Goal: Entertainment & Leisure: Consume media (video, audio)

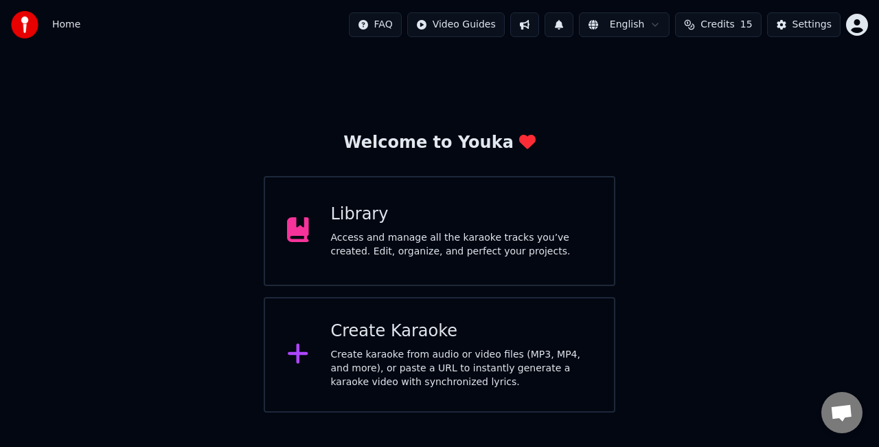
click at [449, 322] on div "Create Karaoke" at bounding box center [462, 331] width 262 height 22
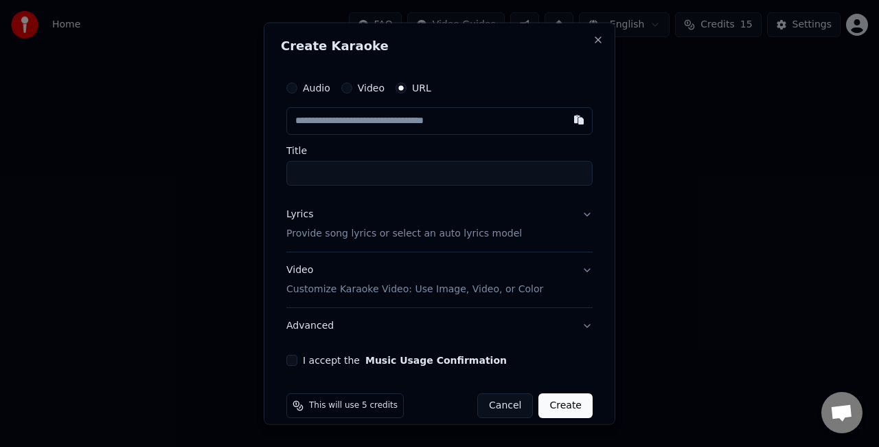
paste input "**********"
type input "**********"
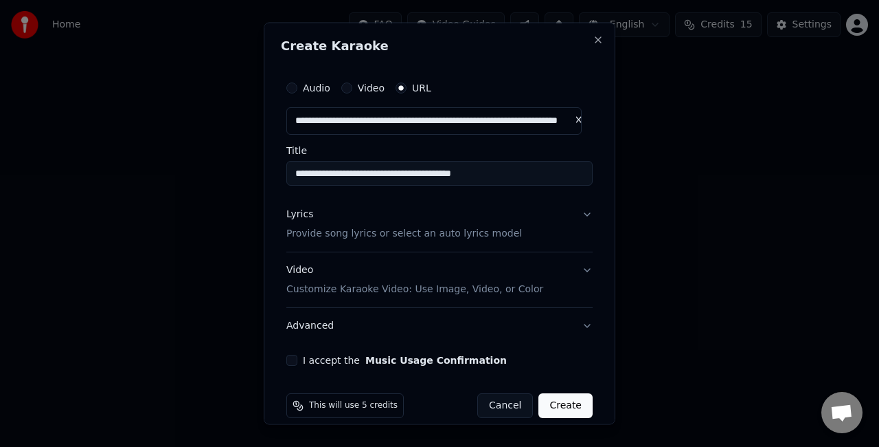
type input "**********"
click at [574, 217] on button "Lyrics Provide song lyrics or select an auto lyrics model" at bounding box center [439, 223] width 306 height 55
type input "**********"
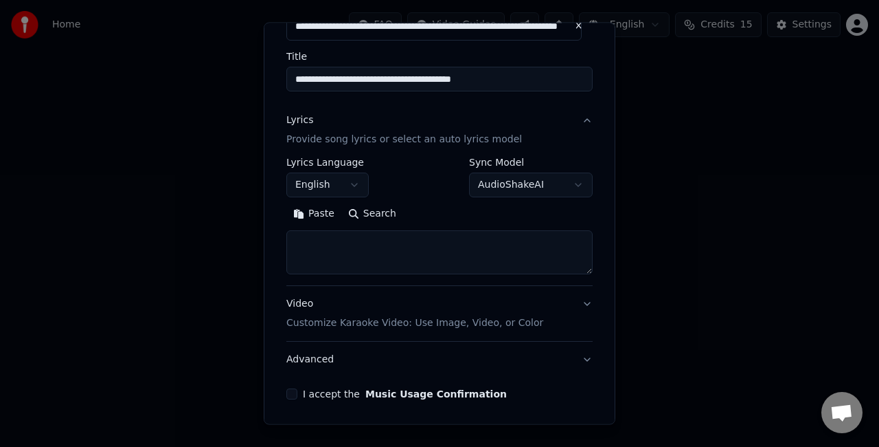
scroll to position [99, 0]
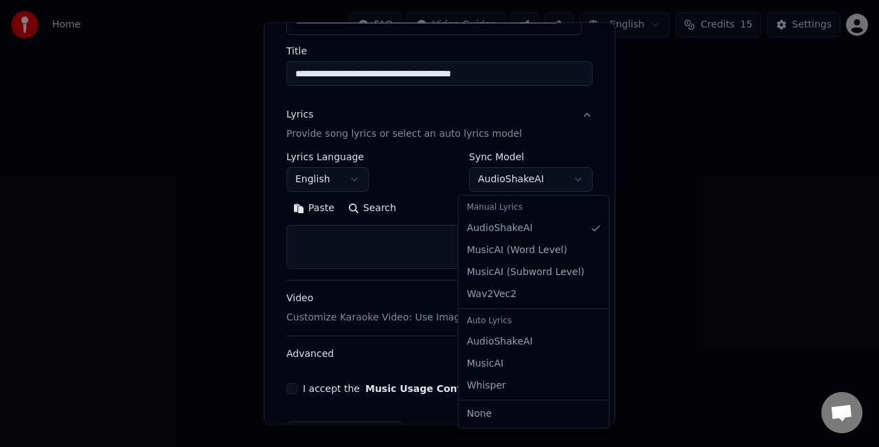
click at [533, 183] on body "**********" at bounding box center [439, 206] width 879 height 412
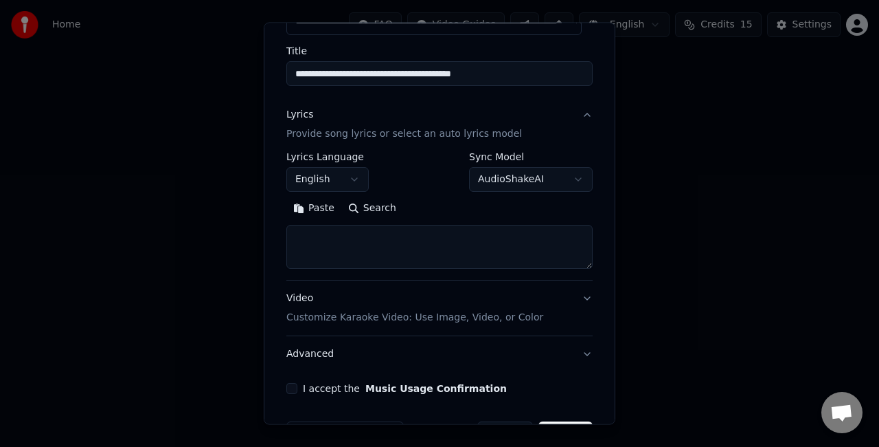
click at [761, 271] on div at bounding box center [439, 223] width 879 height 447
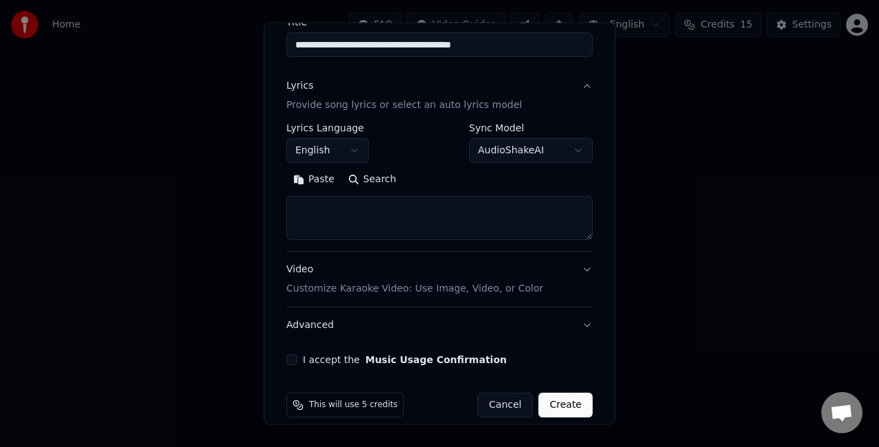
scroll to position [132, 0]
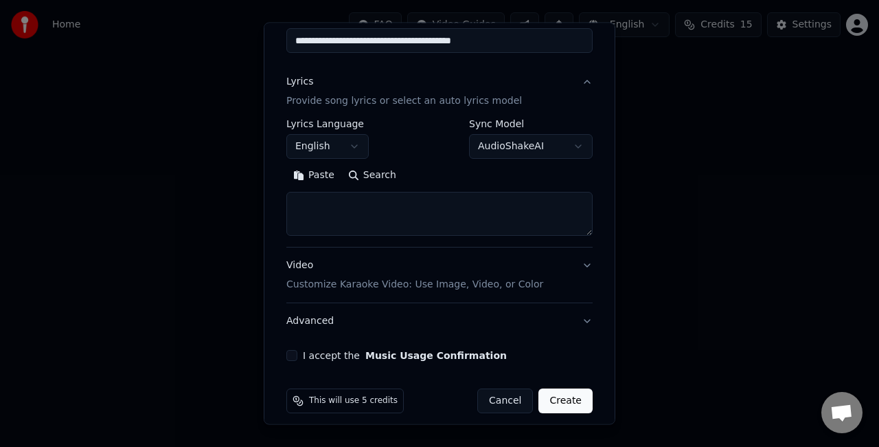
click at [509, 146] on body "**********" at bounding box center [439, 206] width 879 height 412
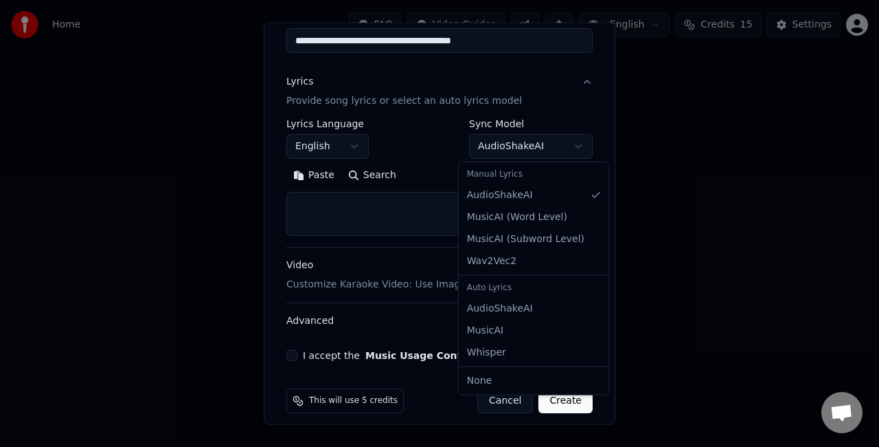
scroll to position [65, 0]
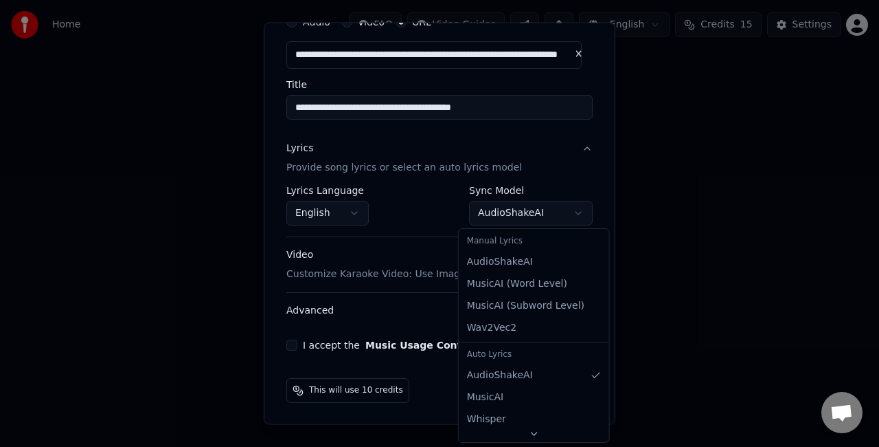
click at [508, 214] on body "**********" at bounding box center [439, 206] width 879 height 412
select select "**********"
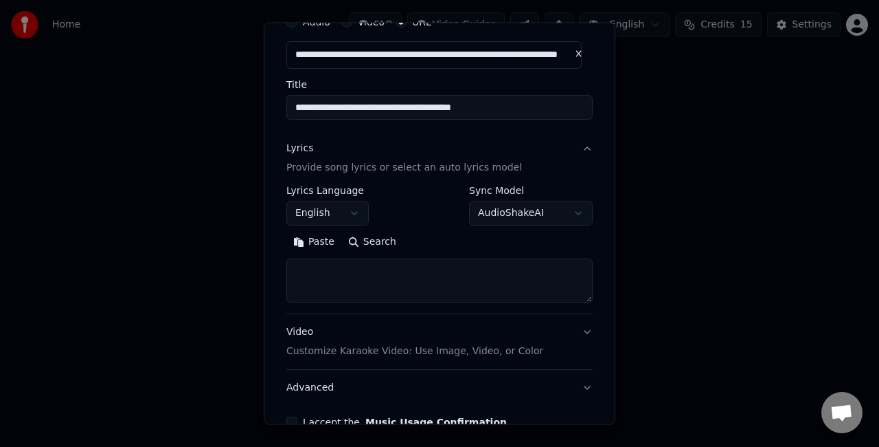
scroll to position [142, 0]
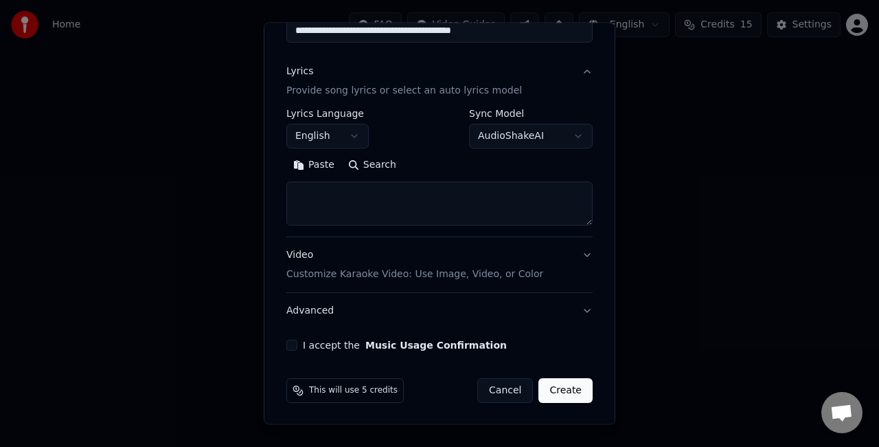
click at [418, 190] on textarea at bounding box center [439, 203] width 306 height 44
paste textarea "**********"
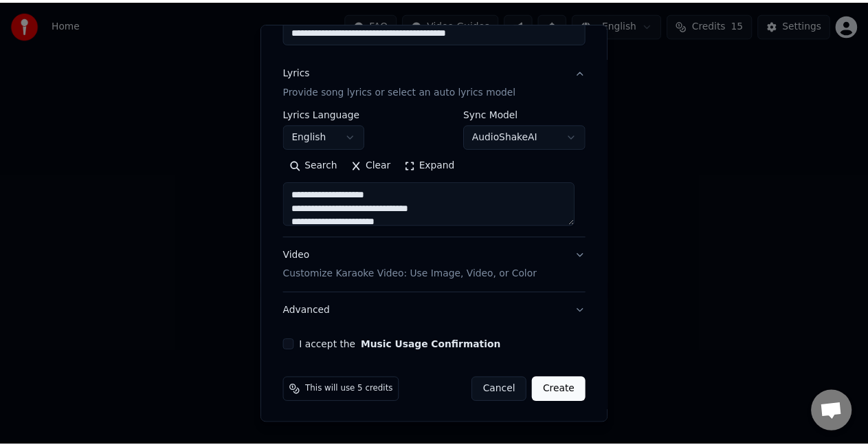
scroll to position [730, 0]
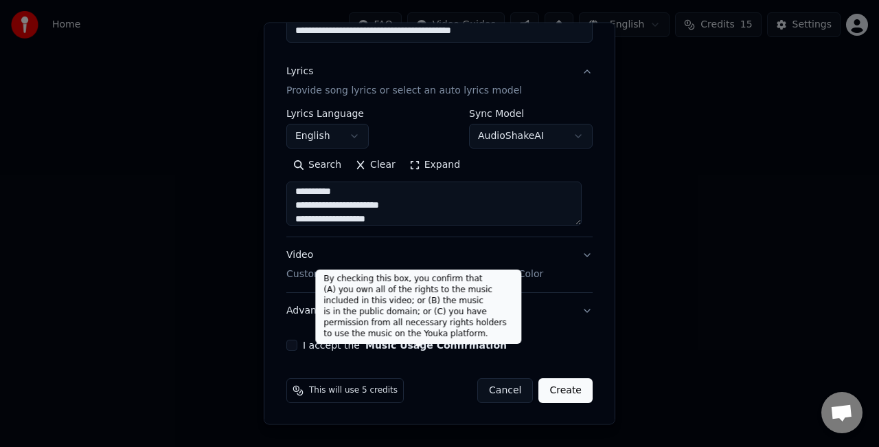
type textarea "**********"
click at [368, 342] on button "Music Usage Confirmation" at bounding box center [436, 345] width 142 height 10
select select "**"
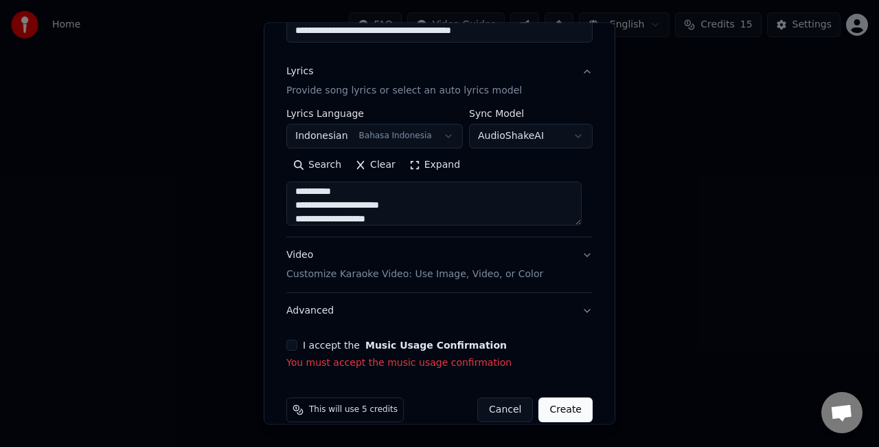
click at [292, 342] on button "I accept the Music Usage Confirmation" at bounding box center [291, 344] width 11 height 11
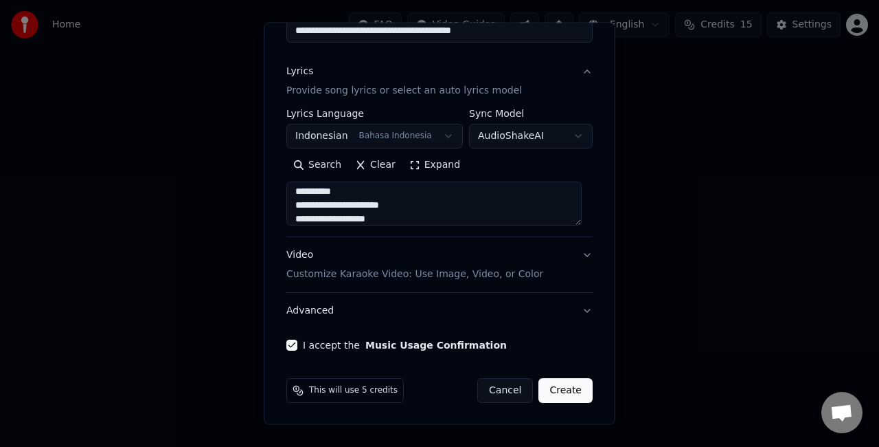
click at [563, 389] on button "Create" at bounding box center [566, 390] width 54 height 25
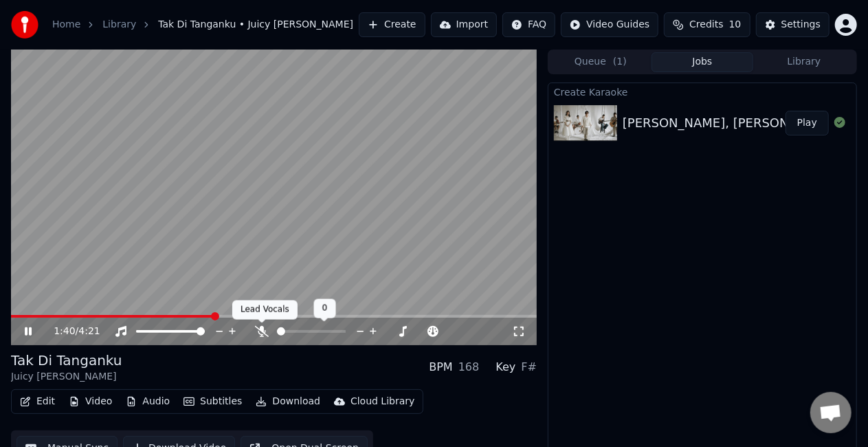
click at [263, 325] on span at bounding box center [261, 322] width 7 height 7
click at [261, 327] on icon at bounding box center [262, 331] width 14 height 11
click at [60, 23] on link "Home" at bounding box center [66, 25] width 28 height 14
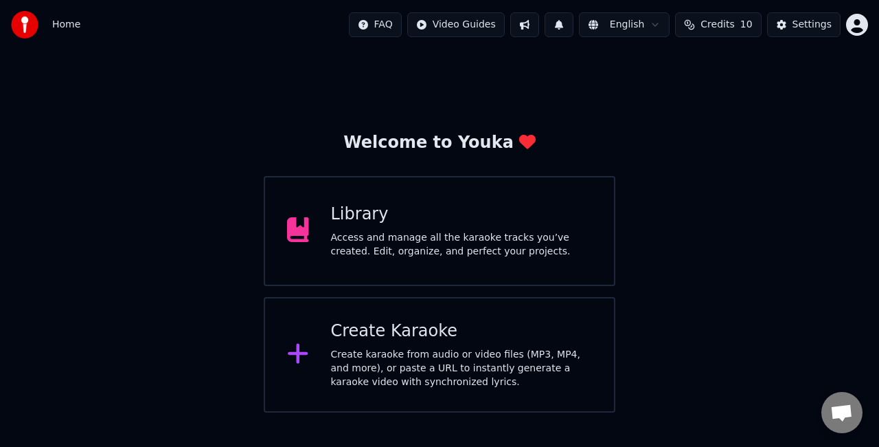
click at [444, 209] on div "Library" at bounding box center [462, 214] width 262 height 22
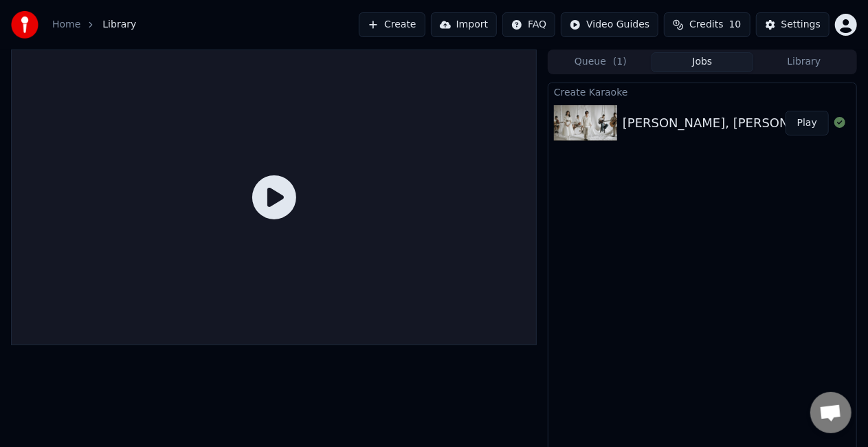
click at [808, 125] on button "Play" at bounding box center [806, 123] width 43 height 25
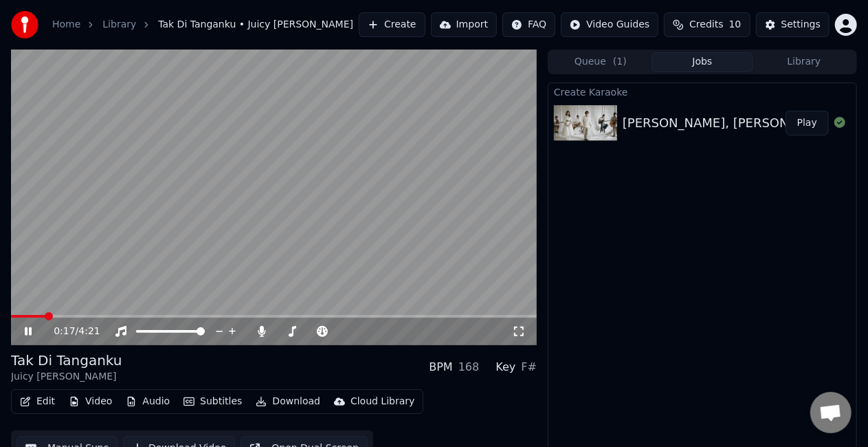
click at [45, 316] on span at bounding box center [274, 316] width 526 height 3
click at [517, 329] on icon at bounding box center [519, 331] width 14 height 11
click at [450, 277] on video at bounding box center [274, 196] width 526 height 295
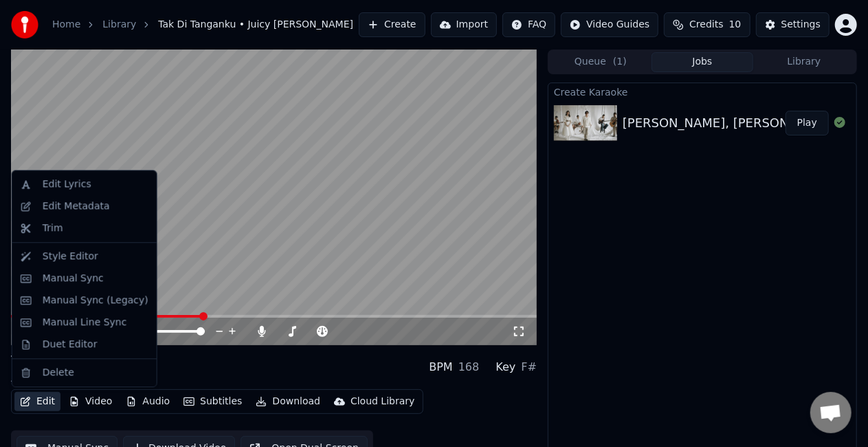
click at [35, 397] on button "Edit" at bounding box center [37, 401] width 46 height 19
click at [63, 339] on div "Duet Editor" at bounding box center [70, 344] width 55 height 14
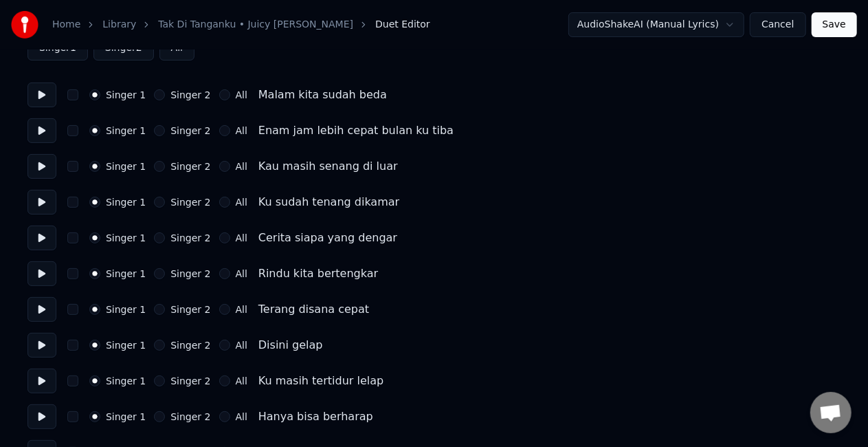
click at [581, 269] on div "Singer 1 Singer 2 All Rindu kita bertengkar" at bounding box center [433, 273] width 813 height 25
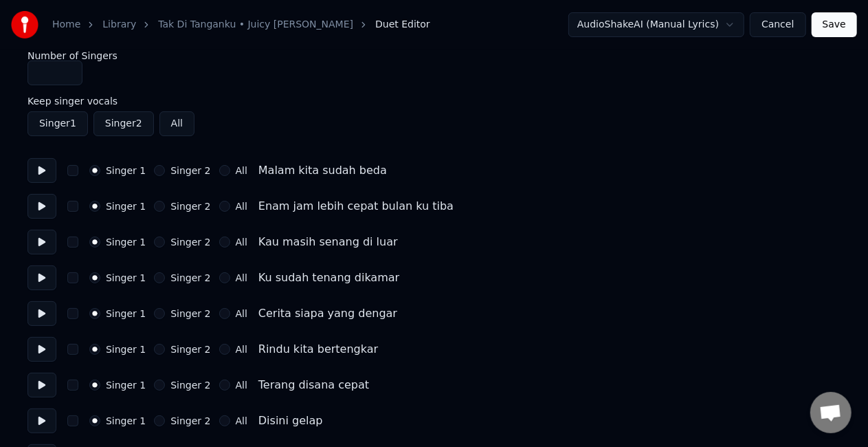
click at [49, 174] on button at bounding box center [41, 170] width 29 height 25
click at [45, 206] on button at bounding box center [41, 206] width 29 height 25
click at [44, 245] on button at bounding box center [41, 241] width 29 height 25
click at [40, 272] on button at bounding box center [41, 277] width 29 height 25
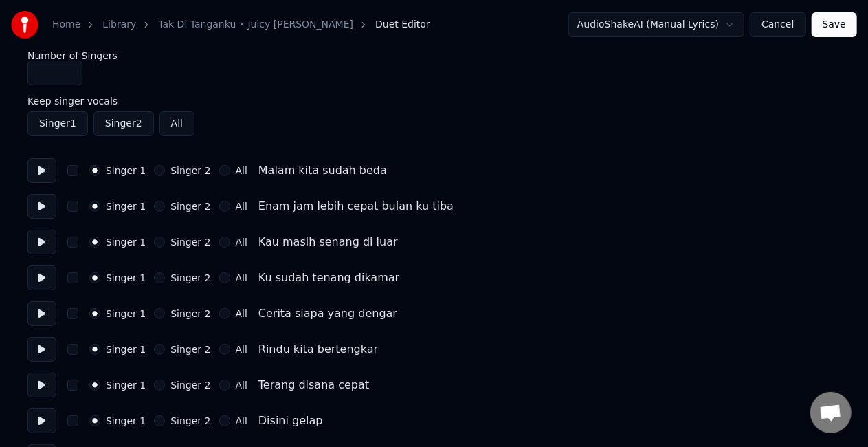
click at [41, 311] on button at bounding box center [41, 313] width 29 height 25
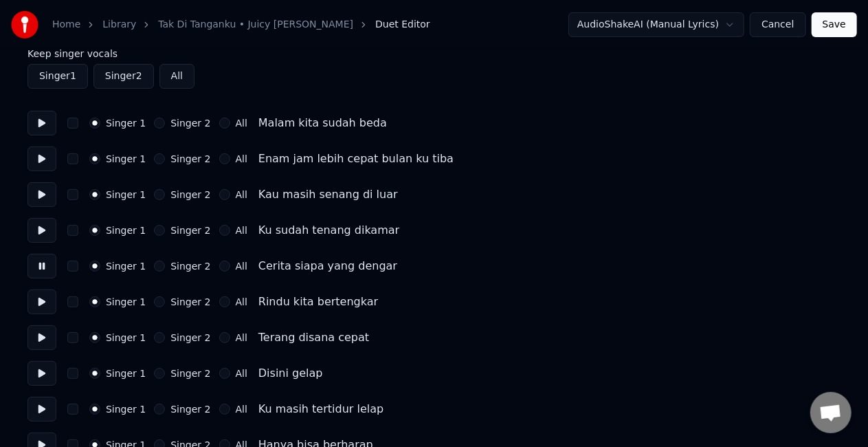
scroll to position [60, 0]
click at [41, 309] on button at bounding box center [41, 301] width 29 height 25
click at [48, 344] on button at bounding box center [41, 336] width 29 height 25
click at [154, 337] on button "Singer 2" at bounding box center [159, 336] width 11 height 11
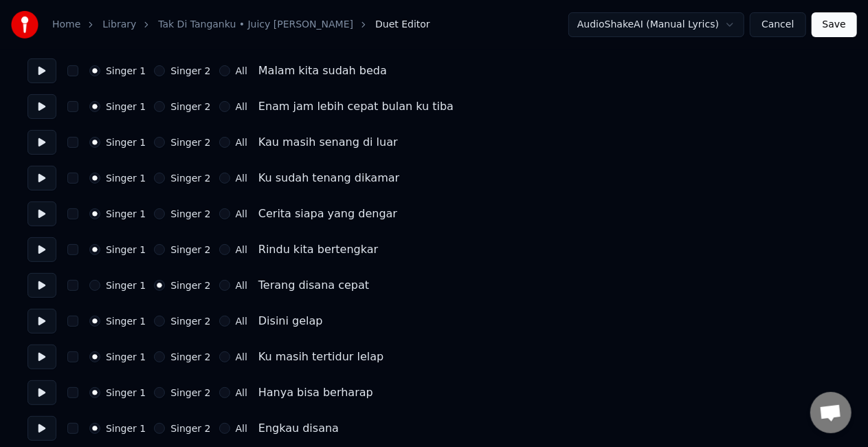
scroll to position [113, 0]
click at [45, 323] on button at bounding box center [41, 319] width 29 height 25
click at [154, 318] on button "Singer 2" at bounding box center [159, 319] width 11 height 11
click at [41, 352] on button at bounding box center [41, 355] width 29 height 25
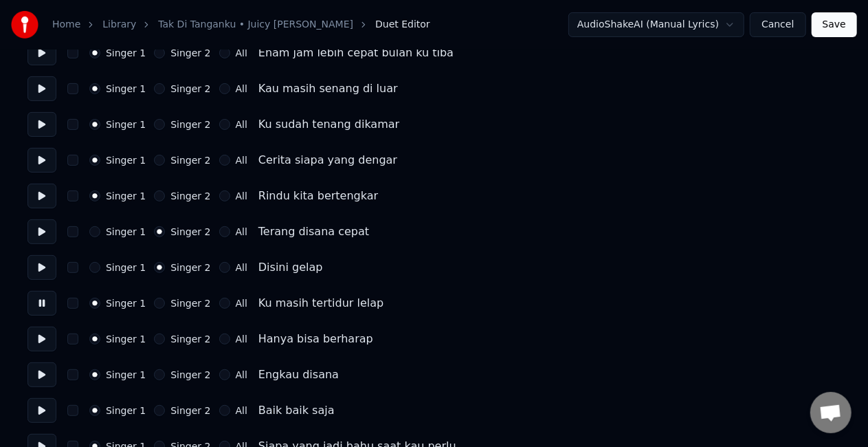
scroll to position [170, 0]
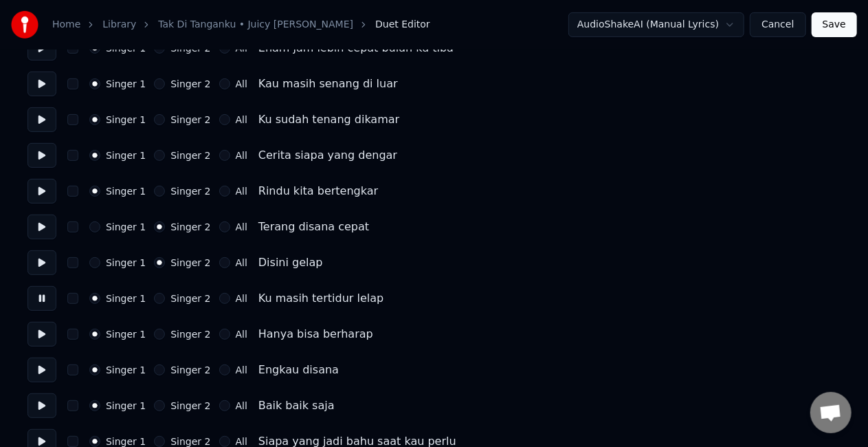
click at [154, 300] on button "Singer 2" at bounding box center [159, 298] width 11 height 11
click at [47, 324] on button at bounding box center [41, 334] width 29 height 25
click at [157, 334] on button "Singer 2" at bounding box center [159, 333] width 11 height 11
click at [44, 370] on button at bounding box center [41, 369] width 29 height 25
click at [157, 365] on button "Singer 2" at bounding box center [159, 369] width 11 height 11
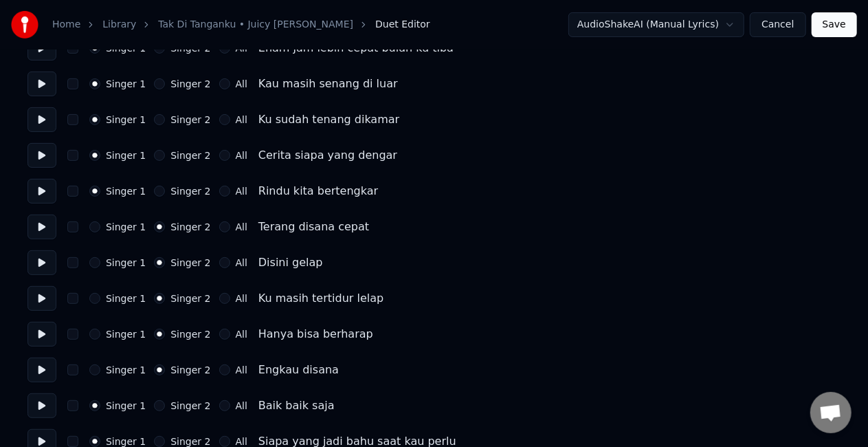
click at [43, 400] on button at bounding box center [41, 405] width 29 height 25
click at [154, 403] on button "Singer 2" at bounding box center [159, 405] width 11 height 11
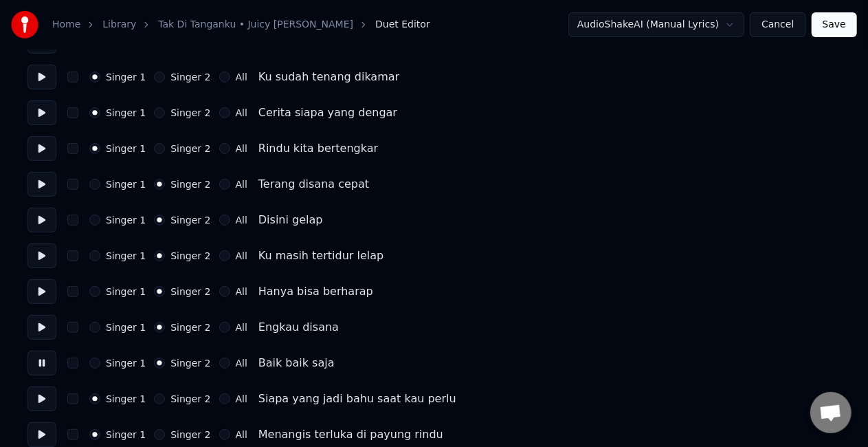
scroll to position [219, 0]
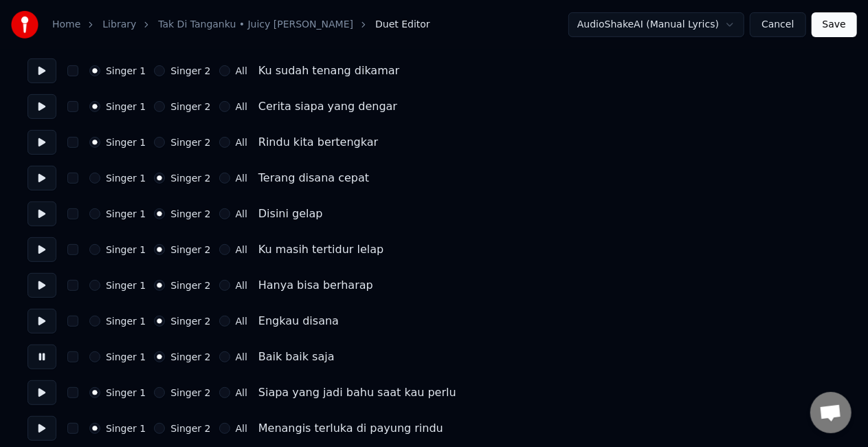
click at [41, 393] on button at bounding box center [41, 392] width 29 height 25
click at [219, 390] on button "All" at bounding box center [224, 392] width 11 height 11
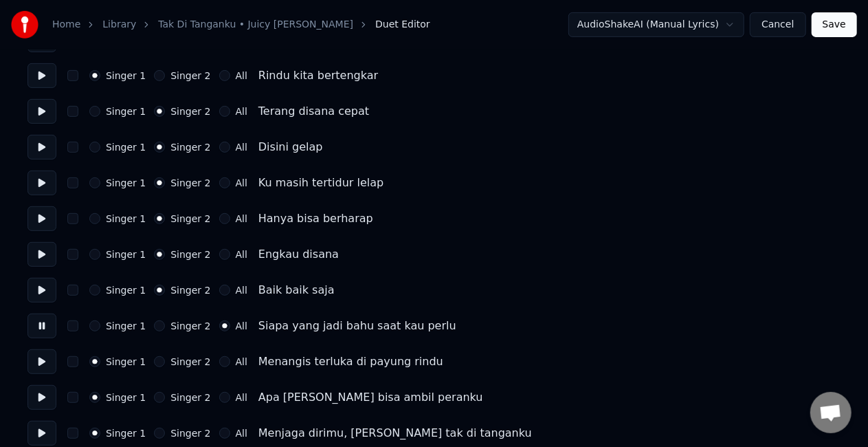
scroll to position [292, 0]
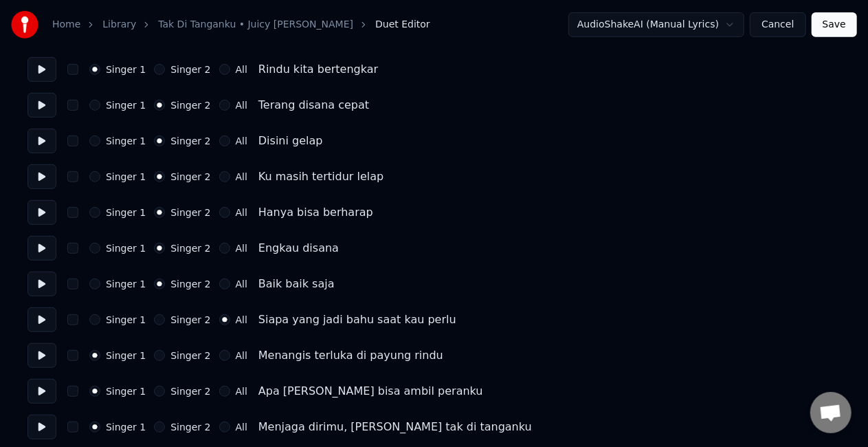
click at [219, 357] on button "All" at bounding box center [224, 355] width 11 height 11
click at [34, 354] on button at bounding box center [41, 355] width 29 height 25
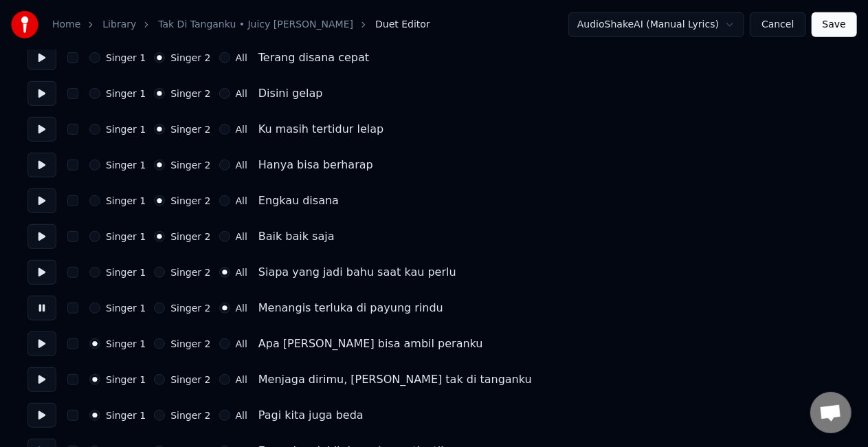
scroll to position [341, 0]
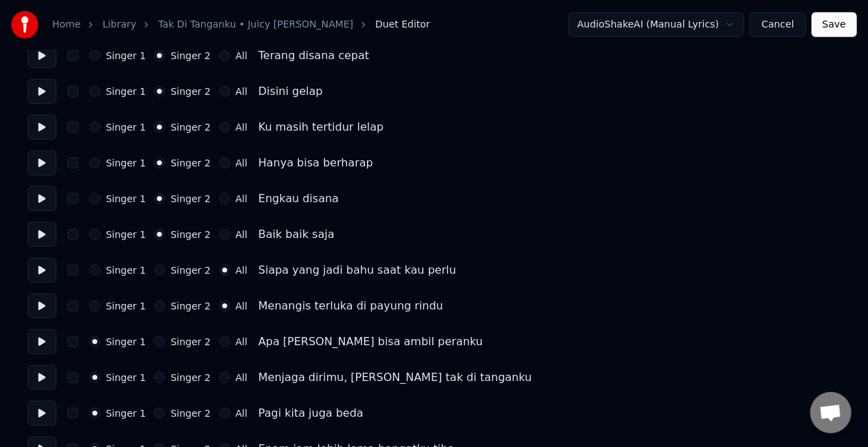
click at [49, 344] on button at bounding box center [41, 341] width 29 height 25
click at [219, 340] on button "All" at bounding box center [224, 341] width 11 height 11
click at [38, 373] on button at bounding box center [41, 377] width 29 height 25
click at [219, 377] on button "All" at bounding box center [224, 377] width 11 height 11
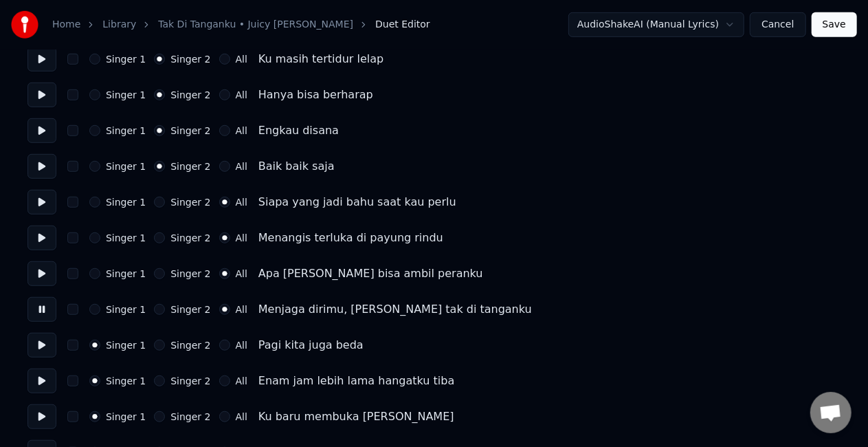
scroll to position [412, 0]
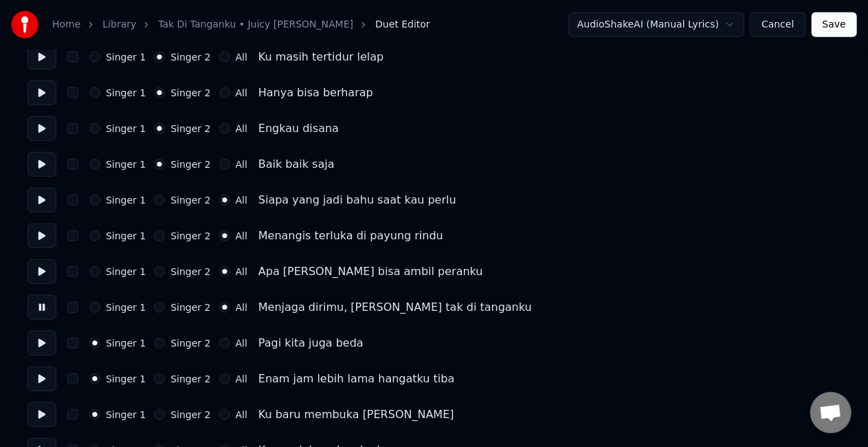
click at [40, 345] on button at bounding box center [41, 342] width 29 height 25
click at [155, 341] on button "Singer 2" at bounding box center [159, 342] width 11 height 11
click at [40, 383] on button at bounding box center [41, 378] width 29 height 25
click at [154, 378] on button "Singer 2" at bounding box center [159, 378] width 11 height 11
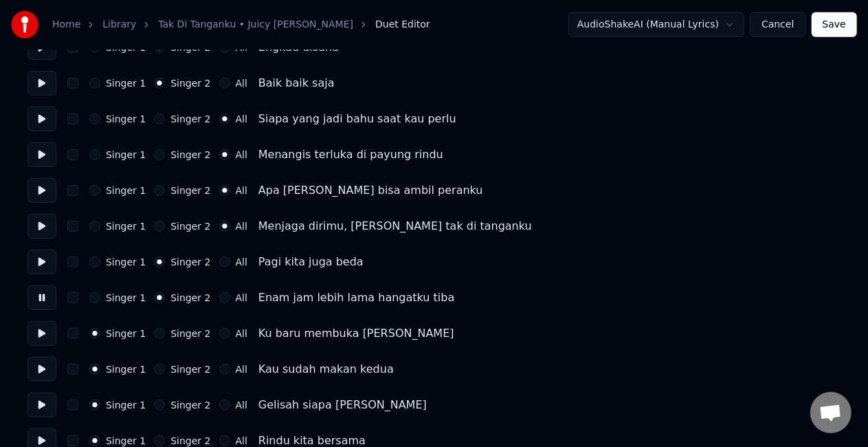
scroll to position [493, 0]
click at [45, 333] on button at bounding box center [41, 332] width 29 height 25
click at [155, 331] on button "Singer 2" at bounding box center [159, 332] width 11 height 11
click at [45, 365] on button at bounding box center [41, 368] width 29 height 25
click at [154, 370] on button "Singer 2" at bounding box center [159, 368] width 11 height 11
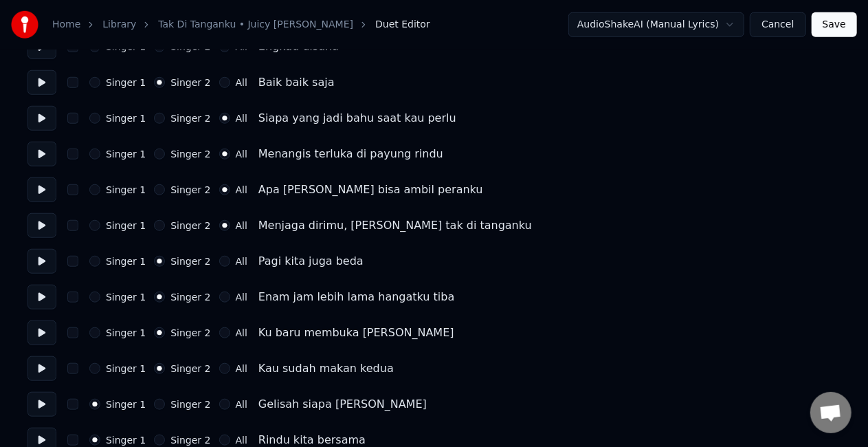
click at [43, 369] on button at bounding box center [41, 368] width 29 height 25
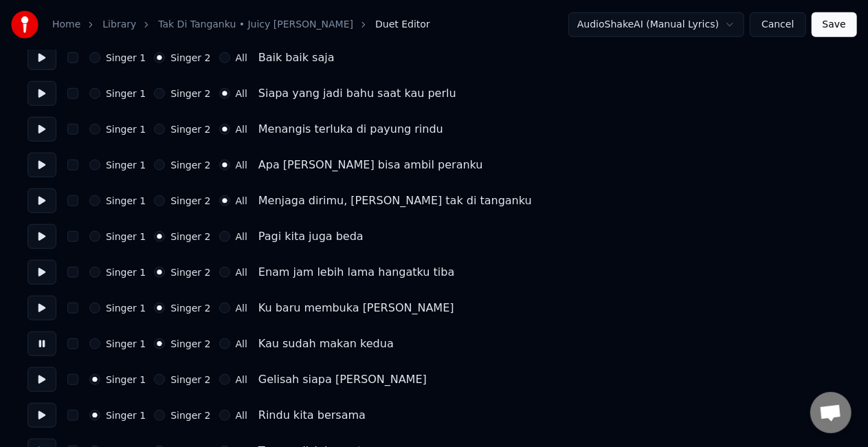
scroll to position [519, 0]
click at [36, 378] on button at bounding box center [41, 378] width 29 height 25
click at [154, 376] on button "Singer 2" at bounding box center [159, 378] width 11 height 11
click at [49, 411] on button at bounding box center [41, 414] width 29 height 25
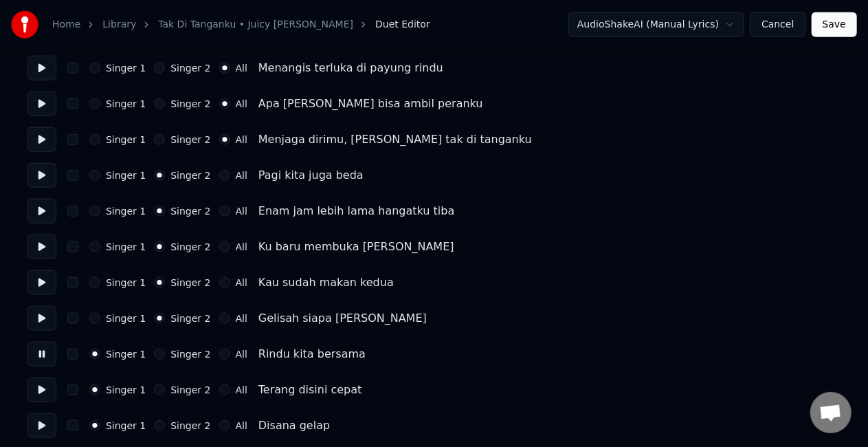
scroll to position [586, 0]
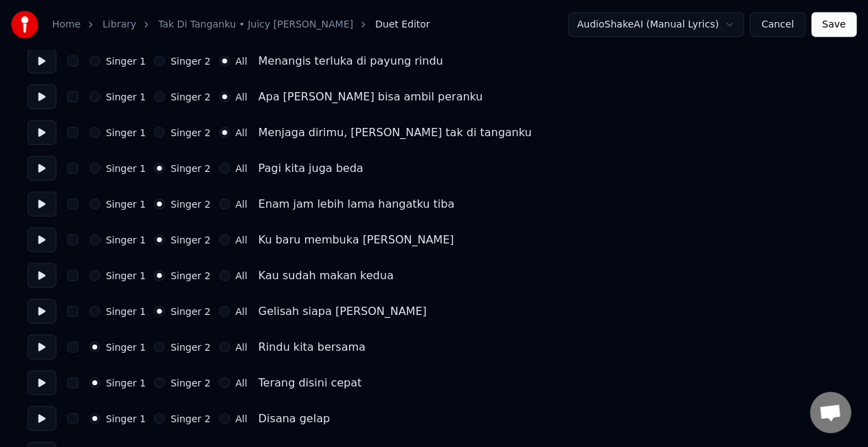
click at [157, 345] on button "Singer 2" at bounding box center [159, 346] width 11 height 11
click at [48, 381] on button at bounding box center [41, 382] width 29 height 25
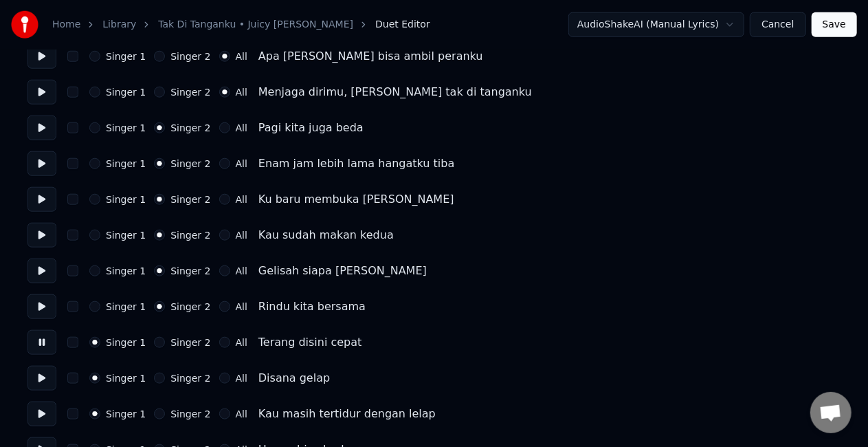
scroll to position [629, 0]
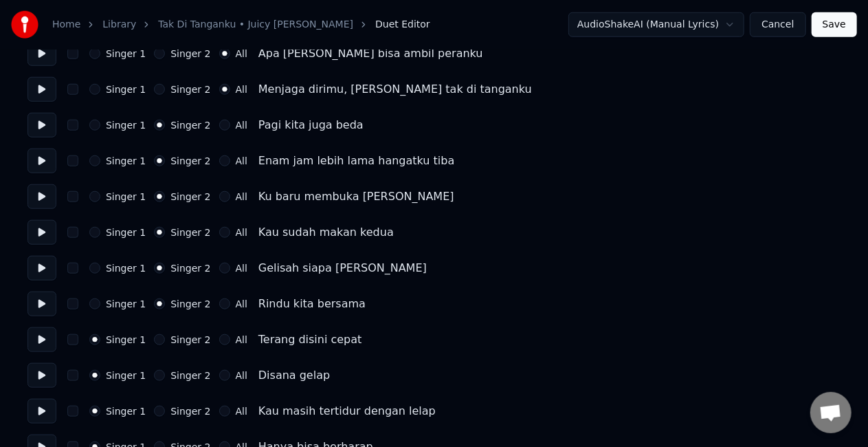
click at [44, 377] on button at bounding box center [41, 375] width 29 height 25
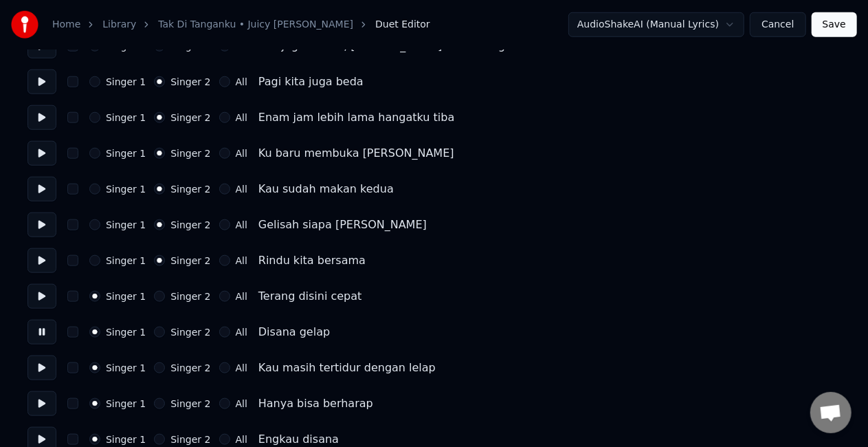
scroll to position [676, 0]
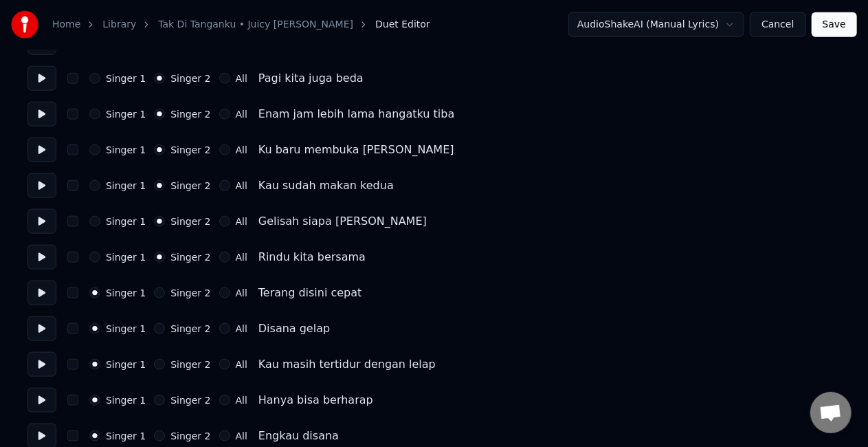
click at [43, 362] on button at bounding box center [41, 364] width 29 height 25
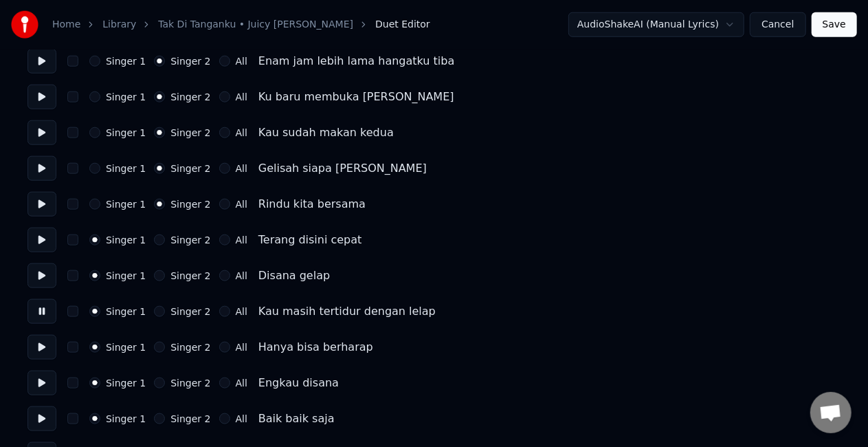
scroll to position [730, 0]
click at [43, 348] on button at bounding box center [41, 346] width 29 height 25
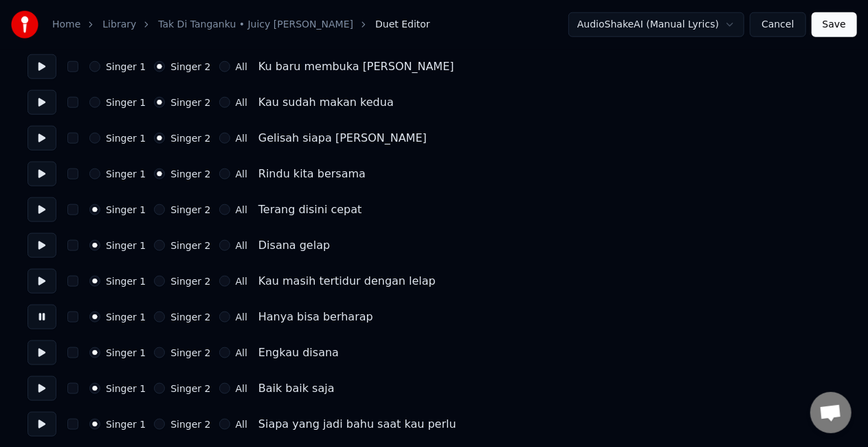
scroll to position [761, 0]
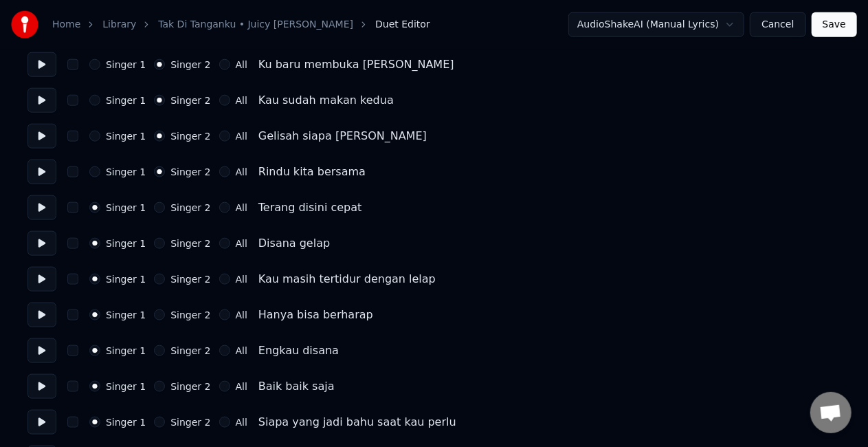
click at [43, 348] on button at bounding box center [41, 350] width 29 height 25
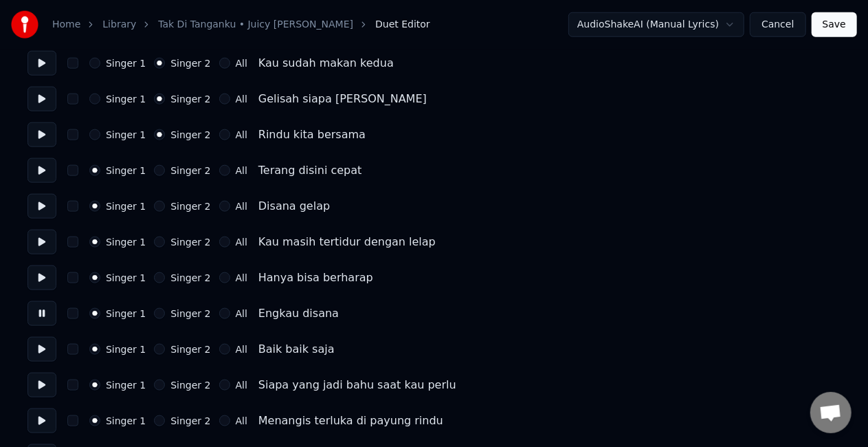
scroll to position [804, 0]
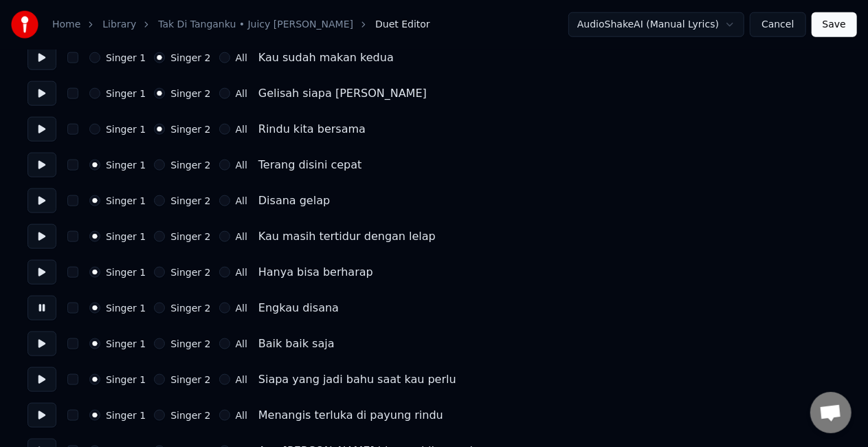
click at [43, 348] on button at bounding box center [41, 343] width 29 height 25
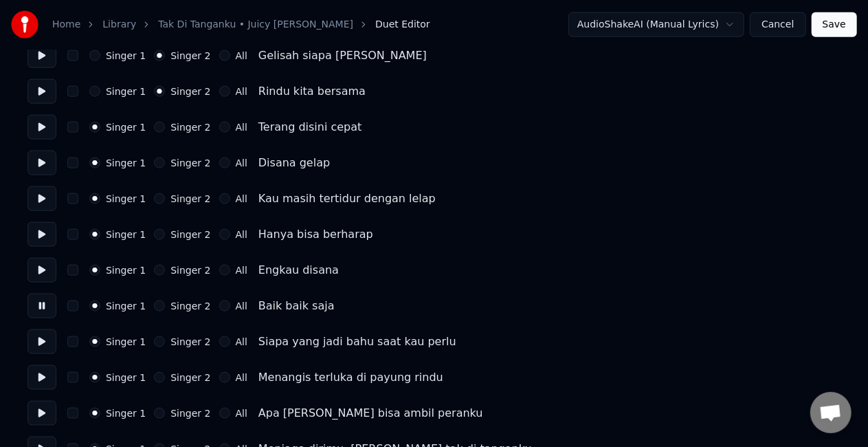
scroll to position [842, 0]
click at [36, 306] on button at bounding box center [41, 305] width 29 height 25
click at [41, 339] on button at bounding box center [41, 340] width 29 height 25
click at [154, 339] on button "Singer 2" at bounding box center [159, 340] width 11 height 11
click at [53, 372] on button at bounding box center [41, 376] width 29 height 25
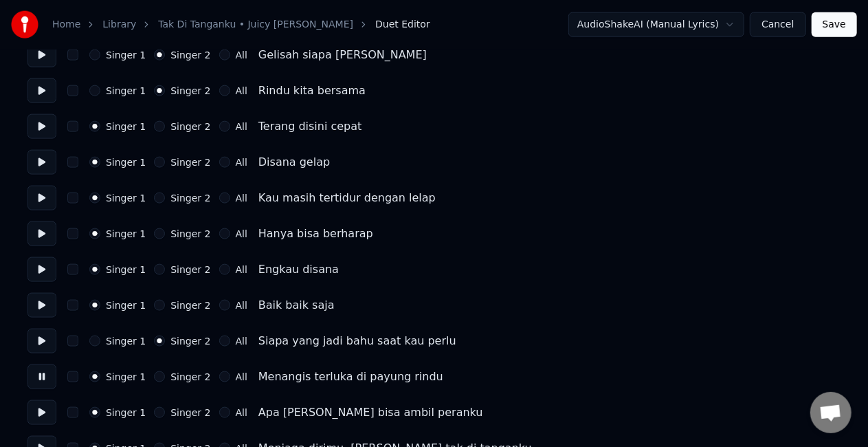
click at [41, 369] on button at bounding box center [41, 376] width 29 height 25
click at [40, 337] on button at bounding box center [41, 340] width 29 height 25
click at [30, 376] on button at bounding box center [41, 376] width 29 height 25
click at [219, 341] on button "All" at bounding box center [224, 340] width 11 height 11
click at [219, 372] on button "All" at bounding box center [224, 376] width 11 height 11
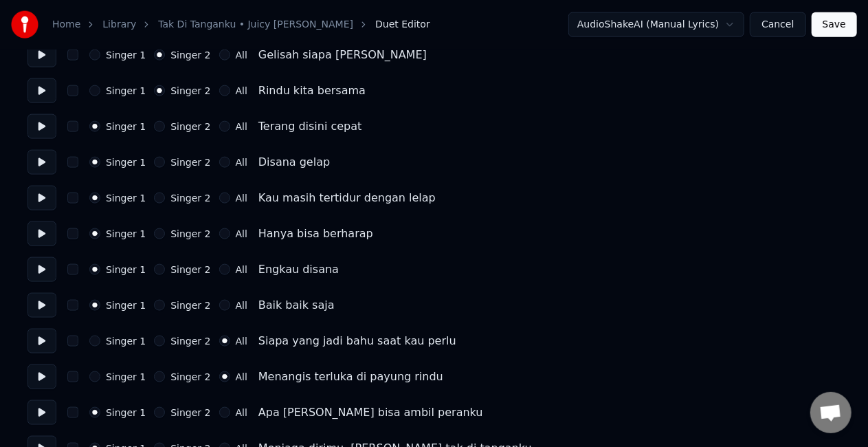
click at [38, 409] on button at bounding box center [41, 412] width 29 height 25
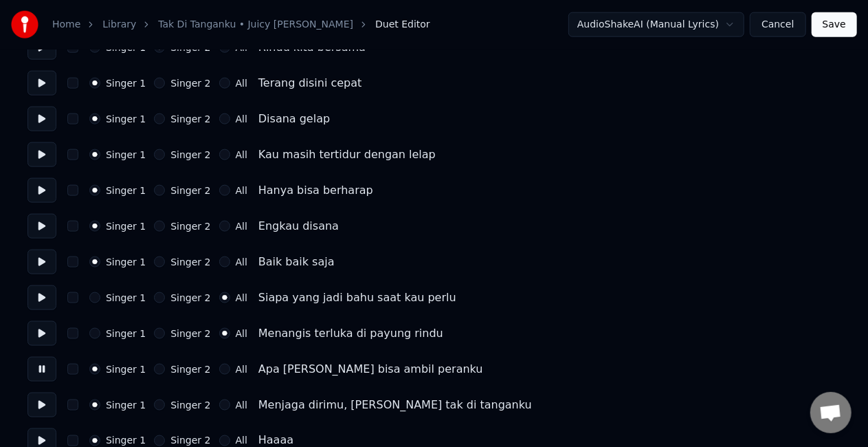
scroll to position [886, 0]
click at [219, 368] on button "All" at bounding box center [224, 368] width 11 height 11
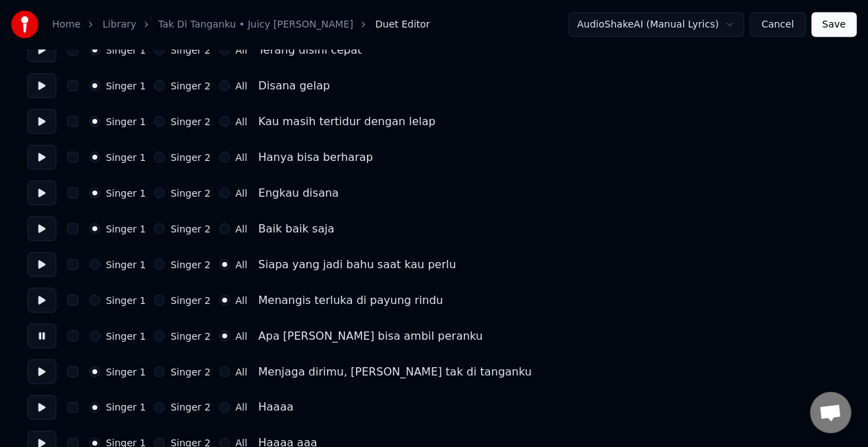
scroll to position [919, 0]
click at [49, 372] on button at bounding box center [41, 371] width 29 height 25
click at [219, 370] on button "All" at bounding box center [224, 370] width 11 height 11
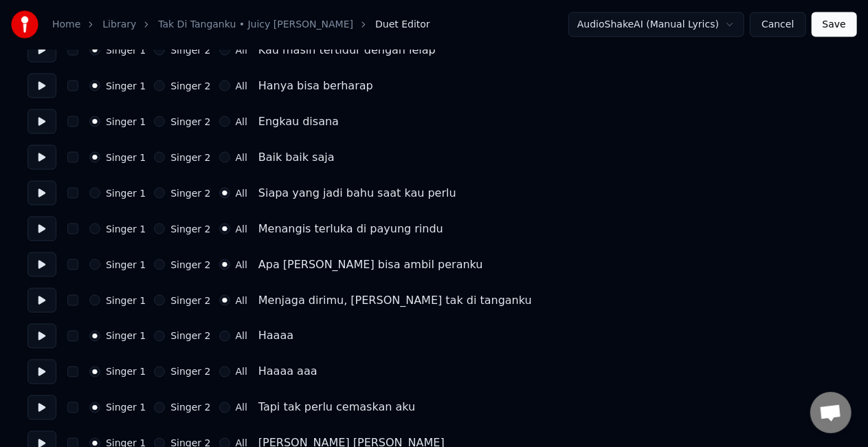
scroll to position [991, 0]
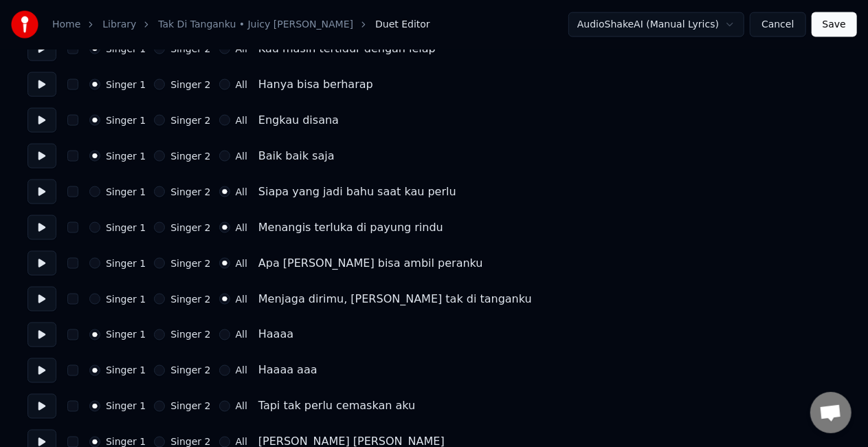
click at [44, 337] on button at bounding box center [41, 334] width 29 height 25
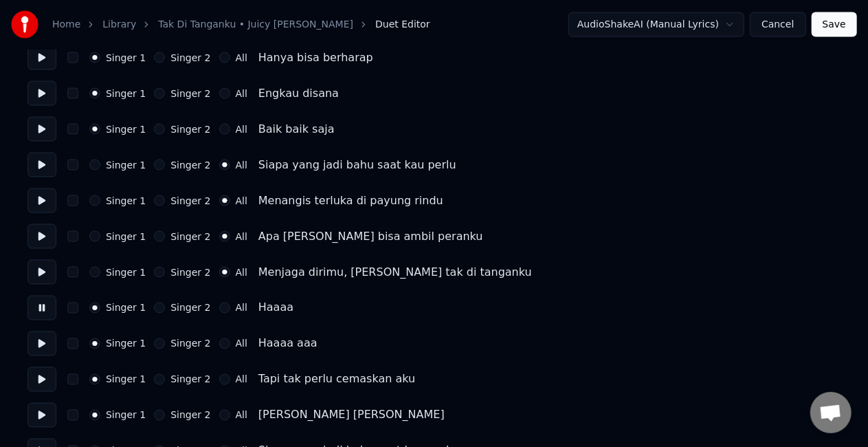
scroll to position [1019, 0]
click at [219, 308] on button "All" at bounding box center [224, 307] width 11 height 11
click at [47, 344] on button at bounding box center [41, 342] width 29 height 25
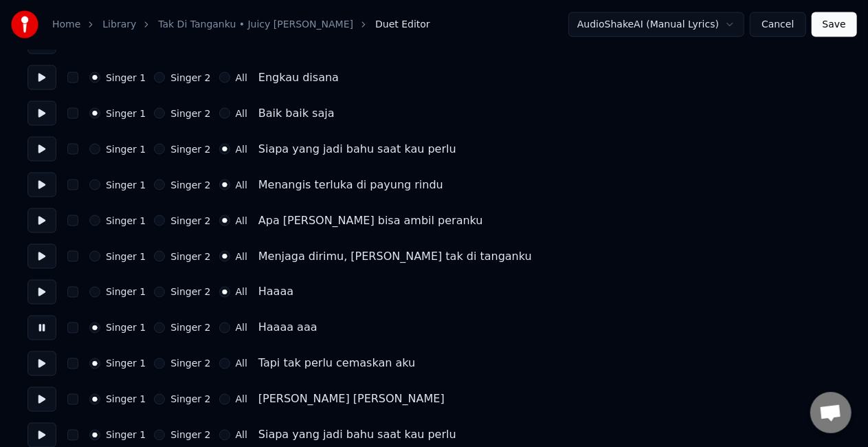
click at [219, 326] on button "All" at bounding box center [224, 327] width 11 height 11
click at [41, 355] on button at bounding box center [41, 363] width 29 height 25
click at [32, 363] on button at bounding box center [41, 363] width 29 height 25
click at [219, 358] on button "All" at bounding box center [224, 363] width 11 height 11
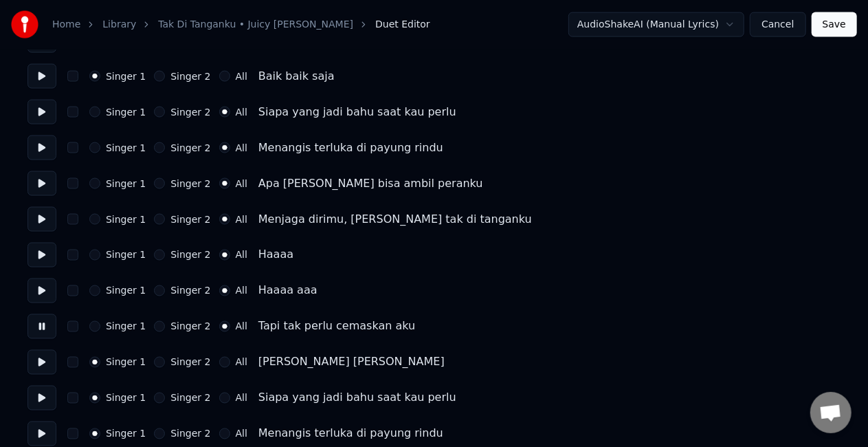
scroll to position [1072, 0]
click at [41, 364] on button at bounding box center [41, 361] width 29 height 25
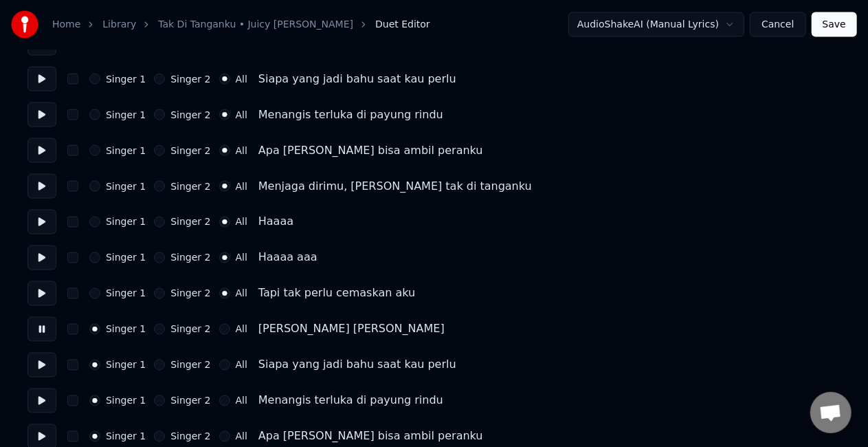
click at [219, 329] on button "All" at bounding box center [224, 329] width 11 height 11
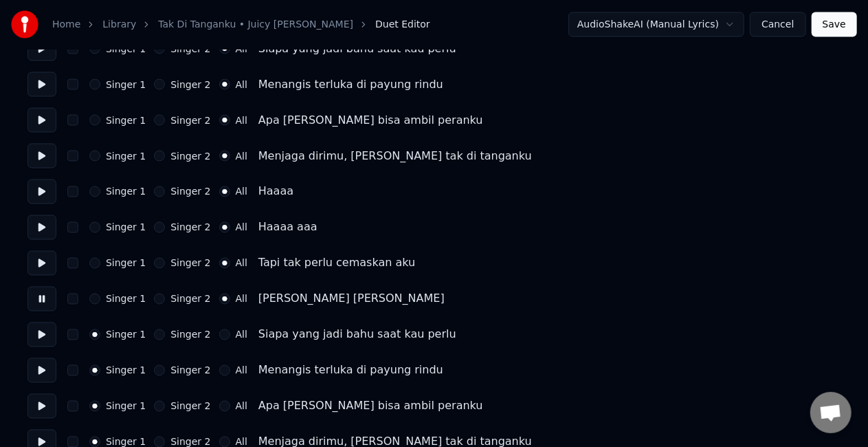
scroll to position [1136, 0]
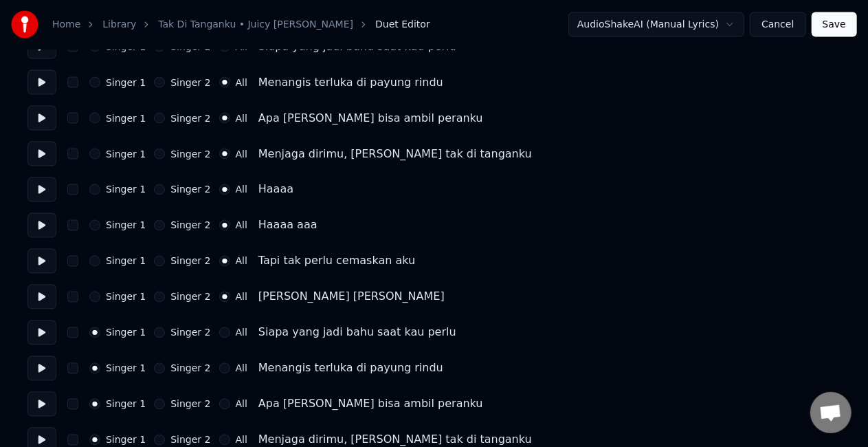
click at [41, 335] on button at bounding box center [41, 332] width 29 height 25
click at [219, 335] on button "All" at bounding box center [224, 332] width 11 height 11
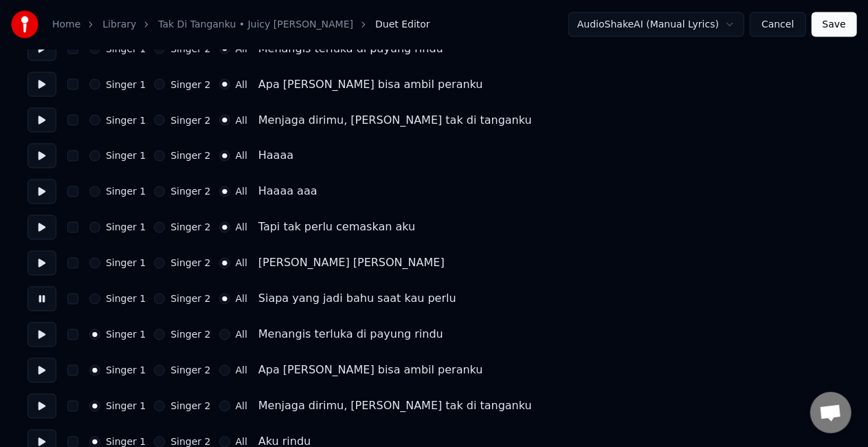
scroll to position [1172, 0]
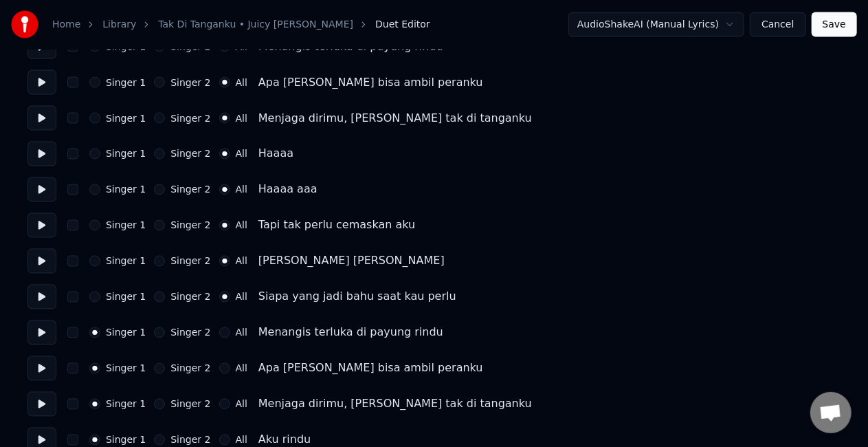
click at [34, 327] on button at bounding box center [41, 332] width 29 height 25
click at [219, 334] on button "All" at bounding box center [224, 332] width 11 height 11
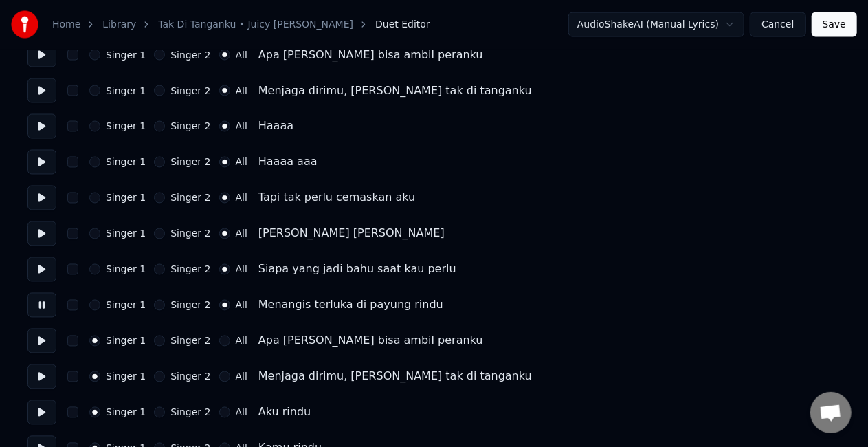
click at [56, 342] on div "Singer 1 Singer 2 All Apa [PERSON_NAME] bisa ambil peranku" at bounding box center [433, 340] width 813 height 25
click at [53, 341] on button at bounding box center [41, 340] width 29 height 25
drag, startPoint x: 223, startPoint y: 344, endPoint x: 216, endPoint y: 340, distance: 7.7
click at [219, 340] on div "All" at bounding box center [233, 340] width 28 height 11
click at [219, 340] on button "All" at bounding box center [224, 340] width 11 height 11
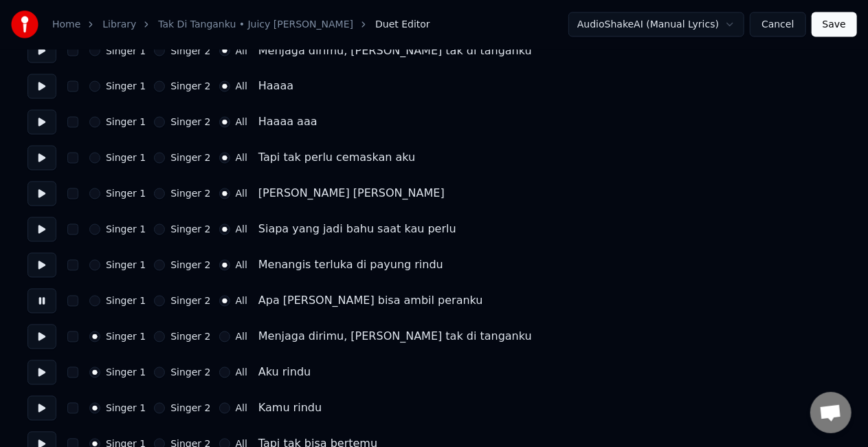
scroll to position [1243, 0]
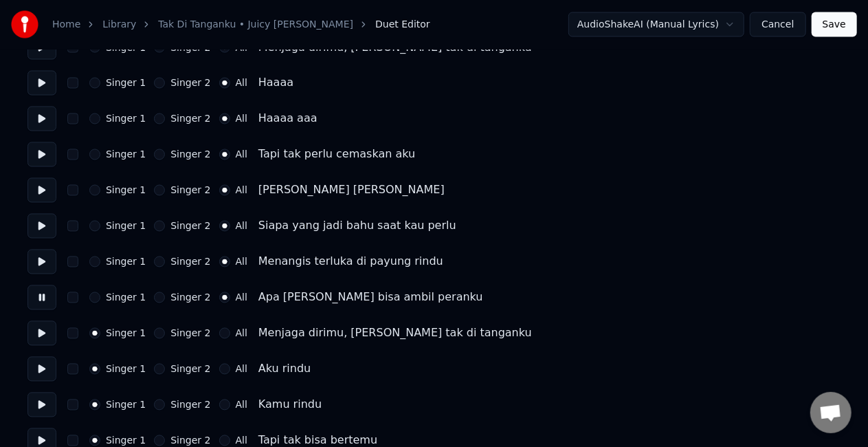
click at [49, 329] on button at bounding box center [41, 333] width 29 height 25
click at [219, 332] on button "All" at bounding box center [224, 333] width 11 height 11
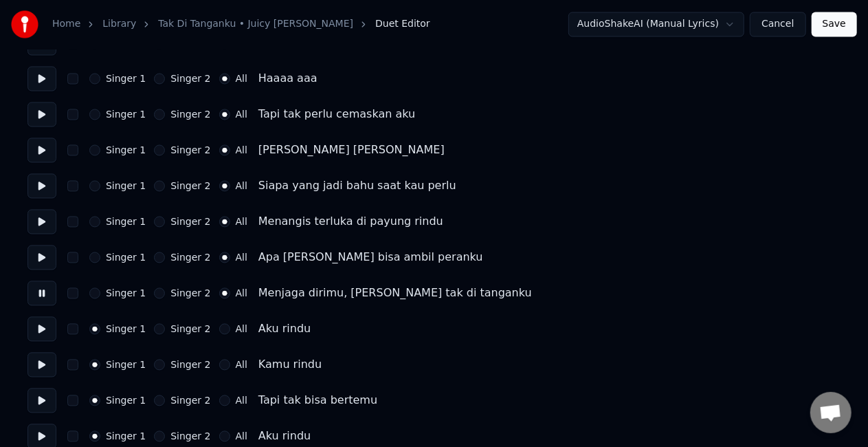
click at [50, 333] on button at bounding box center [41, 329] width 29 height 25
click at [219, 327] on button "All" at bounding box center [224, 329] width 11 height 11
click at [219, 365] on button "All" at bounding box center [224, 364] width 11 height 11
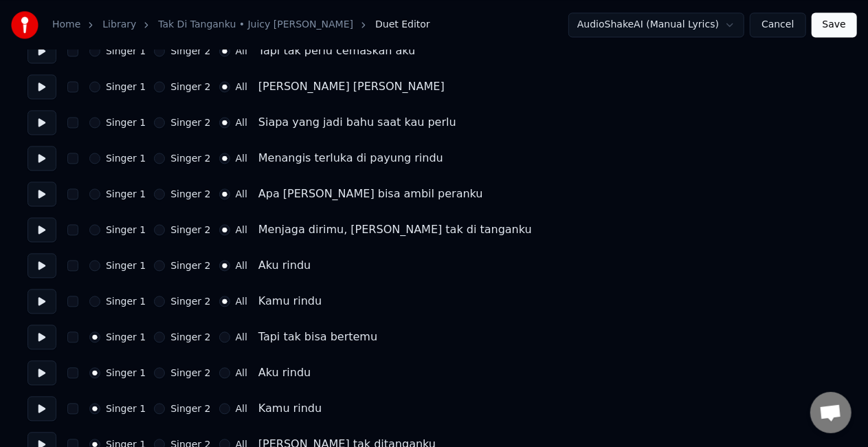
scroll to position [1347, 0]
click at [219, 335] on button "All" at bounding box center [224, 335] width 11 height 11
click at [219, 371] on button "All" at bounding box center [224, 371] width 11 height 11
click at [43, 417] on button at bounding box center [41, 407] width 29 height 25
click at [219, 405] on button "All" at bounding box center [224, 407] width 11 height 11
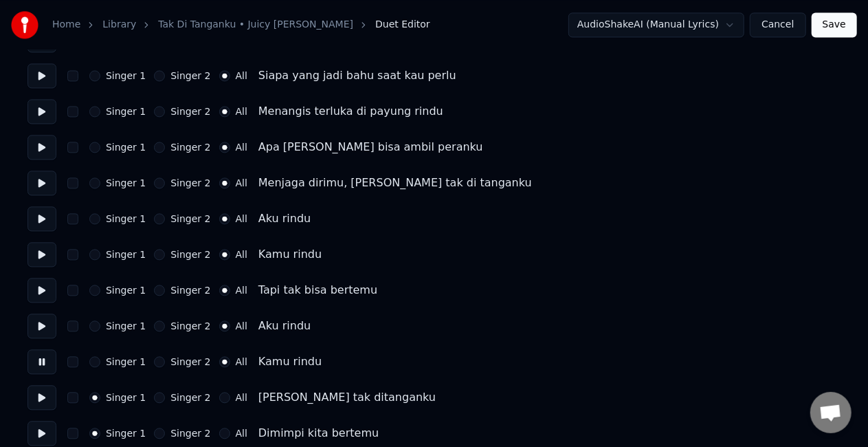
scroll to position [1406, 0]
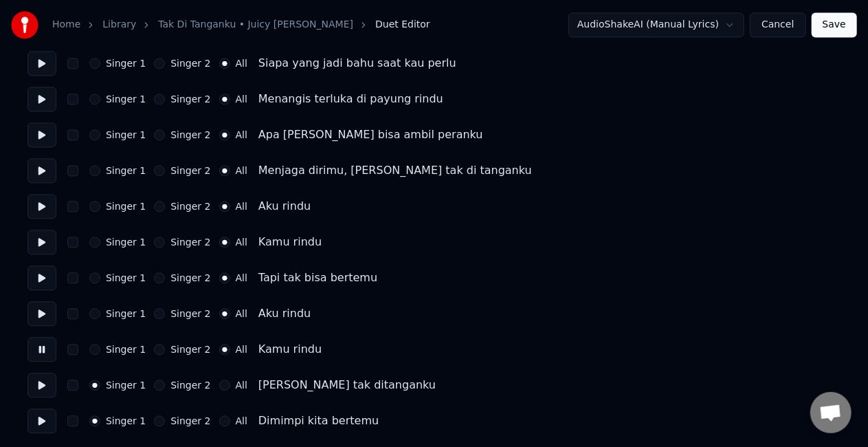
click at [47, 386] on button at bounding box center [41, 384] width 29 height 25
click at [219, 383] on button "All" at bounding box center [224, 384] width 11 height 11
click at [43, 419] on button at bounding box center [41, 420] width 29 height 25
click at [219, 421] on button "All" at bounding box center [224, 420] width 11 height 11
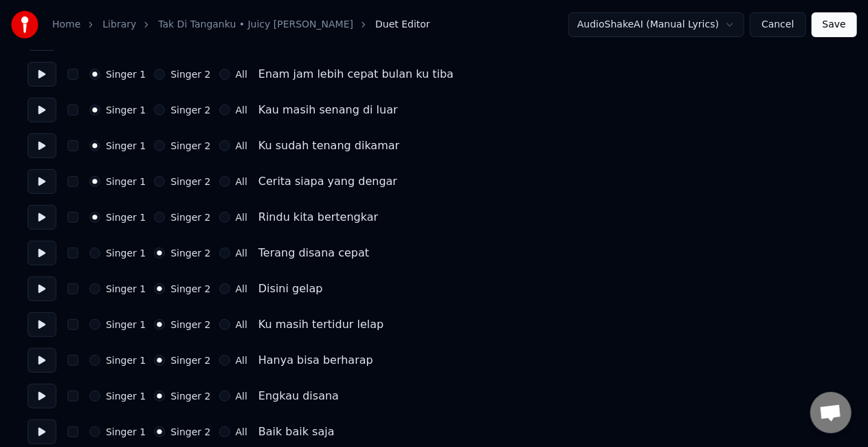
scroll to position [0, 0]
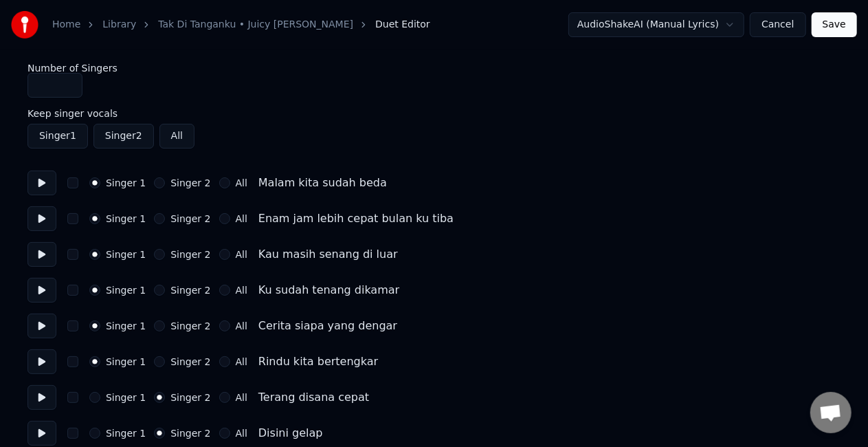
click at [833, 32] on button "Save" at bounding box center [833, 24] width 45 height 25
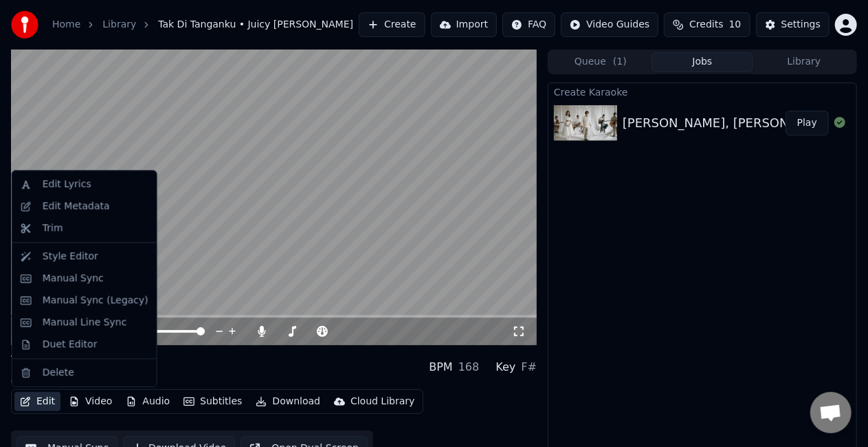
click at [34, 406] on button "Edit" at bounding box center [37, 401] width 46 height 19
click at [66, 341] on div "Duet Editor" at bounding box center [70, 344] width 55 height 14
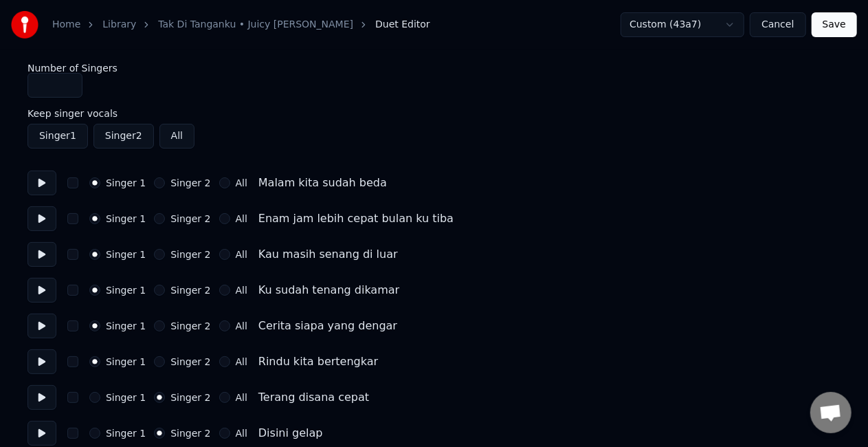
click at [71, 89] on input "*" at bounding box center [54, 85] width 55 height 25
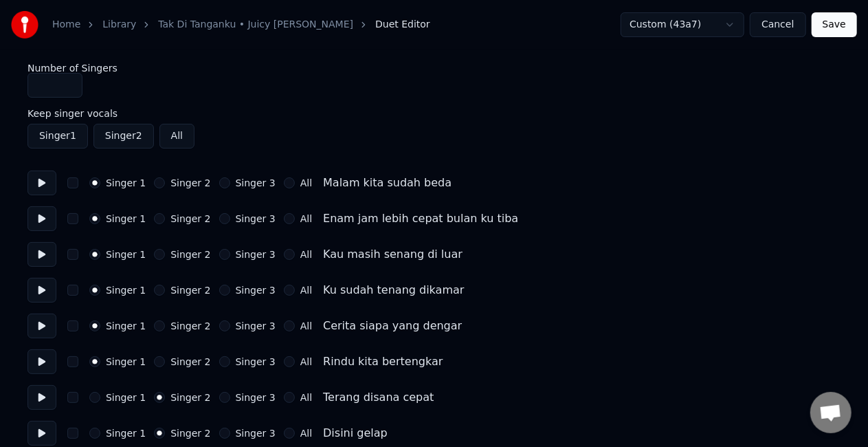
click at [69, 81] on input "*" at bounding box center [54, 85] width 55 height 25
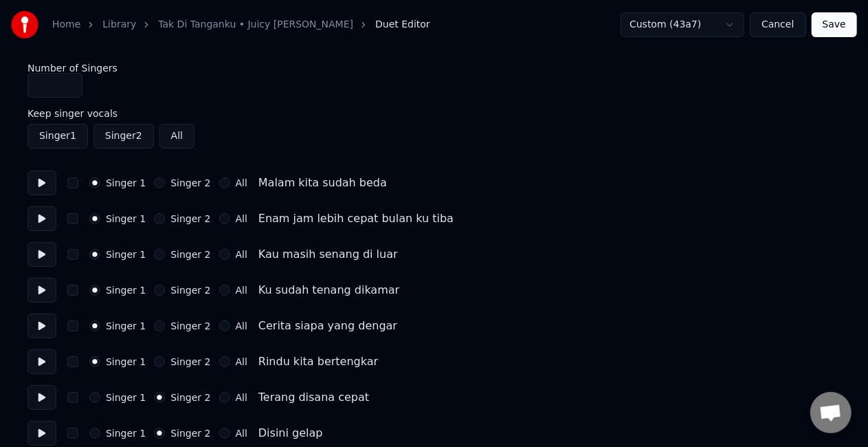
click at [69, 88] on input "*" at bounding box center [54, 85] width 55 height 25
click at [69, 82] on input "*" at bounding box center [54, 85] width 55 height 25
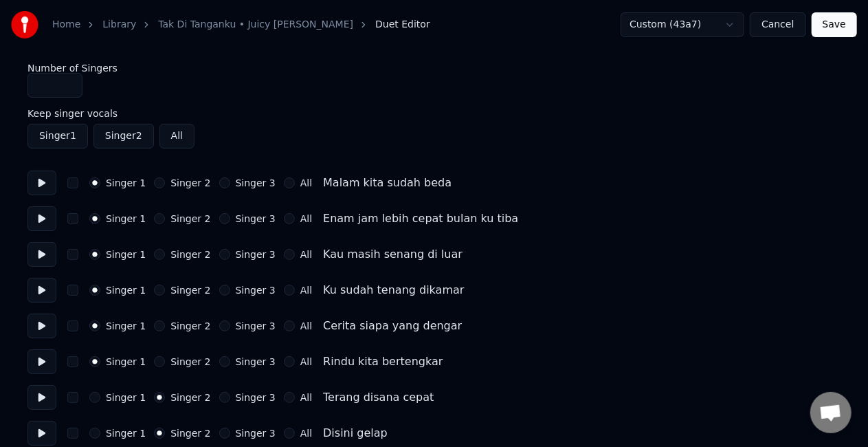
click at [69, 82] on input "*" at bounding box center [54, 85] width 55 height 25
type input "*"
click at [69, 87] on input "*" at bounding box center [54, 85] width 55 height 25
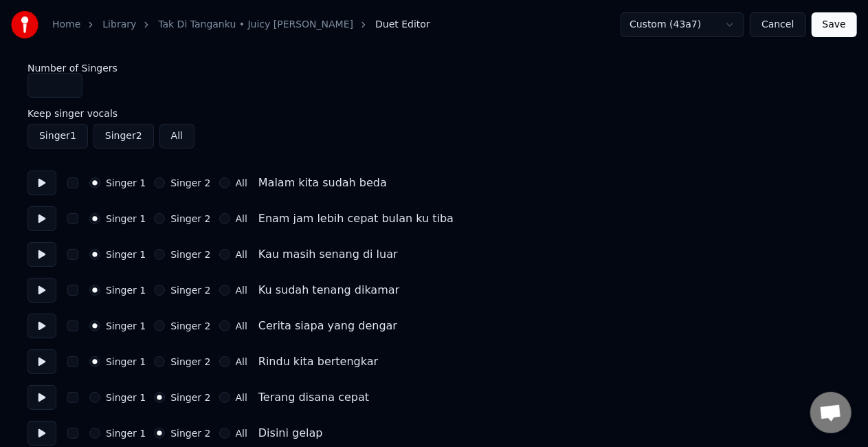
click at [69, 87] on input "*" at bounding box center [54, 85] width 55 height 25
click at [227, 116] on label "Keep singer vocals" at bounding box center [433, 114] width 813 height 10
click at [176, 134] on button "All" at bounding box center [176, 136] width 35 height 25
click at [171, 142] on button "All" at bounding box center [176, 136] width 35 height 25
click at [262, 23] on link "Tak Di Tanganku • Juicy [PERSON_NAME]" at bounding box center [255, 25] width 195 height 14
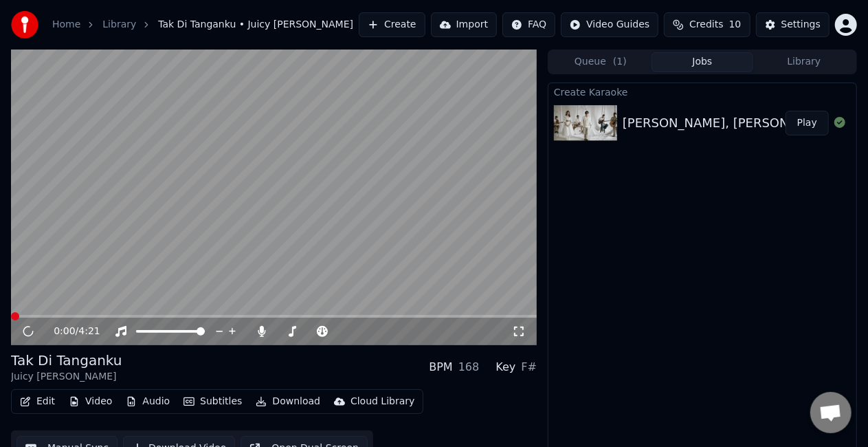
click at [255, 140] on video at bounding box center [274, 196] width 526 height 295
click at [113, 315] on span at bounding box center [274, 316] width 526 height 3
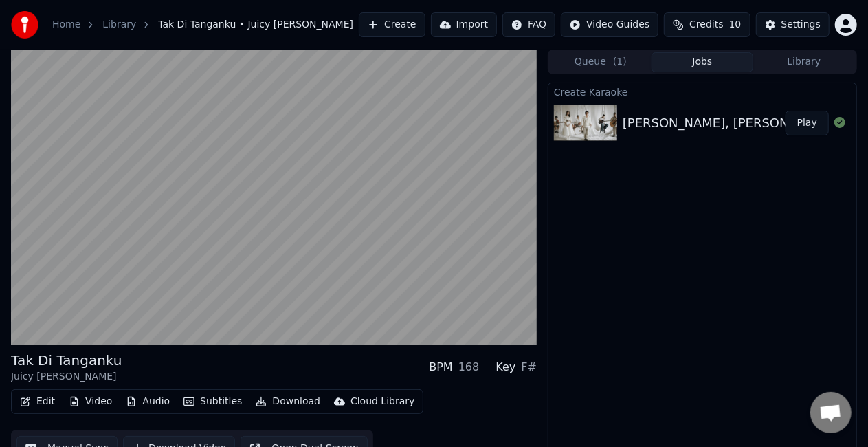
click at [237, 235] on video at bounding box center [274, 196] width 526 height 295
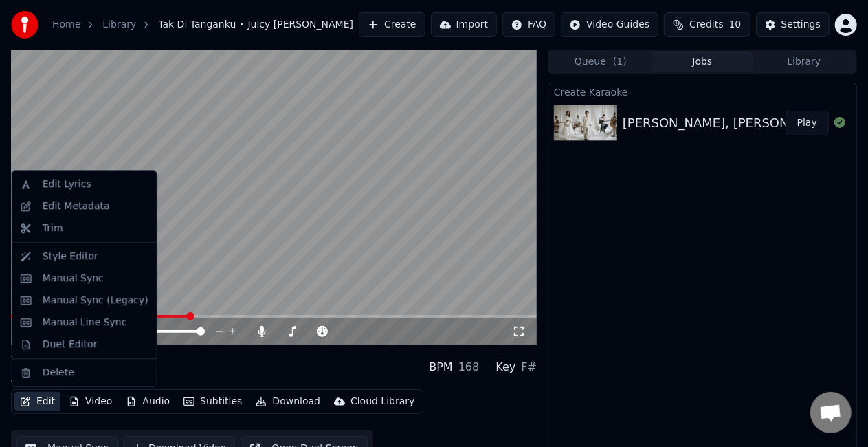
click at [41, 407] on button "Edit" at bounding box center [37, 401] width 46 height 19
click at [74, 255] on div "Style Editor" at bounding box center [71, 256] width 56 height 14
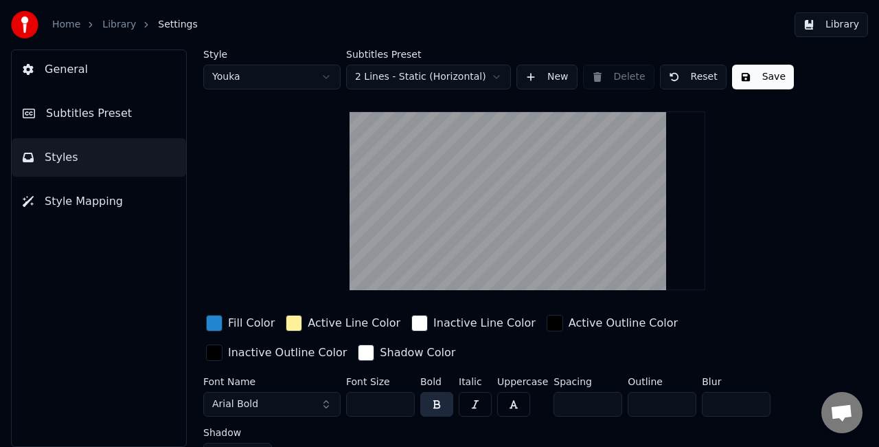
click at [118, 108] on span "Subtitles Preset" at bounding box center [89, 113] width 86 height 16
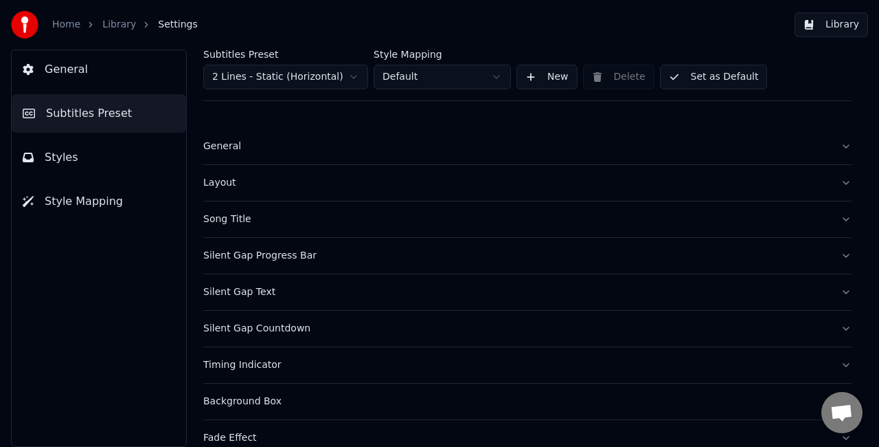
click at [61, 155] on span "Styles" at bounding box center [62, 157] width 34 height 16
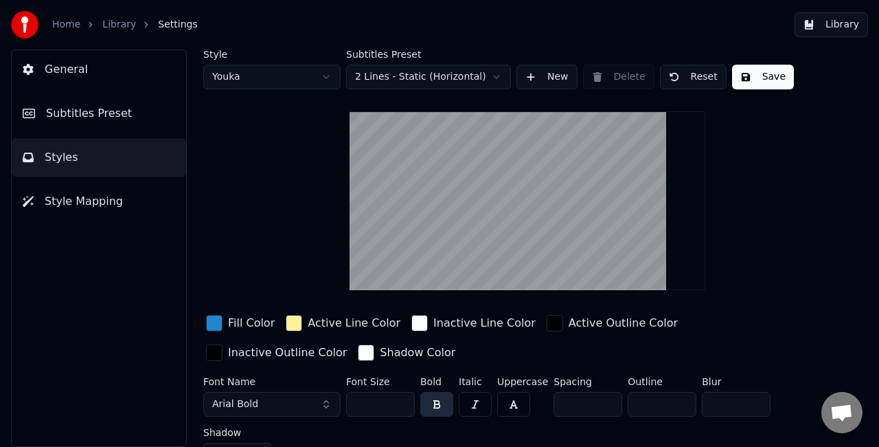
scroll to position [23, 0]
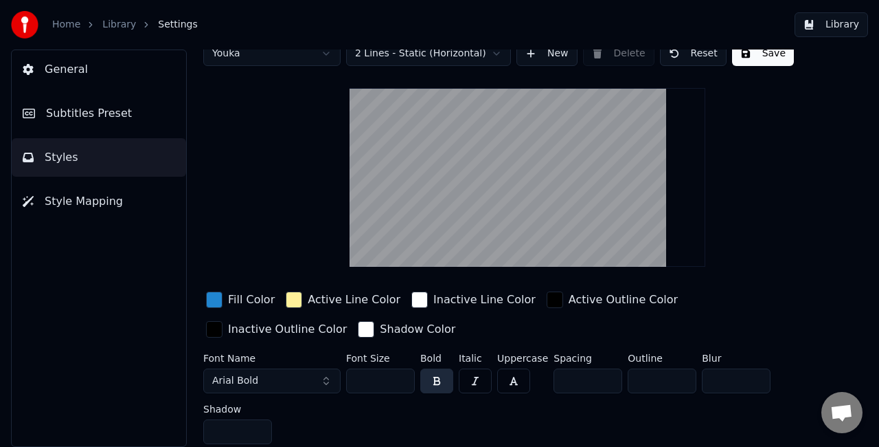
click at [100, 111] on span "Subtitles Preset" at bounding box center [89, 113] width 86 height 16
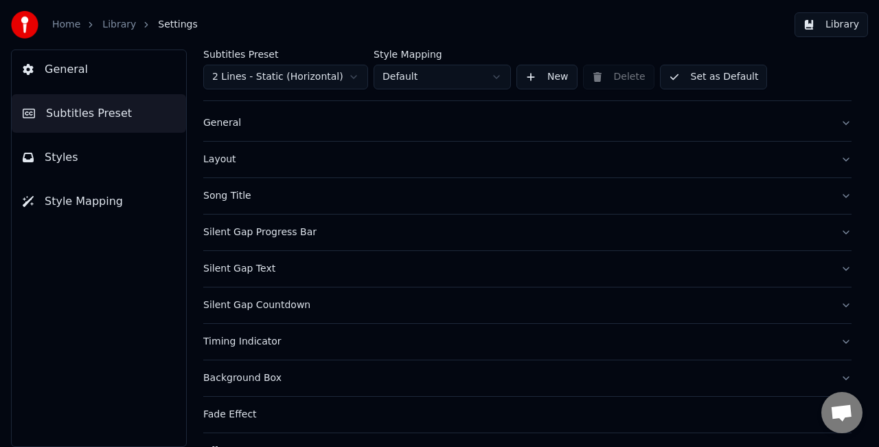
click at [835, 158] on button "Layout" at bounding box center [527, 160] width 649 height 36
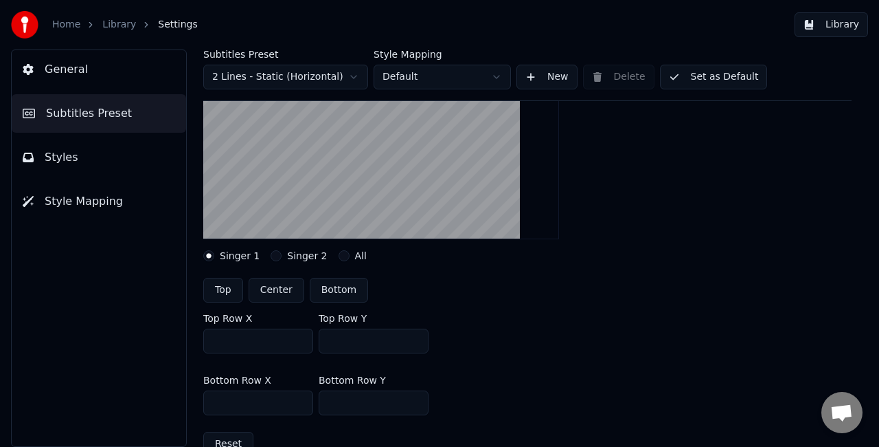
scroll to position [173, 0]
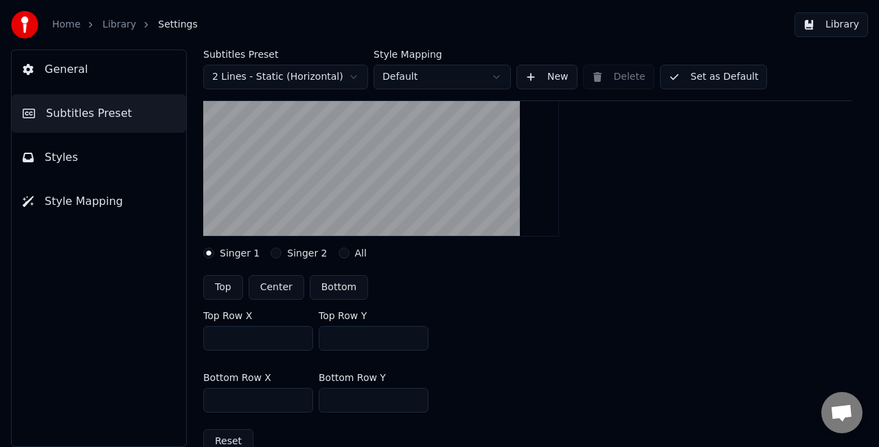
click at [274, 250] on button "Singer 2" at bounding box center [276, 252] width 11 height 11
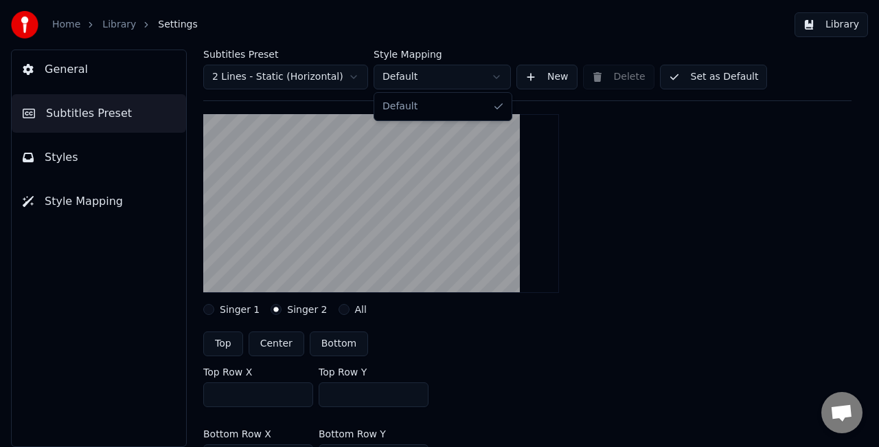
click at [473, 78] on html "Home Library Settings Library General Subtitles Preset Styles Style Mapping Sub…" at bounding box center [439, 223] width 879 height 447
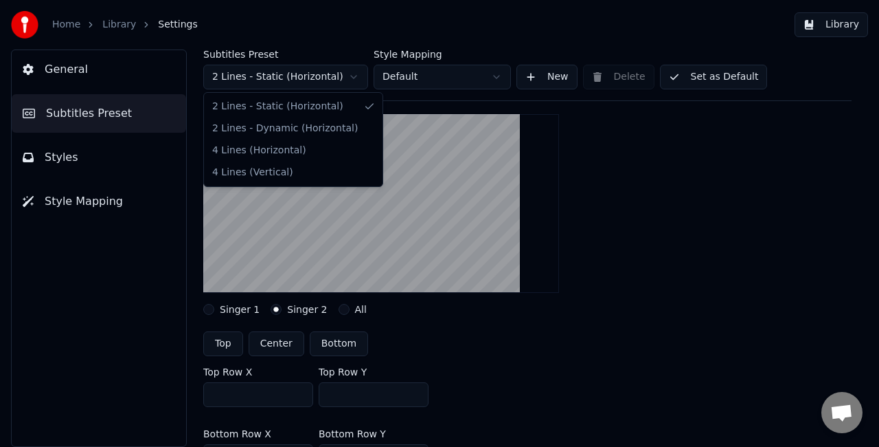
click at [333, 76] on html "Home Library Settings Library General Subtitles Preset Styles Style Mapping Sub…" at bounding box center [439, 223] width 879 height 447
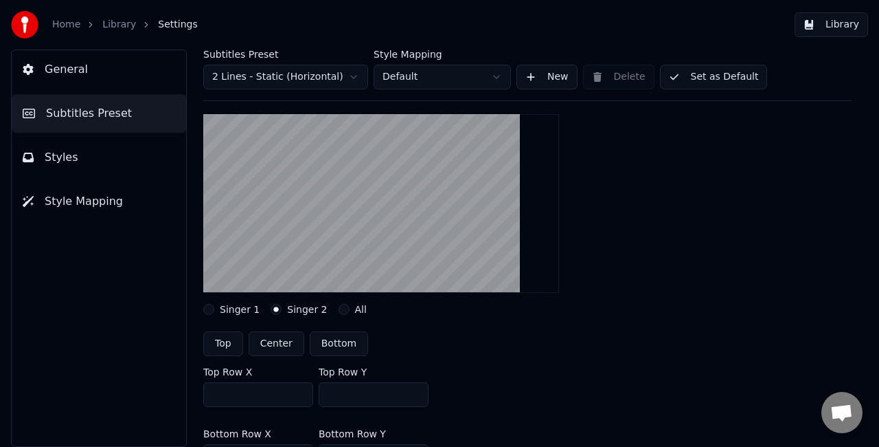
click at [333, 76] on html "Home Library Settings Library General Subtitles Preset Styles Style Mapping Sub…" at bounding box center [439, 223] width 879 height 447
click at [267, 347] on button "Center" at bounding box center [277, 343] width 56 height 25
type input "***"
click at [313, 344] on button "Bottom" at bounding box center [339, 343] width 58 height 25
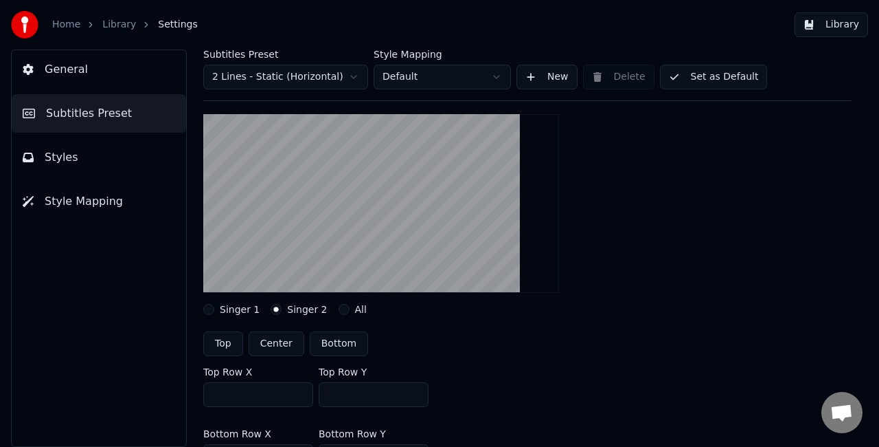
type input "***"
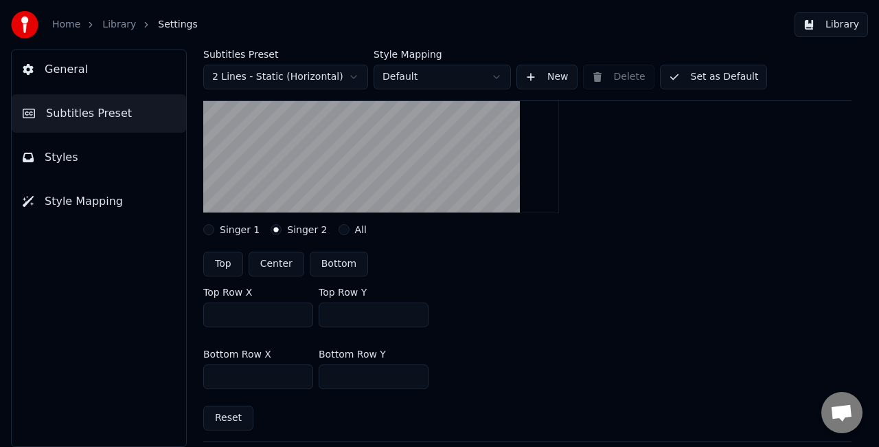
scroll to position [196, 0]
click at [339, 226] on button "All" at bounding box center [344, 229] width 11 height 11
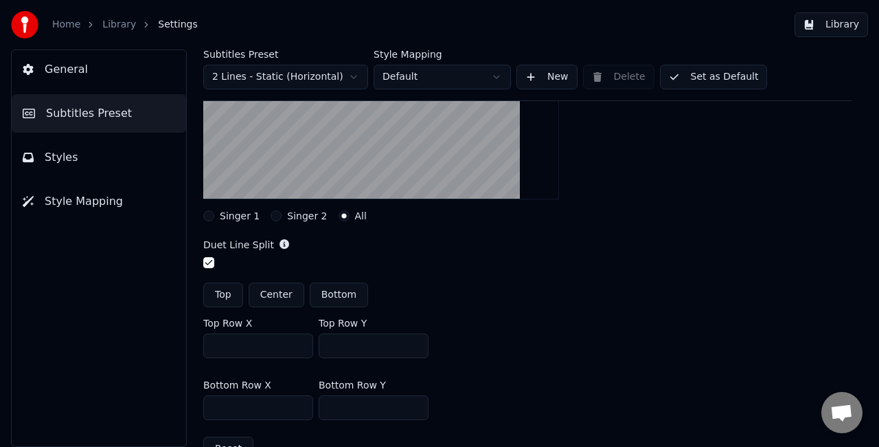
scroll to position [172, 0]
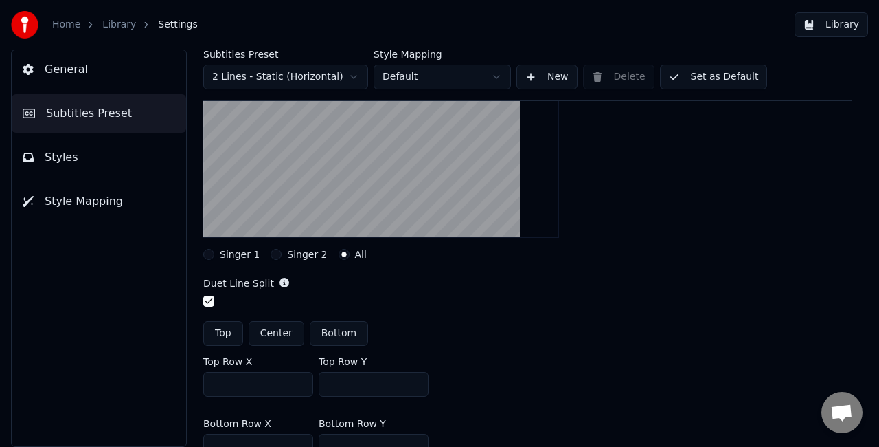
click at [339, 331] on button "Bottom" at bounding box center [339, 333] width 58 height 25
type input "***"
click at [204, 295] on button "button" at bounding box center [208, 300] width 11 height 11
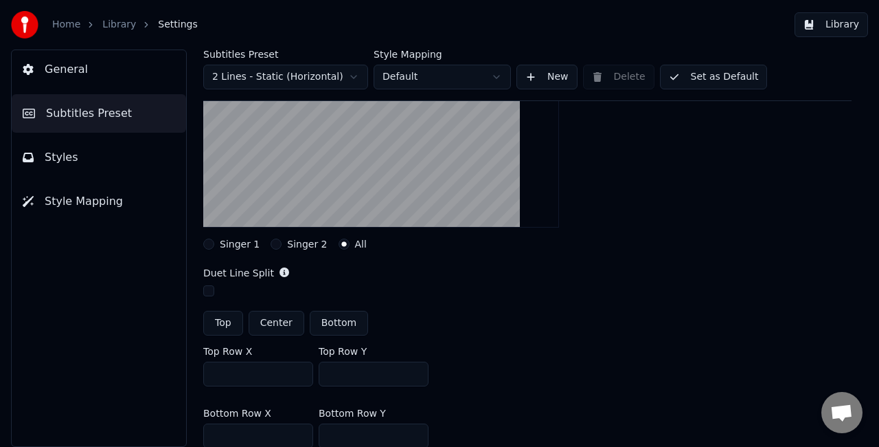
scroll to position [183, 0]
click at [271, 245] on button "Singer 2" at bounding box center [276, 243] width 11 height 11
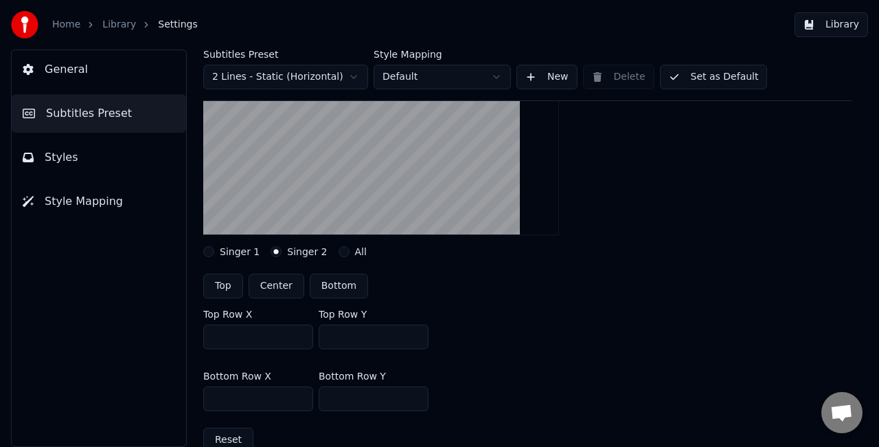
scroll to position [155, 0]
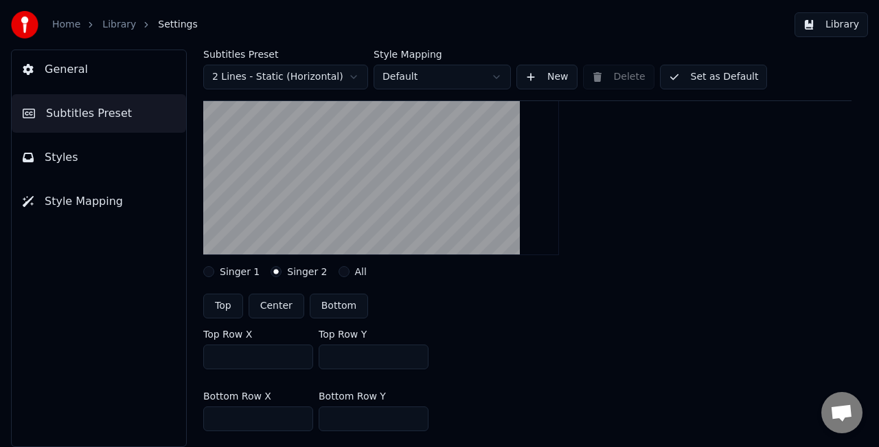
click at [339, 271] on button "All" at bounding box center [344, 271] width 11 height 11
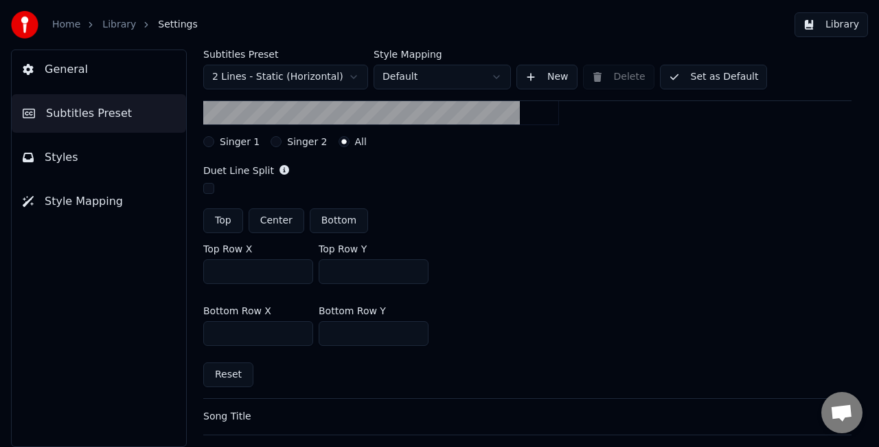
scroll to position [297, 0]
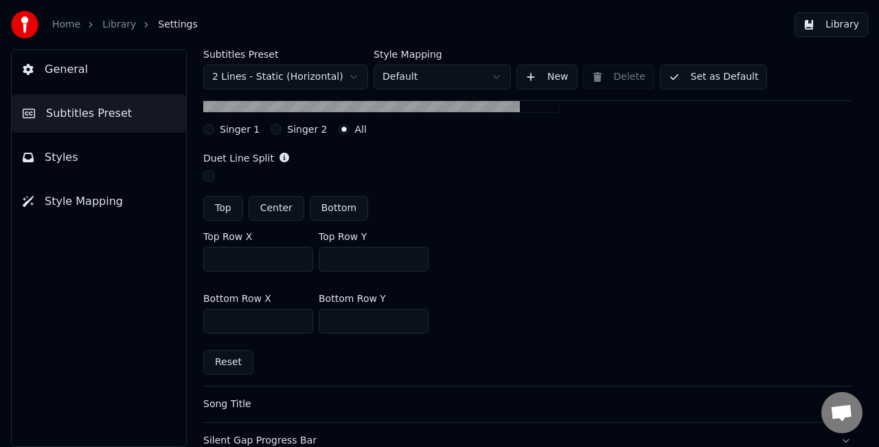
click at [807, 403] on div "Song Title" at bounding box center [516, 404] width 627 height 14
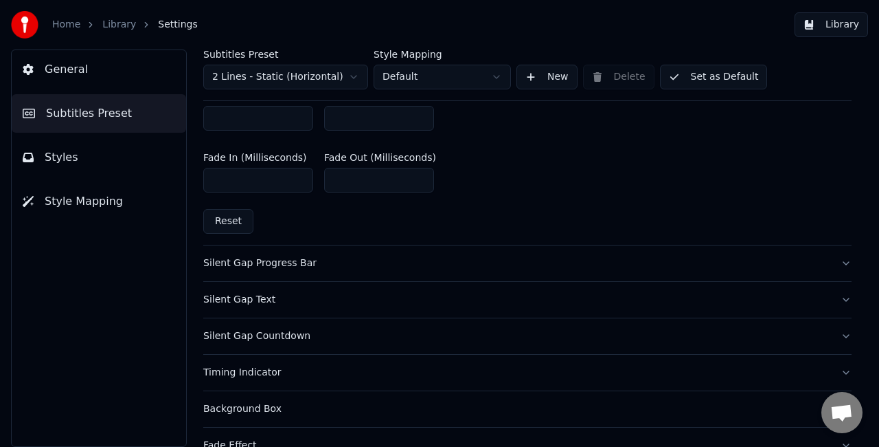
scroll to position [733, 0]
click at [840, 256] on button "Silent Gap Progress Bar" at bounding box center [527, 261] width 649 height 36
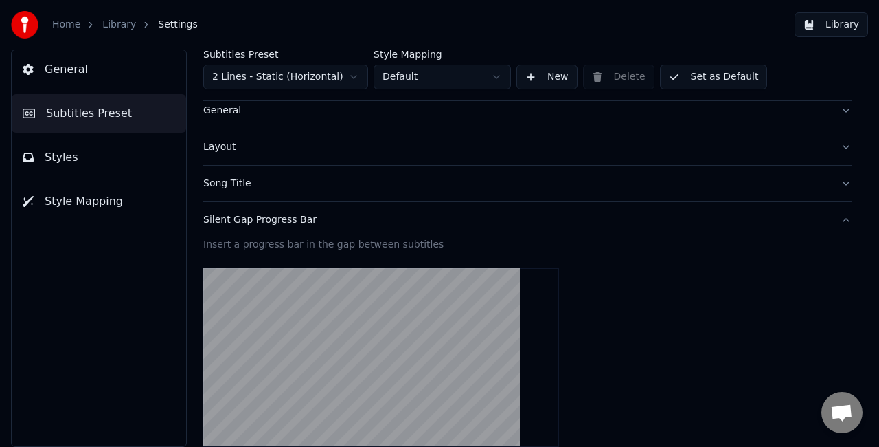
scroll to position [0, 0]
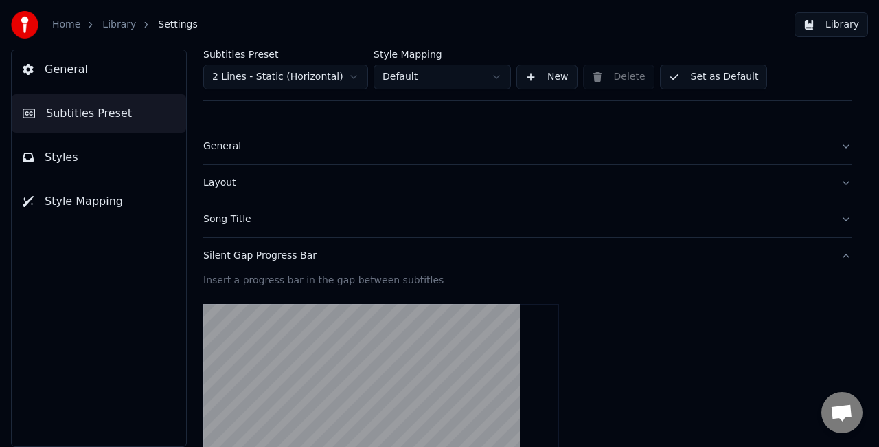
click at [834, 148] on button "General" at bounding box center [527, 146] width 649 height 36
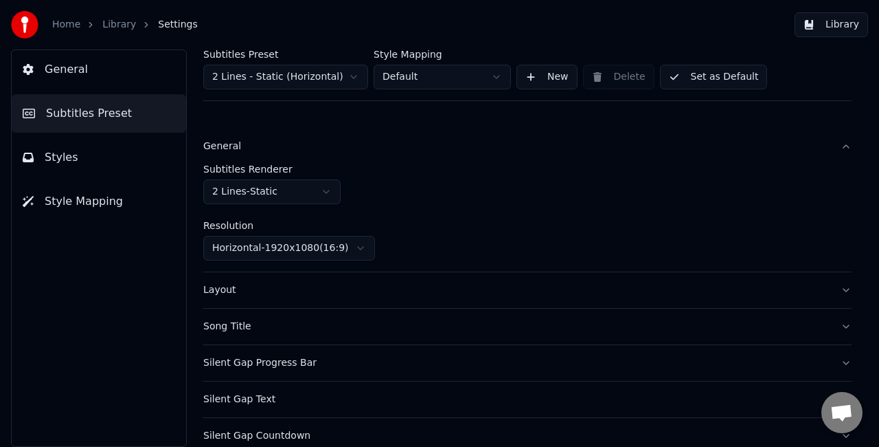
click at [111, 20] on link "Library" at bounding box center [119, 25] width 34 height 14
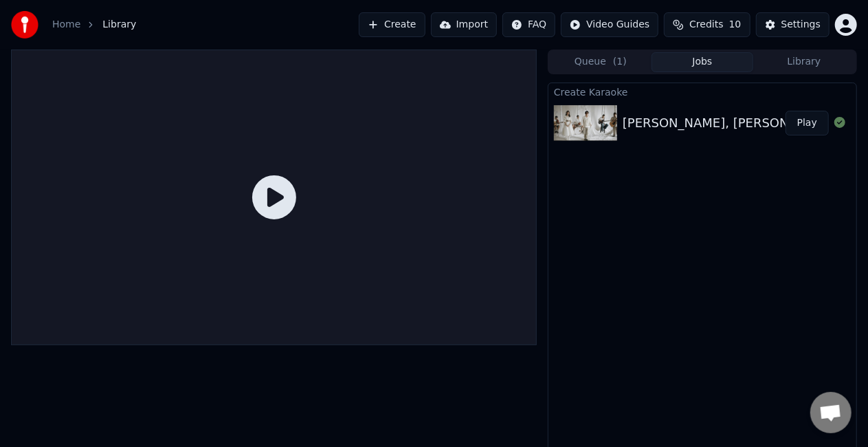
click at [811, 124] on button "Play" at bounding box center [806, 123] width 43 height 25
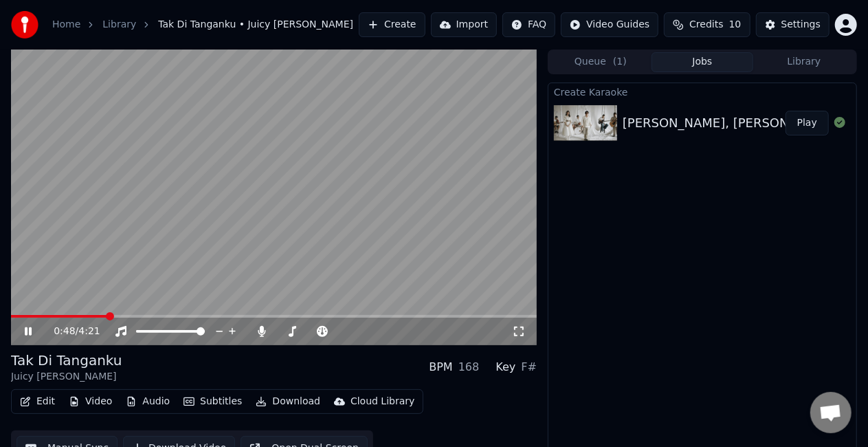
click at [107, 315] on span at bounding box center [274, 316] width 526 height 3
click at [74, 316] on span at bounding box center [42, 316] width 63 height 3
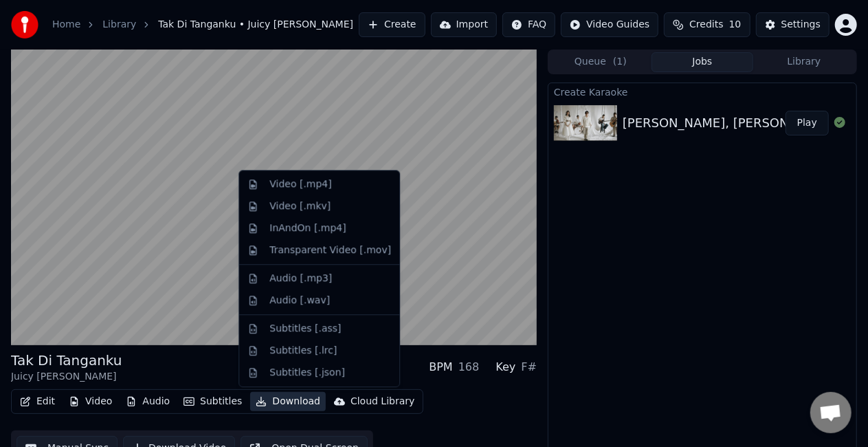
click at [279, 397] on button "Download" at bounding box center [288, 401] width 76 height 19
click at [310, 188] on div "Video [.mp4]" at bounding box center [300, 184] width 62 height 14
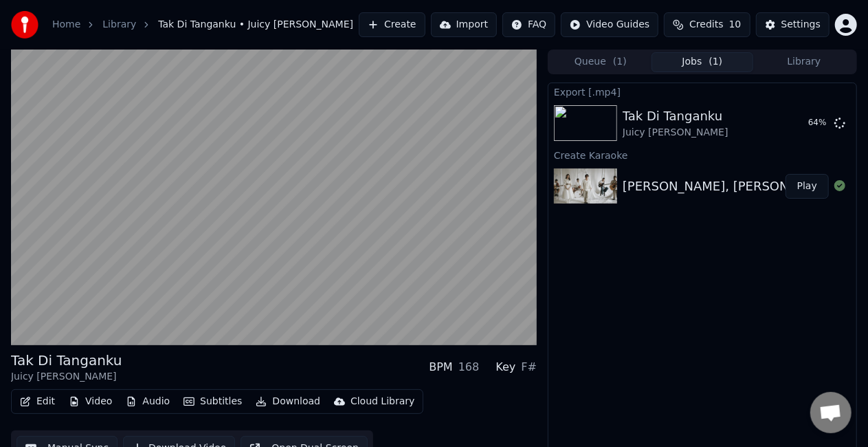
click at [188, 346] on div "Tak Di Tanganku Juicy Luicy • Mawar de Jongh BPM 168 Key F# Edit Video Audio Su…" at bounding box center [274, 257] width 526 height 416
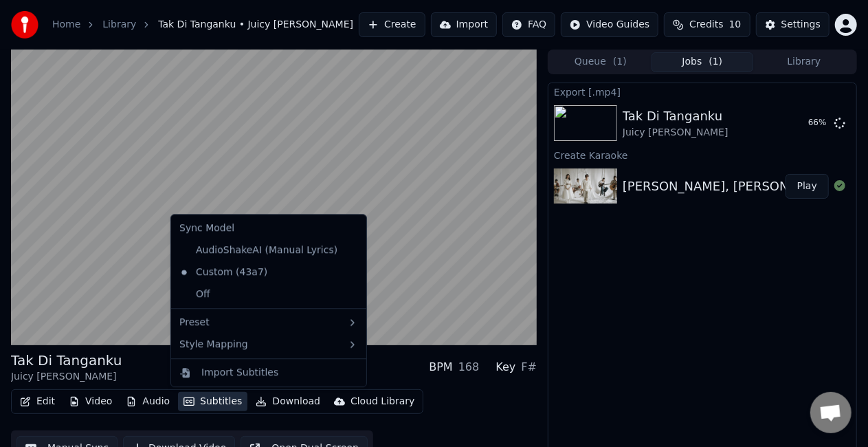
click at [202, 401] on button "Subtitles" at bounding box center [212, 401] width 69 height 19
click at [240, 245] on div "AudioShakeAI (Manual Lyrics)" at bounding box center [258, 250] width 169 height 22
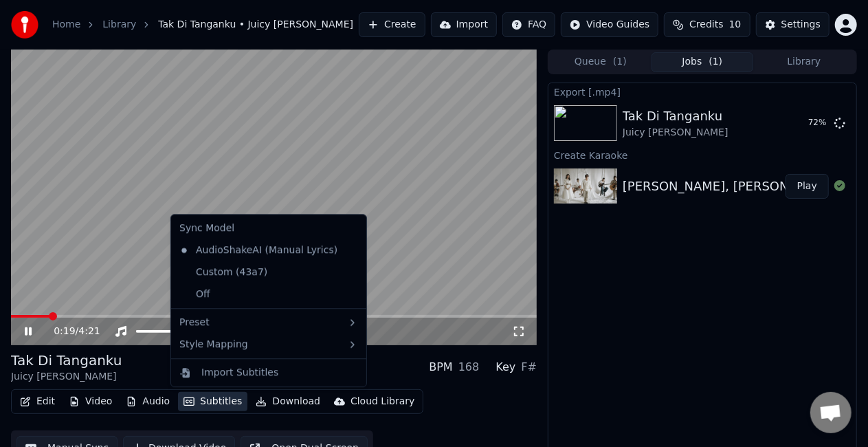
click at [217, 405] on button "Subtitles" at bounding box center [212, 401] width 69 height 19
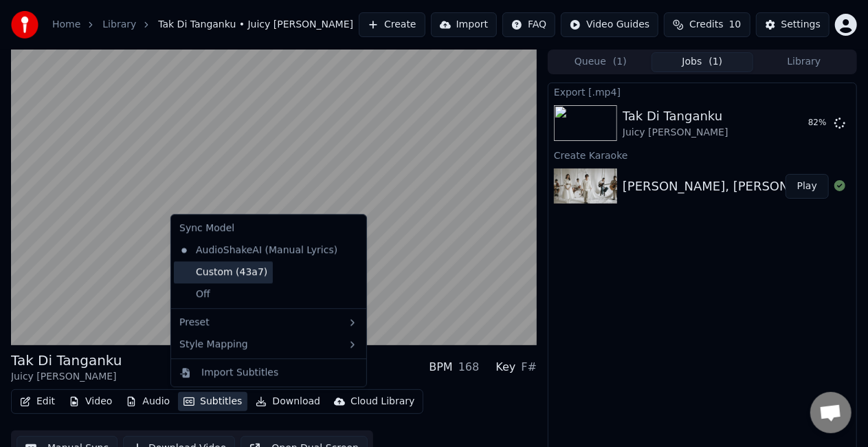
click at [238, 279] on div "Custom (43a7)" at bounding box center [223, 272] width 99 height 22
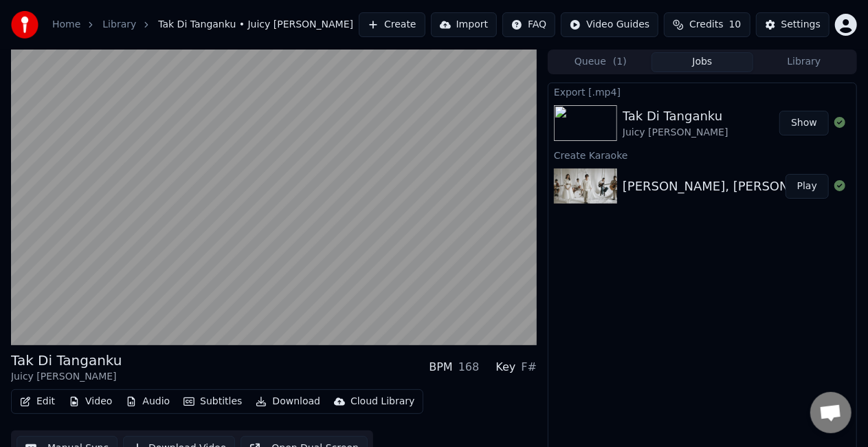
click at [793, 126] on button "Show" at bounding box center [803, 123] width 49 height 25
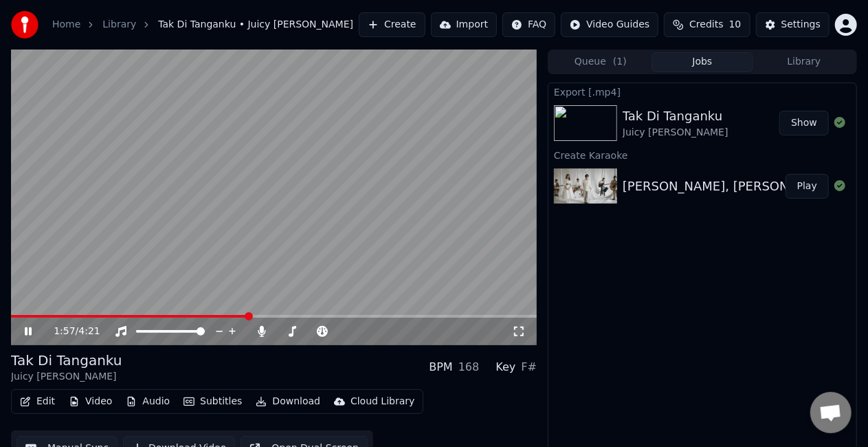
click at [513, 327] on icon at bounding box center [519, 331] width 14 height 11
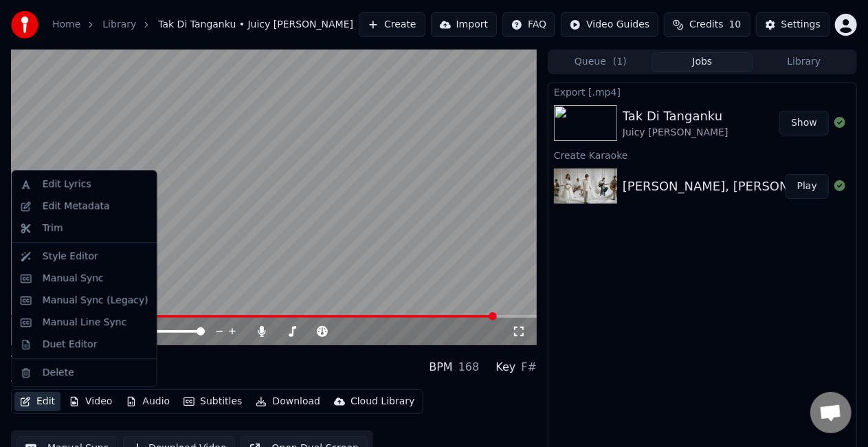
click at [34, 400] on button "Edit" at bounding box center [37, 401] width 46 height 19
click at [73, 250] on div "Style Editor" at bounding box center [71, 256] width 56 height 14
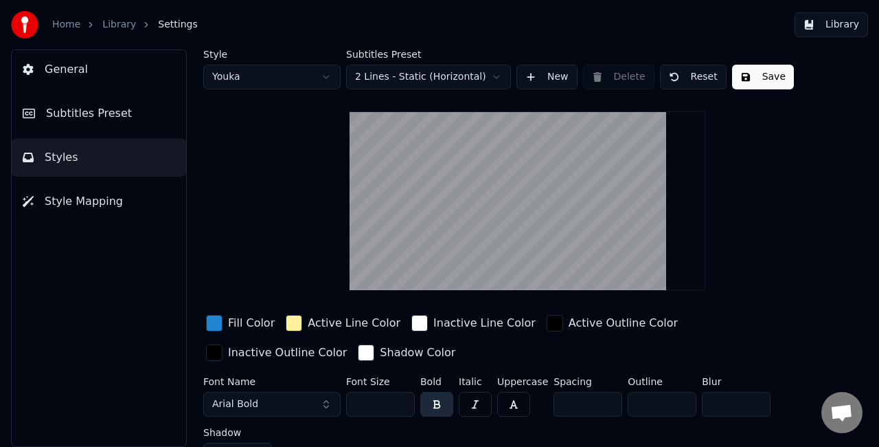
click at [93, 120] on span "Subtitles Preset" at bounding box center [89, 113] width 86 height 16
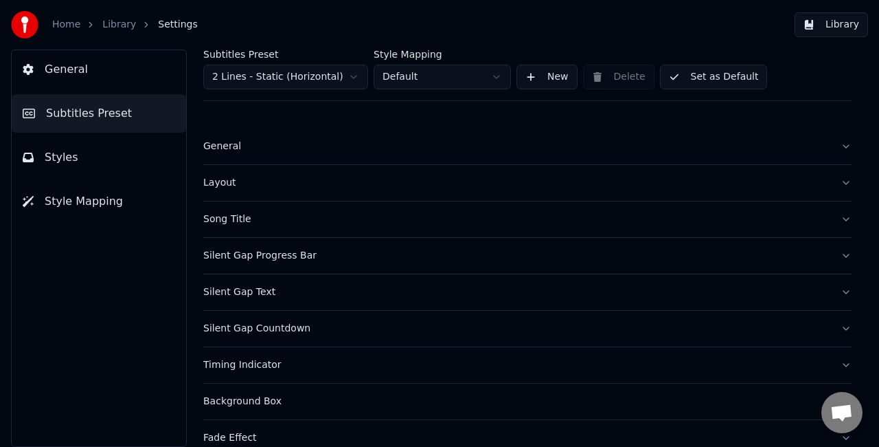
click at [838, 254] on button "Silent Gap Progress Bar" at bounding box center [527, 256] width 649 height 36
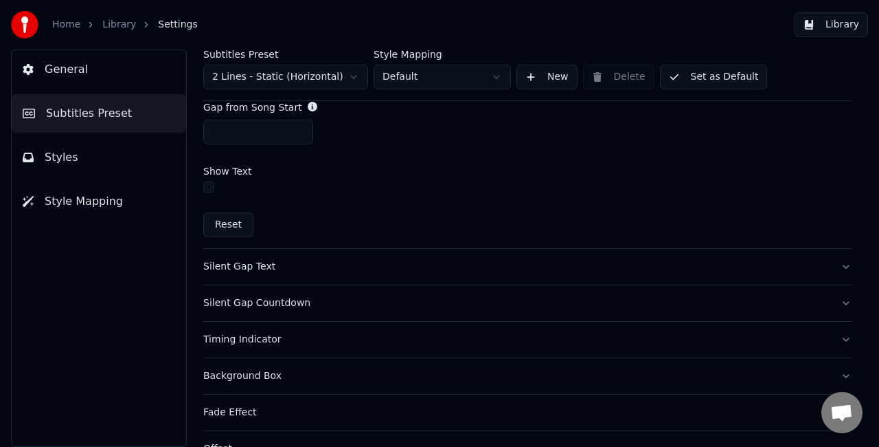
scroll to position [818, 0]
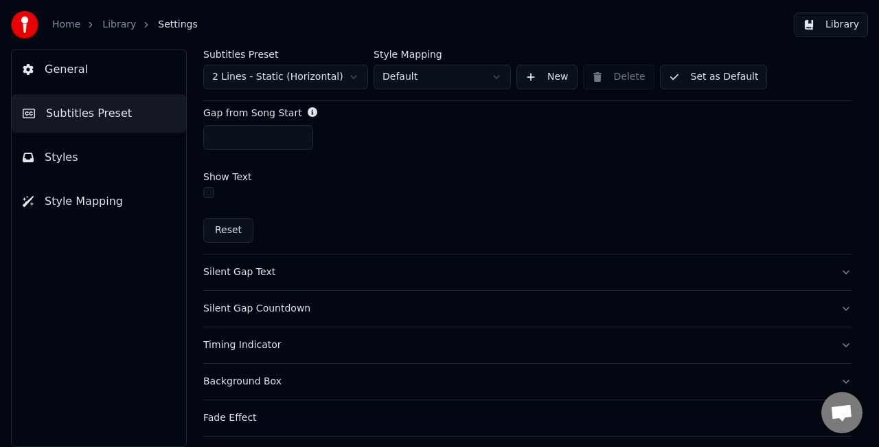
click at [837, 265] on button "Silent Gap Text" at bounding box center [527, 272] width 649 height 36
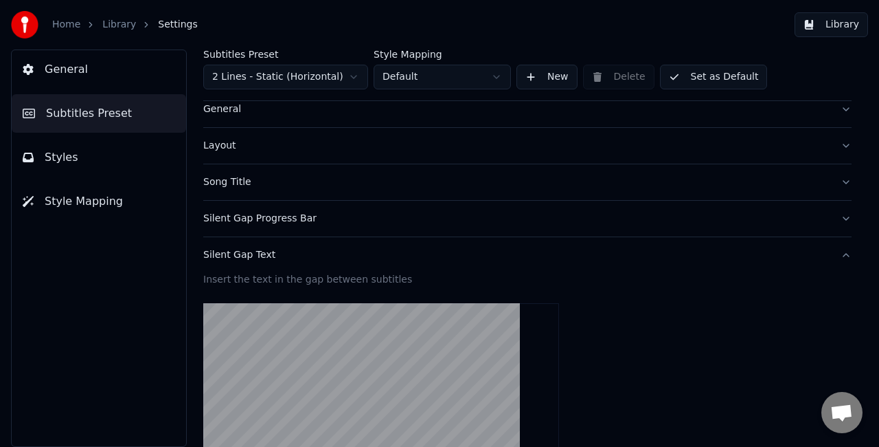
scroll to position [0, 0]
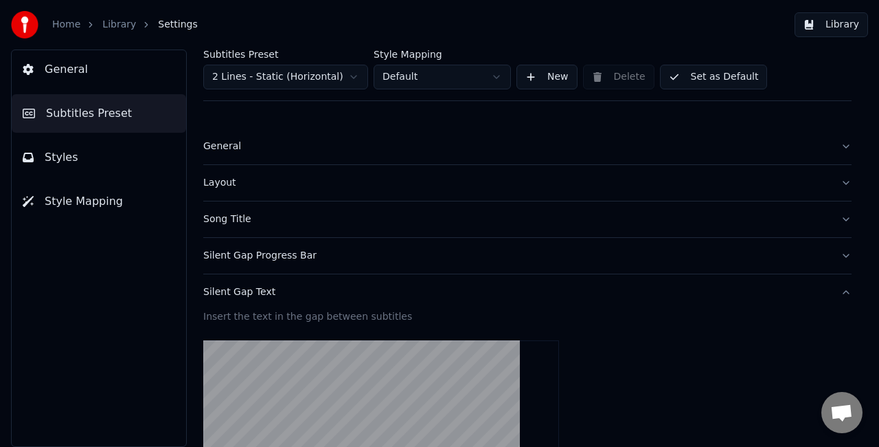
click at [837, 214] on button "Song Title" at bounding box center [527, 219] width 649 height 36
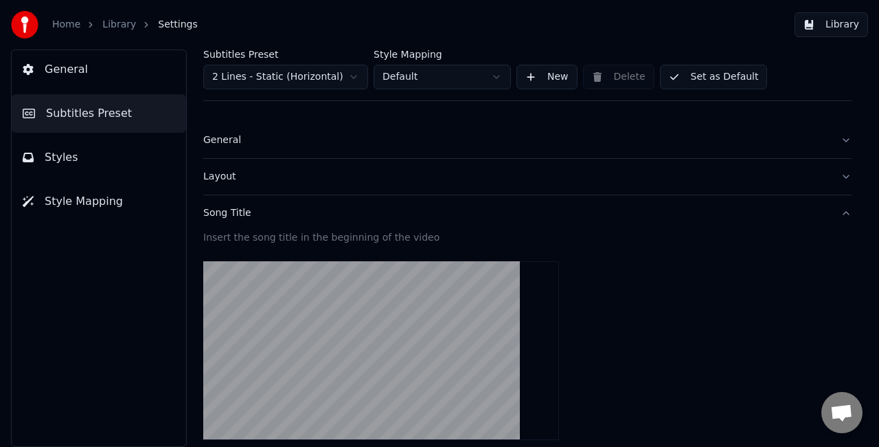
scroll to position [5, 0]
click at [840, 172] on div "Subtitles Preset 2 Lines - Static (Horizontal) Style Mapping Default New Delete…" at bounding box center [527, 247] width 703 height 397
click at [833, 174] on button "Layout" at bounding box center [527, 177] width 649 height 36
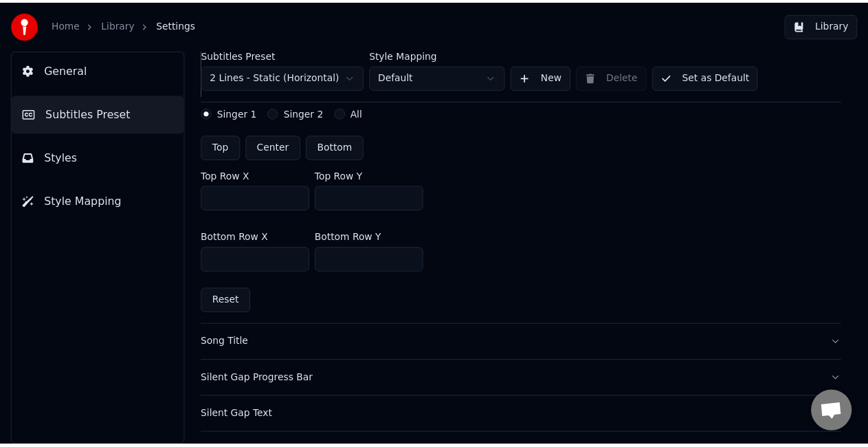
scroll to position [348, 0]
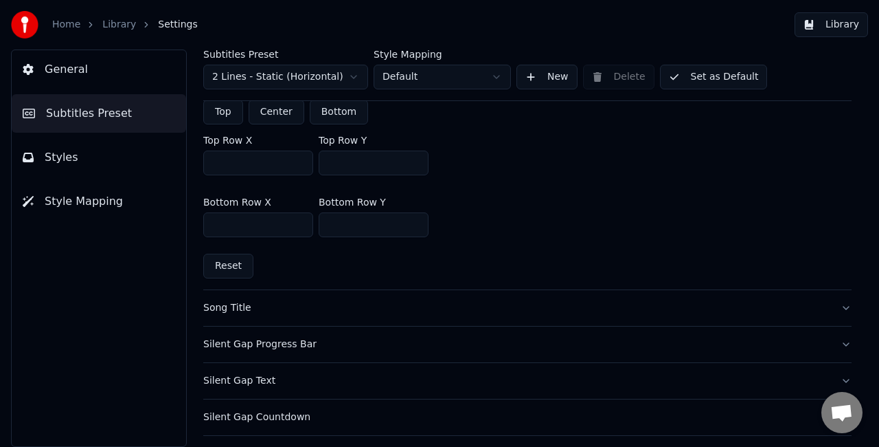
click at [117, 24] on link "Library" at bounding box center [119, 25] width 34 height 14
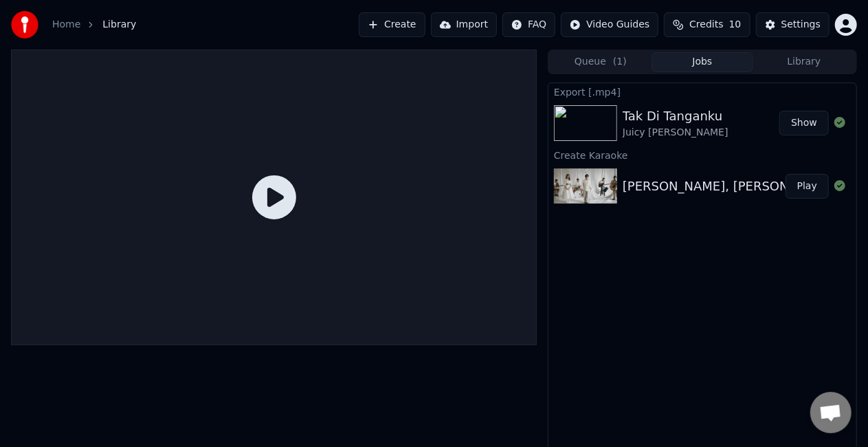
click at [807, 188] on button "Play" at bounding box center [806, 186] width 43 height 25
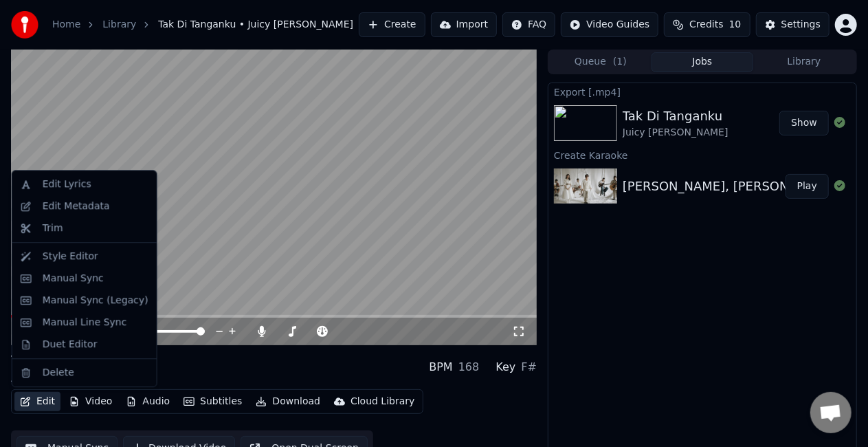
click at [27, 401] on icon "button" at bounding box center [26, 401] width 10 height 10
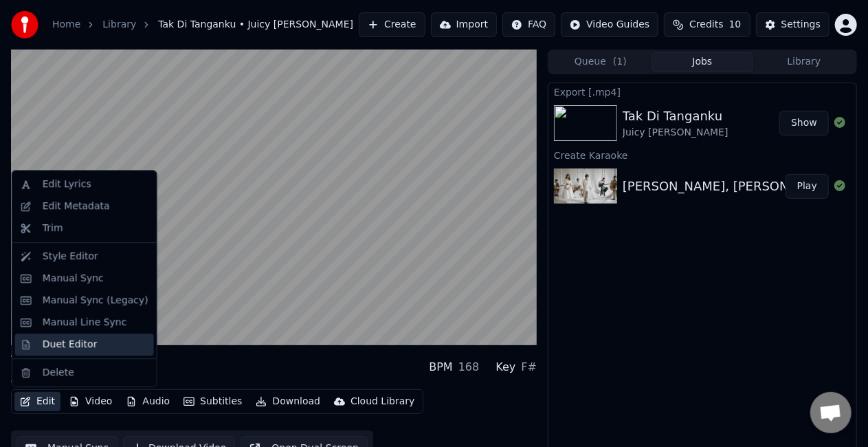
click at [108, 335] on div "Duet Editor" at bounding box center [84, 344] width 139 height 22
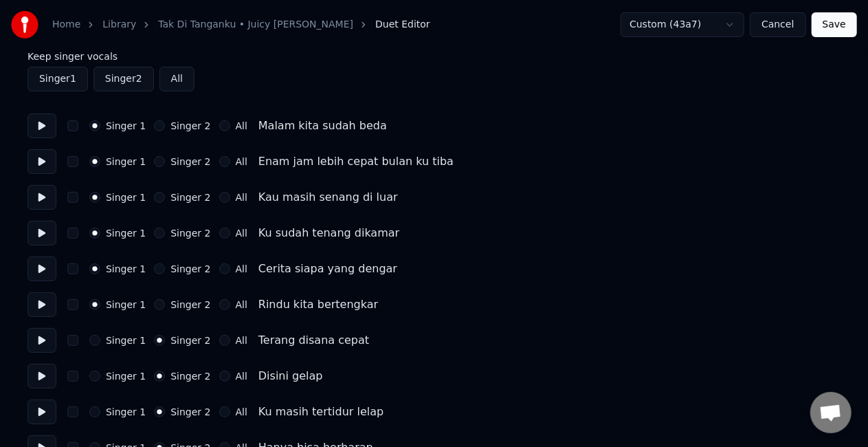
scroll to position [58, 0]
click at [261, 26] on link "Tak Di Tanganku • Juicy [PERSON_NAME]" at bounding box center [255, 25] width 195 height 14
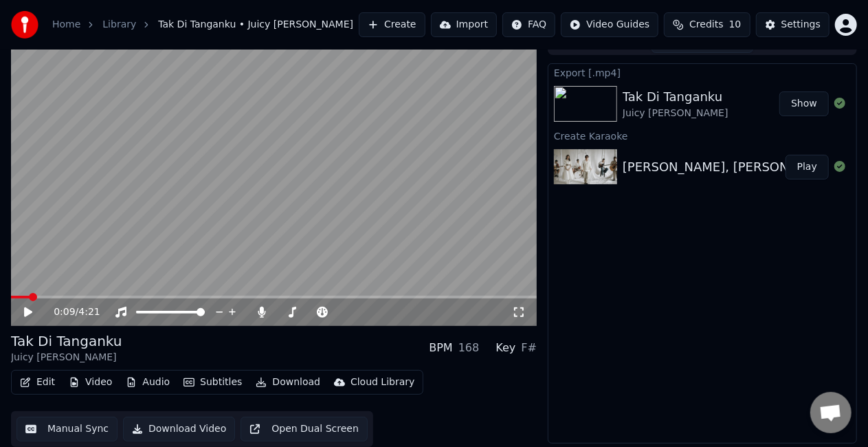
click at [407, 35] on button "Create" at bounding box center [392, 24] width 67 height 25
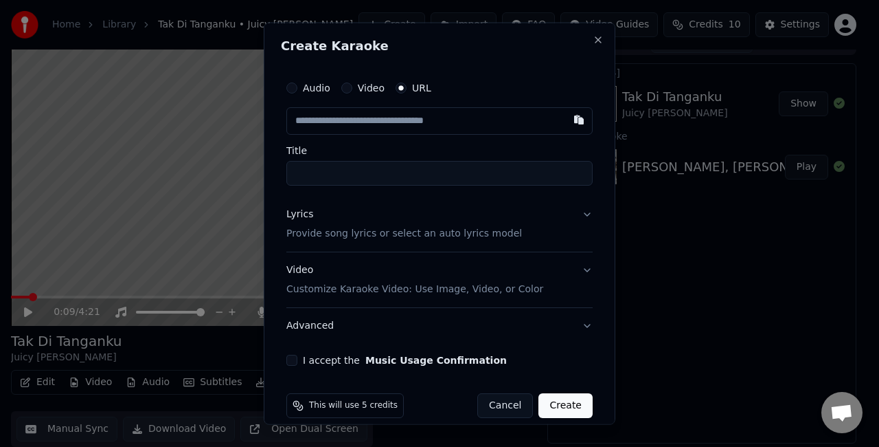
type input "**********"
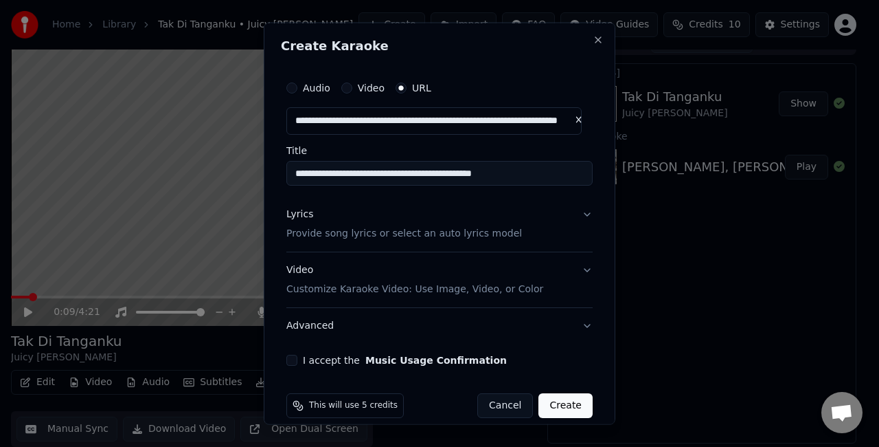
type input "**********"
click at [577, 212] on button "Lyrics Provide song lyrics or select an auto lyrics model" at bounding box center [439, 223] width 306 height 55
type input "**********"
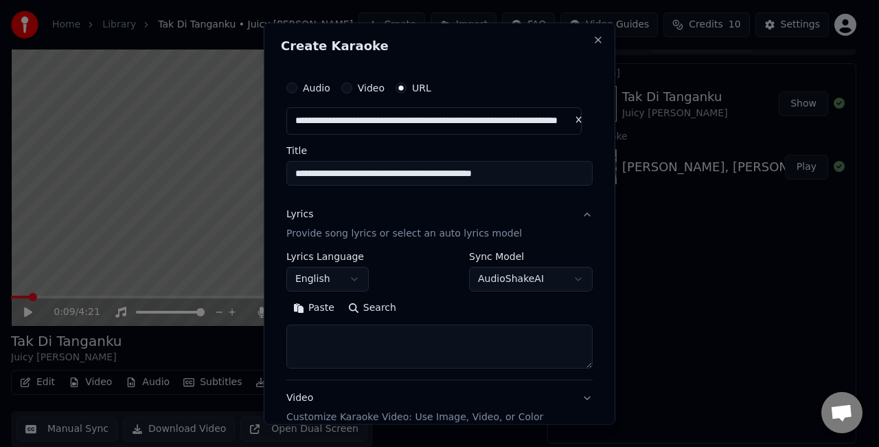
click at [414, 337] on textarea at bounding box center [439, 346] width 306 height 44
paste textarea "**********"
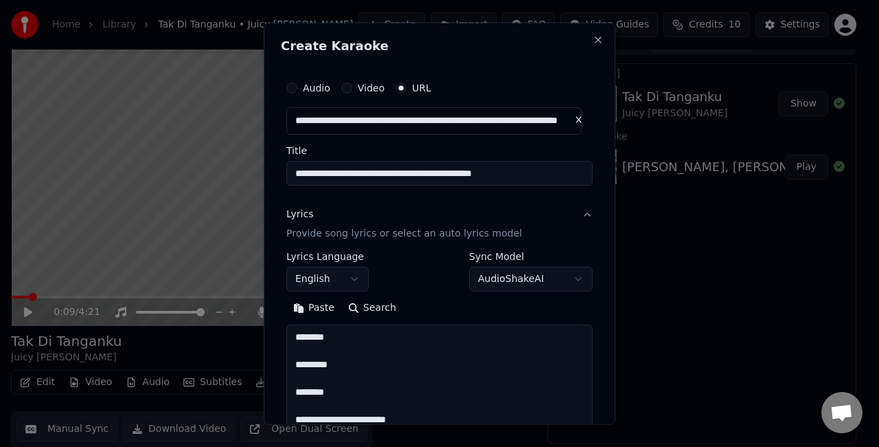
scroll to position [1225, 0]
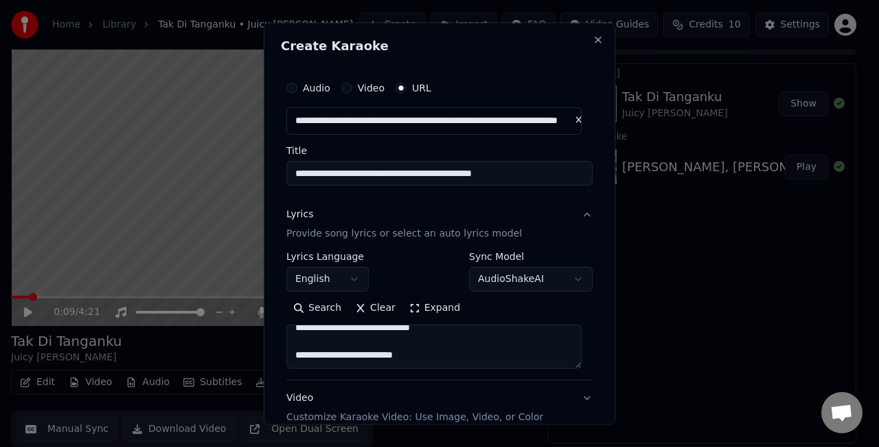
type textarea "**********"
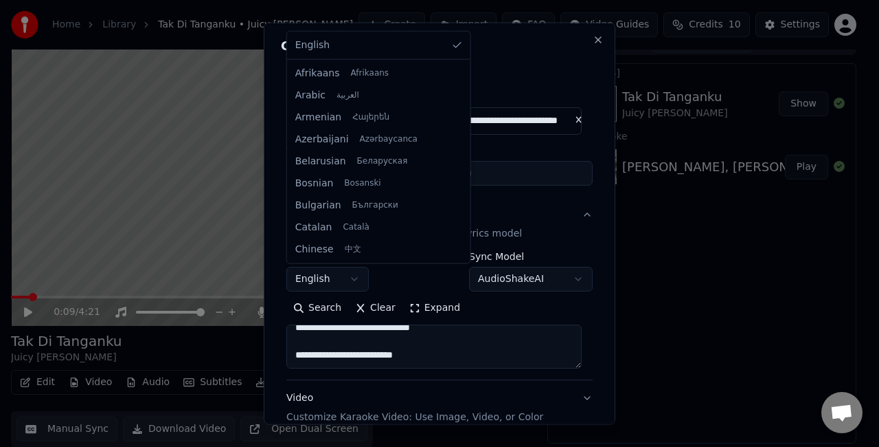
click at [353, 278] on body "**********" at bounding box center [434, 204] width 868 height 447
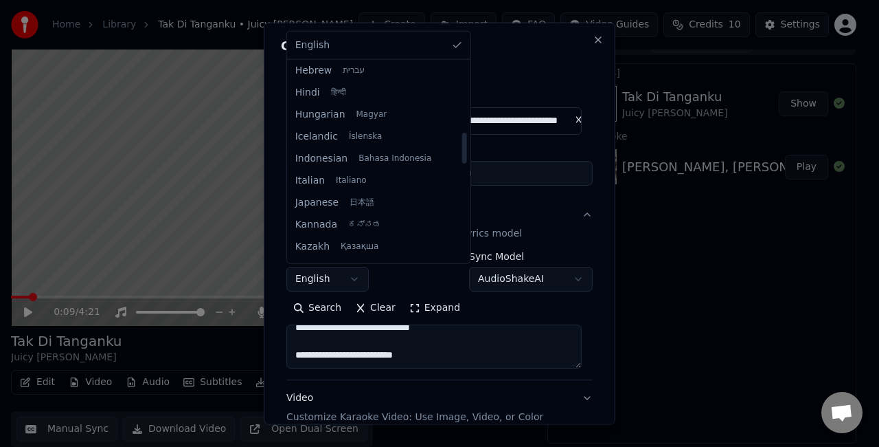
scroll to position [444, 0]
select select "**"
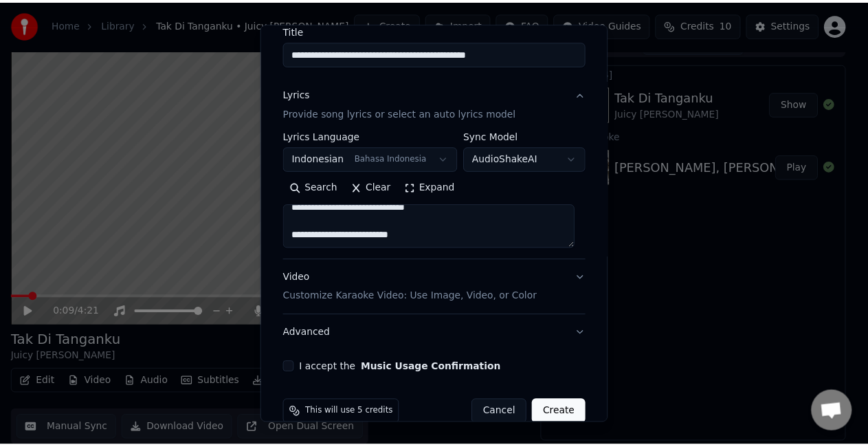
scroll to position [1231, 0]
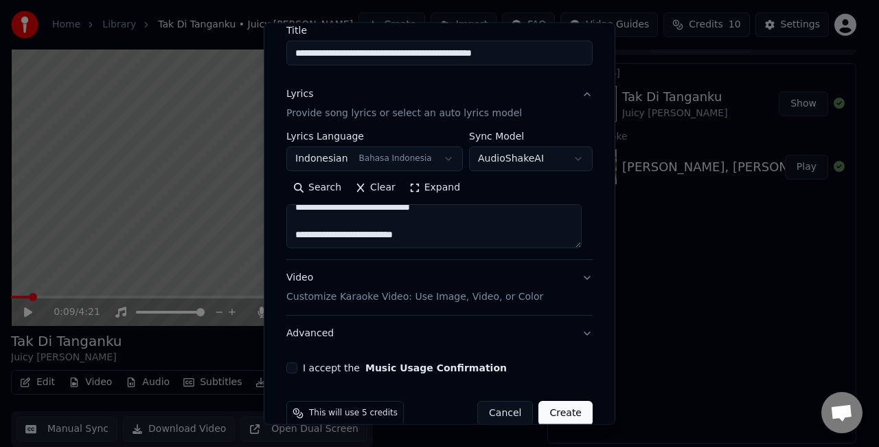
click at [293, 367] on button "I accept the Music Usage Confirmation" at bounding box center [291, 367] width 11 height 11
click at [554, 405] on button "Create" at bounding box center [566, 413] width 54 height 25
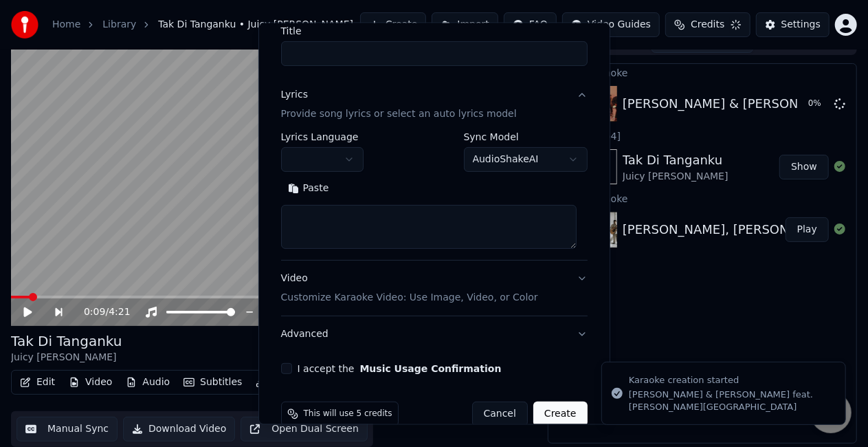
scroll to position [26, 0]
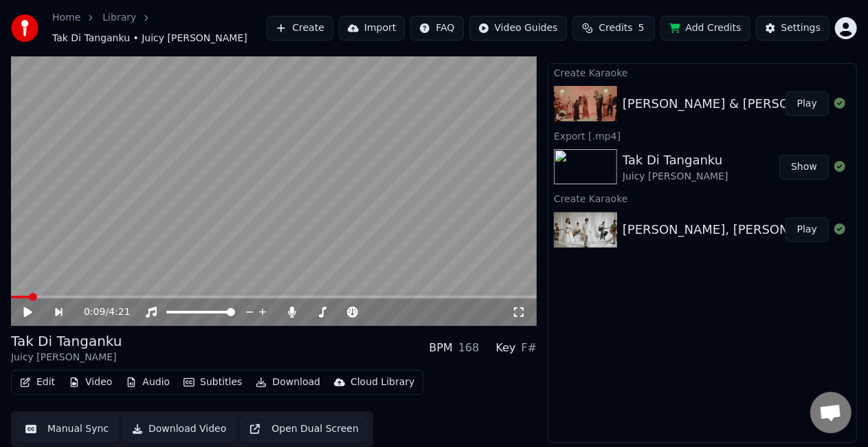
click at [808, 100] on button "Play" at bounding box center [806, 103] width 43 height 25
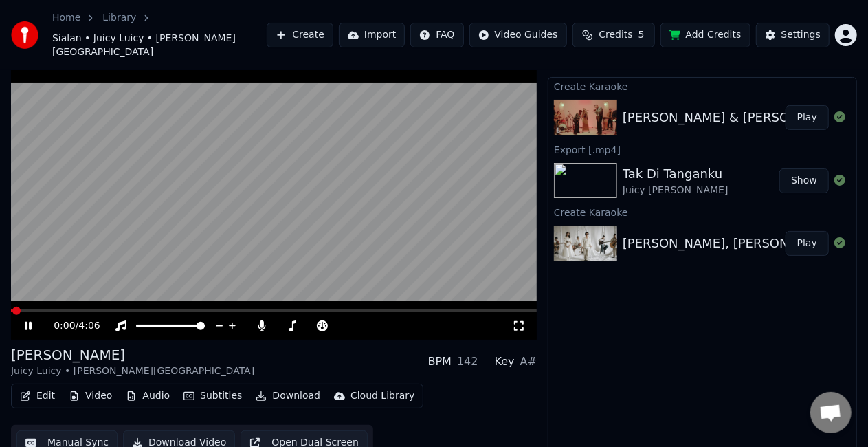
click at [157, 237] on video at bounding box center [274, 191] width 526 height 295
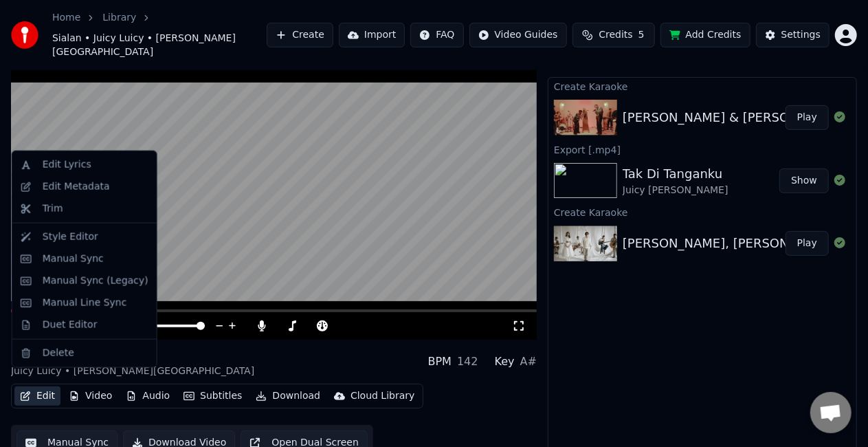
click at [34, 386] on button "Edit" at bounding box center [37, 395] width 46 height 19
click at [56, 330] on div "Duet Editor" at bounding box center [70, 325] width 55 height 14
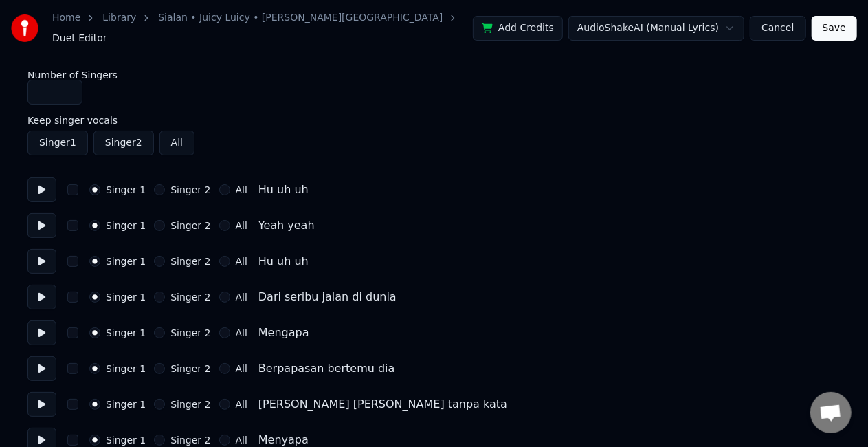
click at [39, 293] on button at bounding box center [41, 296] width 29 height 25
click at [45, 286] on button at bounding box center [41, 296] width 29 height 25
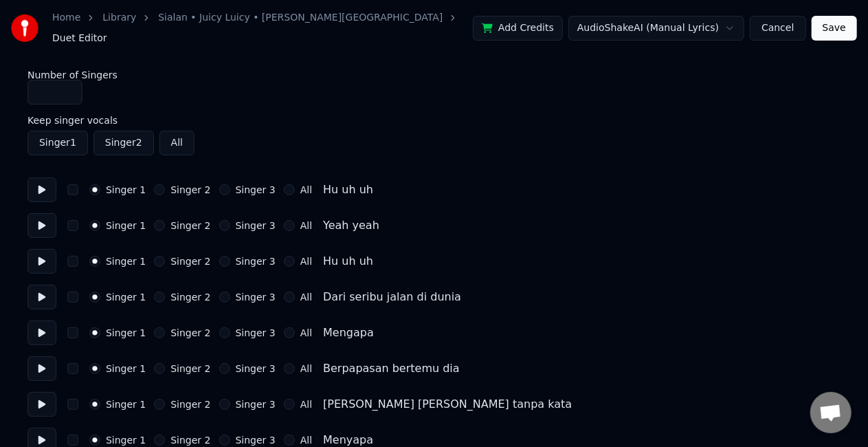
type input "*"
click at [69, 80] on input "*" at bounding box center [54, 92] width 55 height 25
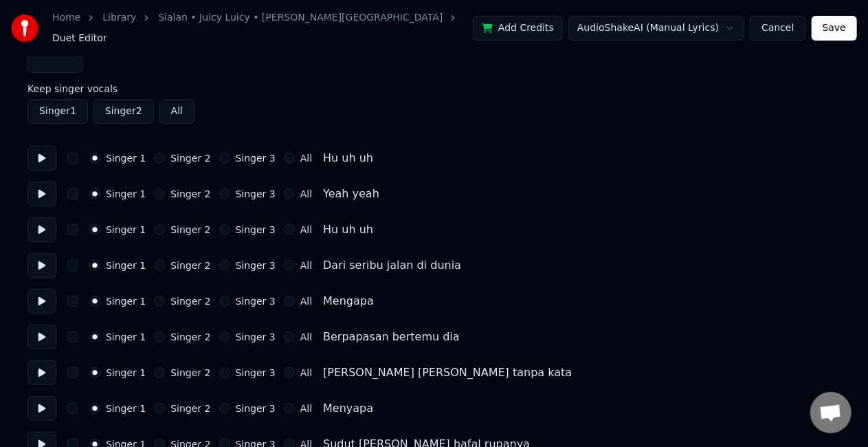
scroll to position [33, 0]
click at [37, 256] on button at bounding box center [41, 263] width 29 height 25
click at [41, 297] on button at bounding box center [41, 299] width 29 height 25
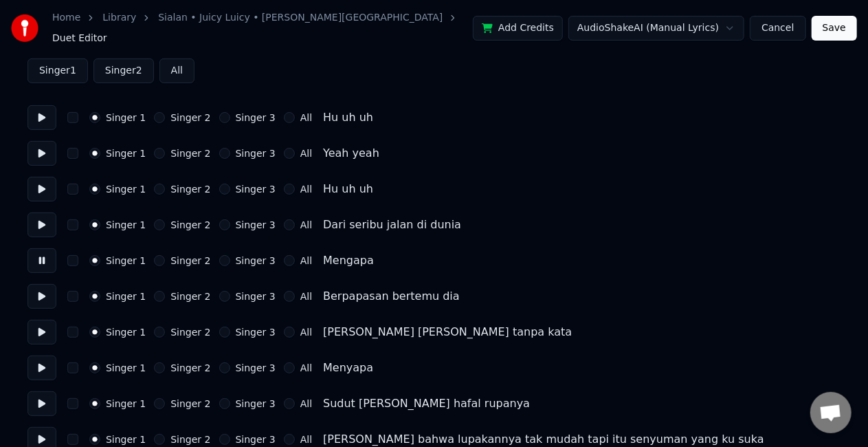
scroll to position [73, 0]
click at [41, 295] on button at bounding box center [41, 295] width 29 height 25
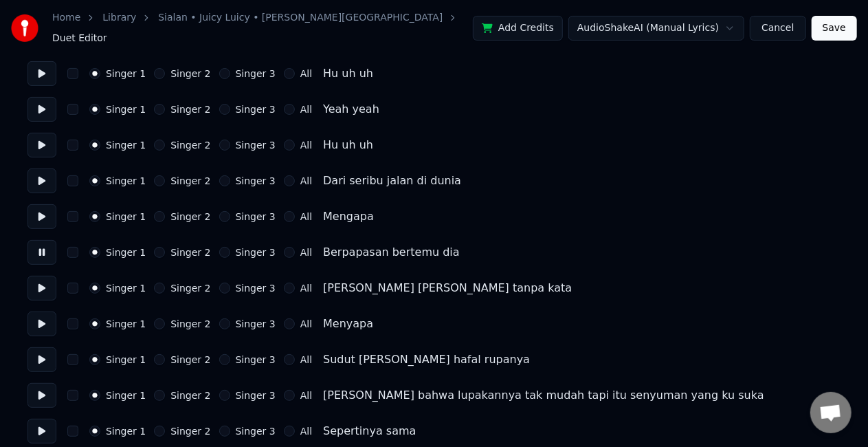
scroll to position [117, 0]
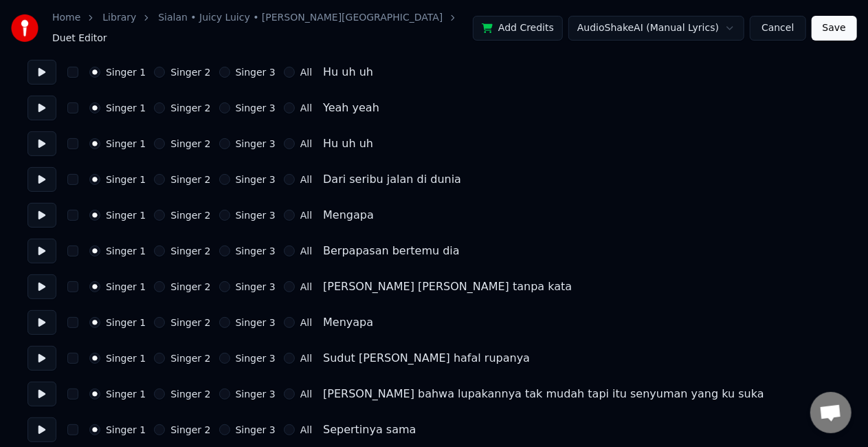
click at [37, 282] on button at bounding box center [41, 286] width 29 height 25
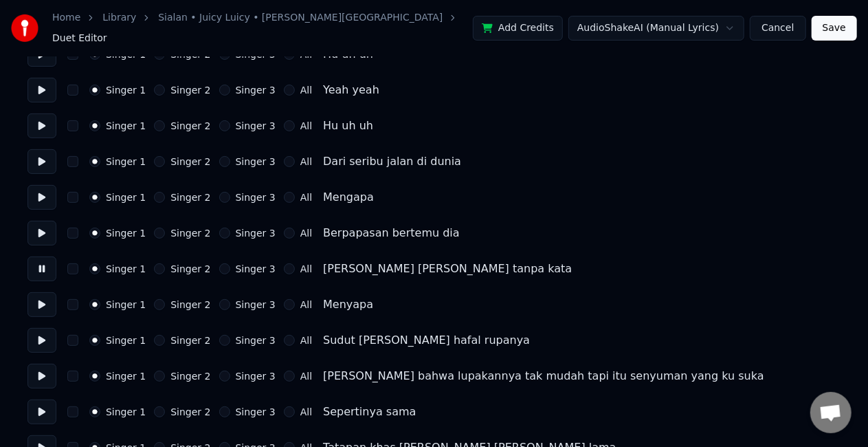
click at [154, 263] on button "Singer 2" at bounding box center [159, 268] width 11 height 11
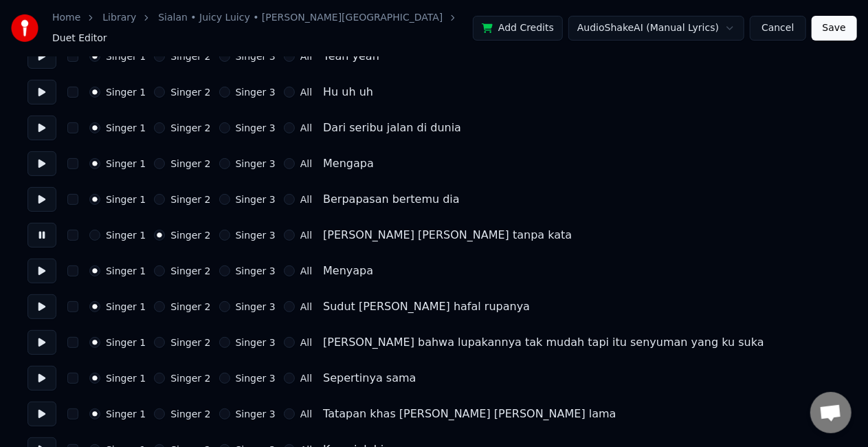
scroll to position [175, 0]
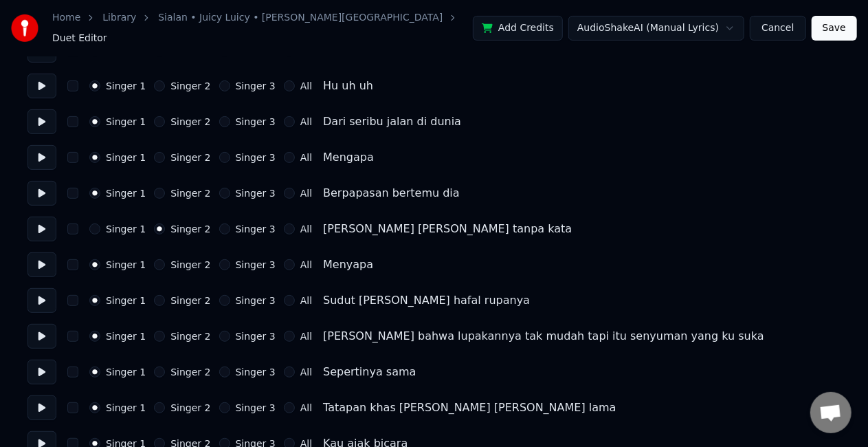
click at [49, 262] on button at bounding box center [41, 264] width 29 height 25
click at [154, 259] on button "Singer 2" at bounding box center [159, 264] width 11 height 11
click at [41, 300] on button at bounding box center [41, 300] width 29 height 25
click at [155, 295] on button "Singer 2" at bounding box center [159, 300] width 11 height 11
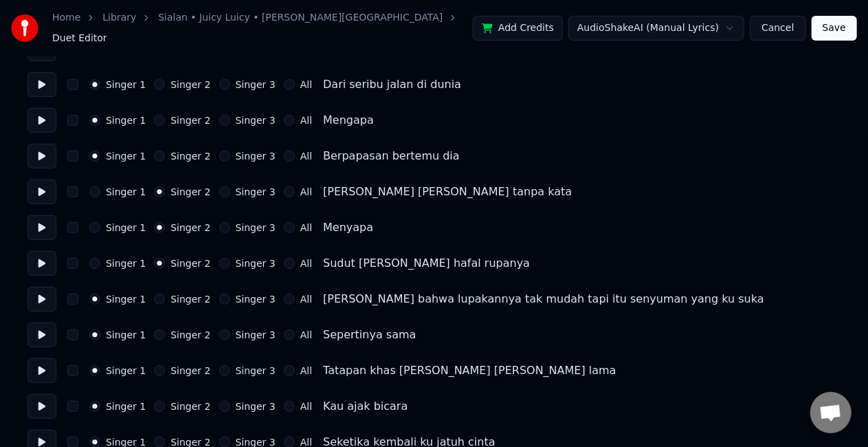
click at [47, 290] on button at bounding box center [41, 298] width 29 height 25
click at [219, 293] on button "Singer 3" at bounding box center [224, 298] width 11 height 11
click at [43, 331] on button at bounding box center [41, 334] width 29 height 25
click at [284, 329] on button "All" at bounding box center [289, 334] width 11 height 11
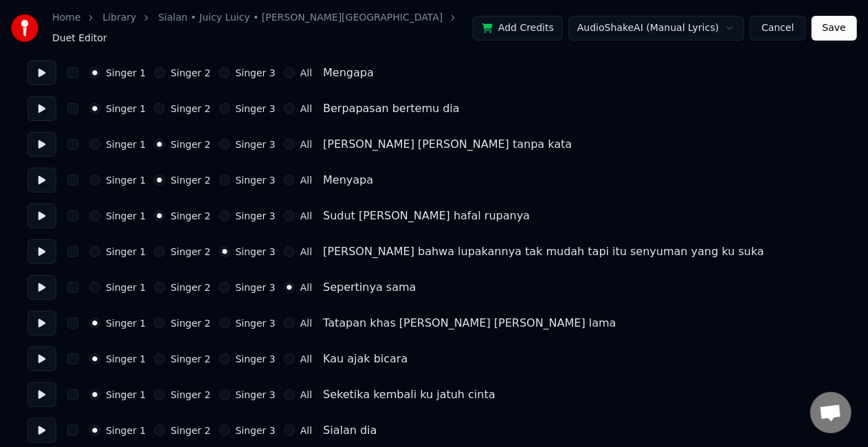
scroll to position [266, 0]
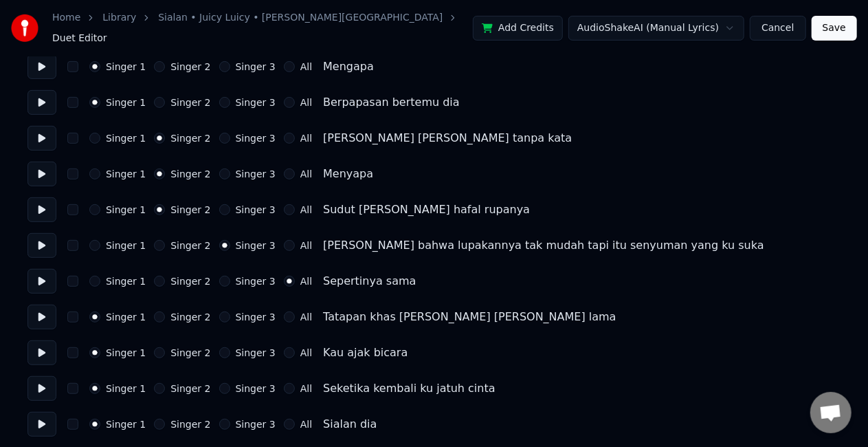
click at [43, 313] on button at bounding box center [41, 316] width 29 height 25
click at [284, 311] on button "All" at bounding box center [289, 316] width 11 height 11
click at [36, 350] on button at bounding box center [41, 352] width 29 height 25
click at [284, 347] on button "All" at bounding box center [289, 352] width 11 height 11
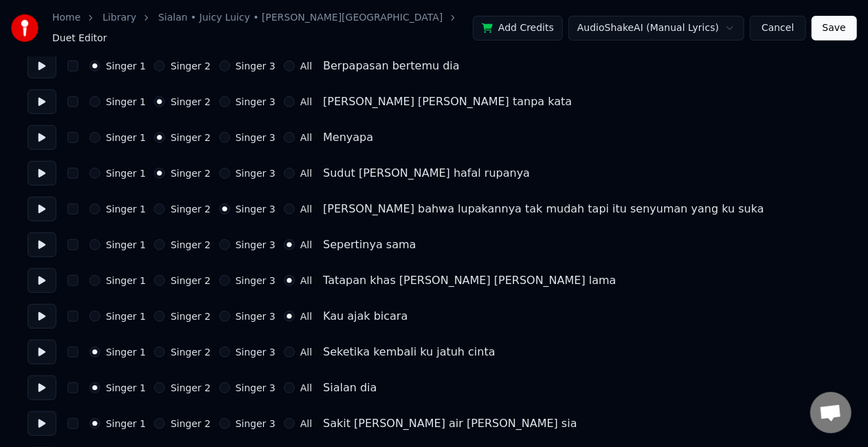
scroll to position [303, 0]
click at [40, 354] on button at bounding box center [41, 351] width 29 height 25
click at [284, 346] on button "All" at bounding box center [289, 351] width 11 height 11
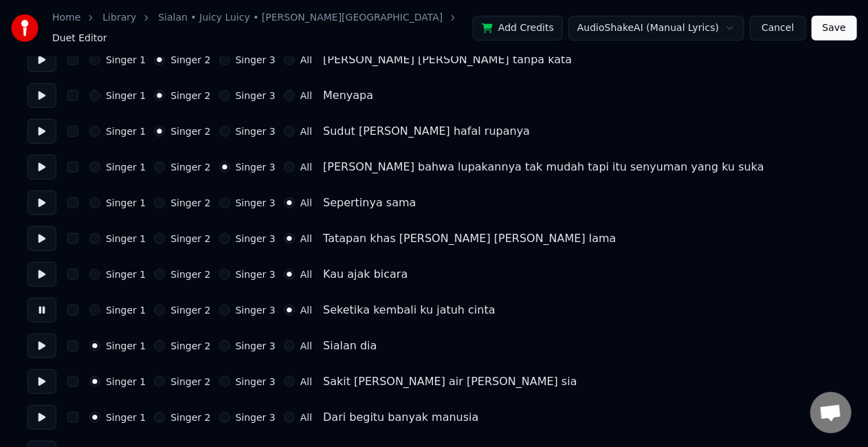
scroll to position [345, 0]
click at [42, 345] on button at bounding box center [41, 345] width 29 height 25
click at [284, 339] on button "All" at bounding box center [289, 344] width 11 height 11
click at [43, 375] on button at bounding box center [41, 380] width 29 height 25
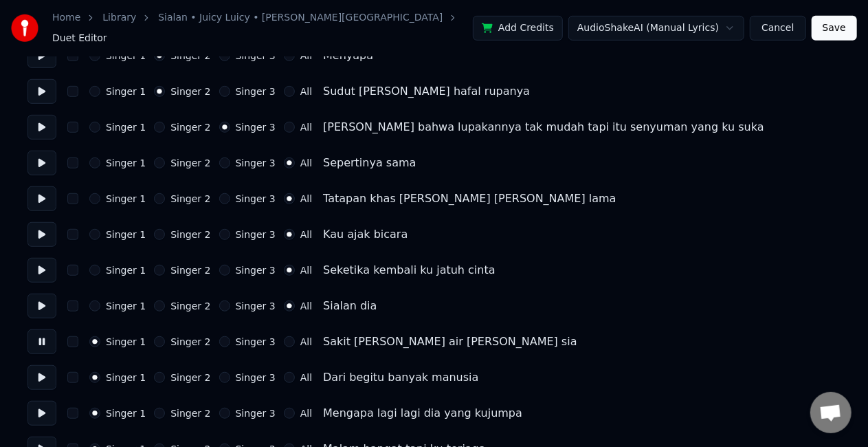
scroll to position [392, 0]
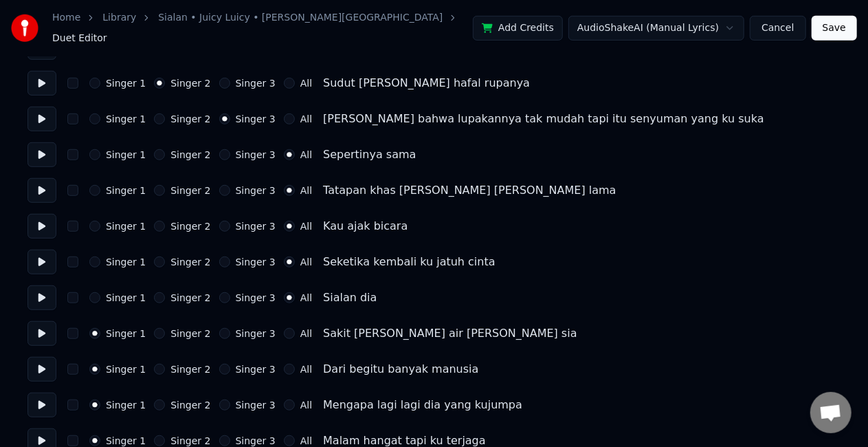
click at [284, 328] on button "All" at bounding box center [289, 333] width 11 height 11
click at [41, 365] on button at bounding box center [41, 369] width 29 height 25
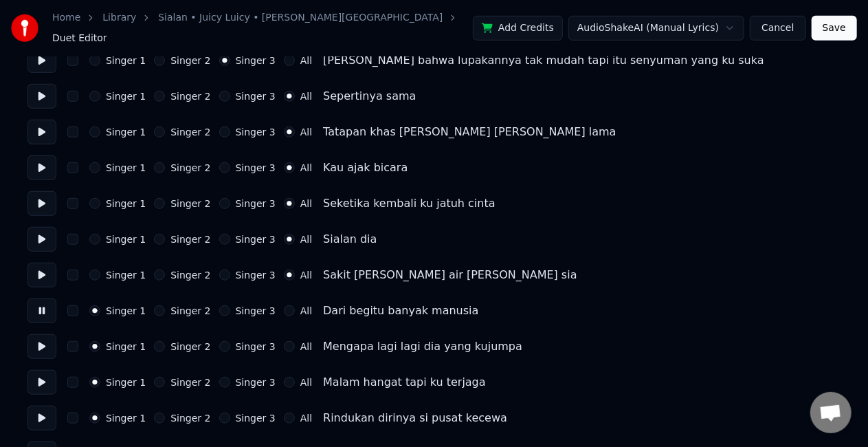
scroll to position [458, 0]
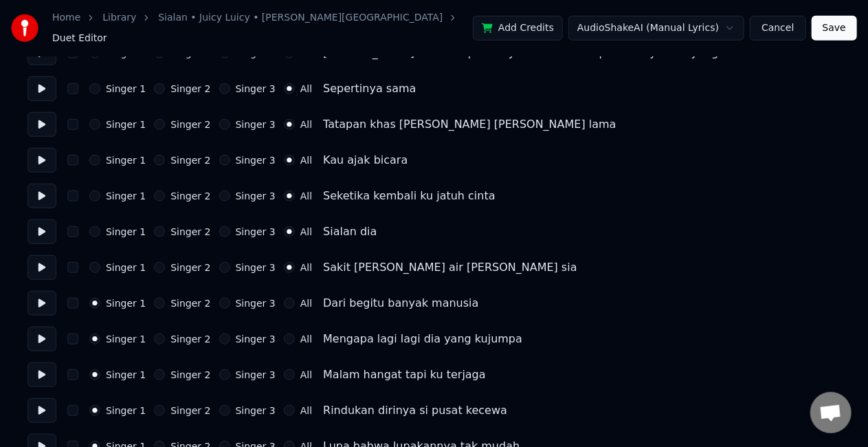
click at [45, 327] on button at bounding box center [41, 338] width 29 height 25
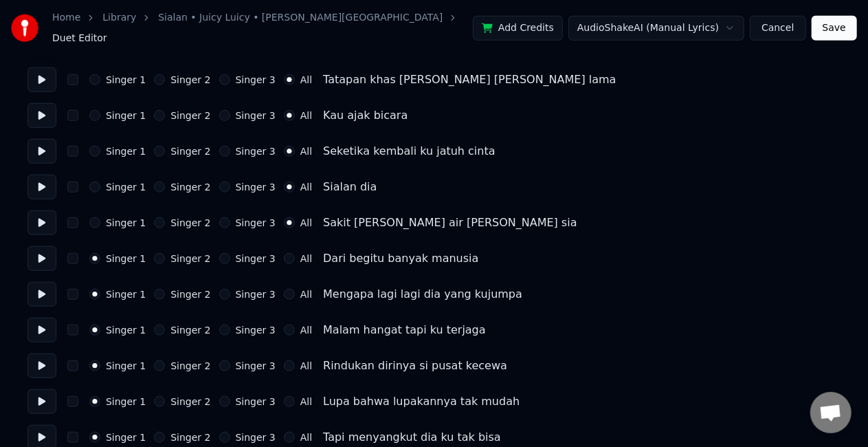
scroll to position [504, 0]
click at [45, 327] on button at bounding box center [41, 329] width 29 height 25
click at [49, 319] on button at bounding box center [41, 329] width 29 height 25
click at [44, 357] on button at bounding box center [41, 364] width 29 height 25
click at [45, 327] on button at bounding box center [41, 329] width 29 height 25
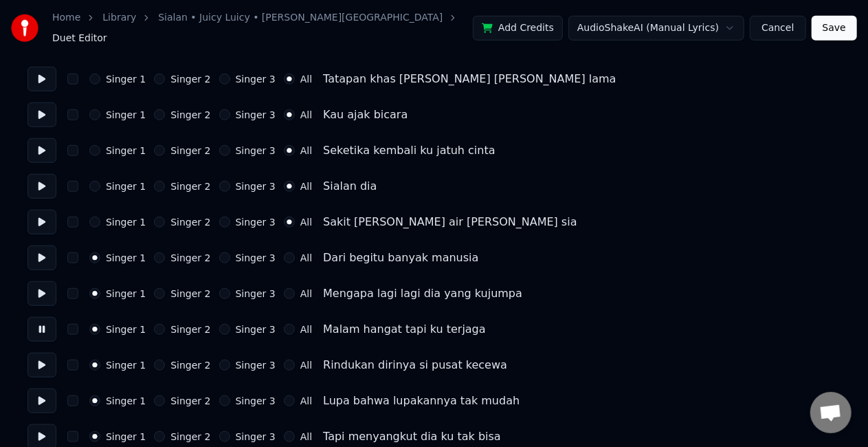
click at [219, 324] on button "Singer 3" at bounding box center [224, 329] width 11 height 11
click at [39, 359] on button at bounding box center [41, 364] width 29 height 25
click at [219, 359] on button "Singer 3" at bounding box center [224, 364] width 11 height 11
click at [39, 392] on button at bounding box center [41, 400] width 29 height 25
click at [155, 396] on button "Singer 2" at bounding box center [159, 400] width 11 height 11
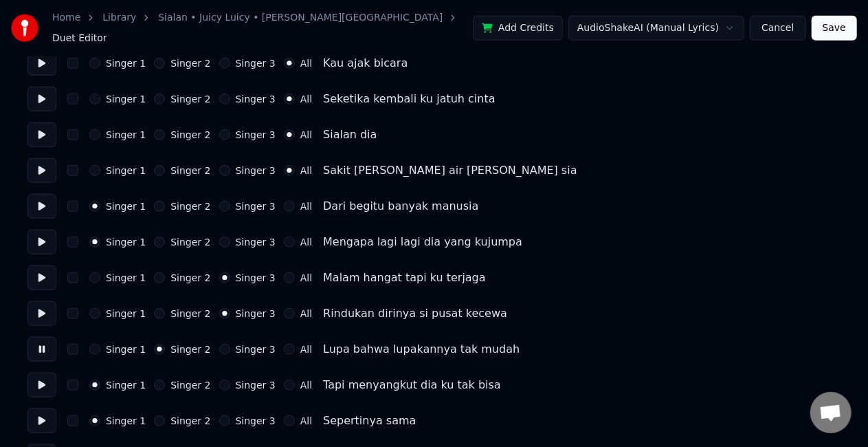
scroll to position [556, 0]
click at [43, 376] on button at bounding box center [41, 384] width 29 height 25
click at [159, 379] on div "Singer 2" at bounding box center [182, 384] width 56 height 11
click at [155, 379] on button "Singer 2" at bounding box center [159, 384] width 11 height 11
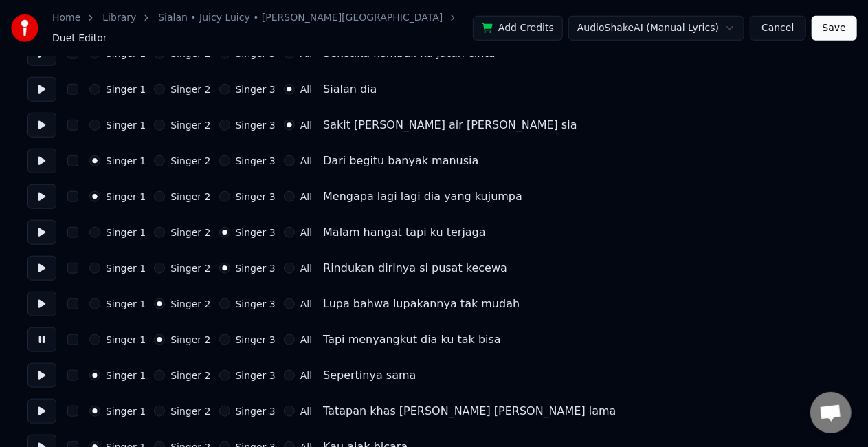
scroll to position [603, 0]
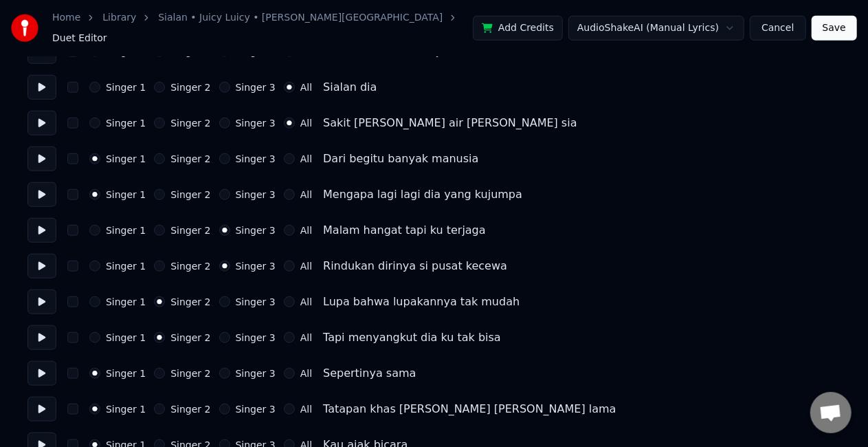
click at [36, 365] on button at bounding box center [41, 373] width 29 height 25
click at [284, 370] on button "All" at bounding box center [289, 373] width 11 height 11
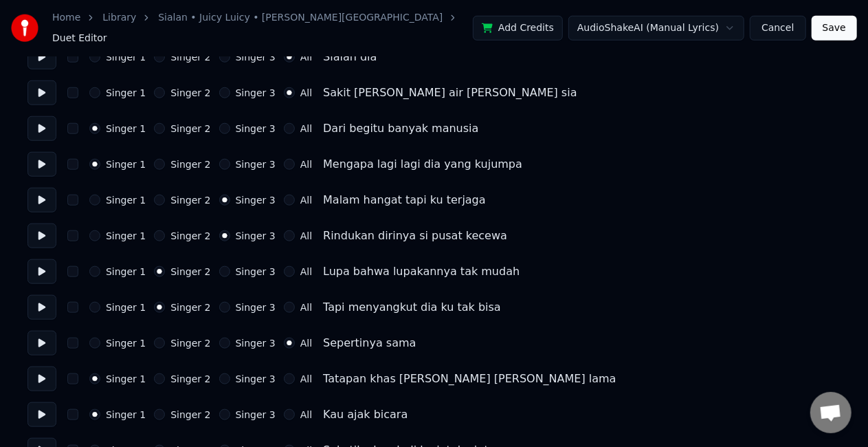
scroll to position [636, 0]
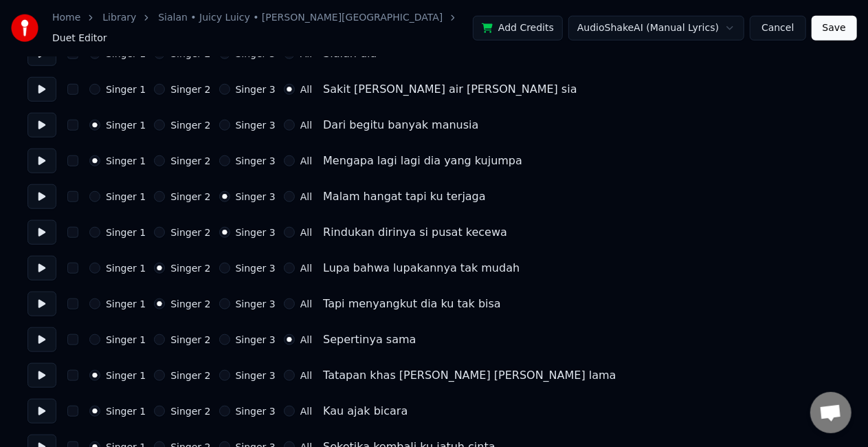
click at [45, 363] on button at bounding box center [41, 375] width 29 height 25
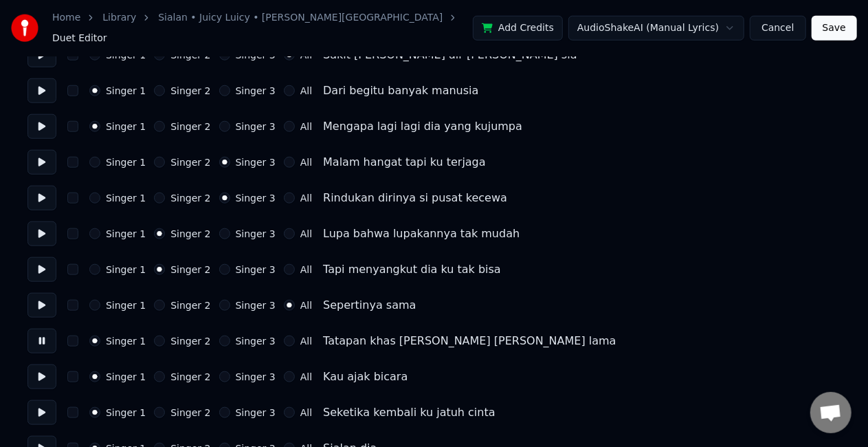
click at [284, 335] on button "All" at bounding box center [289, 340] width 11 height 11
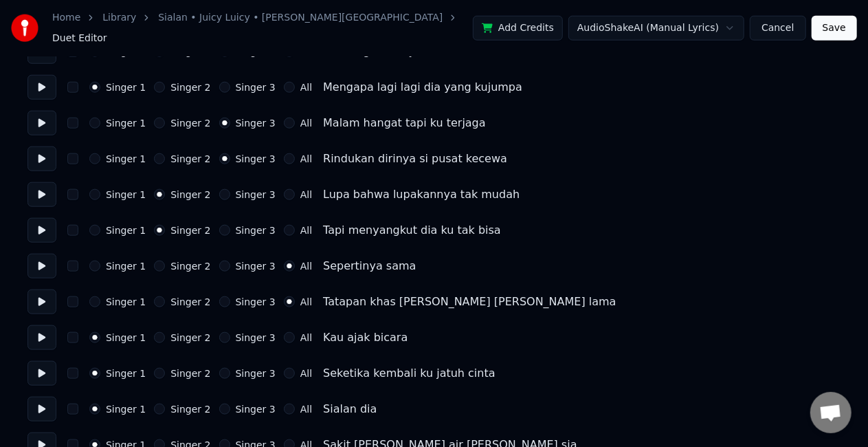
scroll to position [710, 0]
click at [44, 324] on button at bounding box center [41, 336] width 29 height 25
click at [284, 331] on button "All" at bounding box center [289, 336] width 11 height 11
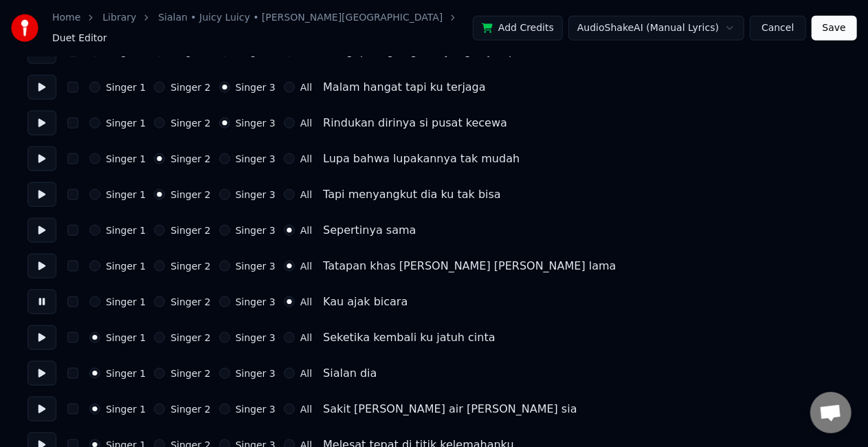
scroll to position [749, 0]
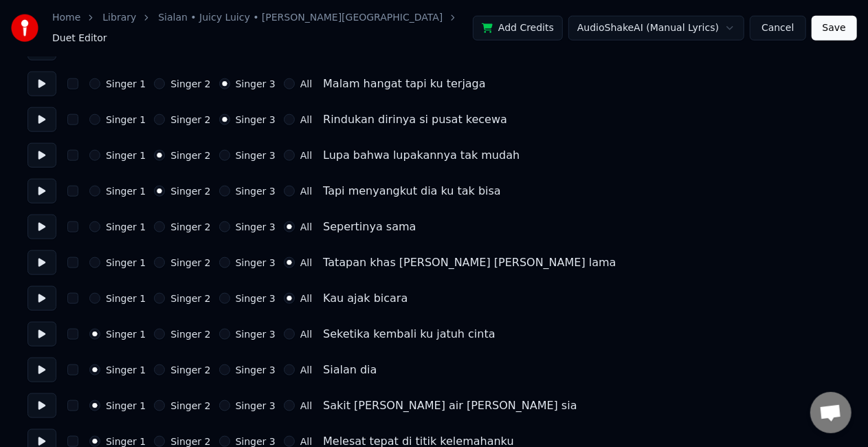
click at [45, 324] on button at bounding box center [41, 334] width 29 height 25
click at [284, 328] on button "All" at bounding box center [289, 333] width 11 height 11
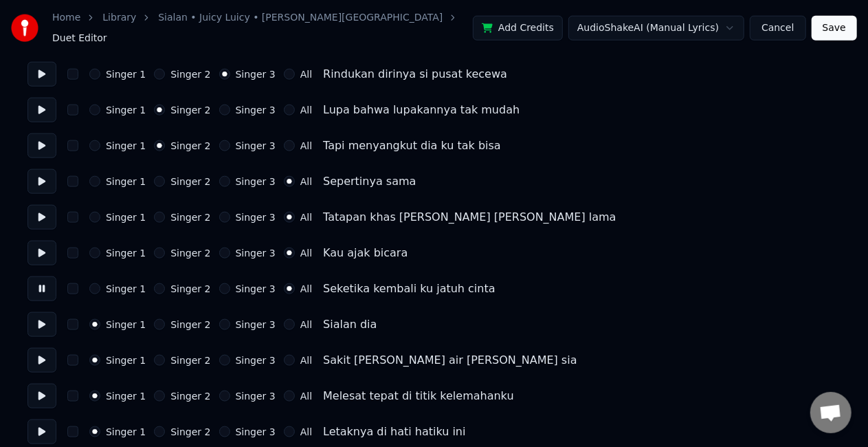
scroll to position [795, 0]
click at [34, 323] on button at bounding box center [41, 323] width 29 height 25
click at [284, 318] on button "All" at bounding box center [289, 323] width 11 height 11
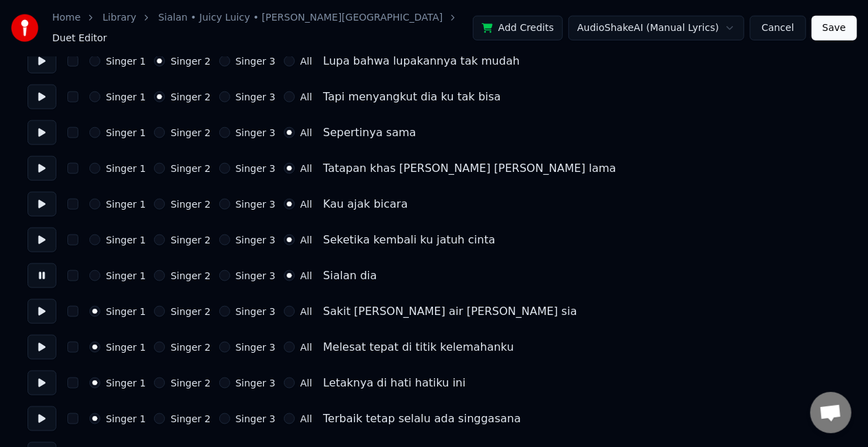
scroll to position [846, 0]
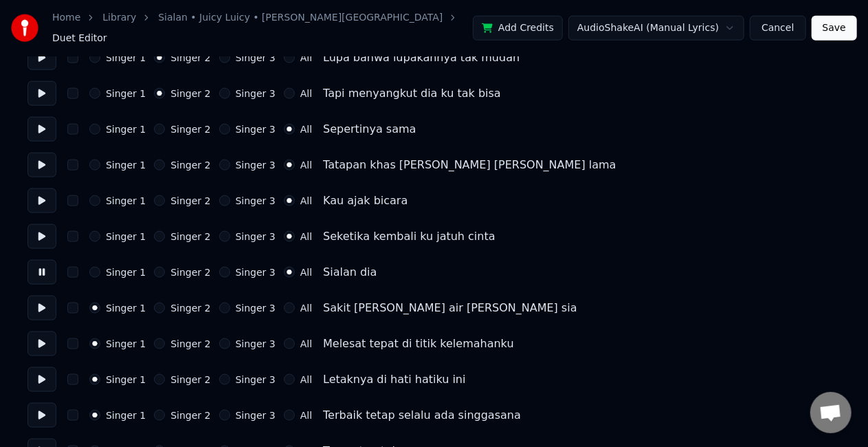
click at [35, 306] on button at bounding box center [41, 307] width 29 height 25
click at [284, 302] on button "All" at bounding box center [289, 307] width 11 height 11
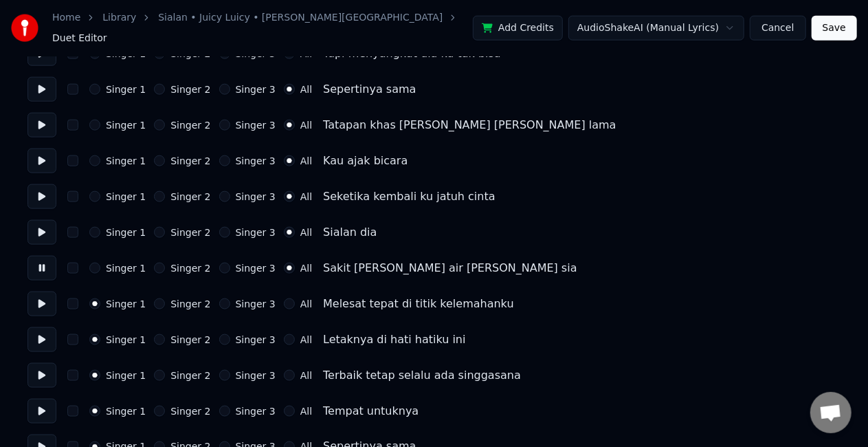
scroll to position [890, 0]
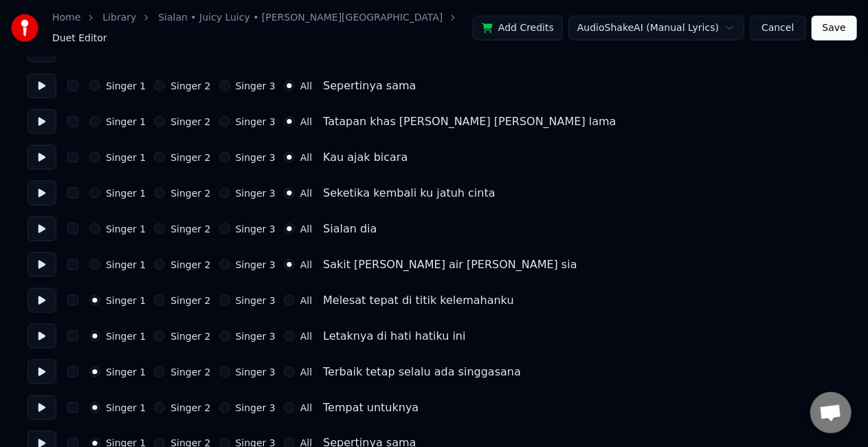
click at [43, 300] on button at bounding box center [41, 300] width 29 height 25
click at [155, 295] on button "Singer 2" at bounding box center [159, 300] width 11 height 11
drag, startPoint x: 26, startPoint y: 287, endPoint x: 34, endPoint y: 291, distance: 8.6
click at [34, 291] on div "Home Library [PERSON_NAME] • [PERSON_NAME] Duet Editor Add Credits AudioShakeAI…" at bounding box center [434, 15] width 868 height 1810
click at [34, 291] on button at bounding box center [41, 300] width 29 height 25
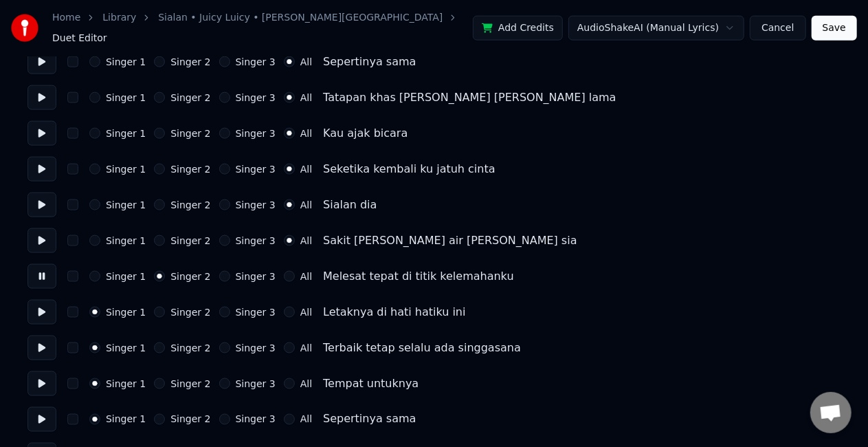
scroll to position [922, 0]
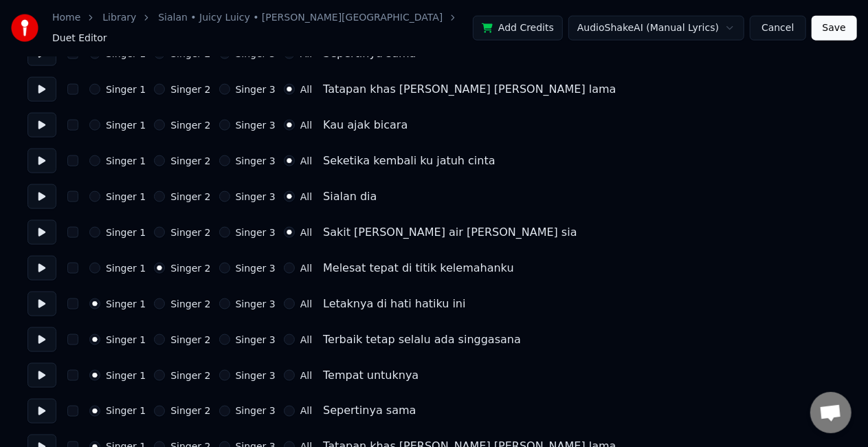
click at [40, 302] on button at bounding box center [41, 303] width 29 height 25
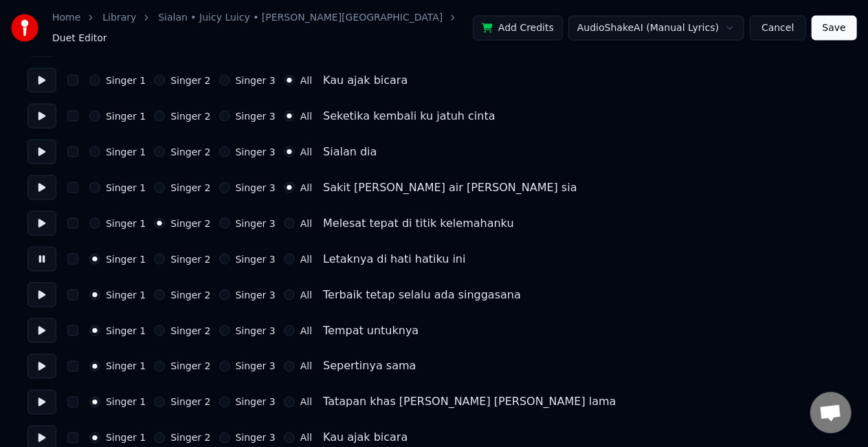
scroll to position [969, 0]
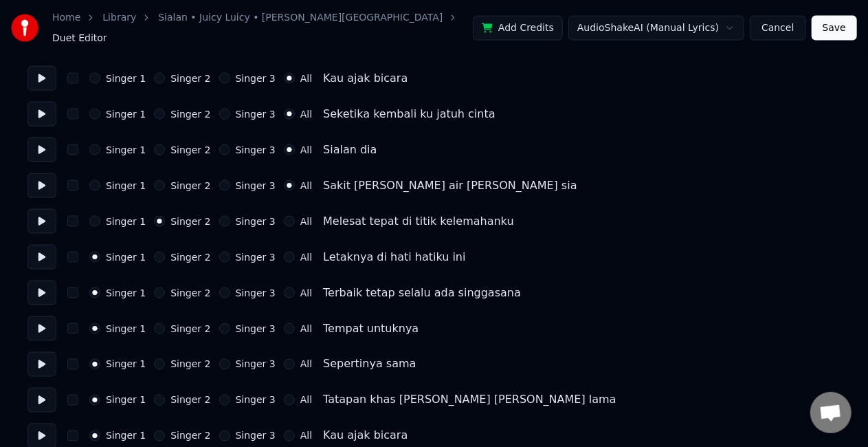
click at [43, 286] on button at bounding box center [41, 292] width 29 height 25
click at [219, 287] on button "Singer 3" at bounding box center [224, 292] width 11 height 11
click at [38, 326] on button at bounding box center [41, 328] width 29 height 25
click at [154, 323] on button "Singer 2" at bounding box center [159, 328] width 11 height 11
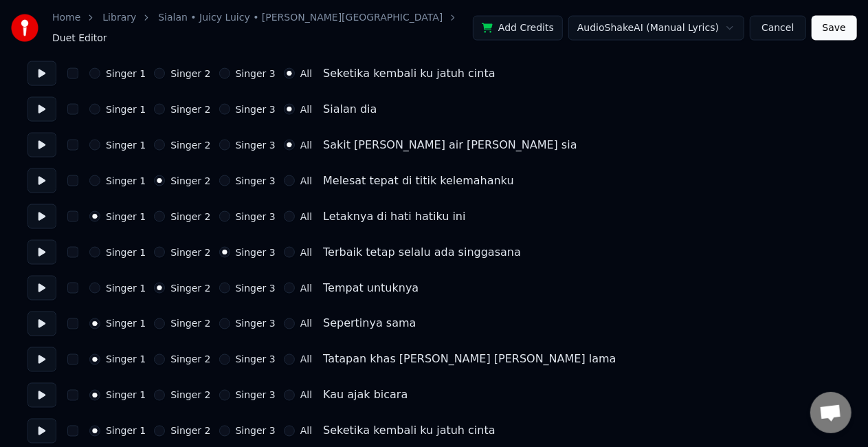
scroll to position [1010, 0]
click at [41, 317] on button at bounding box center [41, 323] width 29 height 25
click at [284, 317] on button "All" at bounding box center [289, 322] width 11 height 11
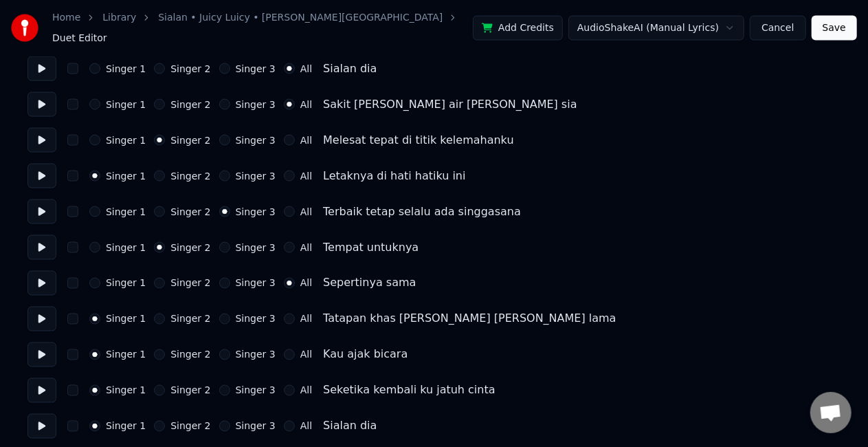
scroll to position [1051, 0]
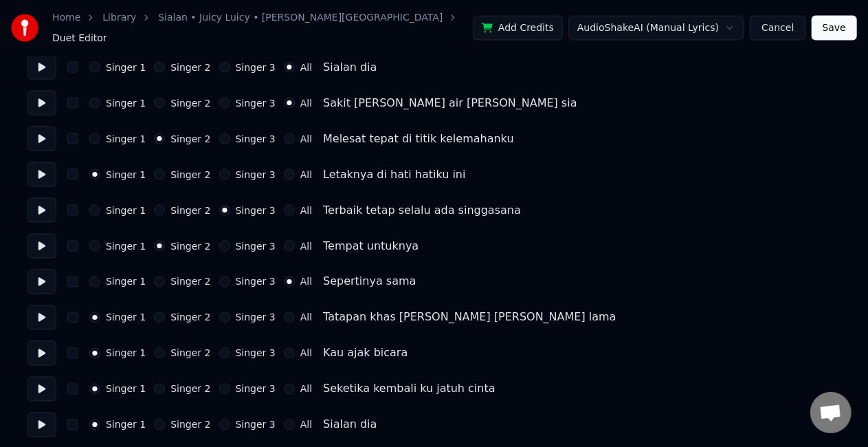
click at [45, 315] on button at bounding box center [41, 317] width 29 height 25
click at [37, 276] on button at bounding box center [41, 281] width 29 height 25
click at [48, 275] on button at bounding box center [41, 281] width 29 height 25
click at [41, 272] on button at bounding box center [41, 281] width 29 height 25
click at [95, 276] on button "Singer 1" at bounding box center [94, 281] width 11 height 11
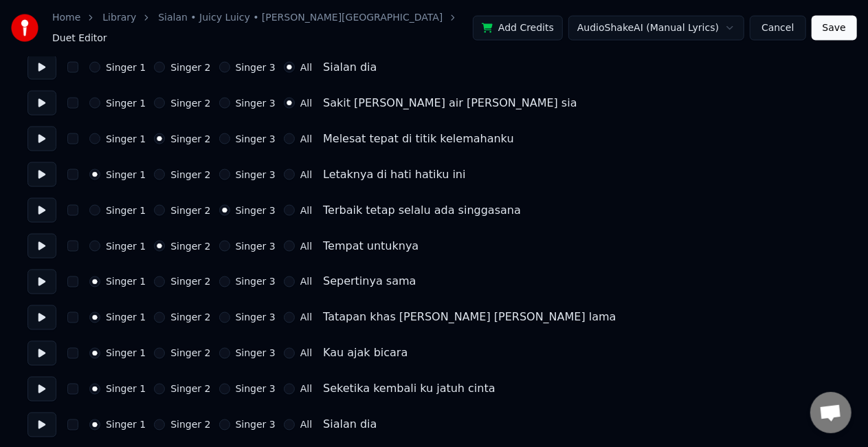
click at [39, 308] on button at bounding box center [41, 317] width 29 height 25
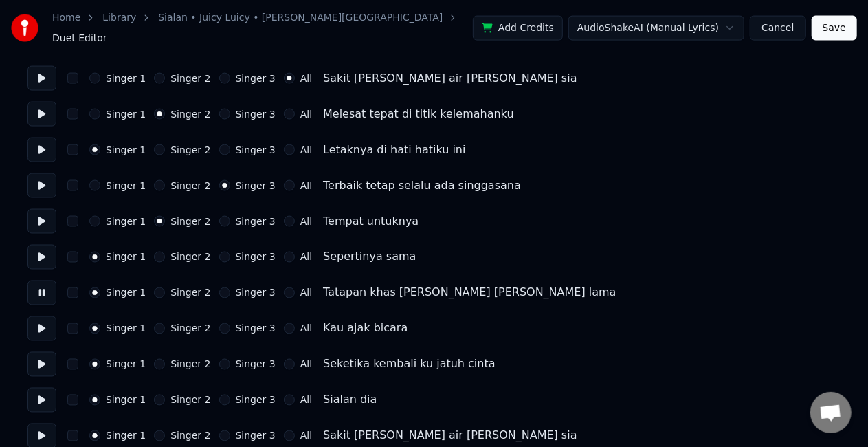
scroll to position [1085, 0]
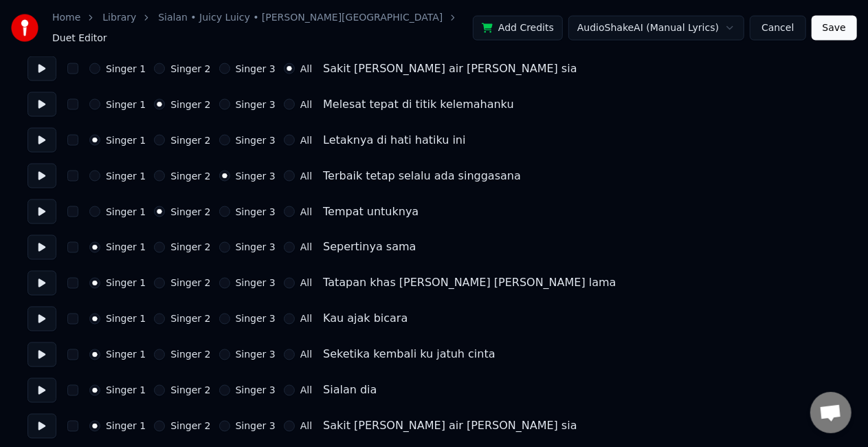
click at [45, 306] on button at bounding box center [41, 318] width 29 height 25
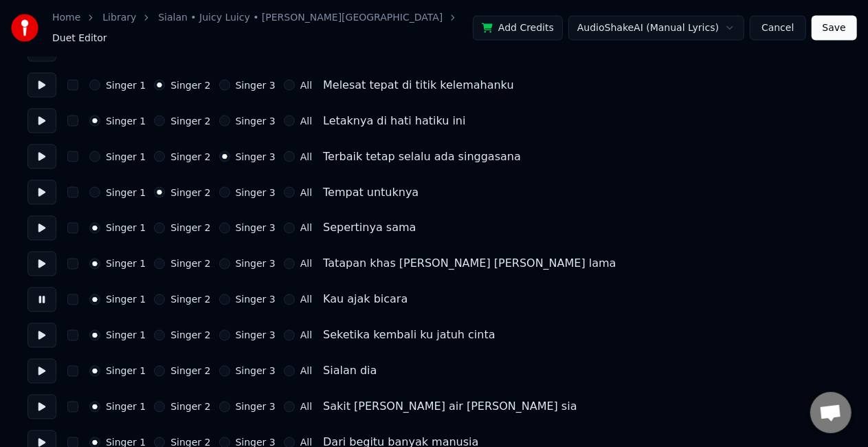
scroll to position [1107, 0]
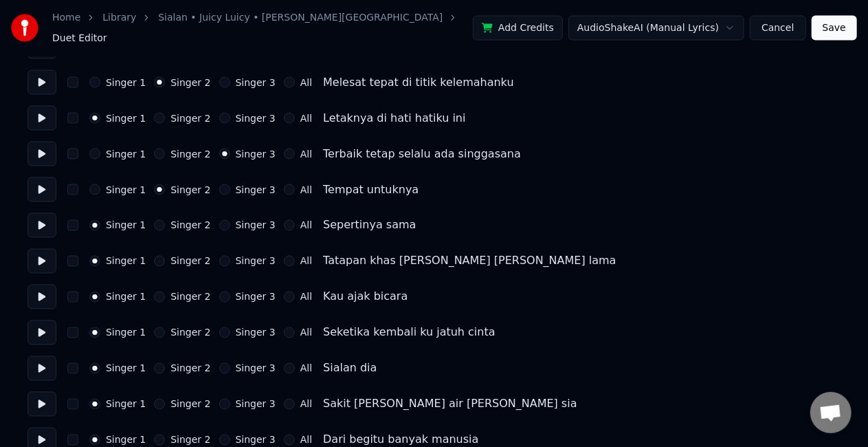
click at [40, 289] on button at bounding box center [41, 296] width 29 height 25
click at [43, 322] on button at bounding box center [41, 332] width 29 height 25
click at [41, 320] on button at bounding box center [41, 332] width 29 height 25
click at [219, 291] on button "Singer 3" at bounding box center [224, 296] width 11 height 11
click at [155, 327] on button "Singer 2" at bounding box center [159, 332] width 11 height 11
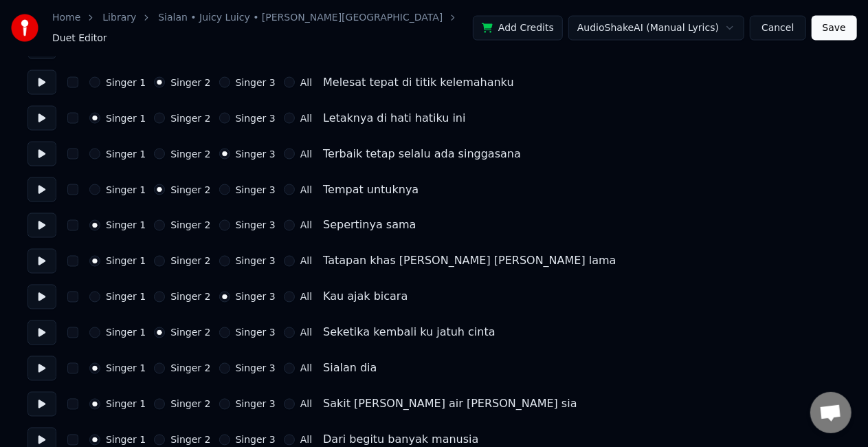
click at [38, 324] on button at bounding box center [41, 332] width 29 height 25
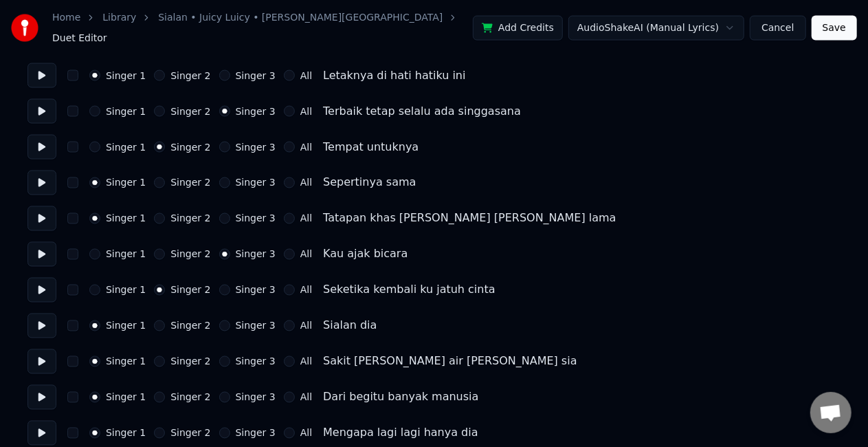
scroll to position [1155, 0]
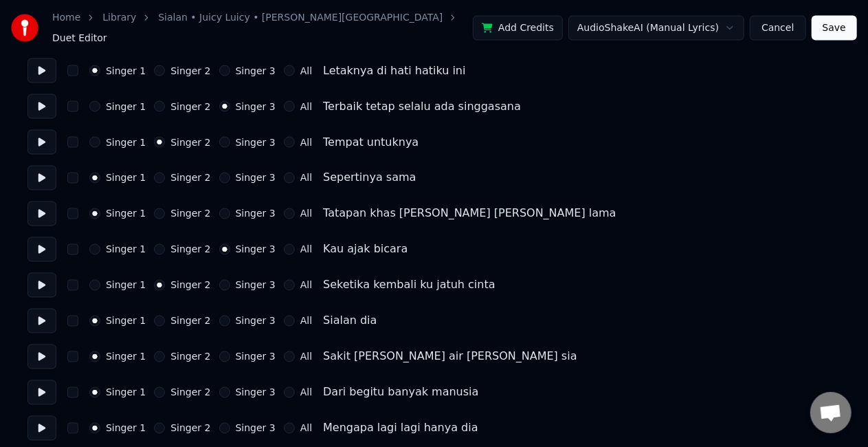
click at [37, 315] on button at bounding box center [41, 320] width 29 height 25
click at [219, 315] on button "Singer 3" at bounding box center [224, 320] width 11 height 11
click at [49, 346] on button at bounding box center [41, 356] width 29 height 25
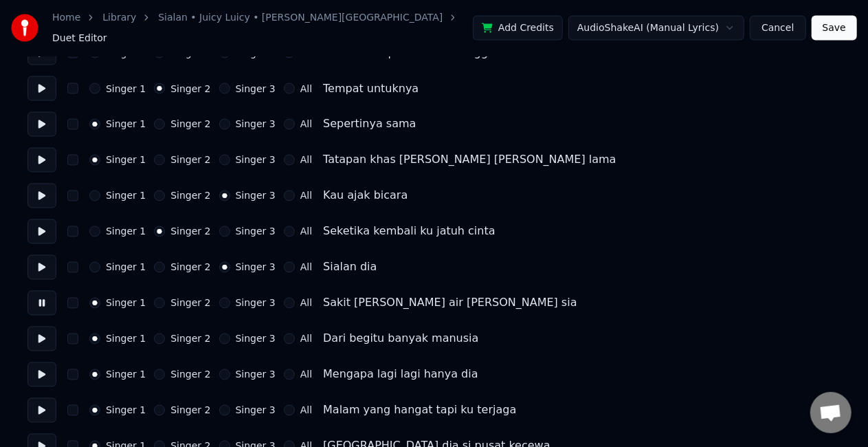
scroll to position [1210, 0]
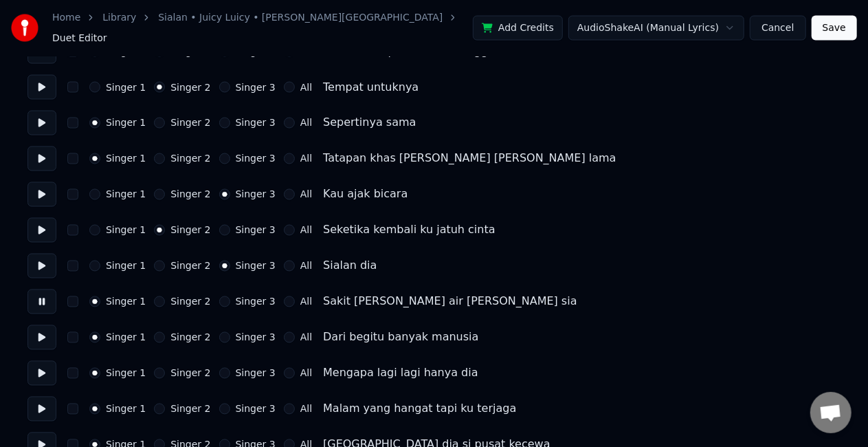
click at [219, 296] on button "Singer 3" at bounding box center [224, 301] width 11 height 11
click at [41, 300] on button at bounding box center [41, 301] width 29 height 25
click at [41, 331] on button at bounding box center [41, 337] width 29 height 25
click at [284, 332] on button "All" at bounding box center [289, 337] width 11 height 11
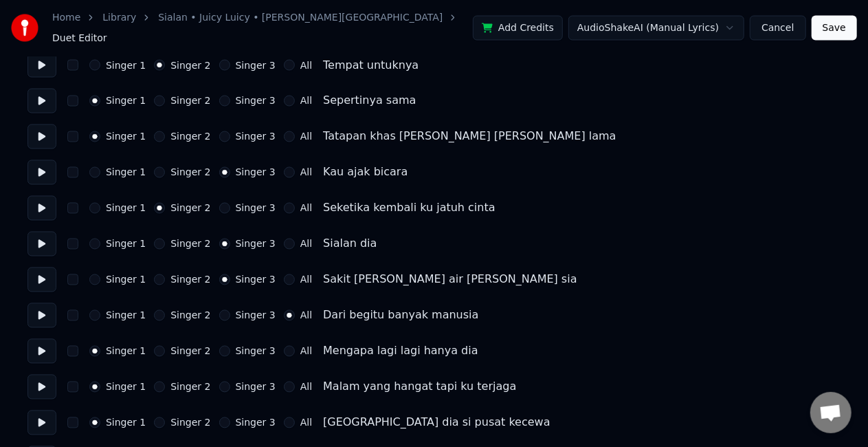
click at [41, 346] on button at bounding box center [41, 351] width 29 height 25
click at [284, 348] on button "All" at bounding box center [289, 351] width 11 height 11
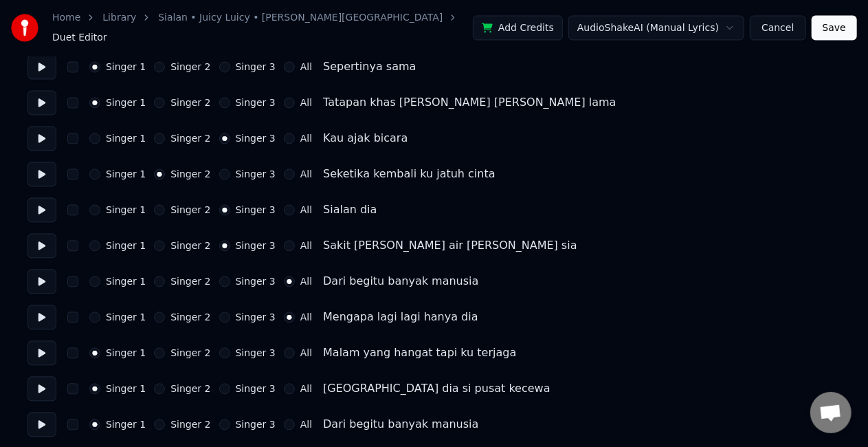
scroll to position [1266, 0]
click at [43, 340] on button at bounding box center [41, 352] width 29 height 25
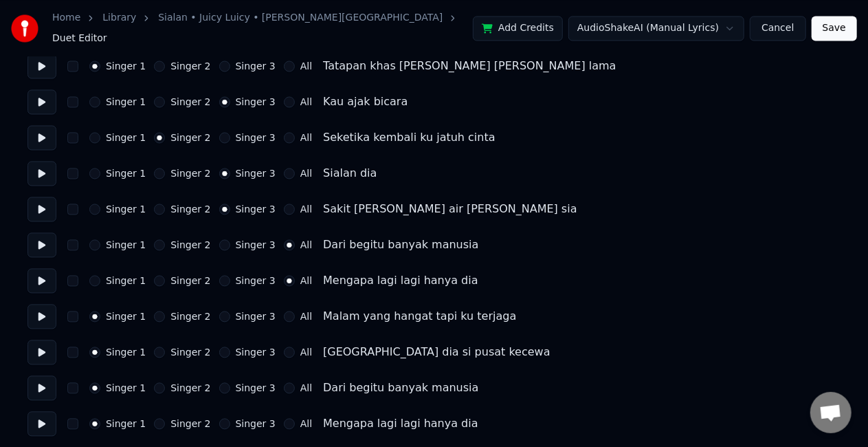
click at [284, 311] on button "All" at bounding box center [289, 316] width 11 height 11
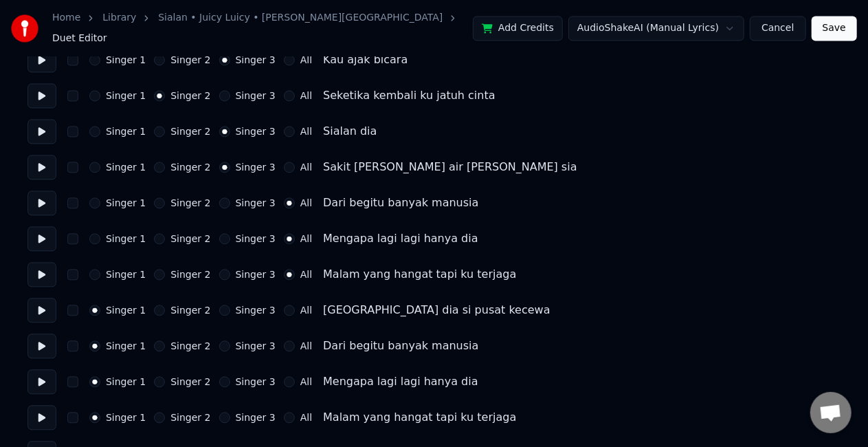
scroll to position [1353, 0]
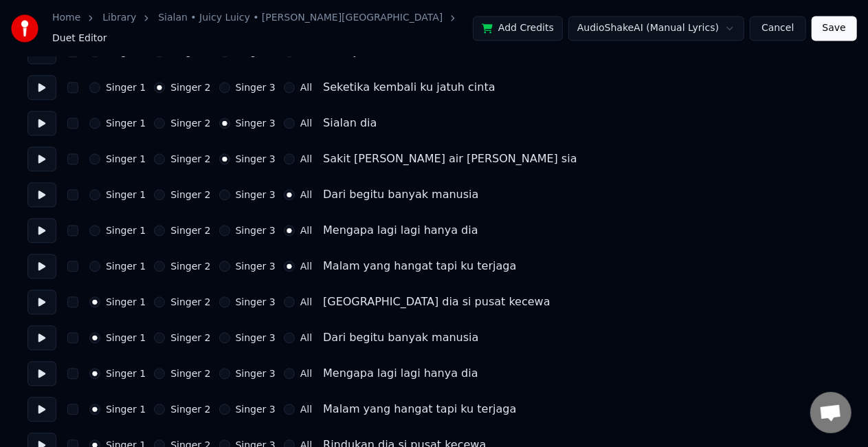
click at [284, 296] on button "All" at bounding box center [289, 301] width 11 height 11
click at [284, 332] on button "All" at bounding box center [289, 337] width 11 height 11
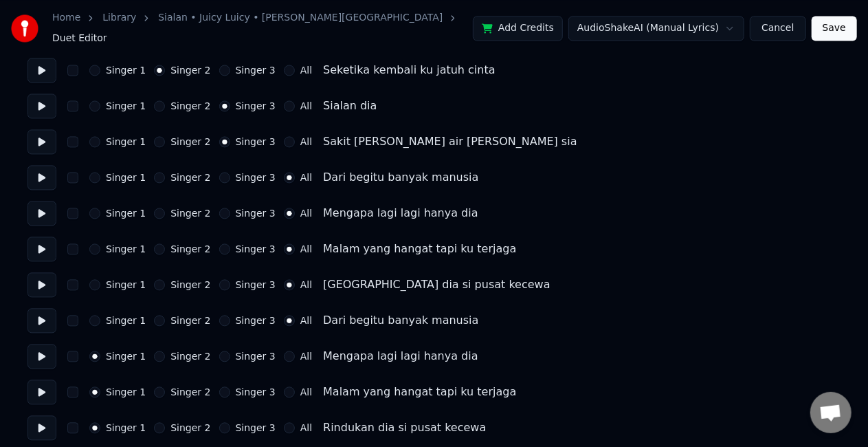
click at [284, 352] on button "All" at bounding box center [289, 355] width 11 height 11
click at [33, 350] on button at bounding box center [41, 356] width 29 height 25
click at [39, 392] on button at bounding box center [41, 391] width 29 height 25
click at [284, 386] on button "All" at bounding box center [289, 391] width 11 height 11
click at [44, 415] on button at bounding box center [41, 427] width 29 height 25
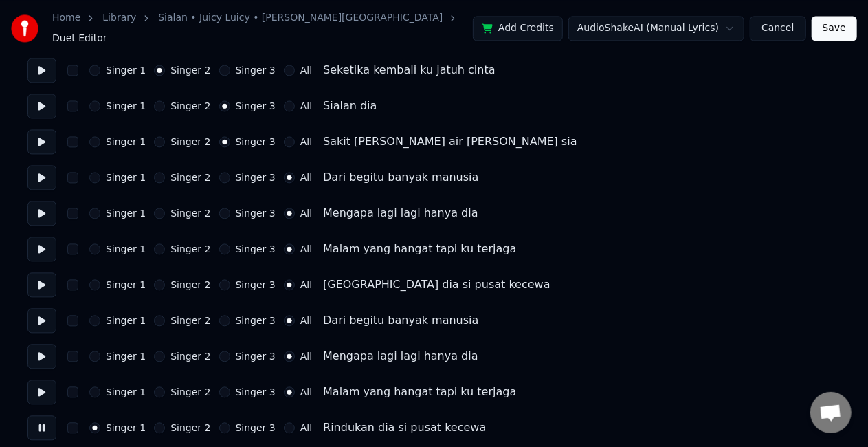
click at [284, 422] on button "All" at bounding box center [289, 427] width 11 height 11
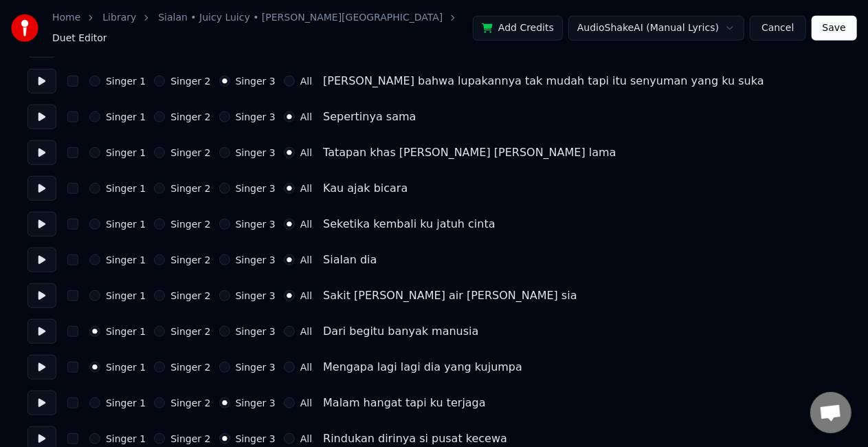
scroll to position [0, 0]
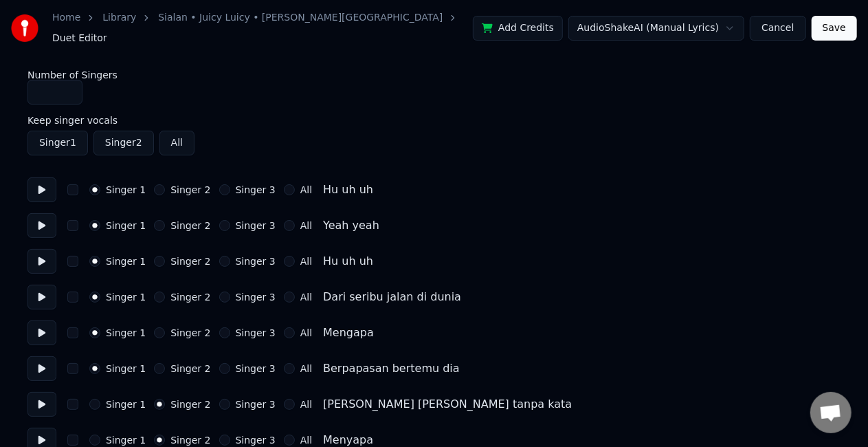
click at [227, 23] on link "Sialan • Juicy Luicy • [PERSON_NAME][GEOGRAPHIC_DATA]" at bounding box center [300, 18] width 284 height 14
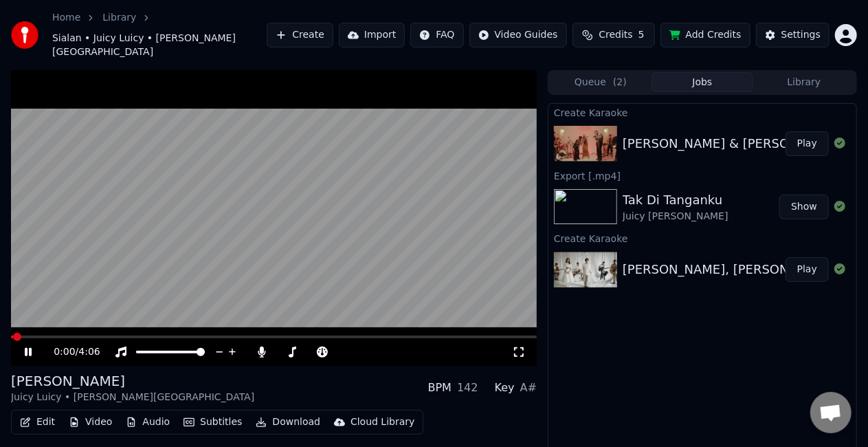
click at [518, 346] on icon at bounding box center [519, 351] width 14 height 11
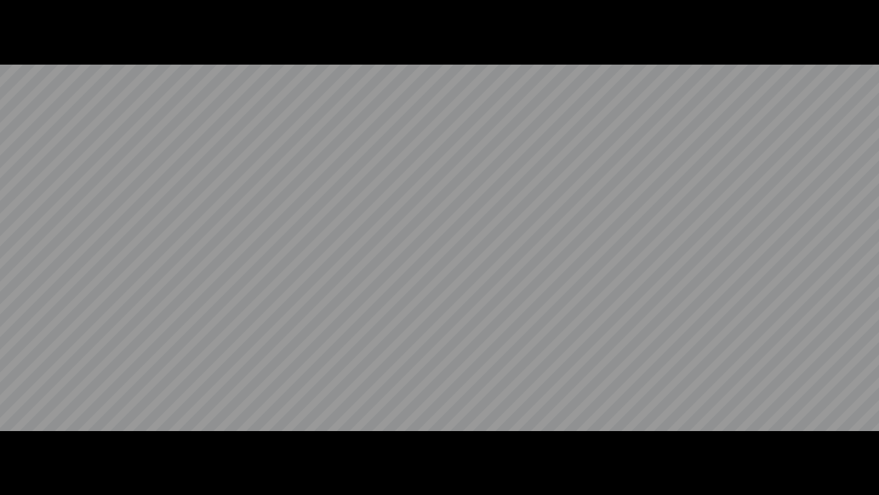
click at [589, 345] on video at bounding box center [439, 247] width 879 height 495
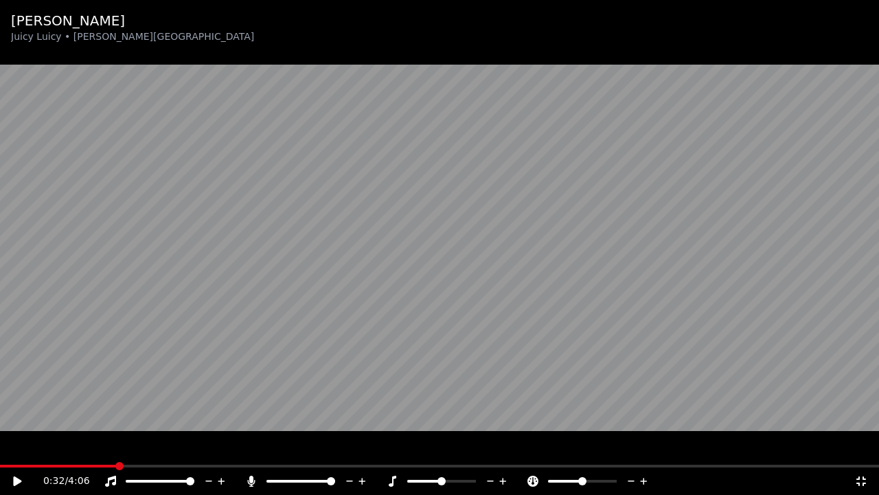
click at [589, 345] on video at bounding box center [439, 247] width 879 height 495
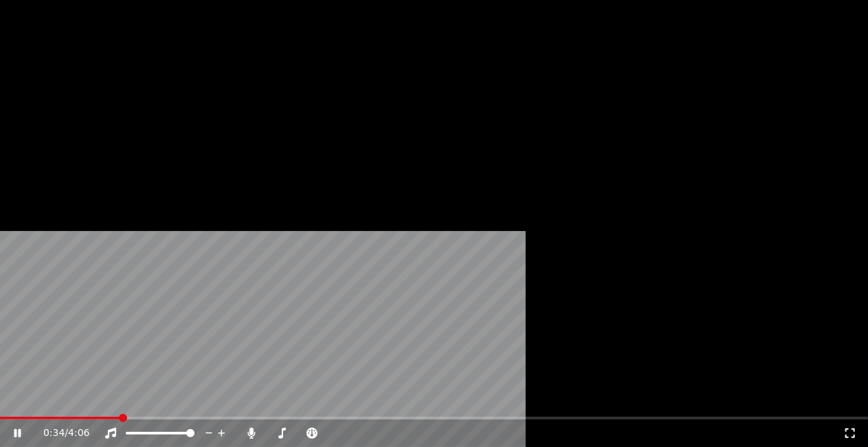
click at [364, 218] on video at bounding box center [434, 244] width 868 height 488
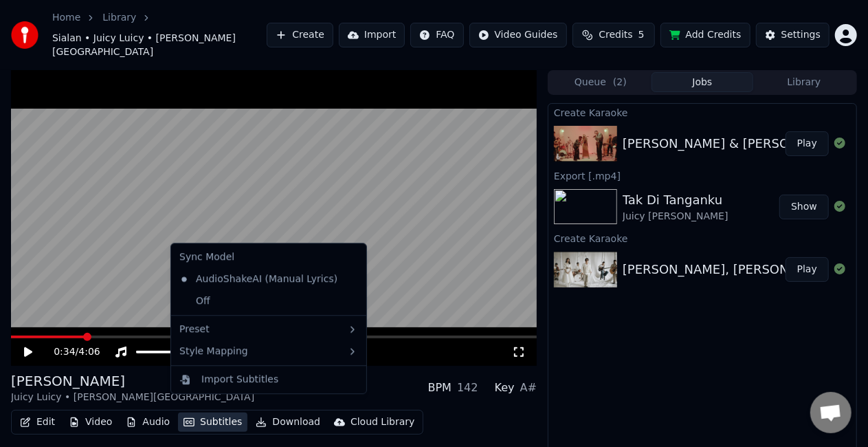
click at [214, 412] on button "Subtitles" at bounding box center [212, 421] width 69 height 19
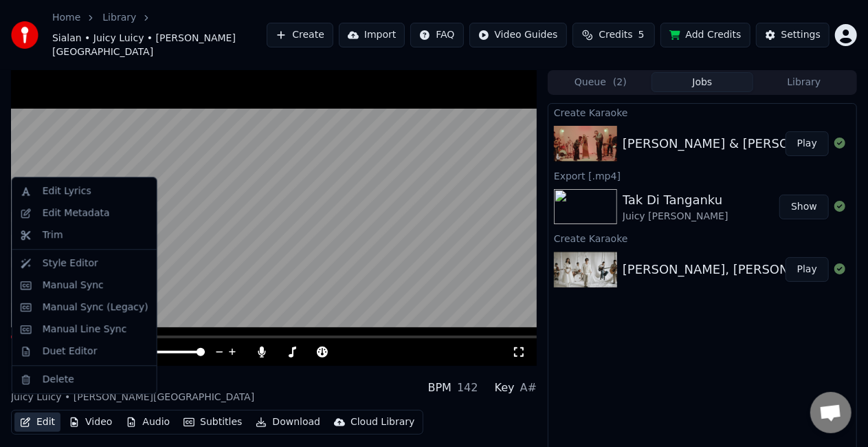
click at [30, 412] on button "Edit" at bounding box center [37, 421] width 46 height 19
click at [46, 357] on div "Duet Editor" at bounding box center [70, 351] width 55 height 14
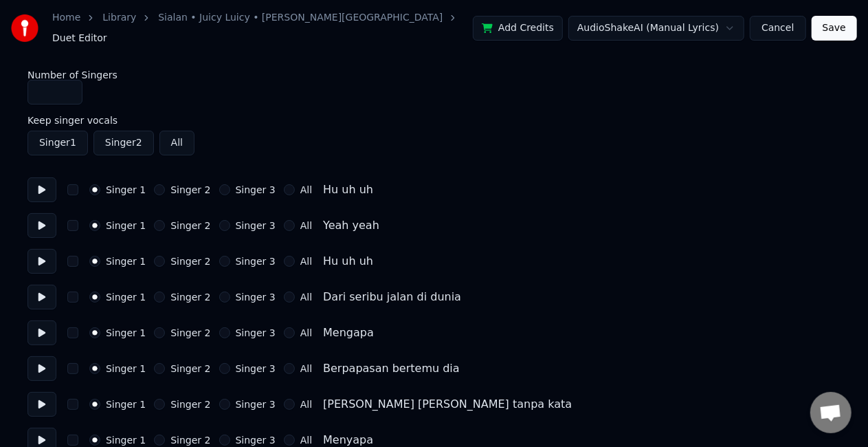
type input "*"
click at [69, 81] on input "*" at bounding box center [54, 92] width 55 height 25
click at [43, 261] on button at bounding box center [41, 261] width 29 height 25
click at [37, 290] on button at bounding box center [41, 296] width 29 height 25
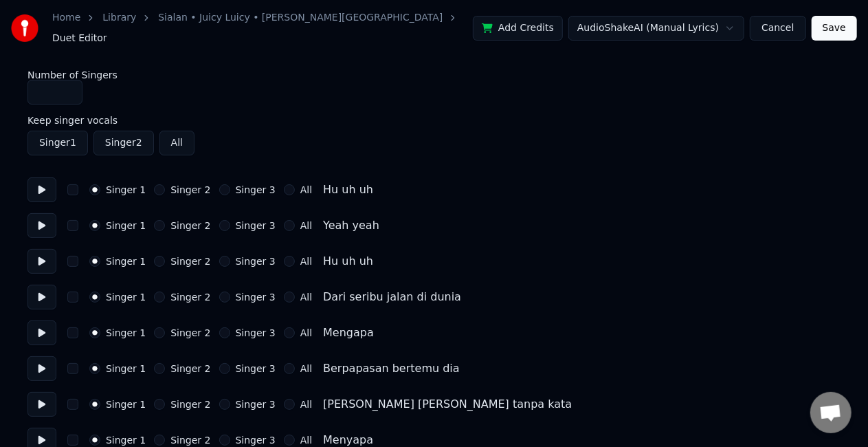
click at [558, 249] on div "Singer 1 Singer 2 Singer 3 All Hu uh uh" at bounding box center [433, 261] width 813 height 25
click at [44, 291] on button at bounding box center [41, 296] width 29 height 25
click at [51, 324] on button at bounding box center [41, 332] width 29 height 25
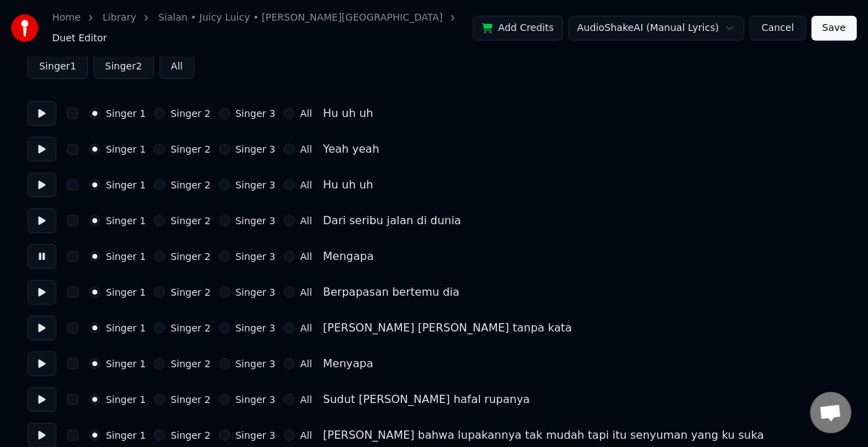
scroll to position [77, 0]
click at [51, 324] on button at bounding box center [41, 327] width 29 height 25
click at [36, 286] on button at bounding box center [41, 291] width 29 height 25
click at [45, 324] on button at bounding box center [41, 327] width 29 height 25
click at [157, 324] on div "Singer 2" at bounding box center [182, 327] width 56 height 11
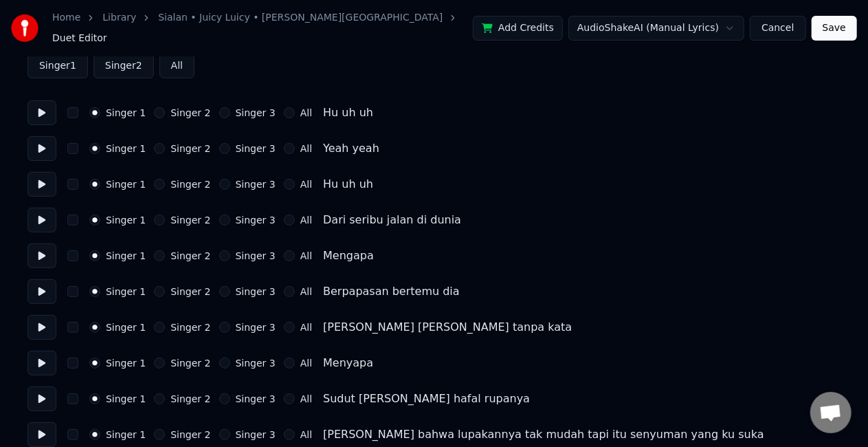
click at [154, 322] on button "Singer 2" at bounding box center [159, 327] width 11 height 11
click at [44, 359] on button at bounding box center [41, 362] width 29 height 25
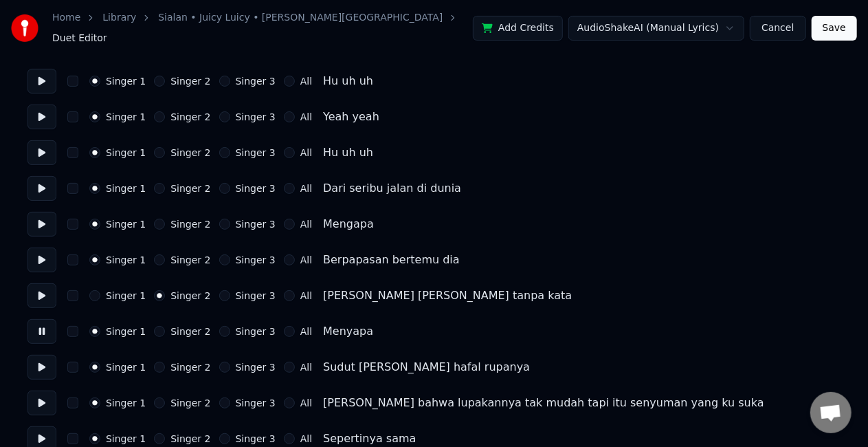
scroll to position [121, 0]
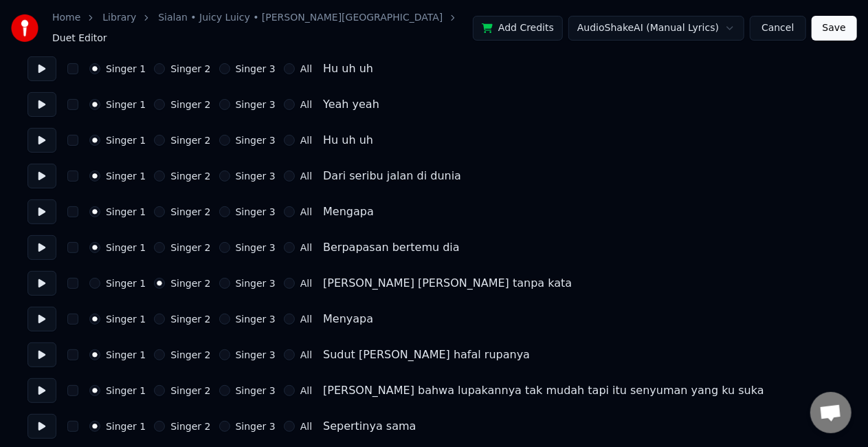
click at [156, 314] on button "Singer 2" at bounding box center [159, 318] width 11 height 11
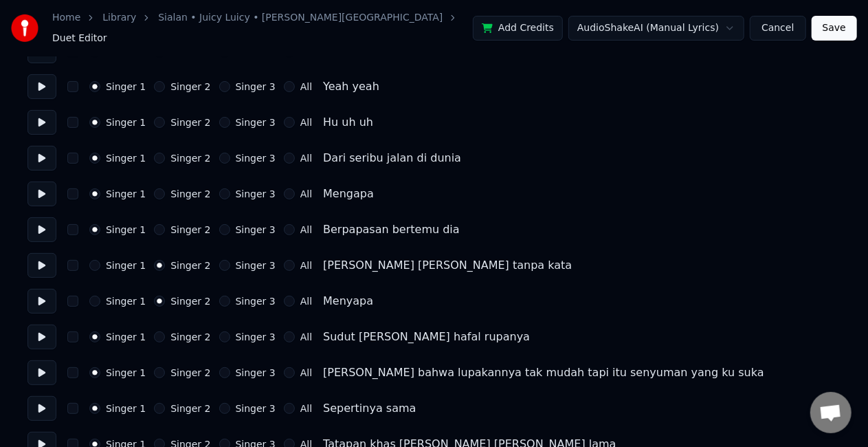
scroll to position [139, 0]
click at [38, 335] on button at bounding box center [41, 336] width 29 height 25
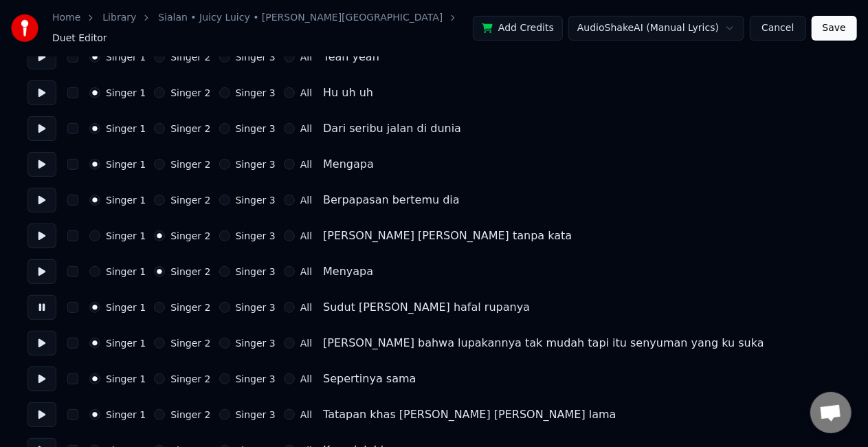
scroll to position [171, 0]
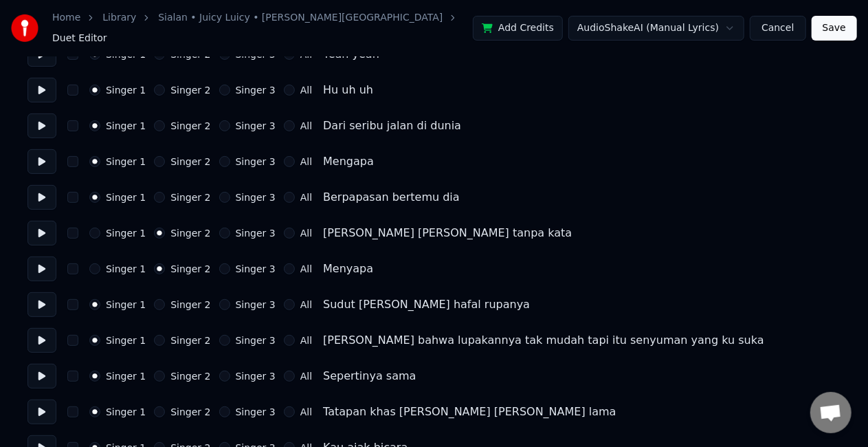
click at [154, 299] on button "Singer 2" at bounding box center [159, 304] width 11 height 11
click at [44, 335] on button at bounding box center [41, 340] width 29 height 25
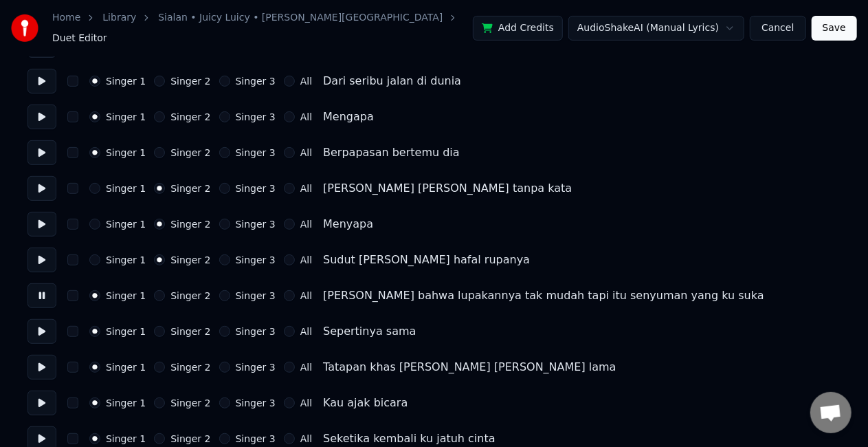
scroll to position [216, 0]
click at [219, 289] on button "Singer 3" at bounding box center [224, 294] width 11 height 11
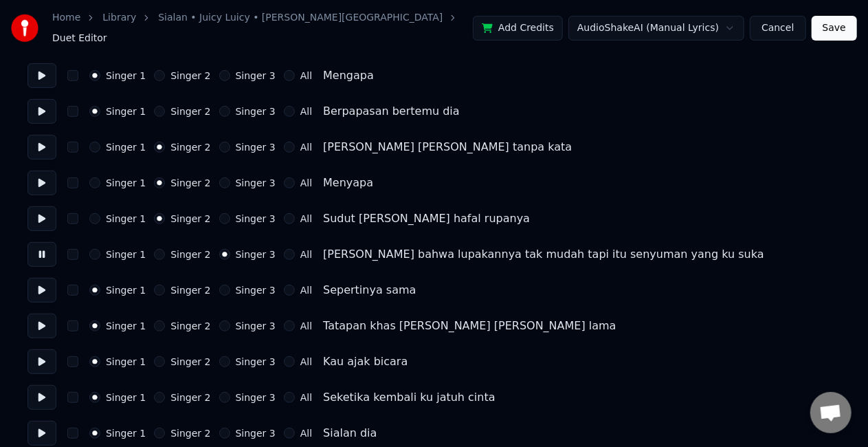
scroll to position [262, 0]
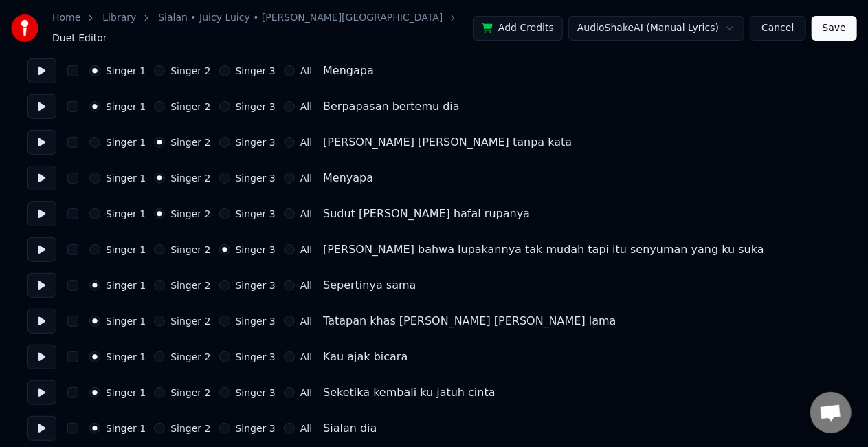
click at [45, 284] on button at bounding box center [41, 285] width 29 height 25
click at [43, 280] on button at bounding box center [41, 285] width 29 height 25
click at [284, 280] on button "All" at bounding box center [289, 285] width 11 height 11
click at [41, 317] on button at bounding box center [41, 320] width 29 height 25
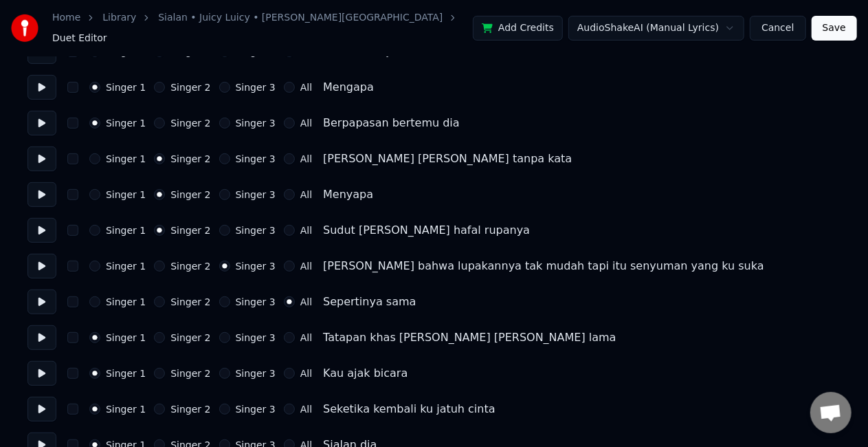
scroll to position [245, 0]
click at [284, 333] on div "All" at bounding box center [298, 338] width 28 height 11
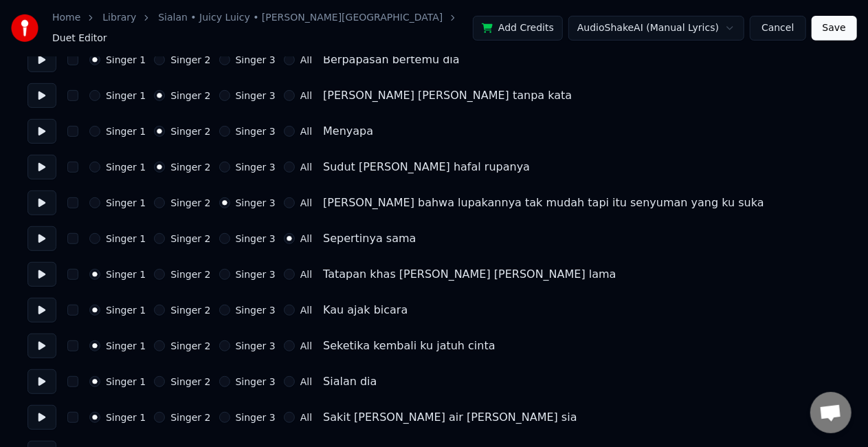
scroll to position [312, 0]
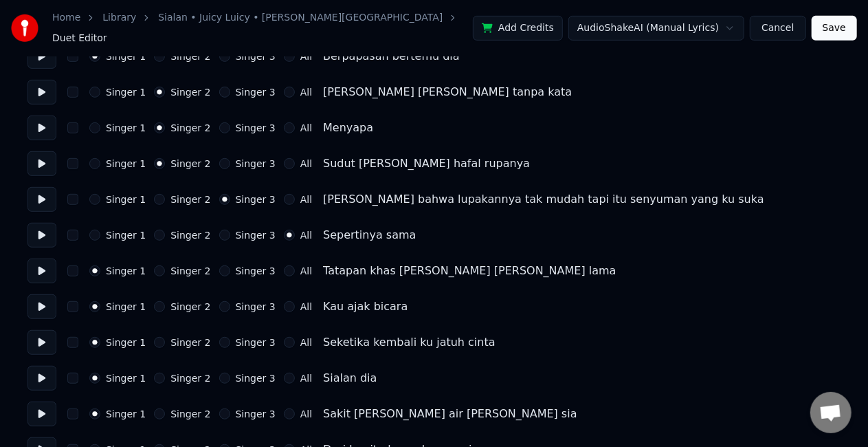
click at [284, 268] on button "All" at bounding box center [289, 270] width 11 height 11
click at [32, 301] on button at bounding box center [41, 306] width 29 height 25
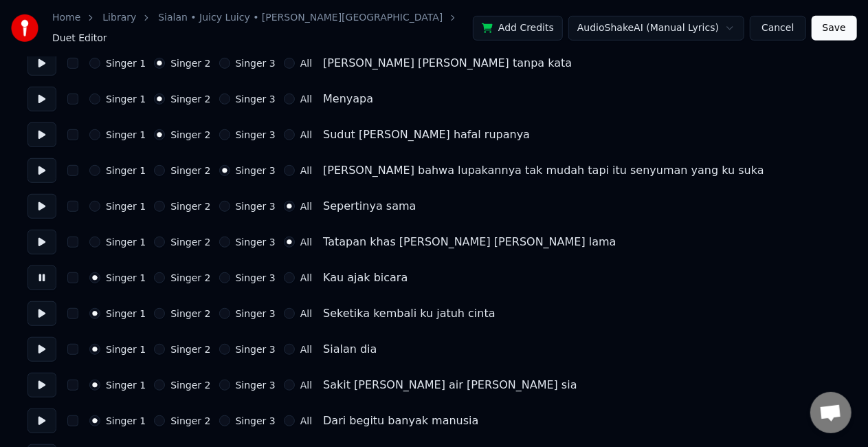
scroll to position [348, 0]
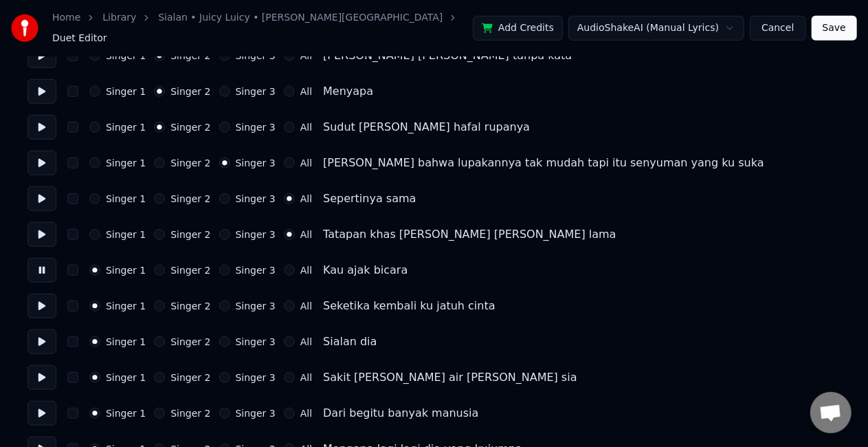
click at [284, 264] on button "All" at bounding box center [289, 269] width 11 height 11
click at [41, 302] on button at bounding box center [41, 305] width 29 height 25
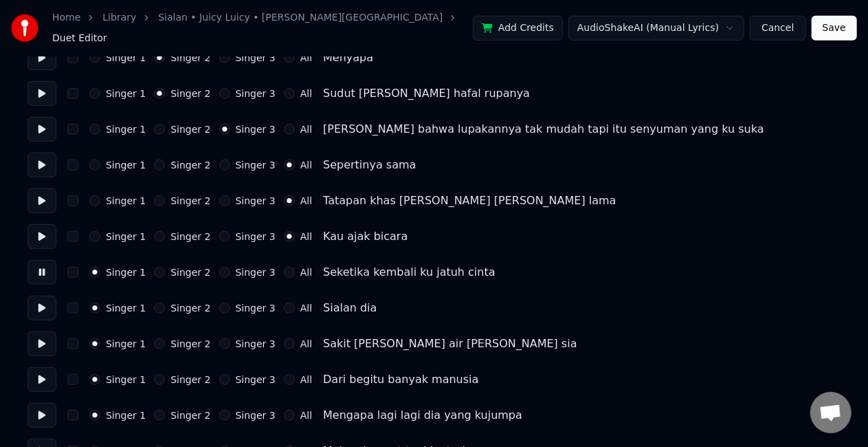
scroll to position [383, 0]
click at [284, 266] on button "All" at bounding box center [289, 271] width 11 height 11
click at [38, 300] on button at bounding box center [41, 307] width 29 height 25
click at [284, 302] on div "All" at bounding box center [298, 307] width 28 height 11
click at [284, 304] on div "All" at bounding box center [298, 307] width 28 height 11
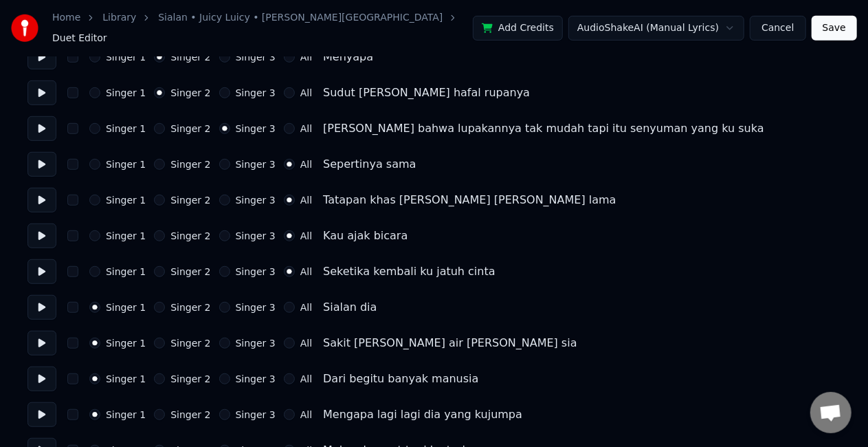
click at [284, 302] on button "All" at bounding box center [289, 307] width 11 height 11
click at [40, 334] on button at bounding box center [41, 342] width 29 height 25
click at [284, 337] on button "All" at bounding box center [289, 342] width 11 height 11
click at [37, 376] on button at bounding box center [41, 378] width 29 height 25
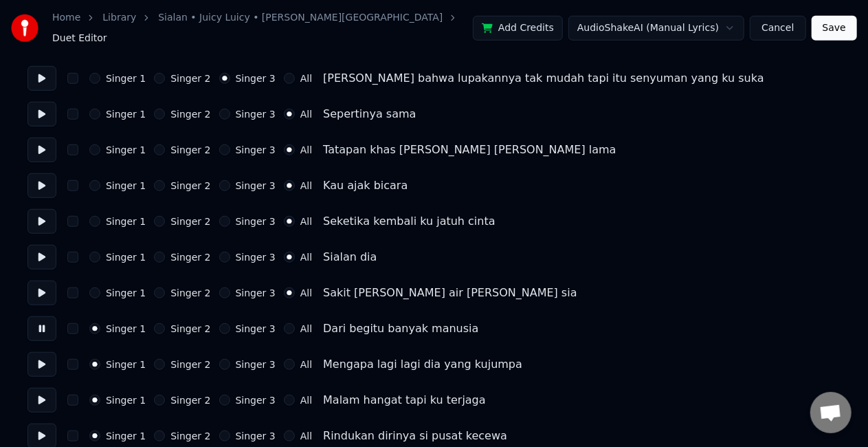
scroll to position [434, 0]
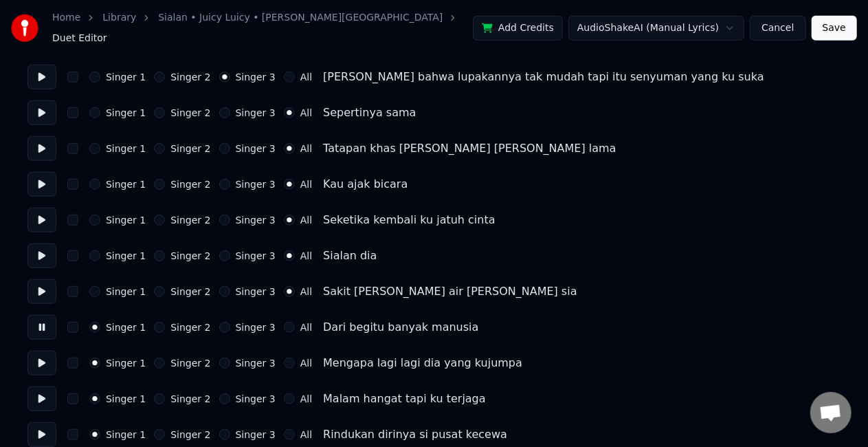
click at [47, 351] on button at bounding box center [41, 362] width 29 height 25
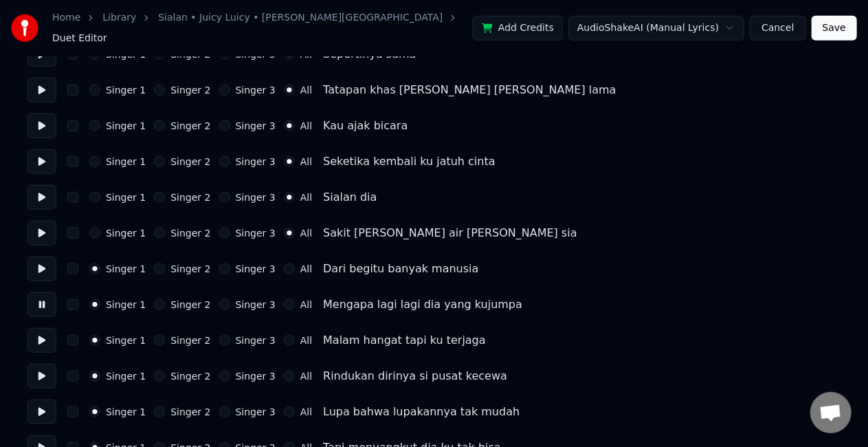
scroll to position [499, 0]
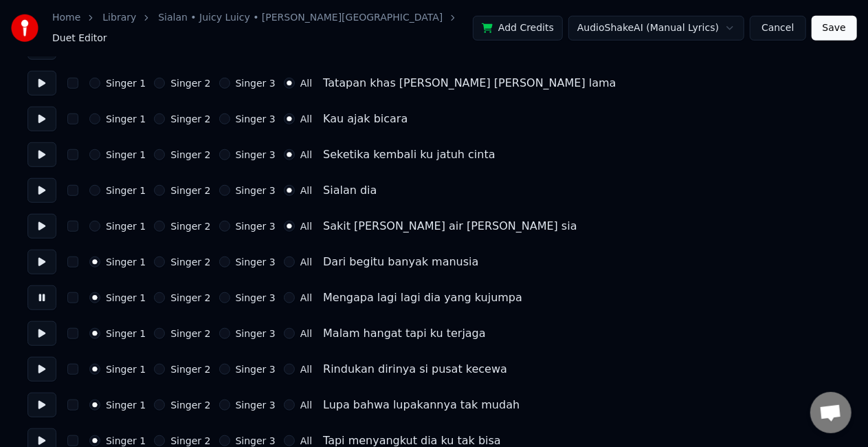
click at [43, 326] on button at bounding box center [41, 333] width 29 height 25
click at [39, 256] on button at bounding box center [41, 261] width 29 height 25
click at [39, 328] on button at bounding box center [41, 333] width 29 height 25
click at [219, 328] on button "Singer 3" at bounding box center [224, 333] width 11 height 11
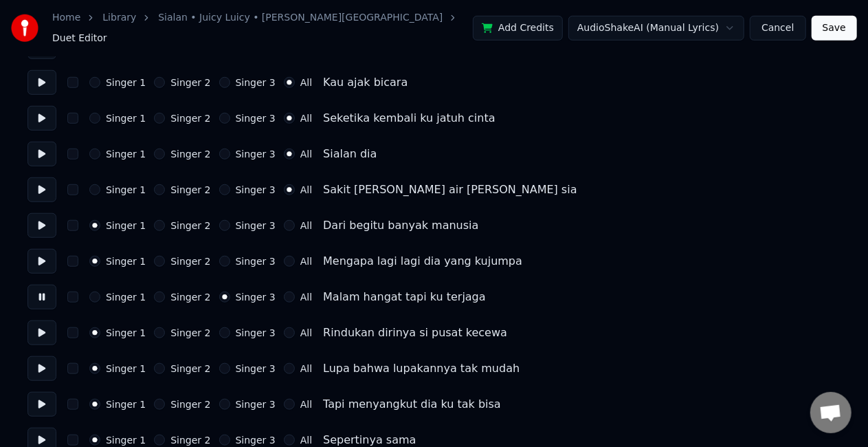
scroll to position [537, 0]
click at [36, 323] on button at bounding box center [41, 331] width 29 height 25
click at [219, 326] on button "Singer 3" at bounding box center [224, 331] width 11 height 11
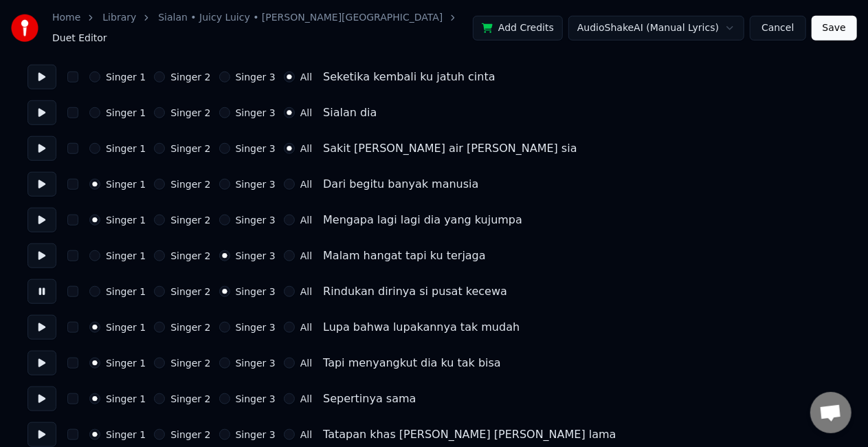
scroll to position [580, 0]
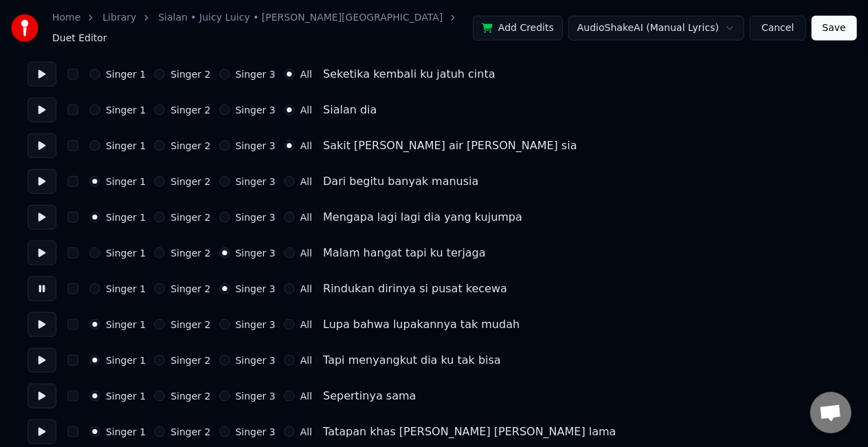
click at [41, 322] on button at bounding box center [41, 324] width 29 height 25
click at [154, 320] on button "Singer 2" at bounding box center [159, 324] width 11 height 11
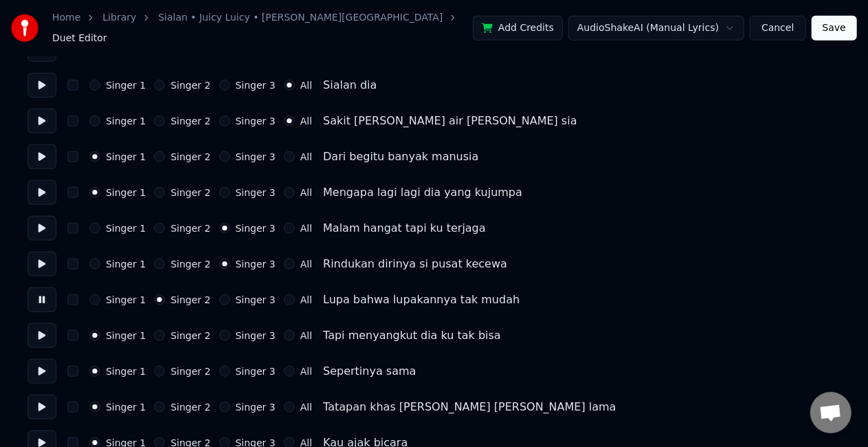
scroll to position [606, 0]
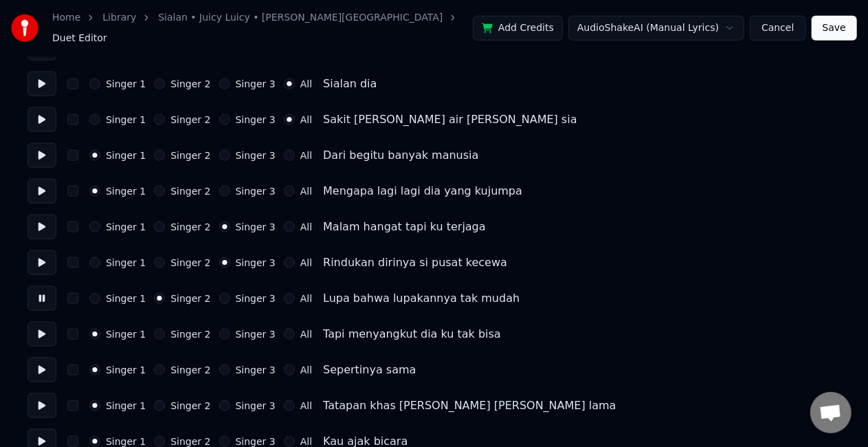
click at [33, 323] on button at bounding box center [41, 334] width 29 height 25
click at [154, 330] on button "Singer 2" at bounding box center [159, 333] width 11 height 11
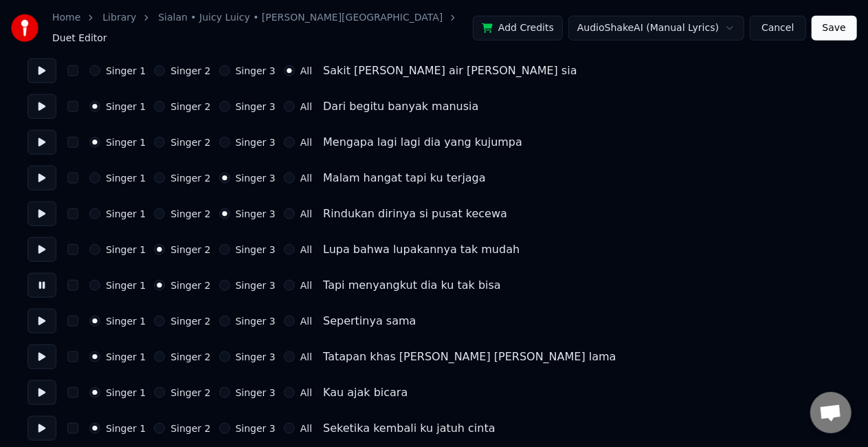
click at [37, 313] on button at bounding box center [41, 320] width 29 height 25
click at [284, 315] on button "All" at bounding box center [289, 320] width 11 height 11
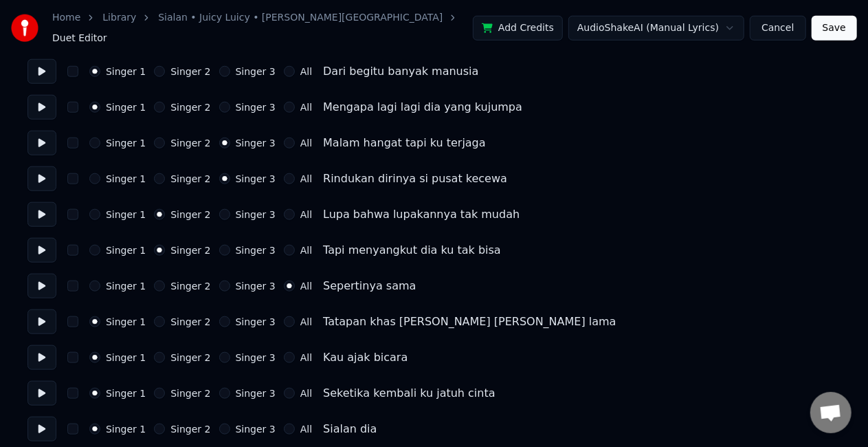
scroll to position [690, 0]
click at [48, 313] on button at bounding box center [41, 320] width 29 height 25
click at [284, 315] on button "All" at bounding box center [289, 320] width 11 height 11
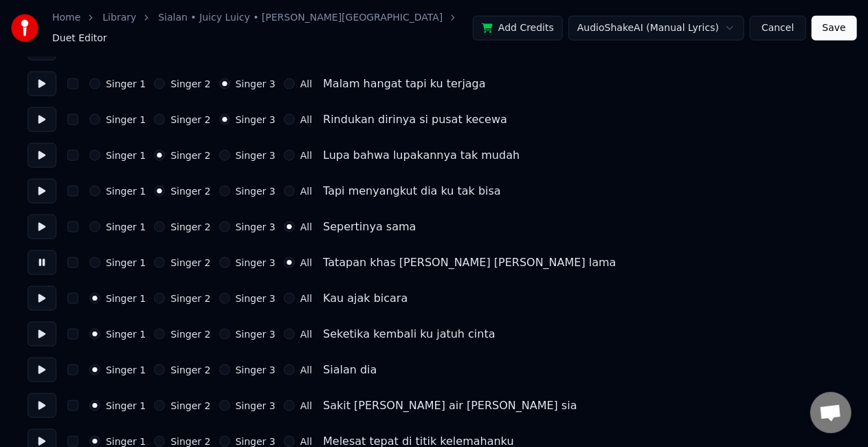
scroll to position [753, 0]
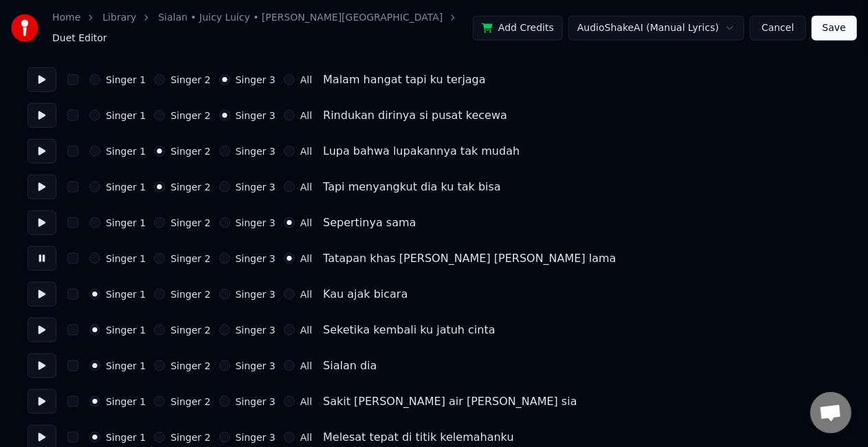
click at [44, 283] on button at bounding box center [41, 294] width 29 height 25
click at [284, 289] on button "All" at bounding box center [289, 294] width 11 height 11
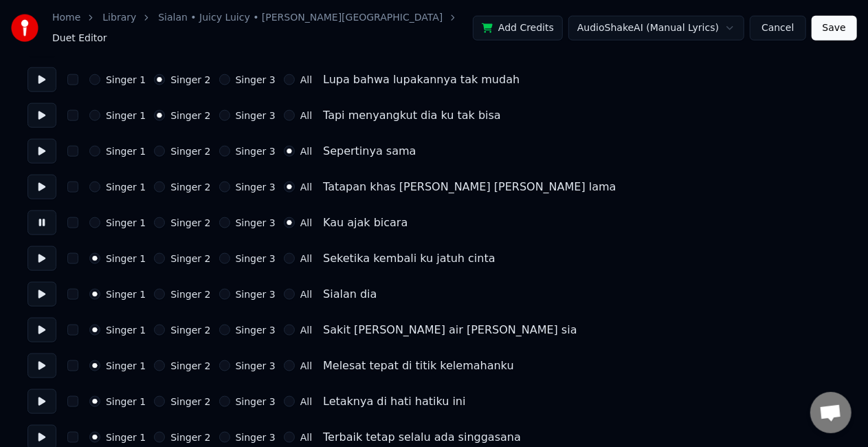
scroll to position [826, 0]
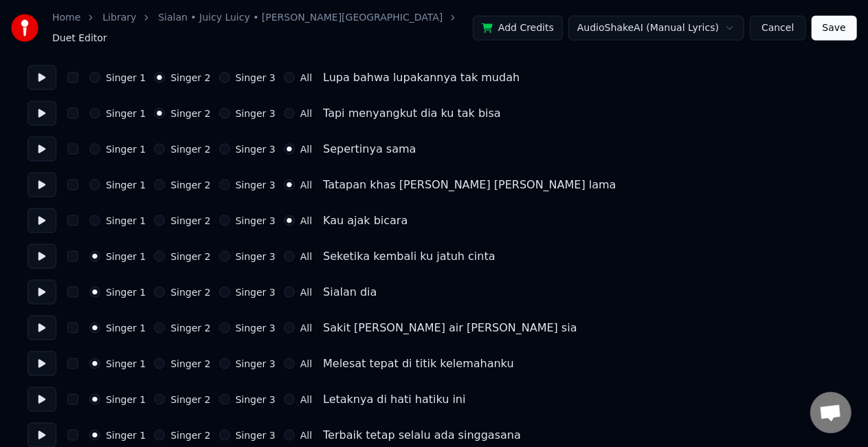
click at [41, 251] on button at bounding box center [41, 256] width 29 height 25
click at [284, 251] on button "All" at bounding box center [289, 256] width 11 height 11
click at [30, 290] on button at bounding box center [41, 292] width 29 height 25
click at [284, 286] on button "All" at bounding box center [289, 291] width 11 height 11
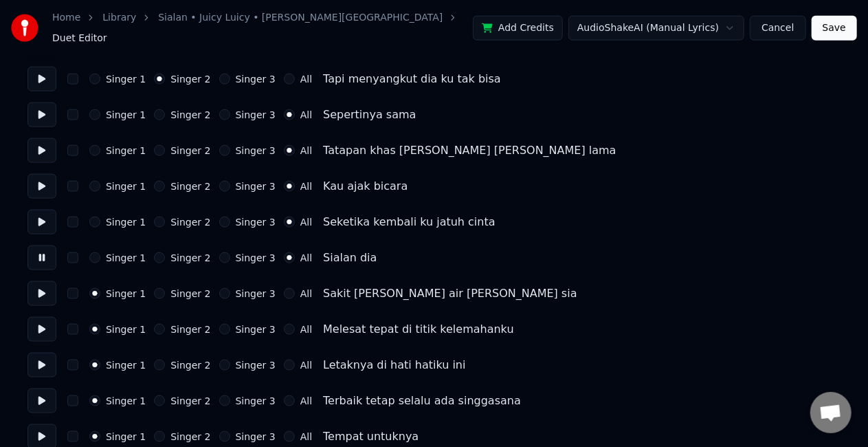
scroll to position [864, 0]
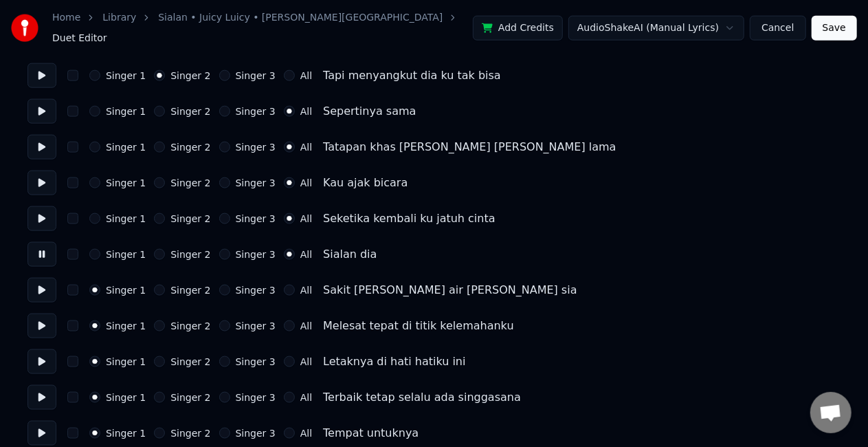
click at [49, 278] on button at bounding box center [41, 290] width 29 height 25
click at [284, 285] on button "All" at bounding box center [289, 289] width 11 height 11
click at [38, 317] on button at bounding box center [41, 325] width 29 height 25
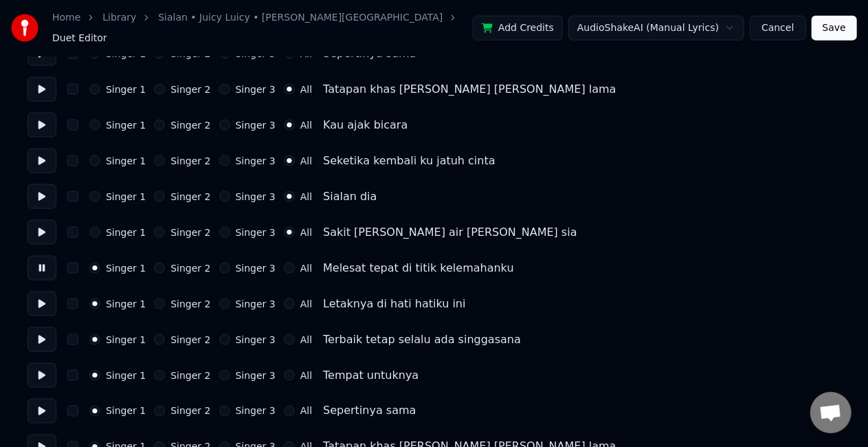
scroll to position [923, 0]
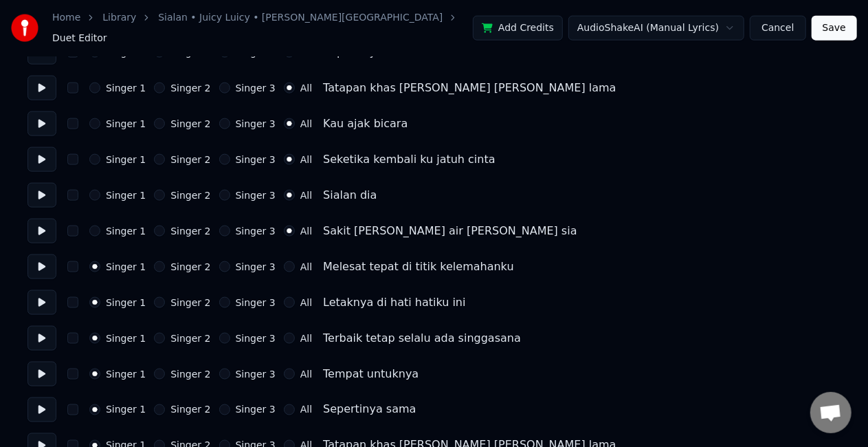
click at [40, 262] on button at bounding box center [41, 266] width 29 height 25
click at [154, 261] on button "Singer 2" at bounding box center [159, 266] width 11 height 11
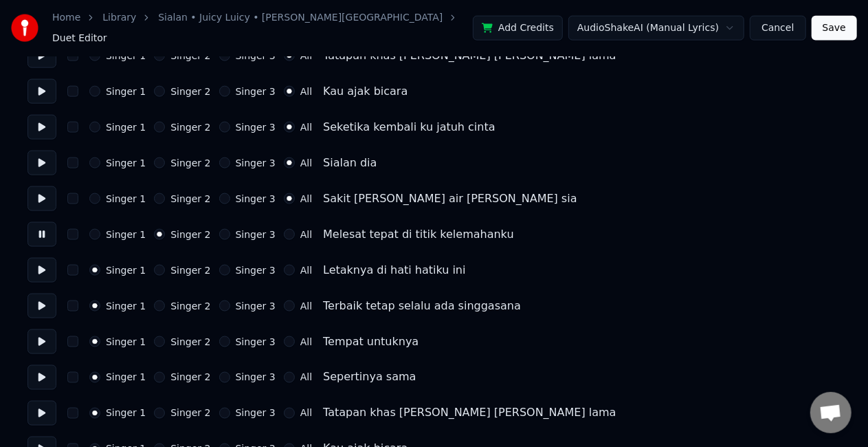
scroll to position [956, 0]
click at [47, 263] on button at bounding box center [41, 269] width 29 height 25
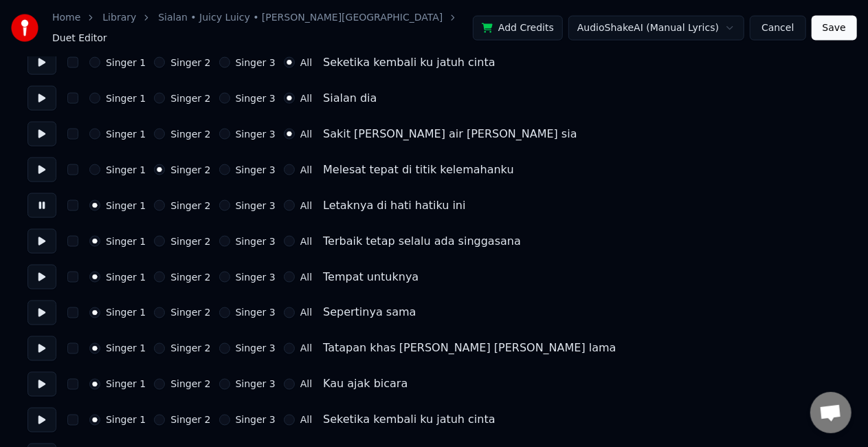
scroll to position [1021, 0]
click at [43, 240] on button at bounding box center [41, 240] width 29 height 25
click at [219, 235] on button "Singer 3" at bounding box center [224, 240] width 11 height 11
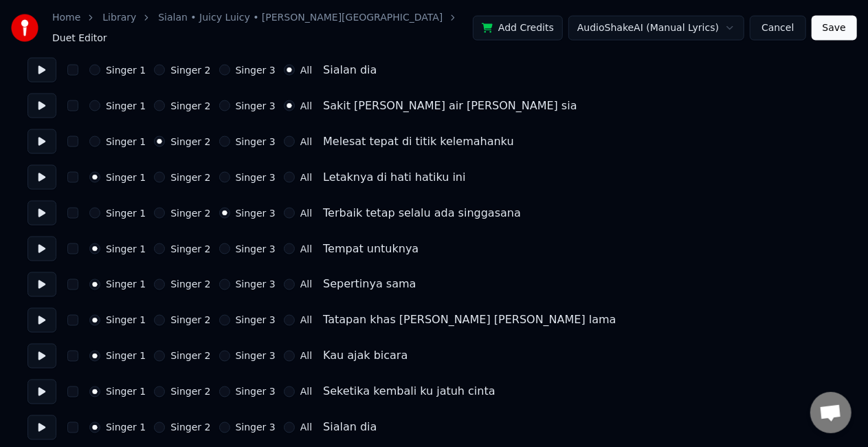
scroll to position [1053, 0]
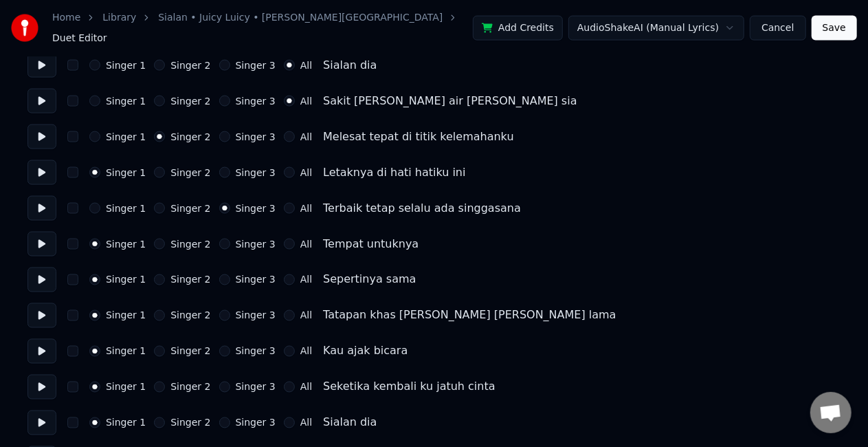
click at [45, 232] on button at bounding box center [41, 244] width 29 height 25
click at [155, 238] on button "Singer 2" at bounding box center [159, 243] width 11 height 11
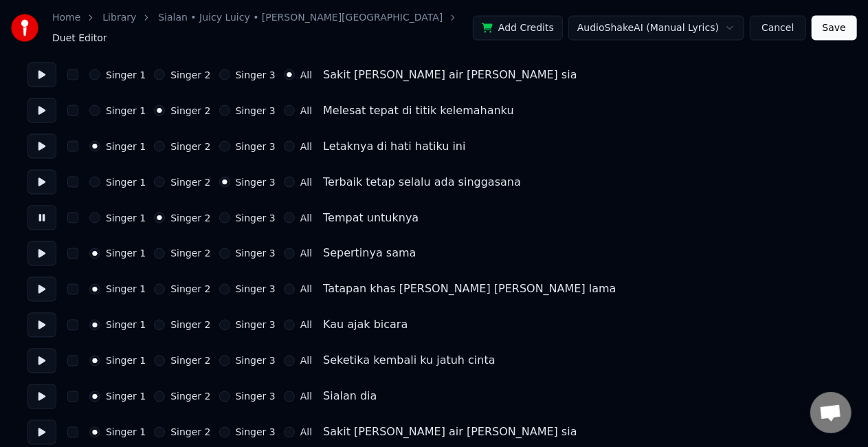
scroll to position [1080, 0]
click at [43, 247] on button at bounding box center [41, 252] width 29 height 25
click at [284, 247] on button "All" at bounding box center [289, 252] width 11 height 11
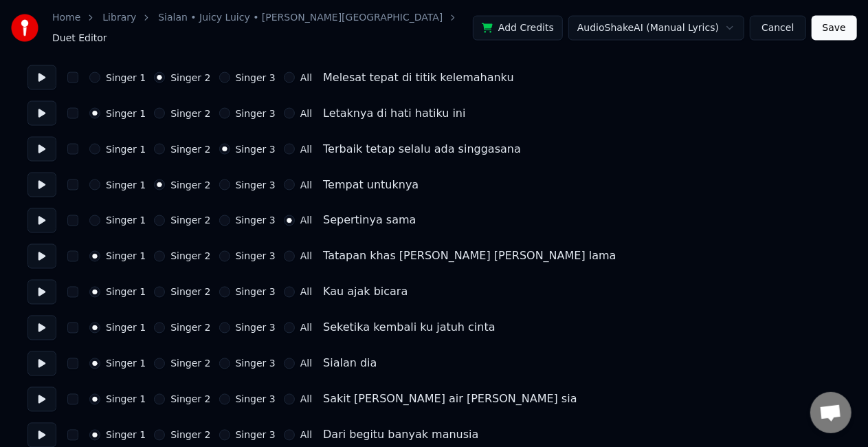
scroll to position [1120, 0]
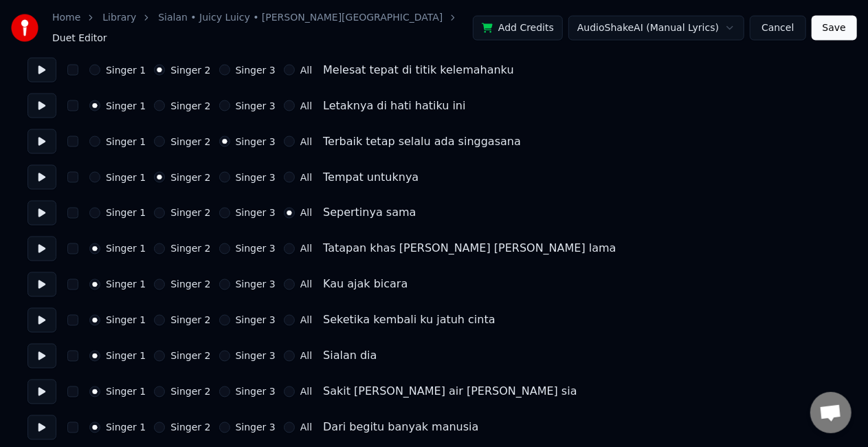
click at [44, 245] on button at bounding box center [41, 248] width 29 height 25
click at [45, 243] on button at bounding box center [41, 248] width 29 height 25
click at [34, 207] on button at bounding box center [41, 213] width 29 height 25
click at [92, 207] on button "Singer 1" at bounding box center [94, 212] width 11 height 11
click at [41, 272] on button at bounding box center [41, 284] width 29 height 25
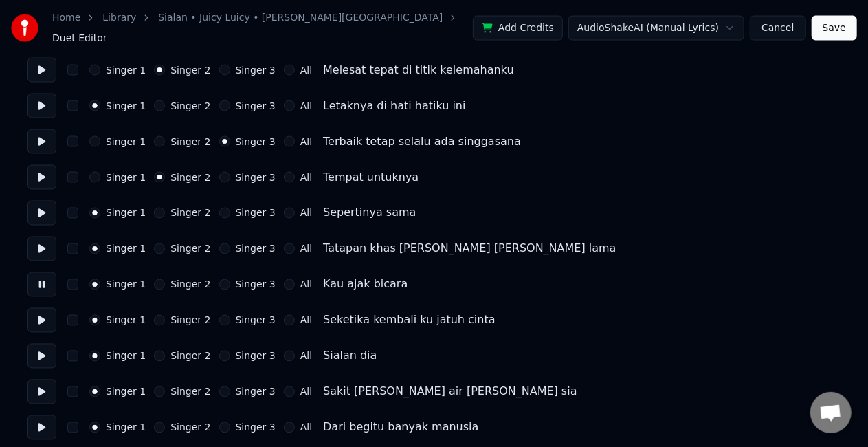
click at [154, 279] on button "Singer 2" at bounding box center [159, 284] width 11 height 11
click at [48, 238] on button at bounding box center [41, 248] width 29 height 25
click at [45, 277] on button at bounding box center [41, 284] width 29 height 25
click at [219, 279] on button "Singer 3" at bounding box center [224, 284] width 11 height 11
click at [45, 311] on button at bounding box center [41, 320] width 29 height 25
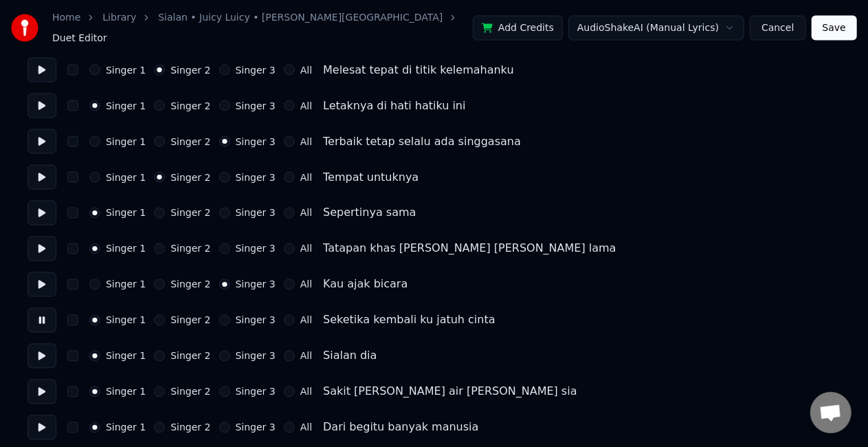
click at [155, 315] on button "Singer 2" at bounding box center [159, 320] width 11 height 11
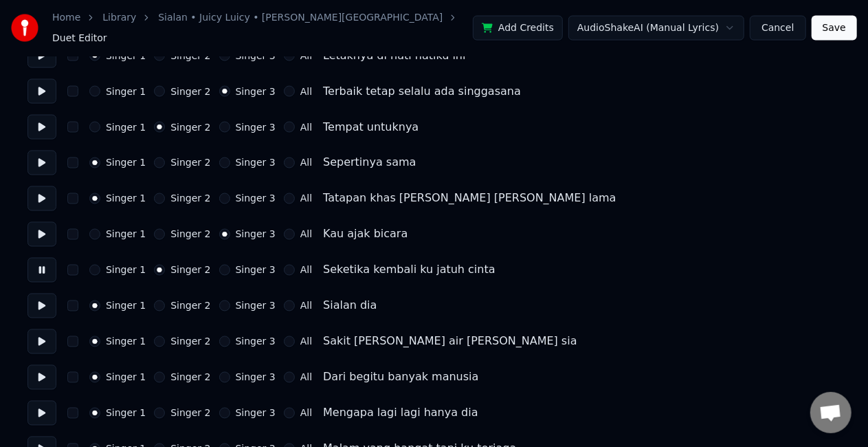
scroll to position [1172, 0]
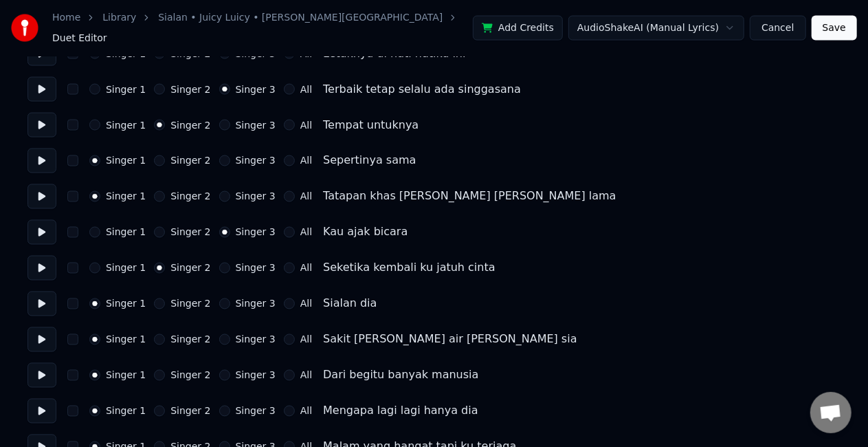
click at [38, 300] on button at bounding box center [41, 303] width 29 height 25
click at [219, 298] on button "Singer 3" at bounding box center [224, 303] width 11 height 11
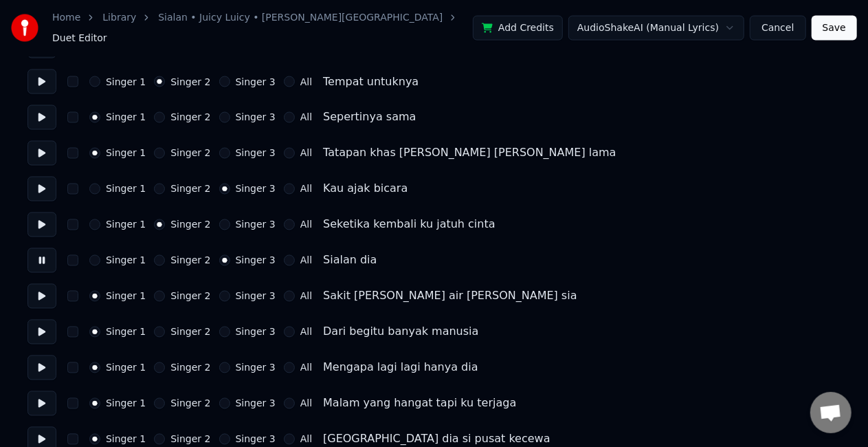
scroll to position [1219, 0]
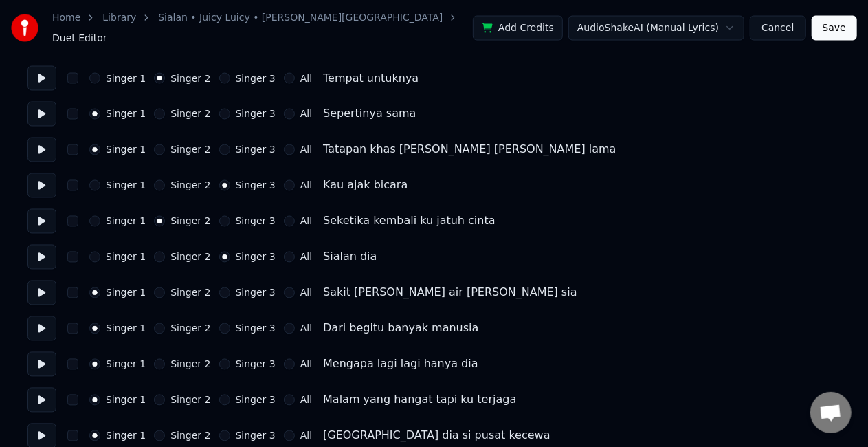
click at [38, 289] on button at bounding box center [41, 292] width 29 height 25
click at [219, 287] on button "Singer 3" at bounding box center [224, 292] width 11 height 11
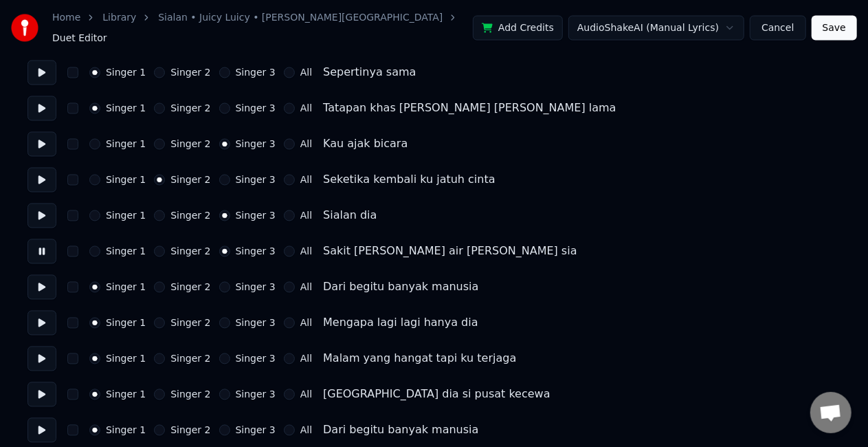
scroll to position [1270, 0]
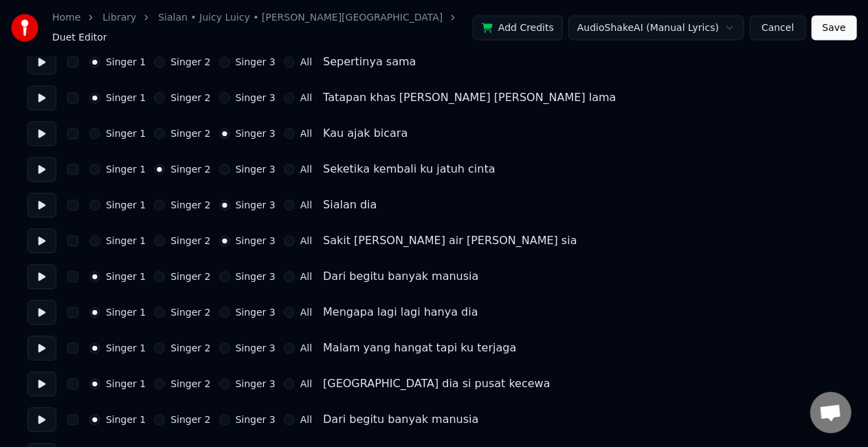
click at [36, 273] on button at bounding box center [41, 276] width 29 height 25
click at [41, 269] on button at bounding box center [41, 276] width 29 height 25
click at [39, 236] on button at bounding box center [41, 241] width 29 height 25
click at [46, 265] on button at bounding box center [41, 276] width 29 height 25
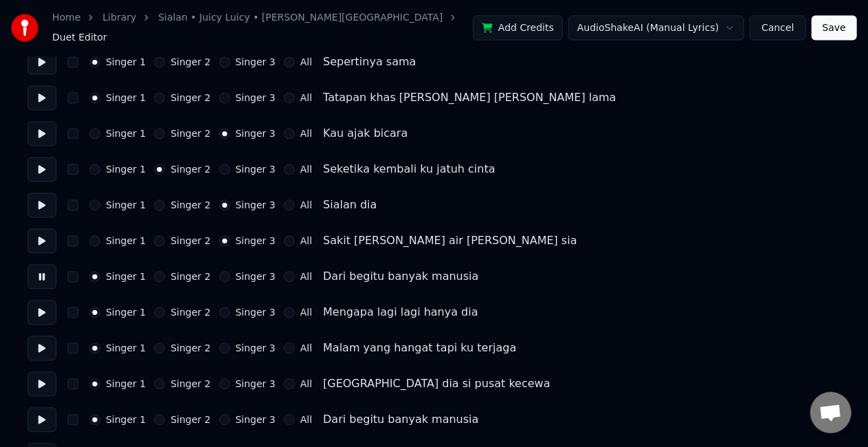
click at [284, 271] on button "All" at bounding box center [289, 276] width 11 height 11
click at [284, 307] on button "All" at bounding box center [289, 312] width 11 height 11
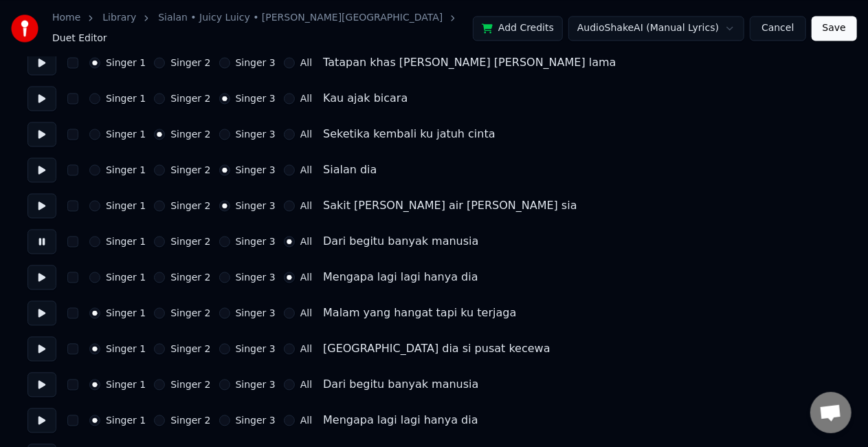
scroll to position [1307, 0]
click at [284, 306] on button "All" at bounding box center [289, 311] width 11 height 11
click at [276, 345] on div "Singer 1 Singer 2 Singer 3 All Hanyalah dia si pusat kecewa" at bounding box center [433, 347] width 813 height 25
click at [284, 341] on button "All" at bounding box center [289, 346] width 11 height 11
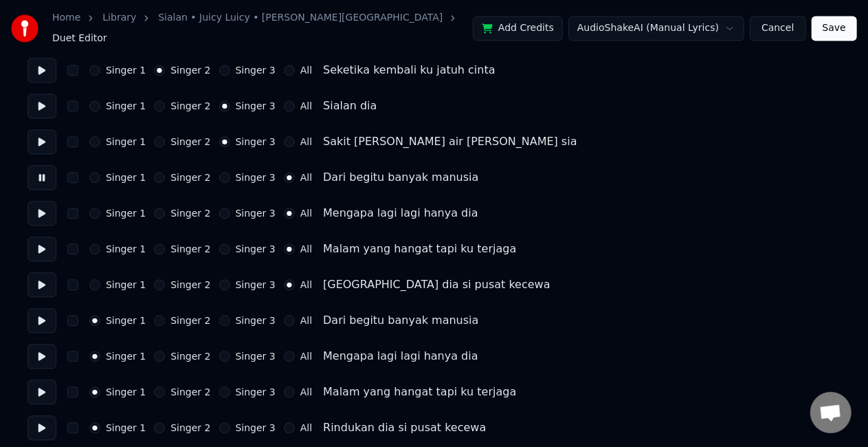
click at [284, 315] on button "All" at bounding box center [289, 320] width 11 height 11
click at [284, 350] on button "All" at bounding box center [289, 355] width 11 height 11
click at [284, 386] on button "All" at bounding box center [289, 391] width 11 height 11
click at [284, 422] on div "All" at bounding box center [298, 427] width 28 height 11
click at [284, 422] on button "All" at bounding box center [289, 427] width 11 height 11
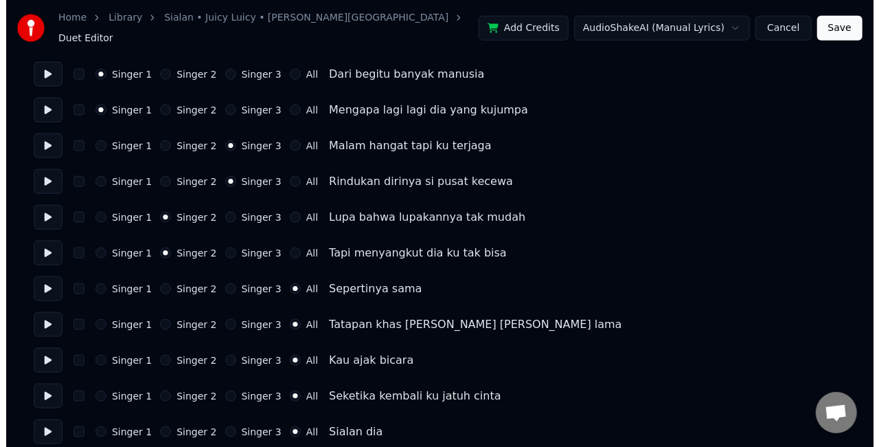
scroll to position [0, 0]
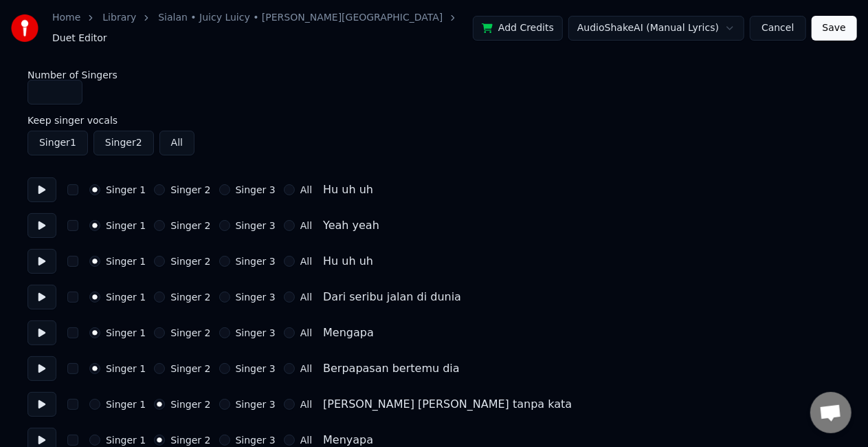
click at [839, 25] on button "Save" at bounding box center [833, 28] width 45 height 25
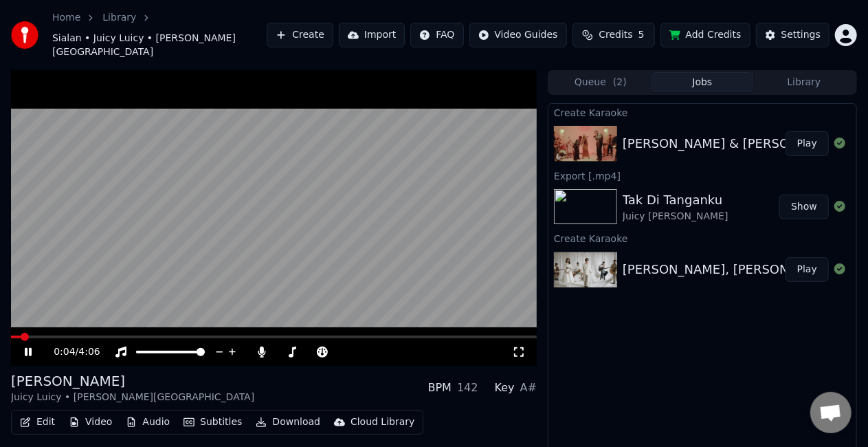
click at [521, 347] on icon at bounding box center [519, 352] width 10 height 10
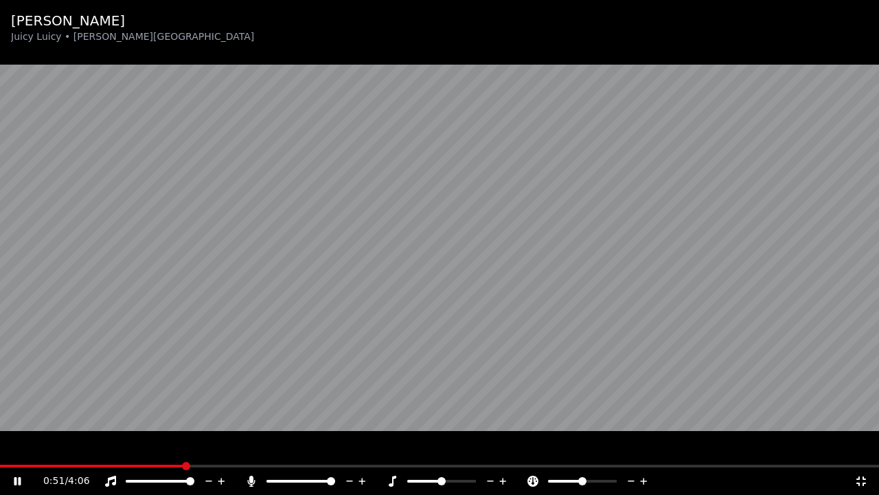
click at [506, 319] on video at bounding box center [439, 247] width 879 height 495
click at [866, 446] on icon at bounding box center [862, 481] width 10 height 10
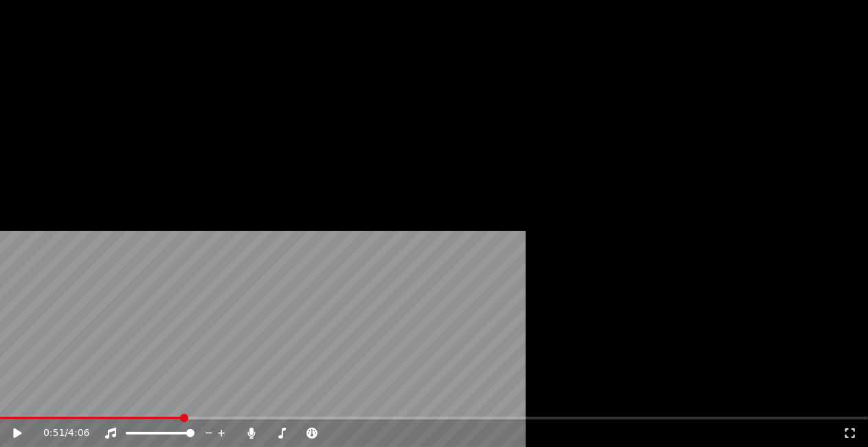
click at [27, 131] on icon "button" at bounding box center [25, 127] width 11 height 10
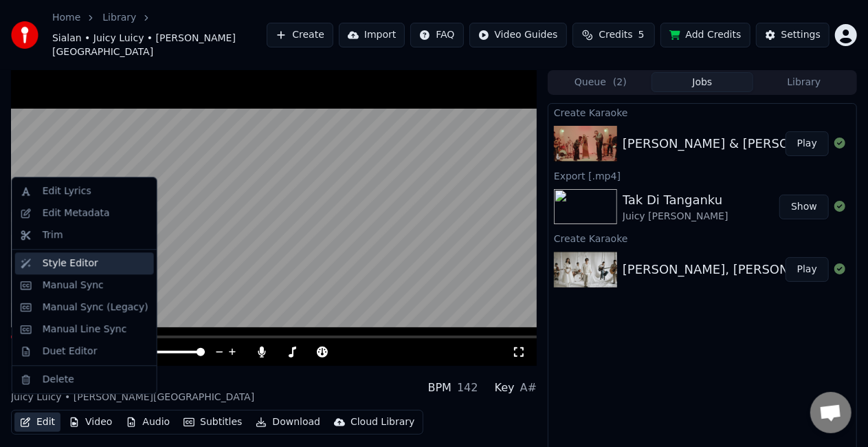
click at [65, 258] on div "Style Editor" at bounding box center [71, 263] width 56 height 14
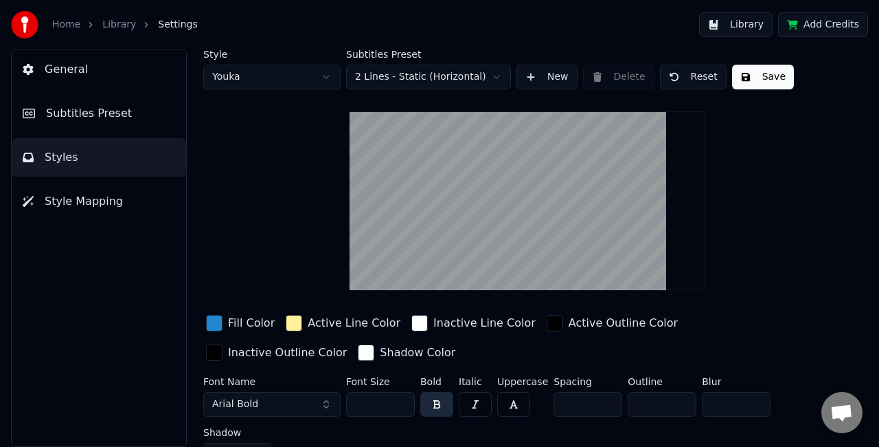
click at [114, 117] on span "Subtitles Preset" at bounding box center [89, 113] width 86 height 16
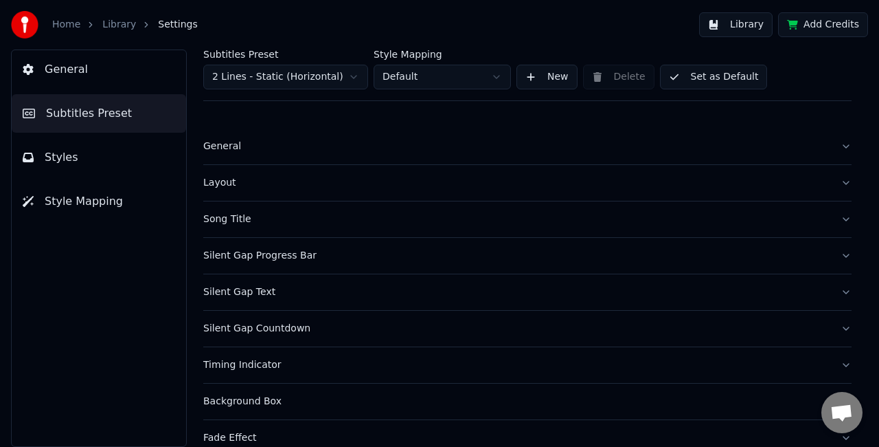
click at [112, 143] on button "Styles" at bounding box center [99, 157] width 174 height 38
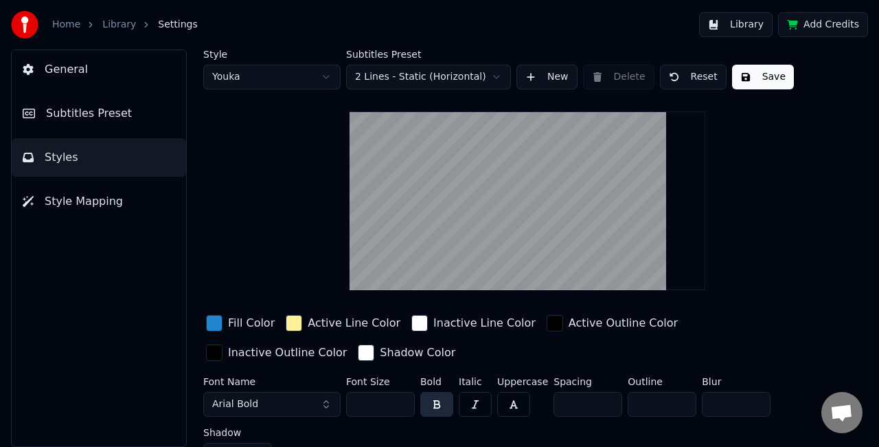
scroll to position [1, 0]
click at [92, 198] on span "Style Mapping" at bounding box center [84, 201] width 78 height 16
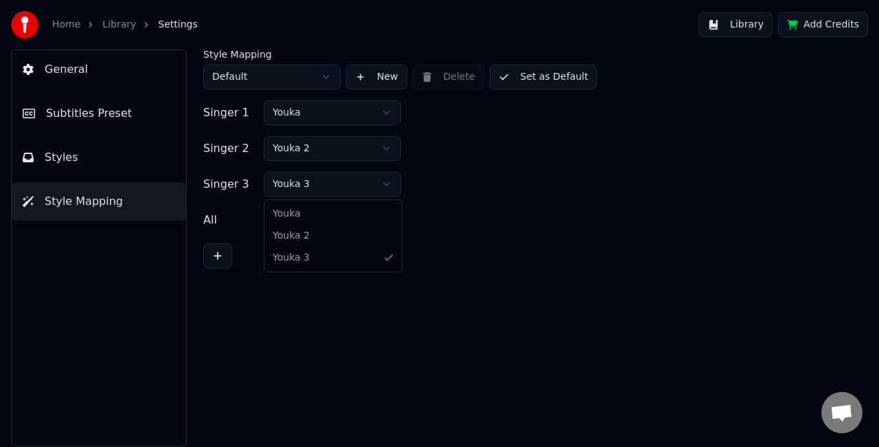
click at [341, 188] on html "Home Library Settings Library Add Credits General Subtitles Preset Styles Style…" at bounding box center [439, 223] width 879 height 447
click at [113, 98] on button "Subtitles Preset" at bounding box center [99, 113] width 174 height 38
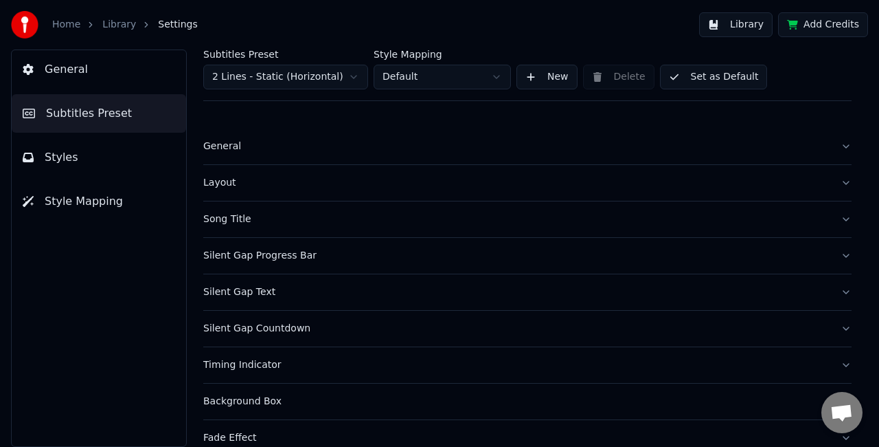
click at [837, 181] on button "Layout" at bounding box center [527, 183] width 649 height 36
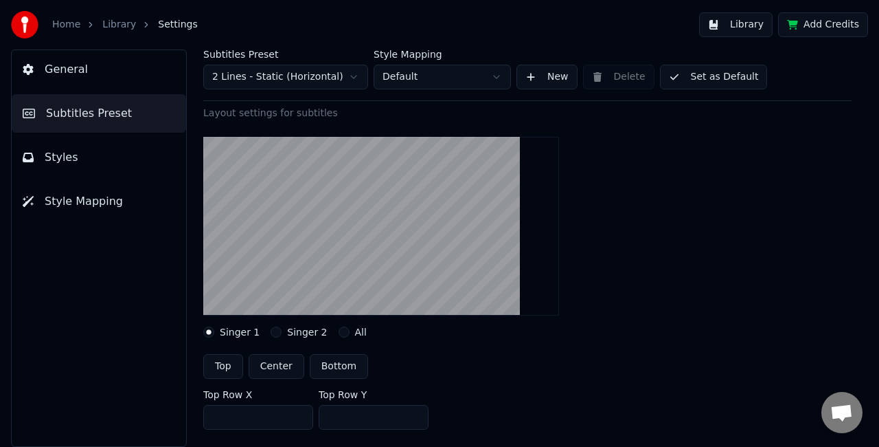
scroll to position [94, 0]
click at [339, 330] on button "All" at bounding box center [344, 331] width 11 height 11
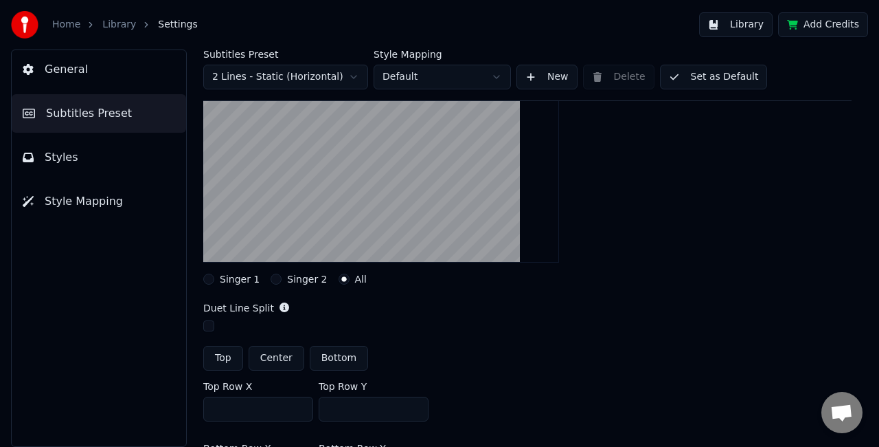
scroll to position [150, 0]
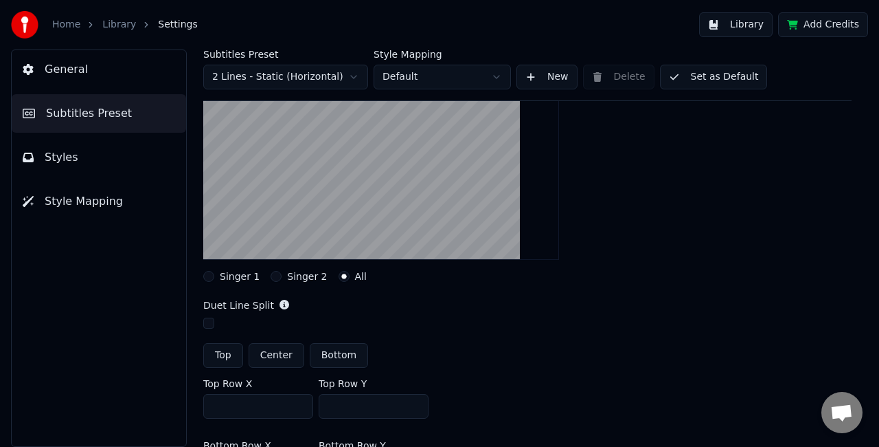
click at [213, 320] on button "button" at bounding box center [208, 322] width 11 height 11
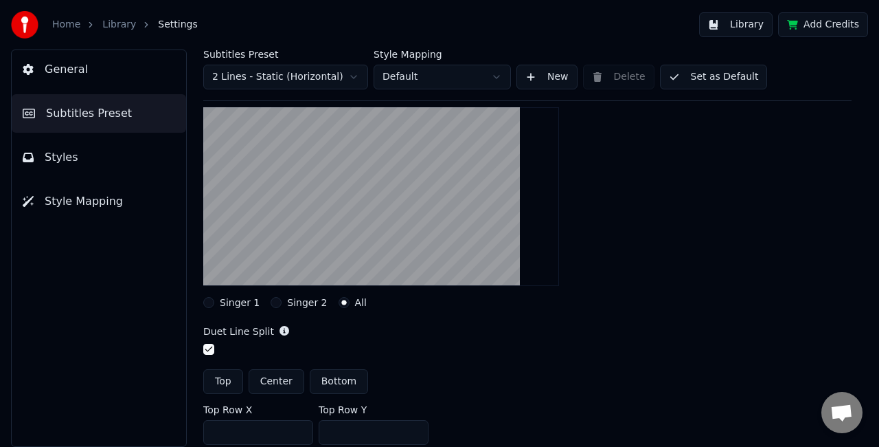
scroll to position [124, 0]
click at [210, 349] on button "button" at bounding box center [208, 348] width 11 height 11
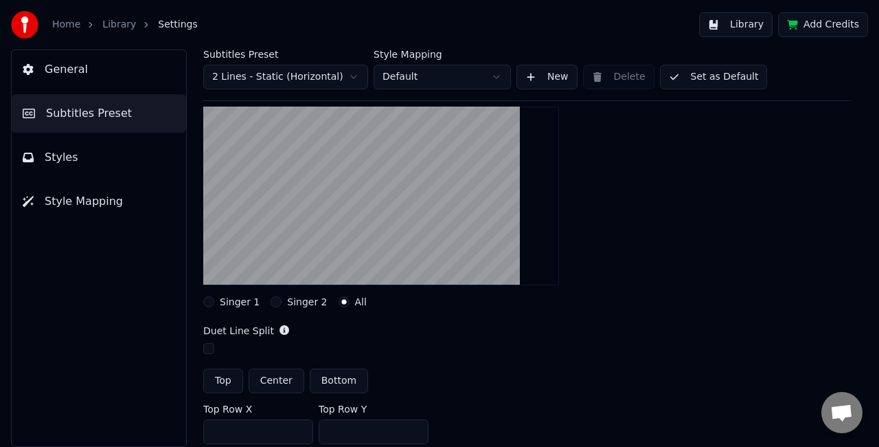
click at [210, 349] on button "button" at bounding box center [208, 348] width 11 height 11
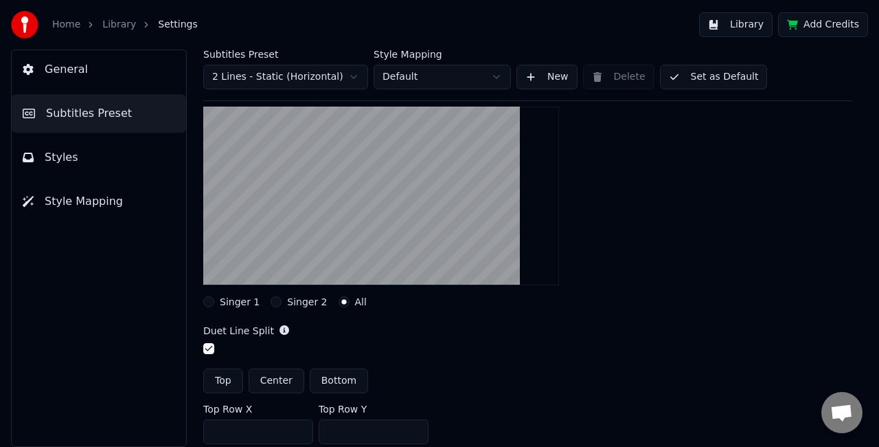
click at [210, 349] on button "button" at bounding box center [208, 348] width 11 height 11
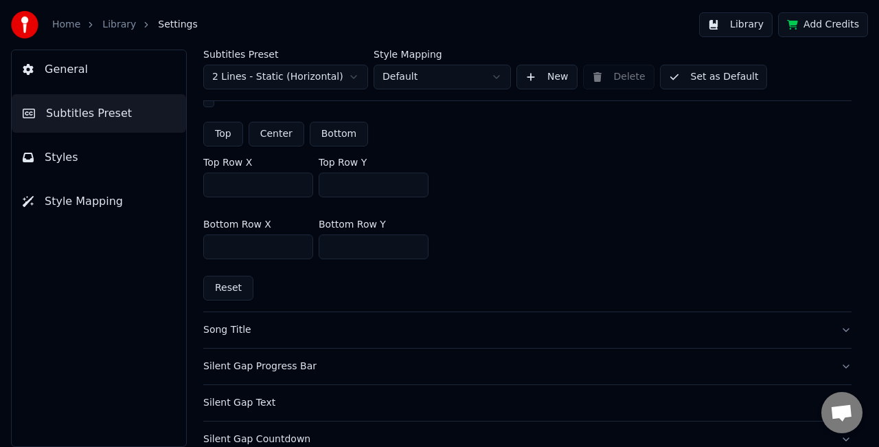
scroll to position [372, 0]
click at [443, 322] on div "Song Title" at bounding box center [516, 329] width 627 height 14
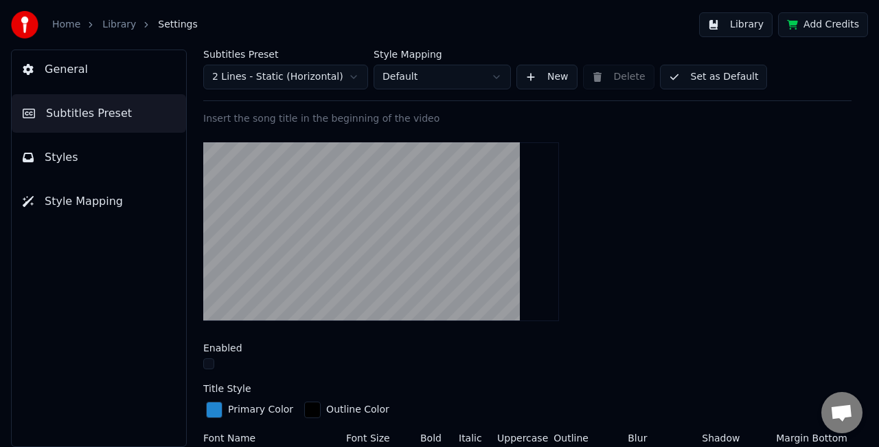
scroll to position [124, 0]
click at [421, 238] on video at bounding box center [381, 232] width 356 height 179
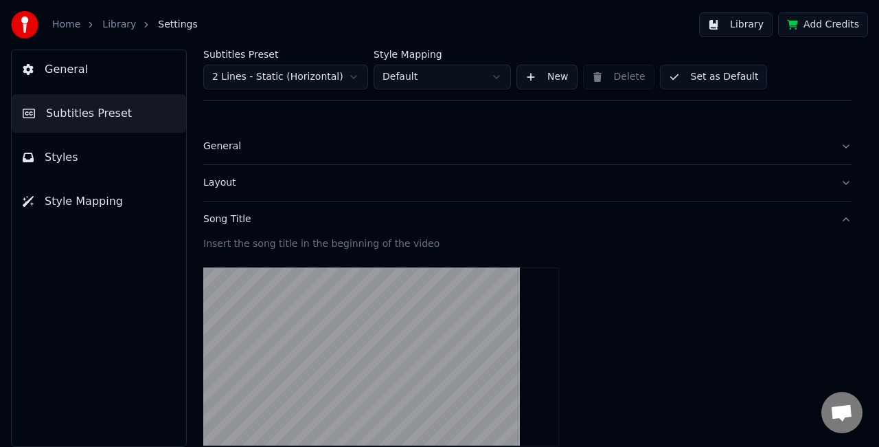
click at [672, 143] on div "General" at bounding box center [516, 146] width 627 height 14
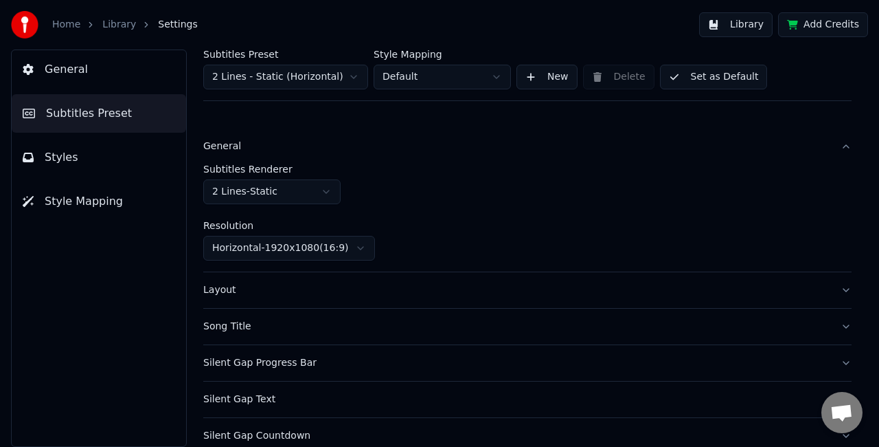
click at [672, 143] on div "General" at bounding box center [516, 146] width 627 height 14
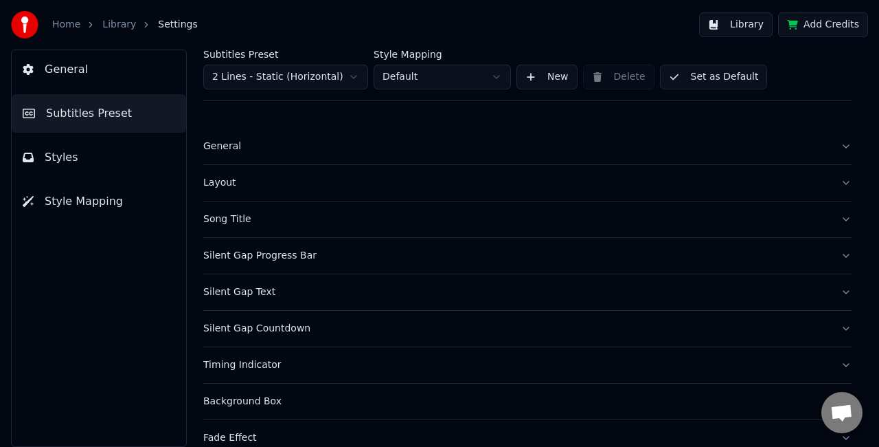
click at [655, 180] on div "Layout" at bounding box center [516, 183] width 627 height 14
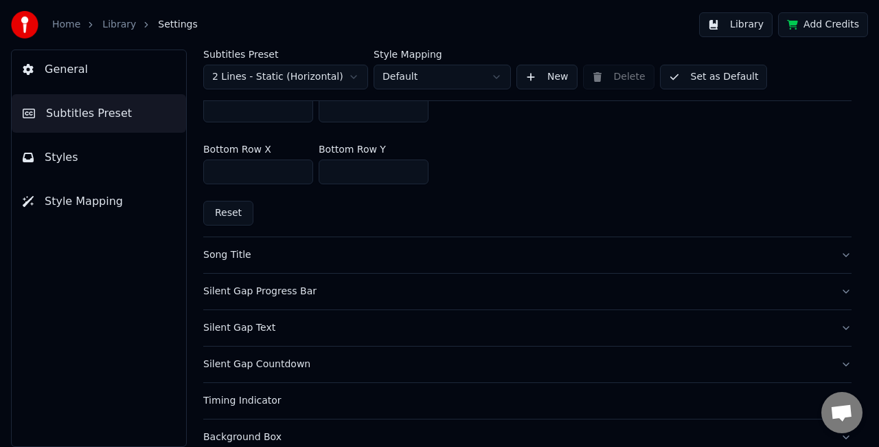
scroll to position [484, 0]
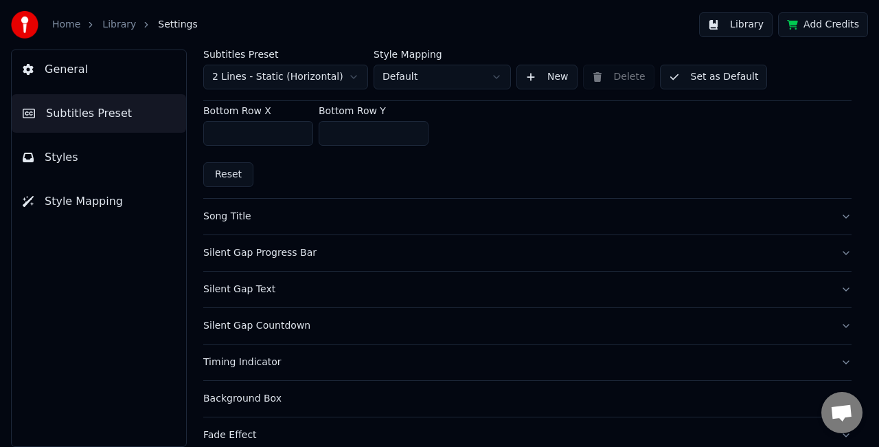
click at [799, 210] on div "Song Title" at bounding box center [516, 217] width 627 height 14
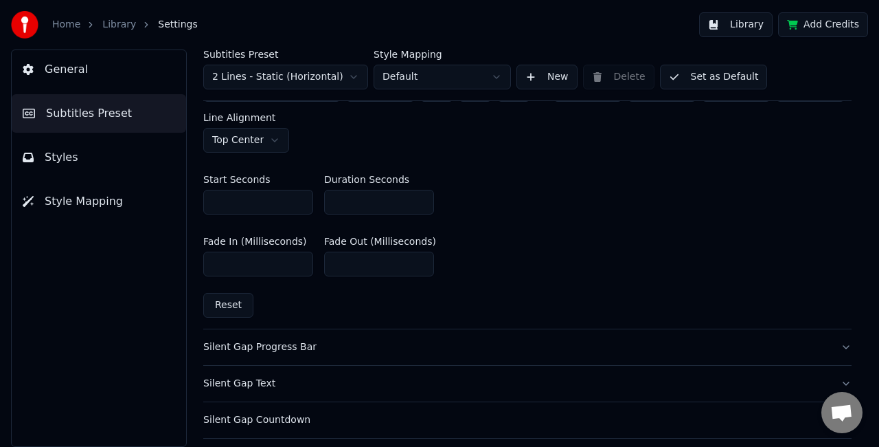
scroll to position [730, 0]
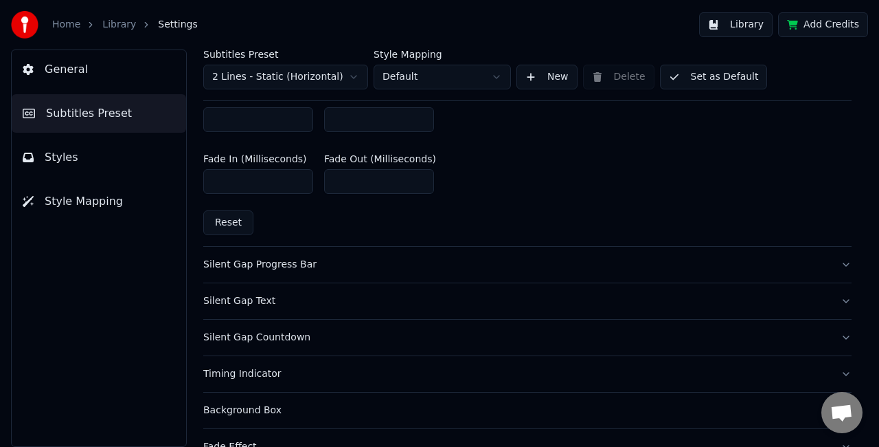
click at [733, 260] on div "Silent Gap Progress Bar" at bounding box center [516, 265] width 627 height 14
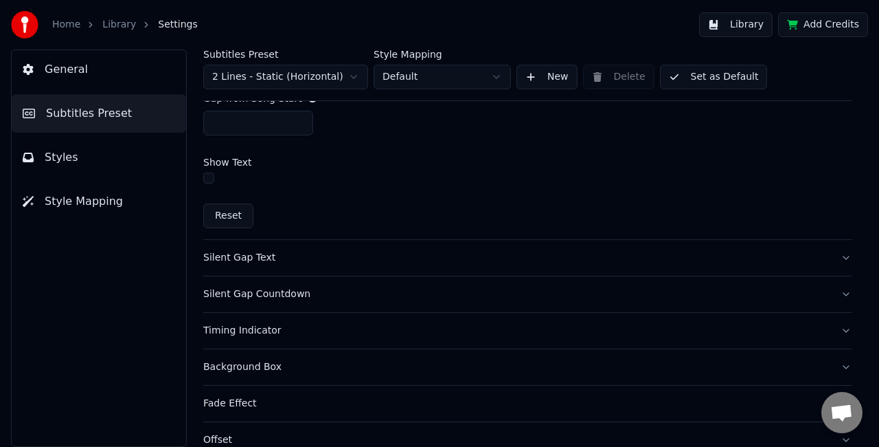
click at [769, 262] on button "Silent Gap Text" at bounding box center [527, 258] width 649 height 36
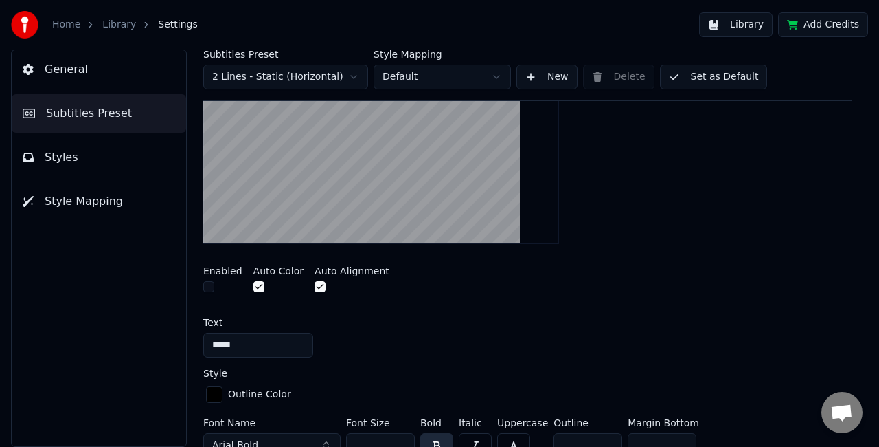
scroll to position [273, 0]
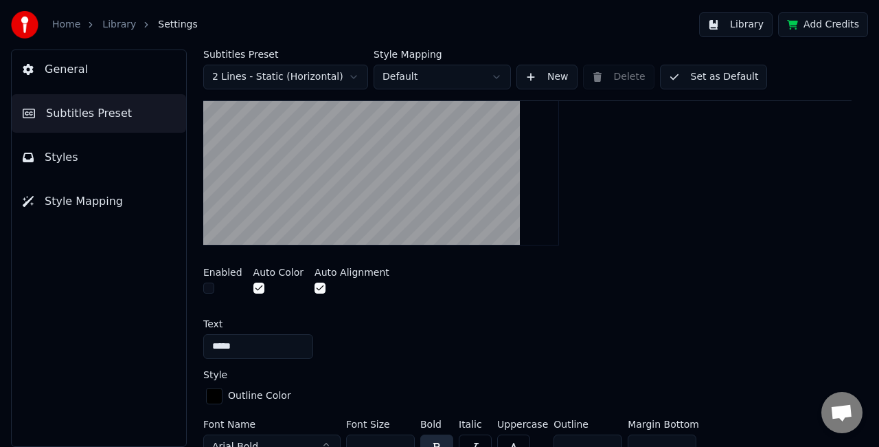
click at [422, 142] on video at bounding box center [381, 156] width 356 height 179
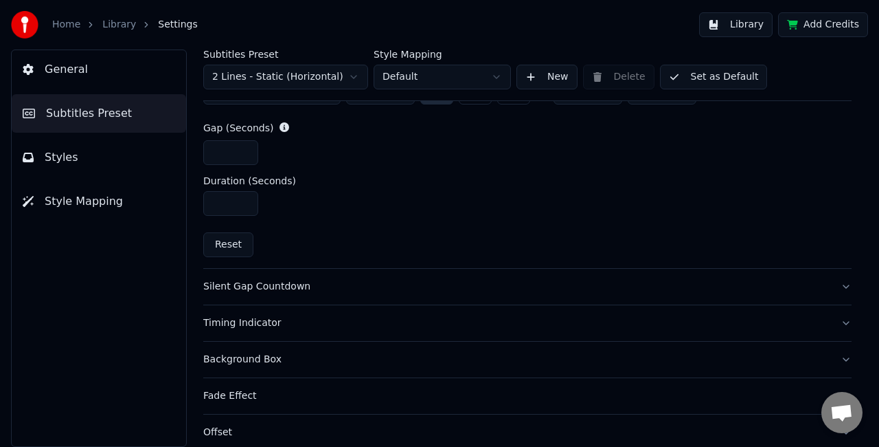
scroll to position [631, 0]
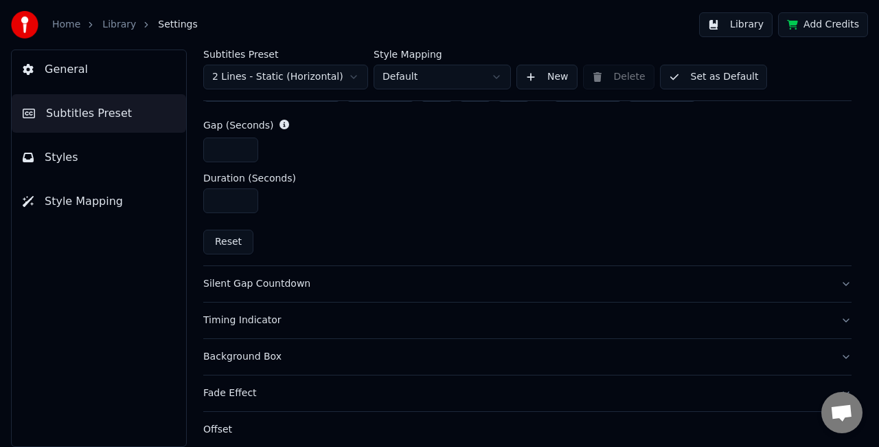
click at [520, 294] on button "Silent Gap Countdown" at bounding box center [527, 284] width 649 height 36
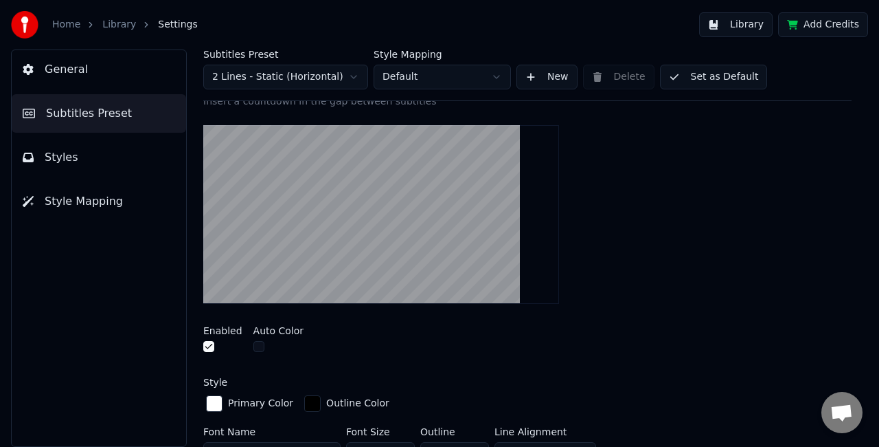
scroll to position [275, 0]
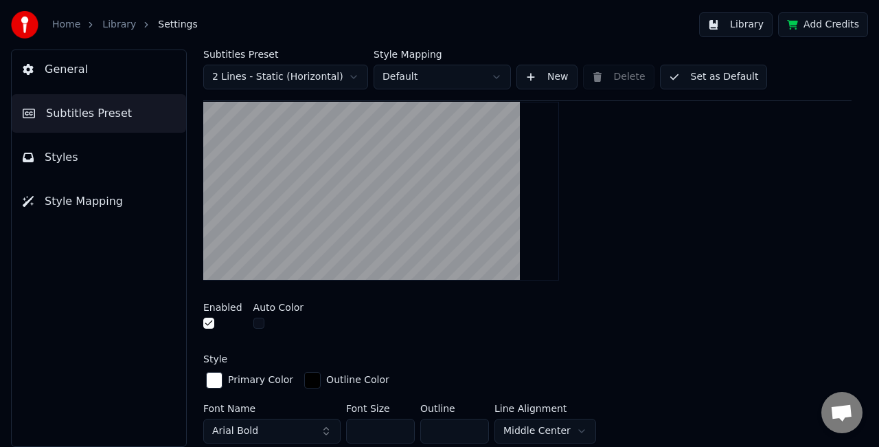
click at [414, 198] on video at bounding box center [381, 191] width 356 height 179
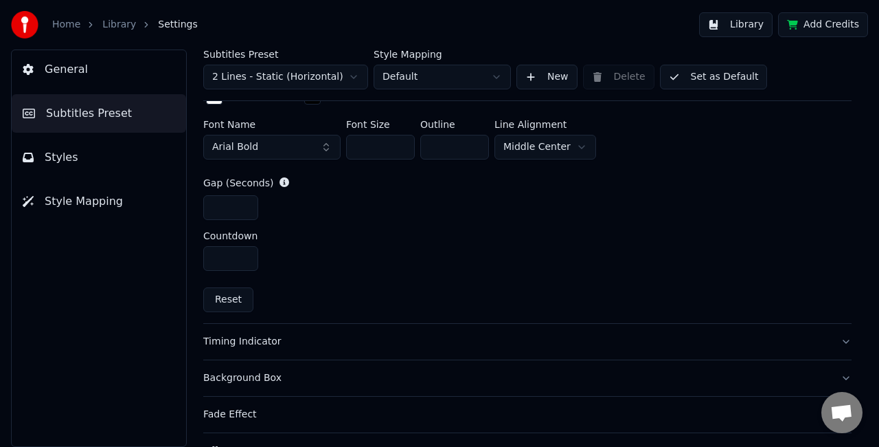
scroll to position [559, 0]
click at [423, 339] on div "Timing Indicator" at bounding box center [516, 341] width 627 height 14
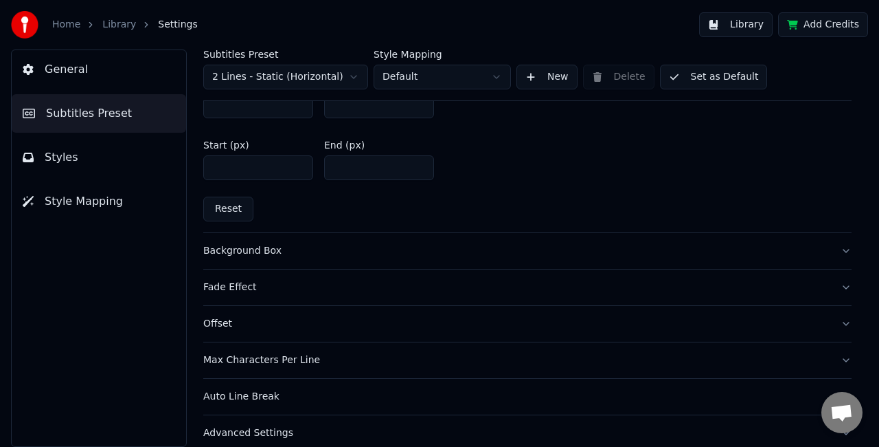
scroll to position [746, 0]
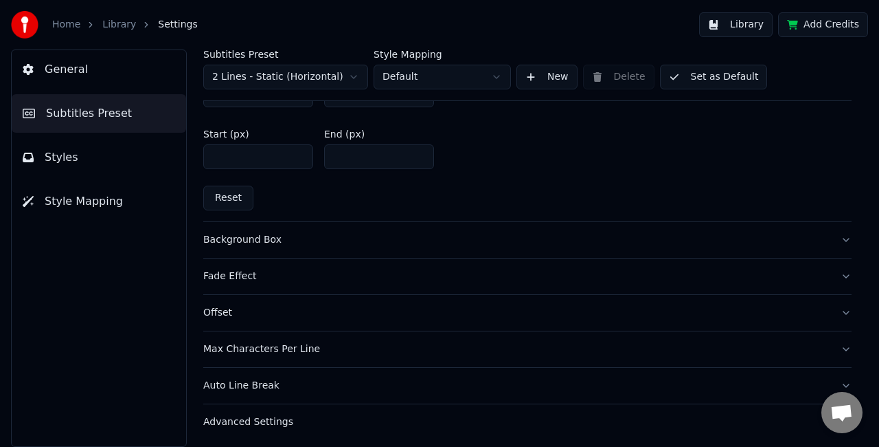
click at [485, 253] on button "Background Box" at bounding box center [527, 240] width 649 height 36
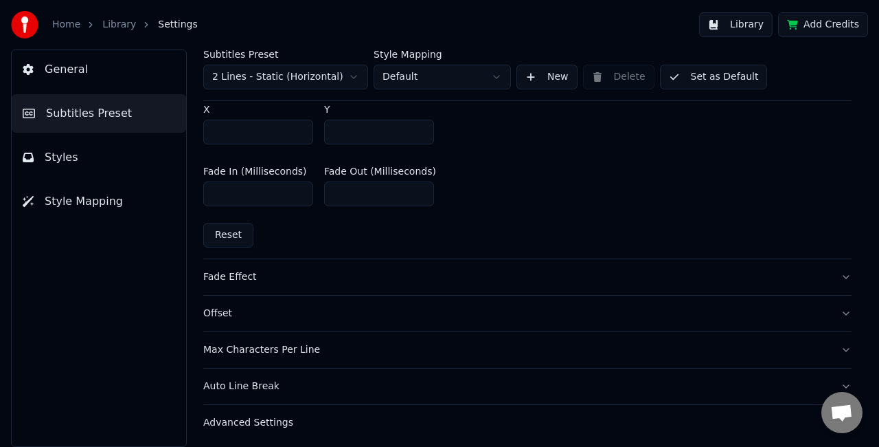
click at [481, 276] on div "Fade Effect" at bounding box center [516, 277] width 627 height 14
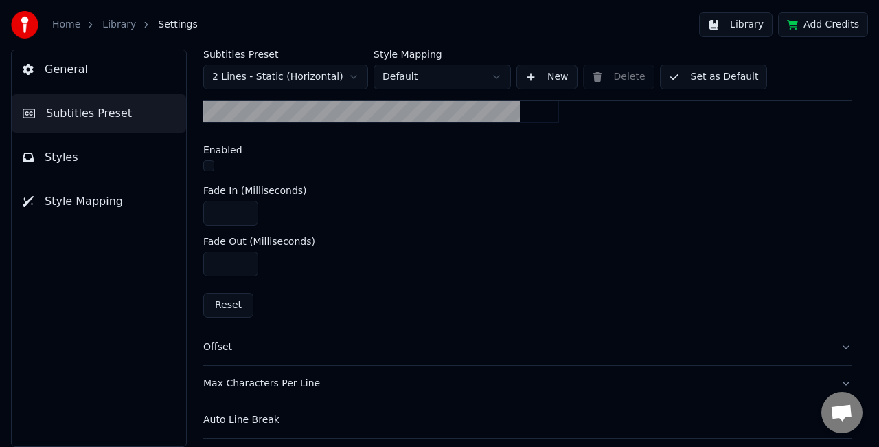
scroll to position [576, 0]
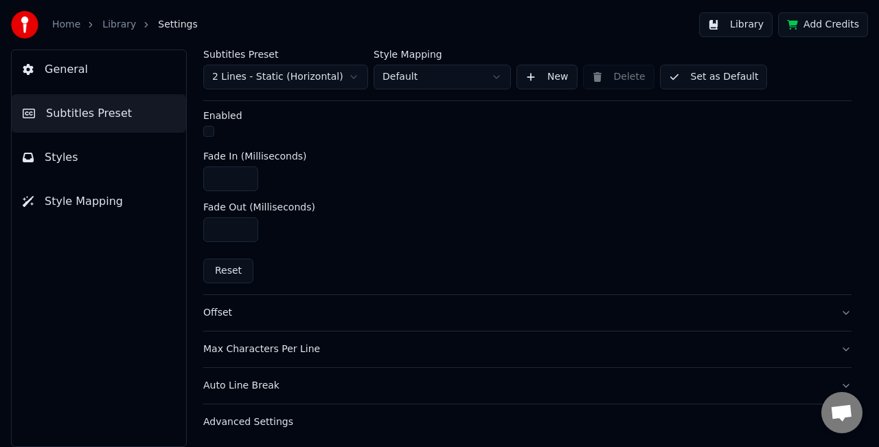
click at [433, 308] on div "Offset" at bounding box center [516, 313] width 627 height 14
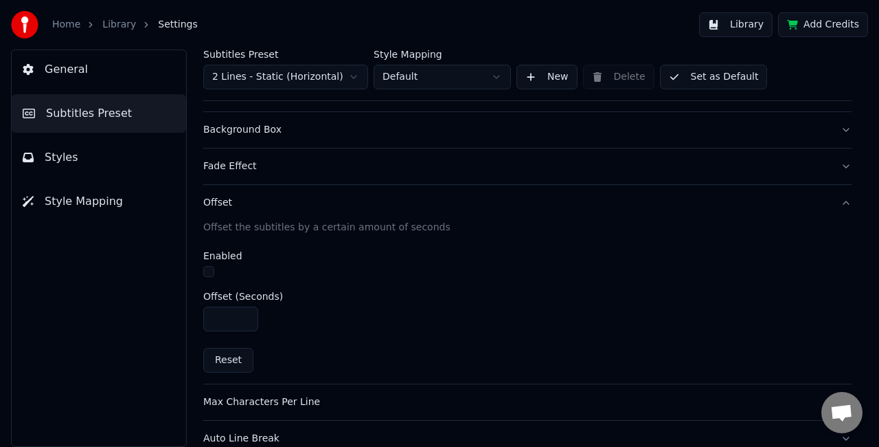
scroll to position [324, 0]
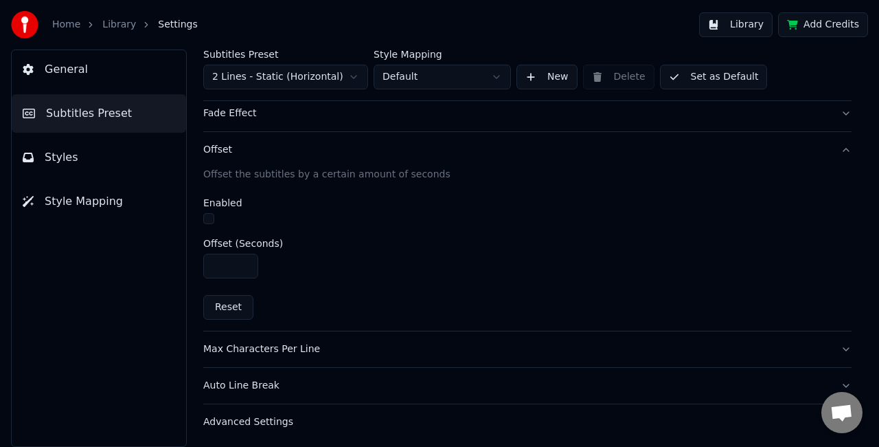
click at [423, 354] on button "Max Characters Per Line" at bounding box center [527, 349] width 649 height 36
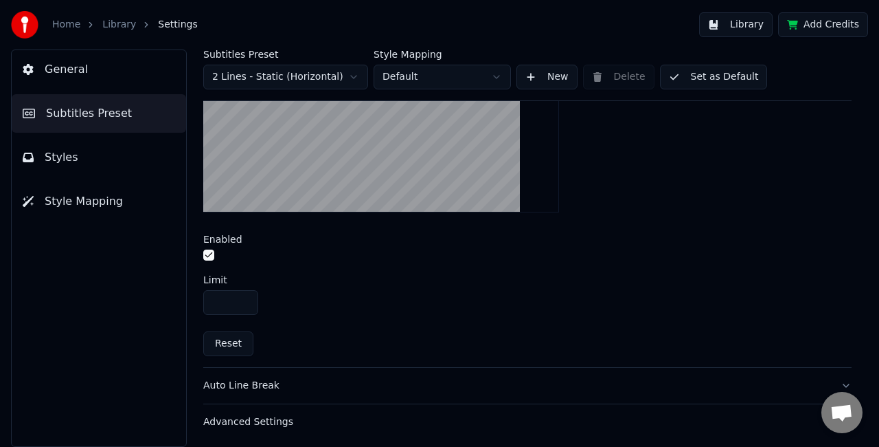
scroll to position [523, 0]
click at [434, 380] on div "Auto Line Break" at bounding box center [516, 387] width 627 height 14
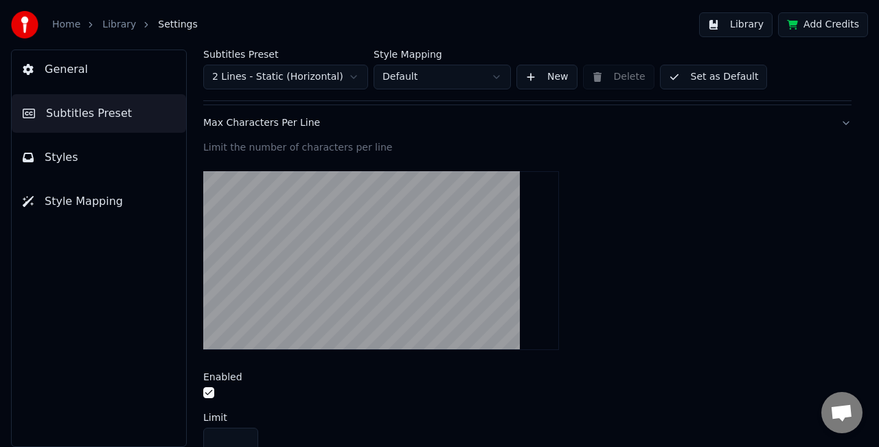
scroll to position [324, 0]
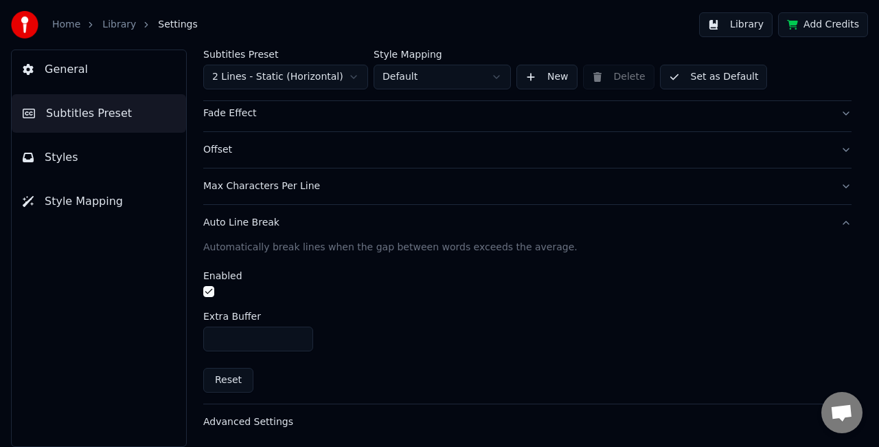
click at [453, 418] on div "Advanced Settings" at bounding box center [516, 422] width 627 height 14
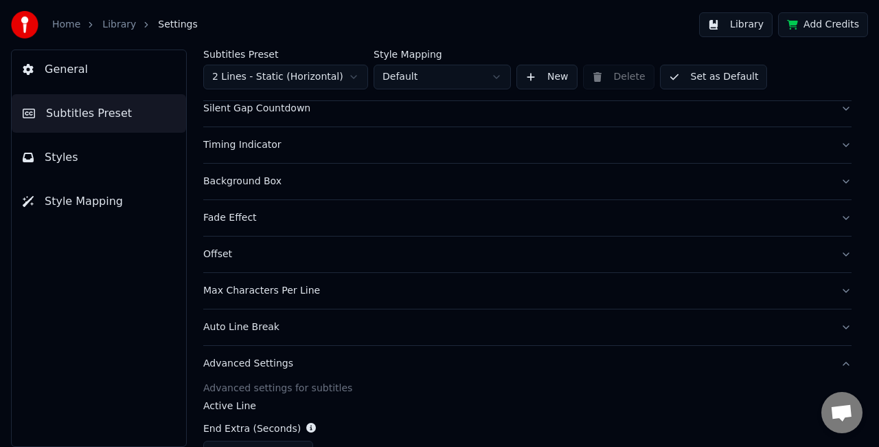
scroll to position [201, 0]
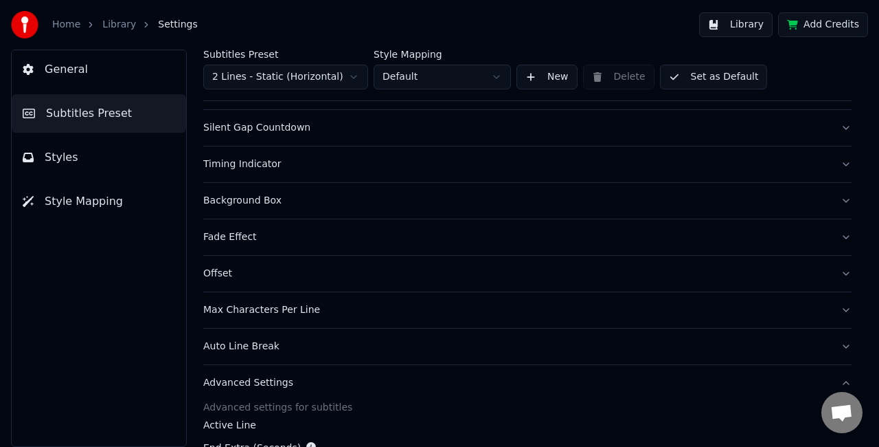
click at [122, 69] on button "General" at bounding box center [99, 69] width 174 height 38
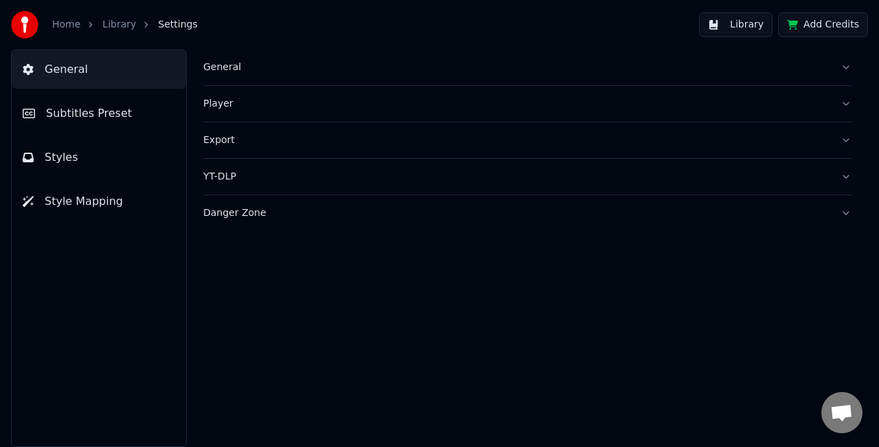
scroll to position [0, 0]
click at [463, 76] on button "General" at bounding box center [527, 67] width 649 height 36
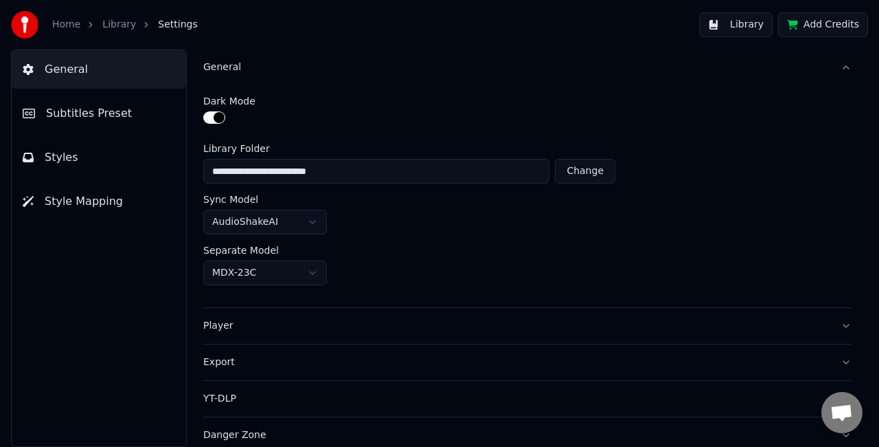
click at [463, 76] on button "General" at bounding box center [527, 67] width 649 height 36
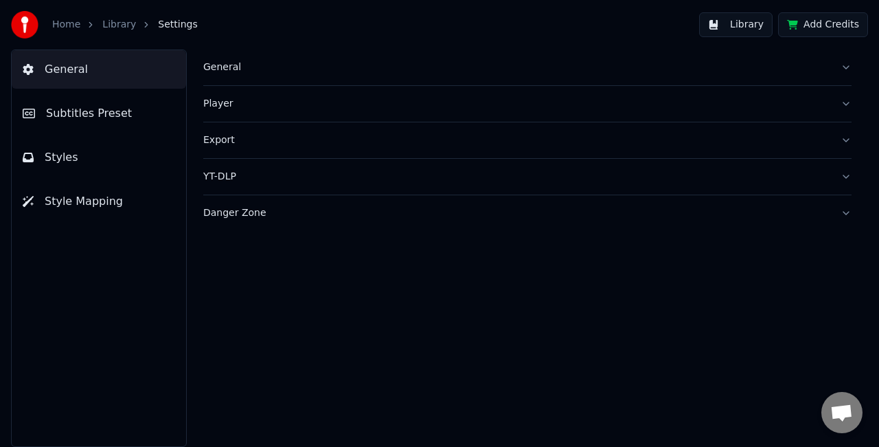
click at [444, 124] on button "Export" at bounding box center [527, 140] width 649 height 36
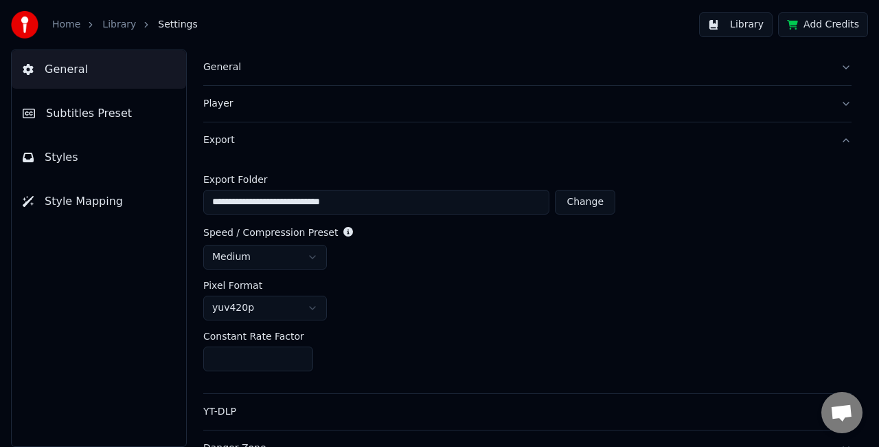
click at [455, 113] on button "Player" at bounding box center [527, 104] width 649 height 36
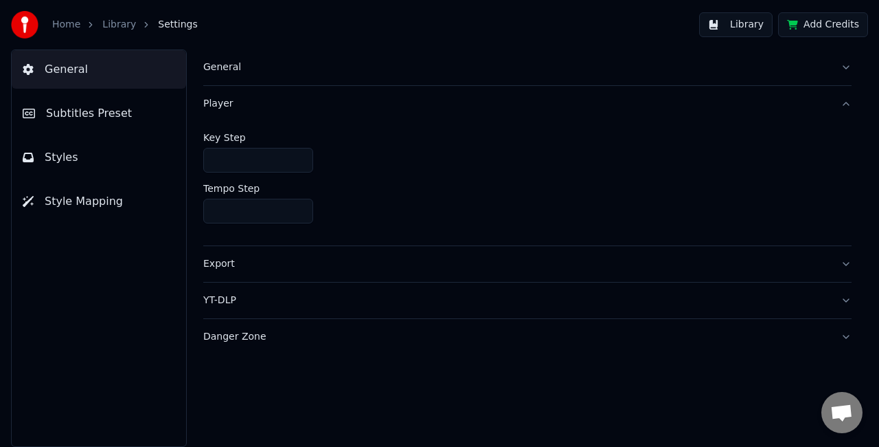
click at [111, 170] on button "Styles" at bounding box center [99, 157] width 174 height 38
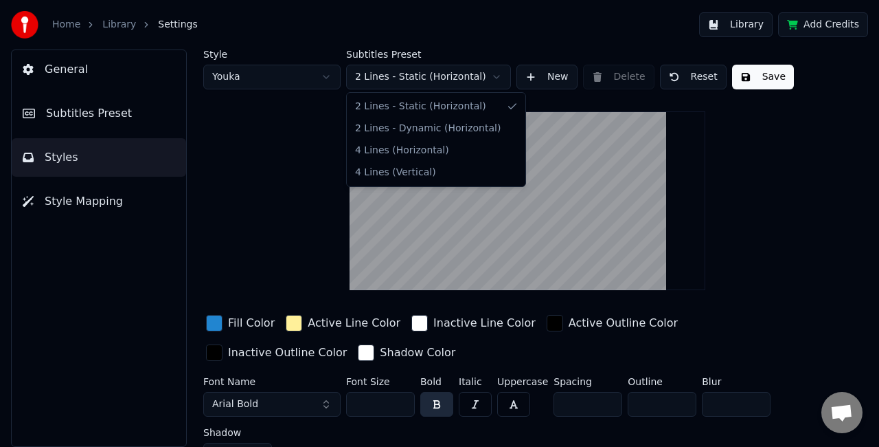
click at [405, 79] on html "Home Library Settings Library Add Credits General Subtitles Preset Styles Style…" at bounding box center [439, 223] width 879 height 447
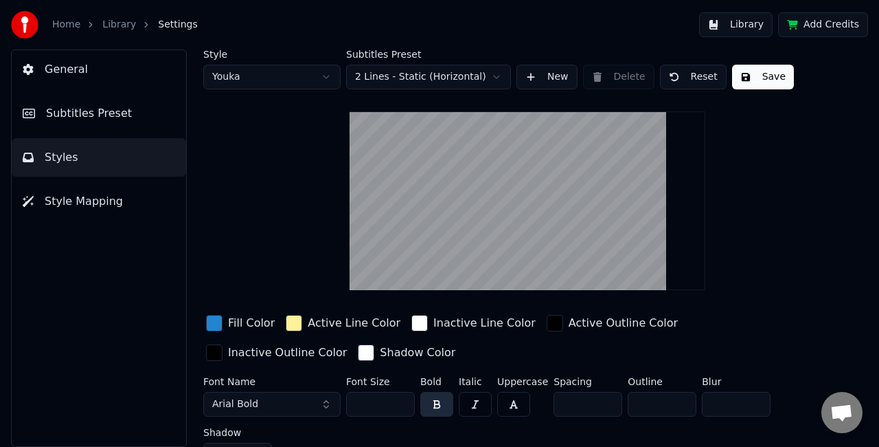
click at [405, 79] on html "Home Library Settings Library Add Credits General Subtitles Preset Styles Style…" at bounding box center [439, 223] width 879 height 447
click at [315, 86] on html "Home Library Settings Library Add Credits General Subtitles Preset Styles Style…" at bounding box center [439, 223] width 879 height 447
click at [545, 81] on button "New" at bounding box center [547, 77] width 61 height 25
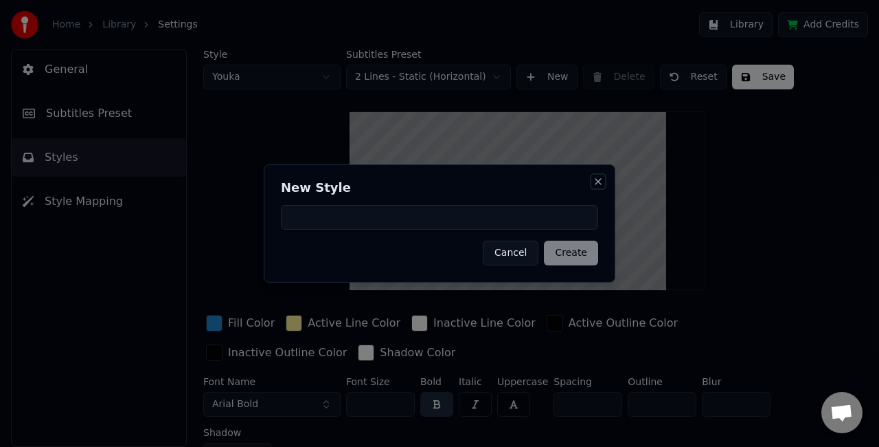
click at [600, 179] on button "Close" at bounding box center [598, 181] width 11 height 11
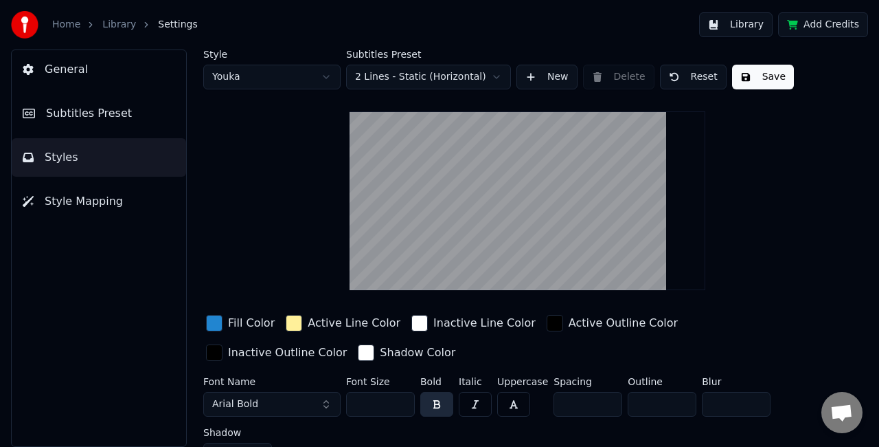
scroll to position [23, 0]
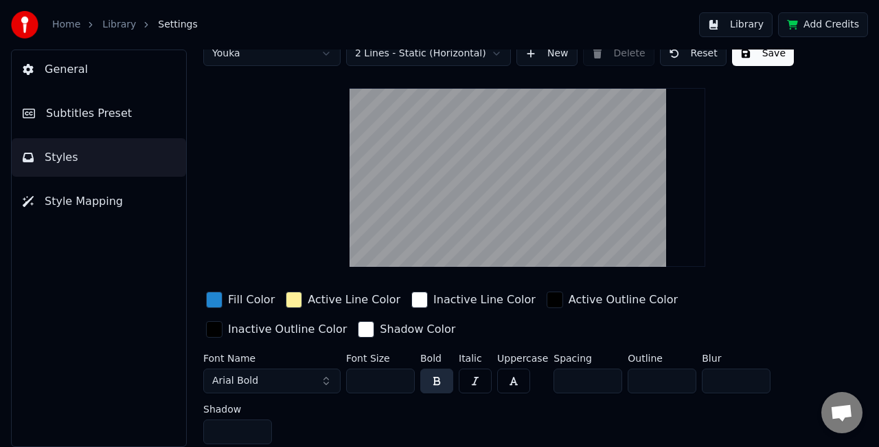
click at [128, 192] on button "Style Mapping" at bounding box center [99, 201] width 174 height 38
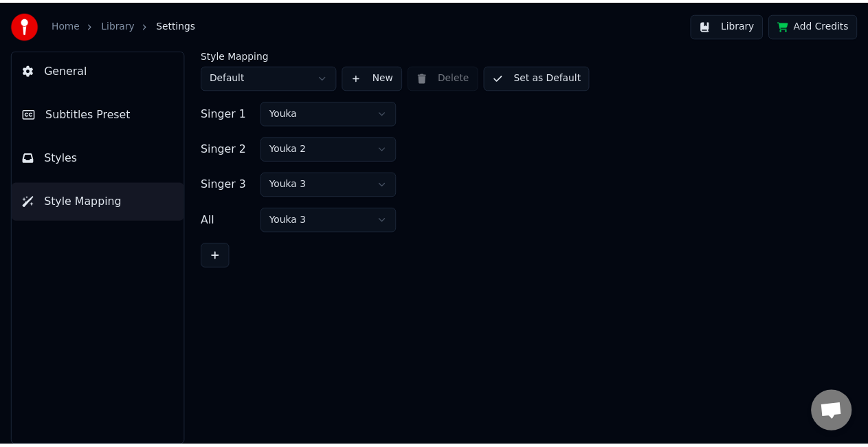
scroll to position [0, 0]
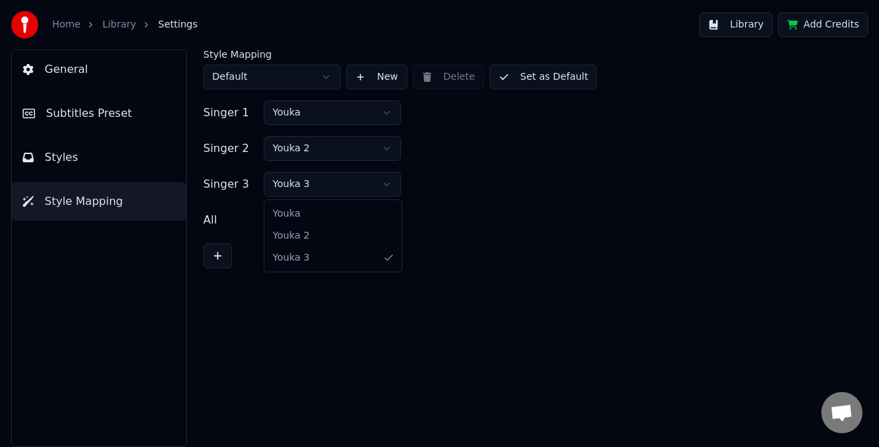
click at [365, 185] on html "Home Library Settings Library Add Credits General Subtitles Preset Styles Style…" at bounding box center [439, 223] width 879 height 447
click at [334, 188] on html "Home Library Settings Library Add Credits General Subtitles Preset Styles Style…" at bounding box center [439, 223] width 879 height 447
click at [380, 151] on html "Home Library Settings Library Add Credits General Subtitles Preset Styles Style…" at bounding box center [439, 223] width 879 height 447
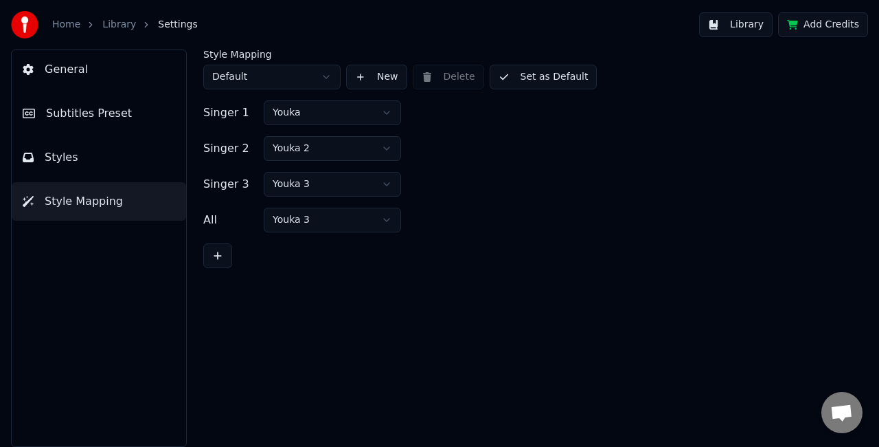
drag, startPoint x: 444, startPoint y: 194, endPoint x: 380, endPoint y: 190, distance: 64.7
click at [380, 190] on html "Home Library Settings Library Add Credits General Subtitles Preset Styles Style…" at bounding box center [439, 223] width 879 height 447
click at [362, 221] on html "Home Library Settings Library Add Credits General Subtitles Preset Styles Style…" at bounding box center [439, 223] width 879 height 447
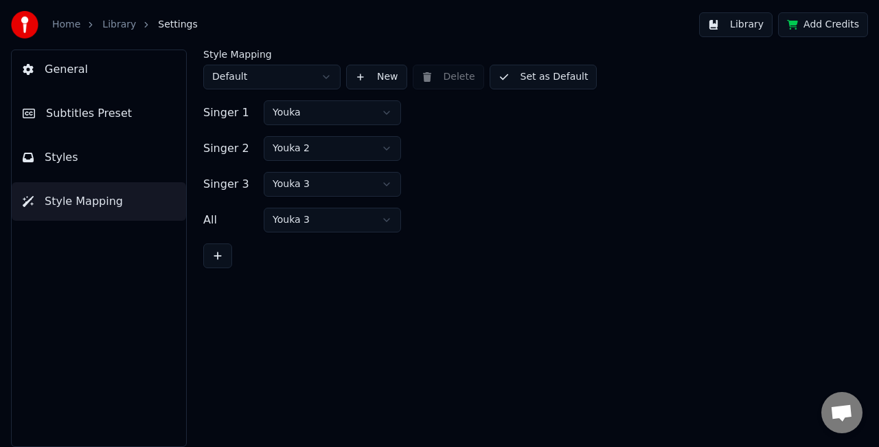
click at [362, 221] on html "Home Library Settings Library Add Credits General Subtitles Preset Styles Style…" at bounding box center [439, 223] width 879 height 447
drag, startPoint x: 362, startPoint y: 221, endPoint x: 354, endPoint y: 276, distance: 56.3
click at [354, 276] on html "Home Library Settings Library Add Credits General Subtitles Preset Styles Style…" at bounding box center [439, 223] width 879 height 447
click at [354, 276] on div "Style Mapping Default New Delete Set as Default Singer 1 [PERSON_NAME] 2 Youka …" at bounding box center [527, 247] width 703 height 397
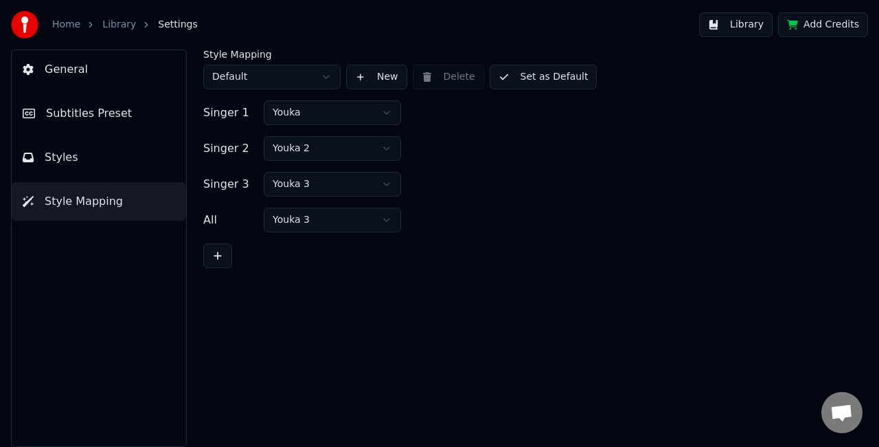
click at [113, 26] on link "Library" at bounding box center [119, 25] width 34 height 14
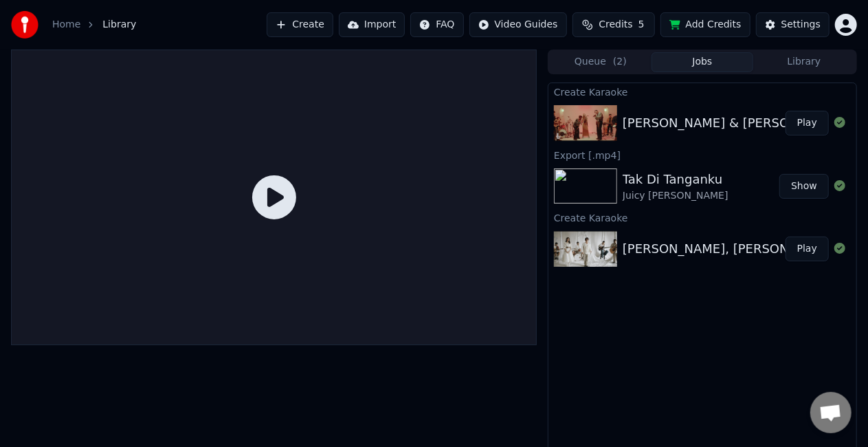
click at [807, 118] on button "Play" at bounding box center [806, 123] width 43 height 25
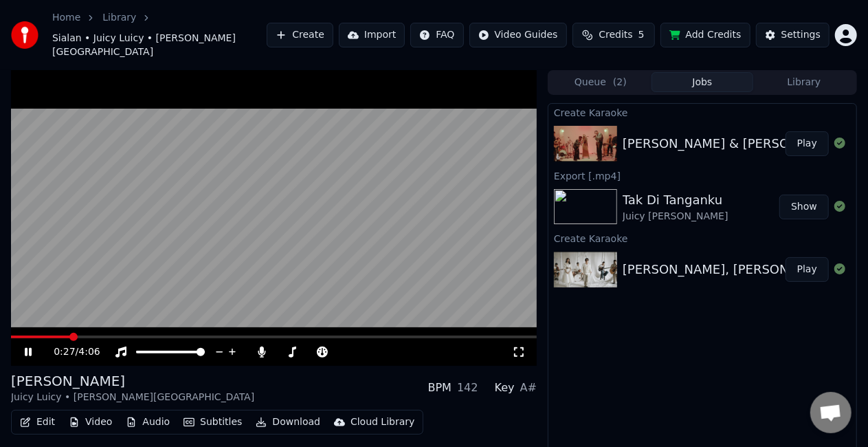
click at [520, 346] on icon at bounding box center [519, 351] width 14 height 11
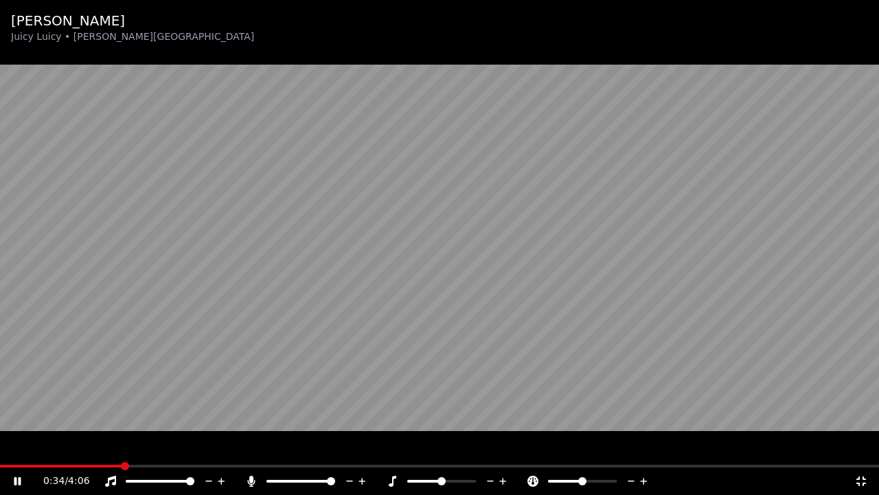
click at [254, 446] on icon at bounding box center [252, 480] width 14 height 11
click at [250, 446] on icon at bounding box center [252, 480] width 14 height 11
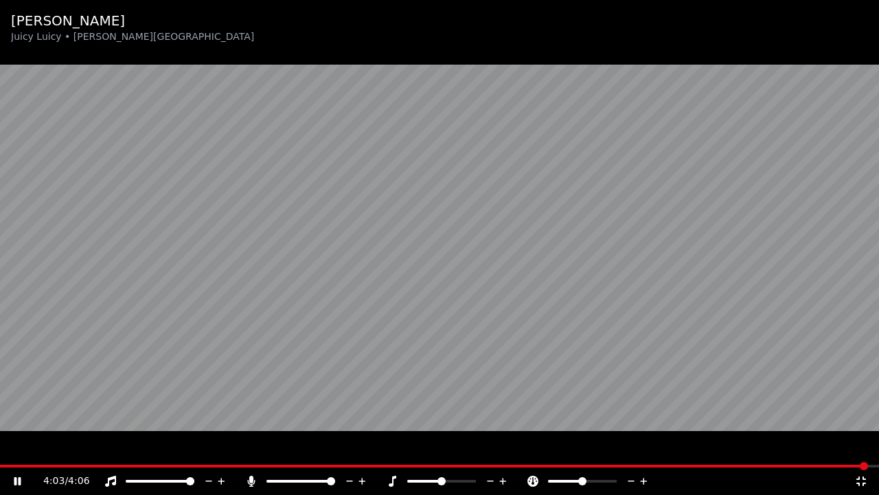
click at [863, 446] on icon at bounding box center [862, 480] width 14 height 11
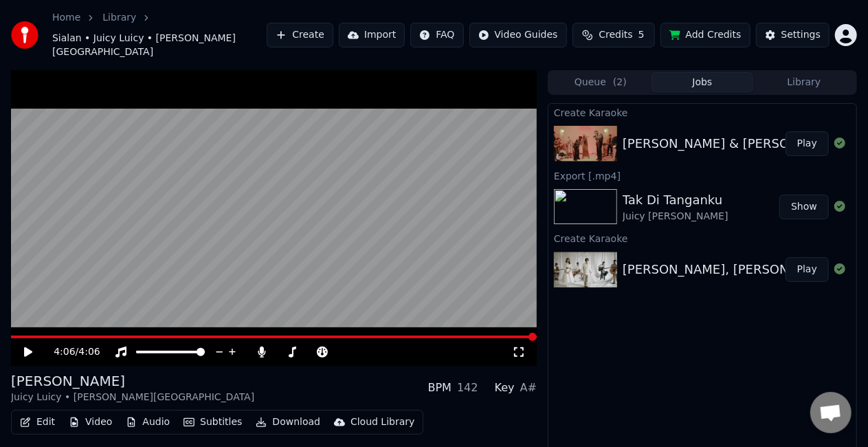
click at [473, 250] on video at bounding box center [274, 217] width 526 height 295
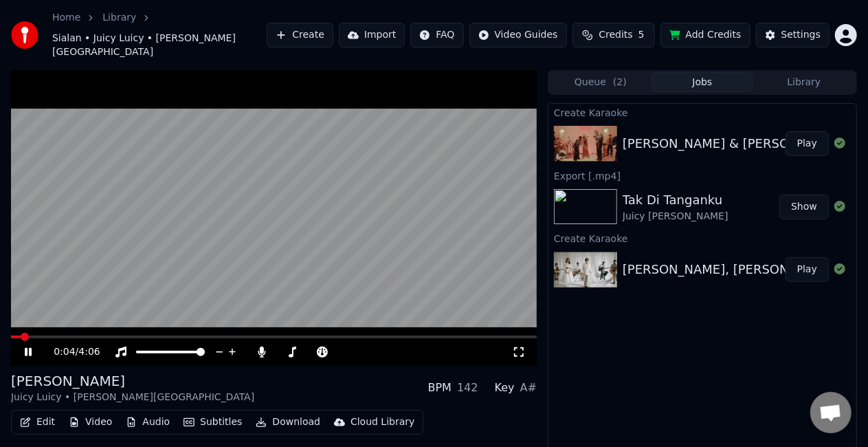
click at [424, 207] on video at bounding box center [274, 217] width 526 height 295
click at [804, 257] on button "Play" at bounding box center [806, 269] width 43 height 25
click at [409, 209] on video at bounding box center [274, 217] width 526 height 295
click at [333, 23] on button "Create" at bounding box center [300, 35] width 67 height 25
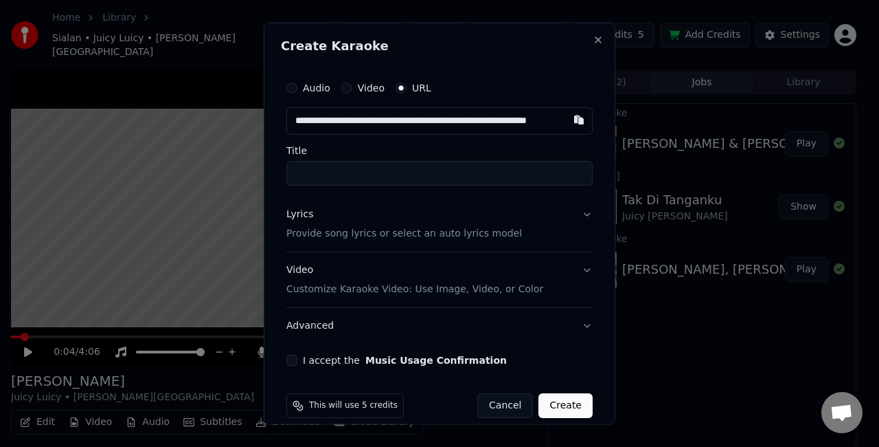
scroll to position [0, 34]
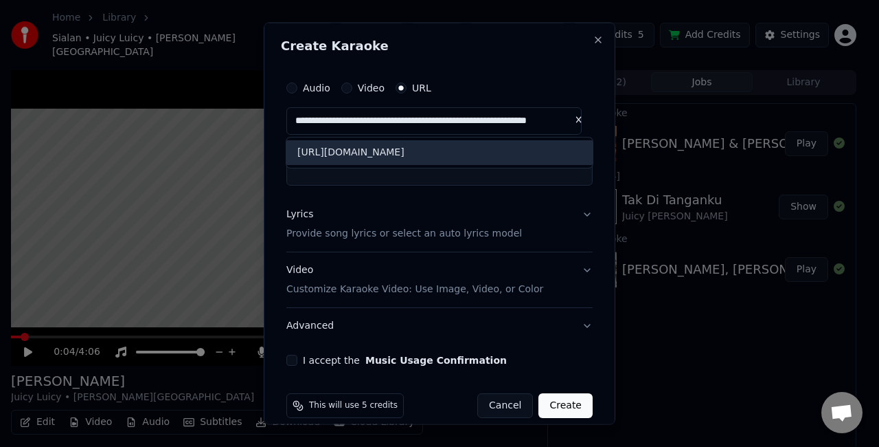
type input "**********"
click at [526, 159] on div "[URL][DOMAIN_NAME]" at bounding box center [439, 152] width 306 height 25
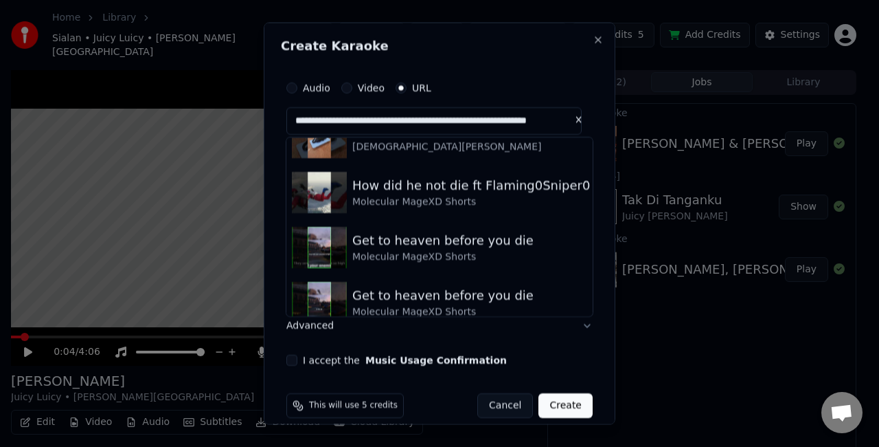
scroll to position [310, 0]
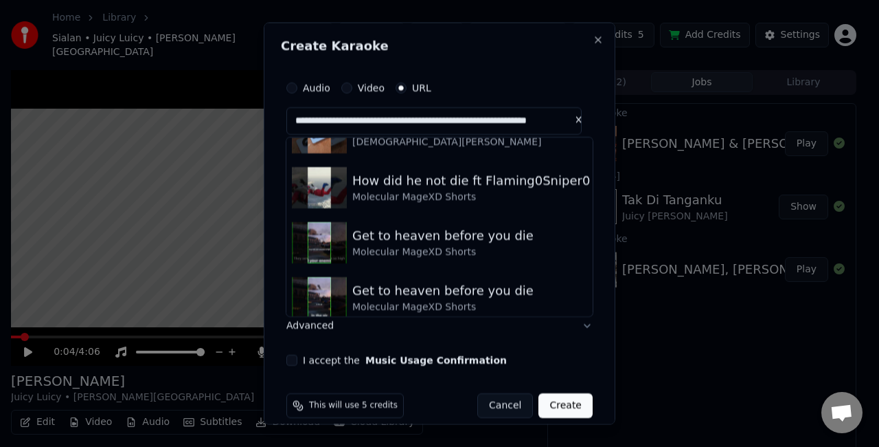
click at [572, 117] on button at bounding box center [578, 119] width 27 height 25
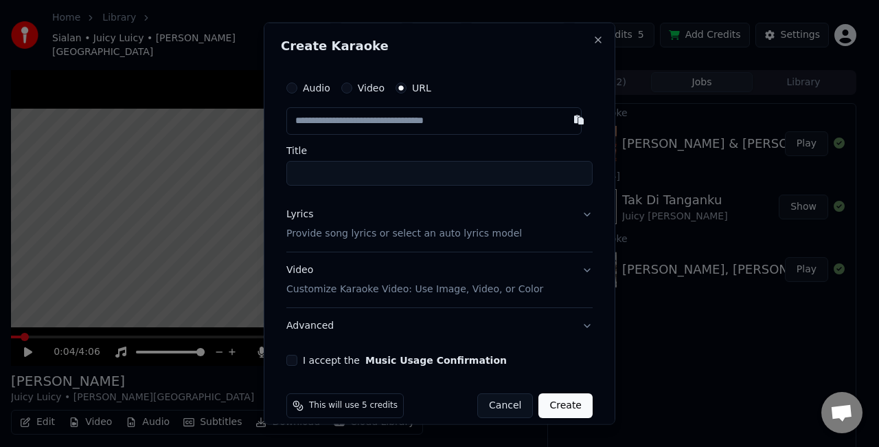
paste input "**********"
type input "**********"
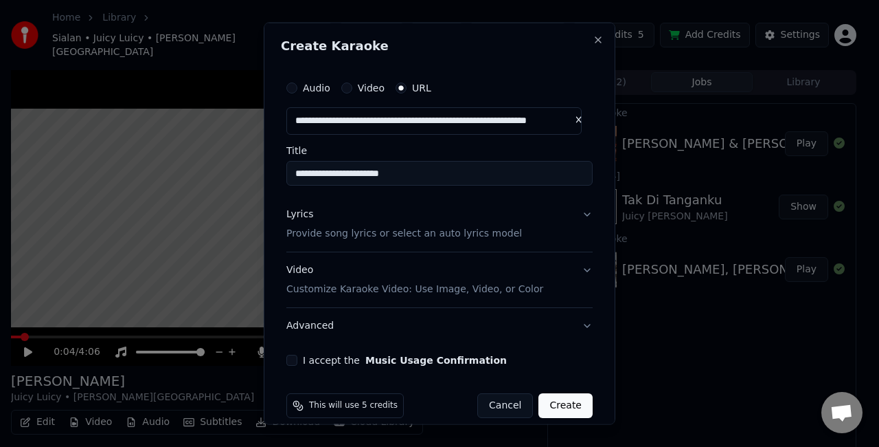
scroll to position [0, 0]
click at [574, 210] on button "Lyrics Provide song lyrics or select an auto lyrics model" at bounding box center [439, 223] width 306 height 55
type input "**********"
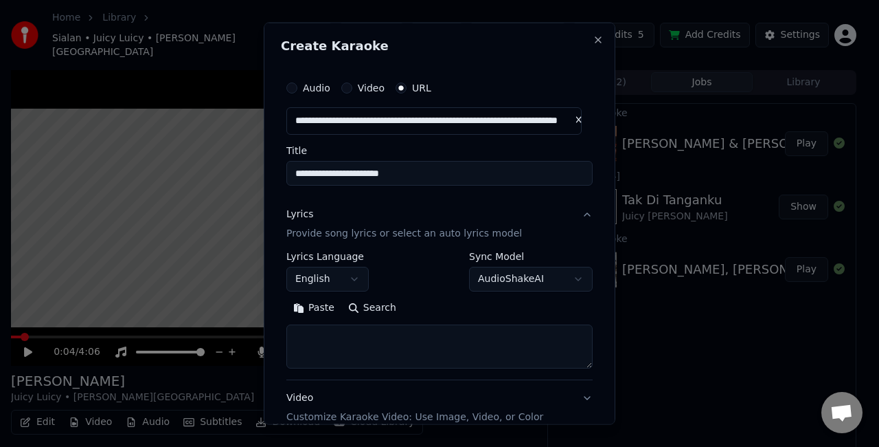
click at [405, 346] on textarea at bounding box center [439, 346] width 306 height 44
paste textarea "**********"
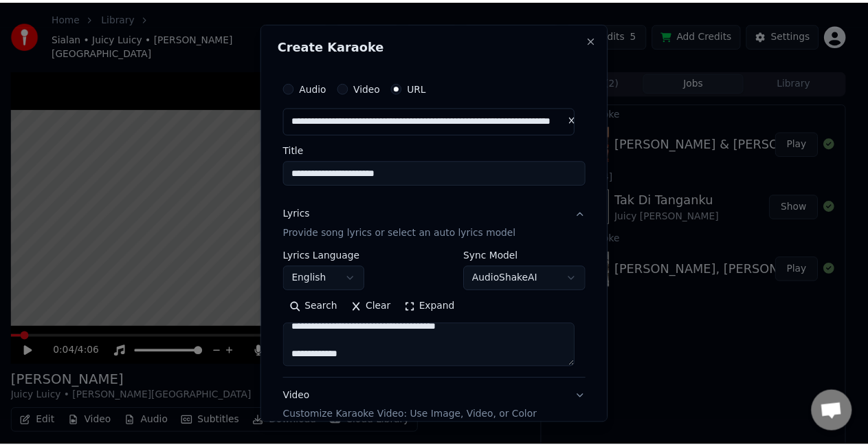
scroll to position [142, 0]
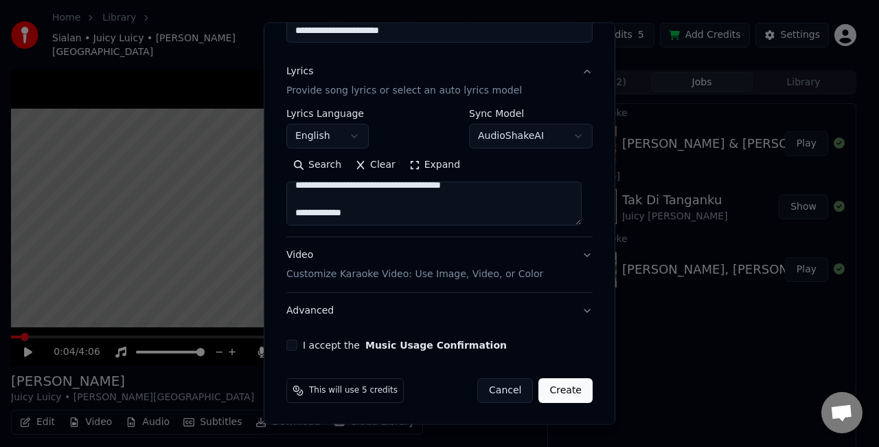
type textarea "**********"
click at [291, 340] on button "I accept the Music Usage Confirmation" at bounding box center [291, 344] width 11 height 11
click at [544, 393] on button "Create" at bounding box center [566, 390] width 54 height 25
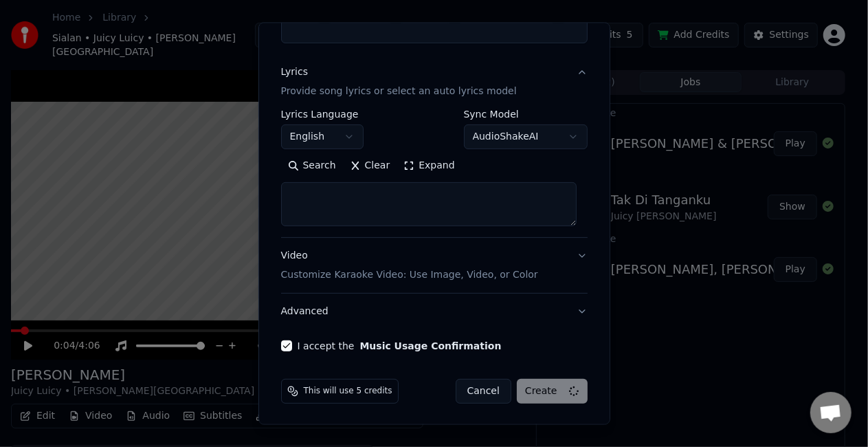
select select
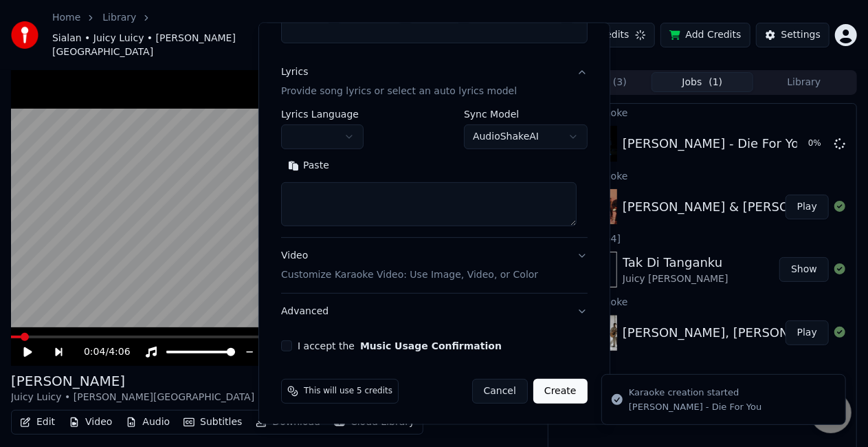
scroll to position [0, 0]
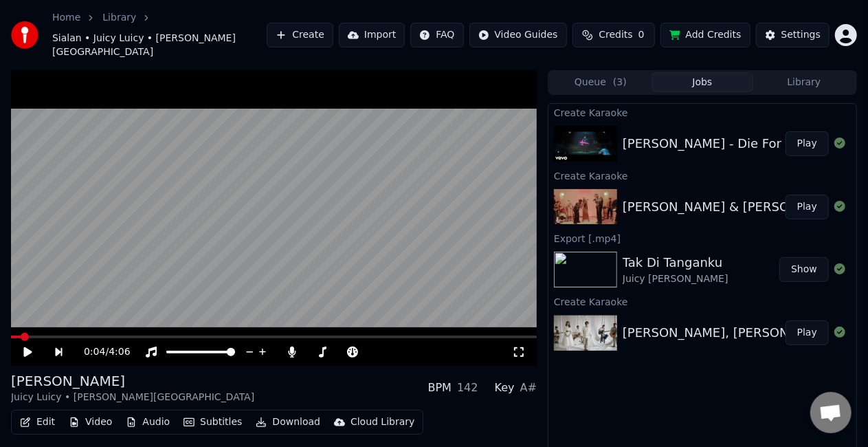
click at [813, 131] on button "Play" at bounding box center [806, 143] width 43 height 25
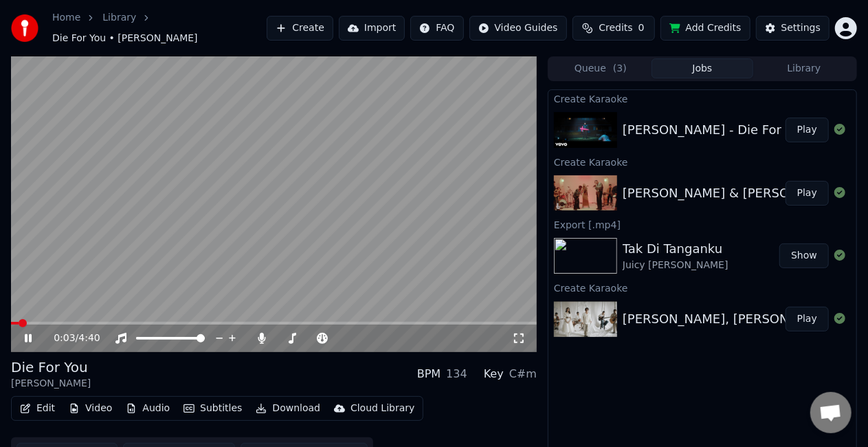
drag, startPoint x: 49, startPoint y: 311, endPoint x: 52, endPoint y: 319, distance: 8.7
click at [52, 319] on div "0:03 / 4:40" at bounding box center [274, 203] width 526 height 295
click at [53, 322] on div "0:04 / 4:40" at bounding box center [274, 337] width 526 height 30
click at [53, 322] on span at bounding box center [274, 323] width 526 height 3
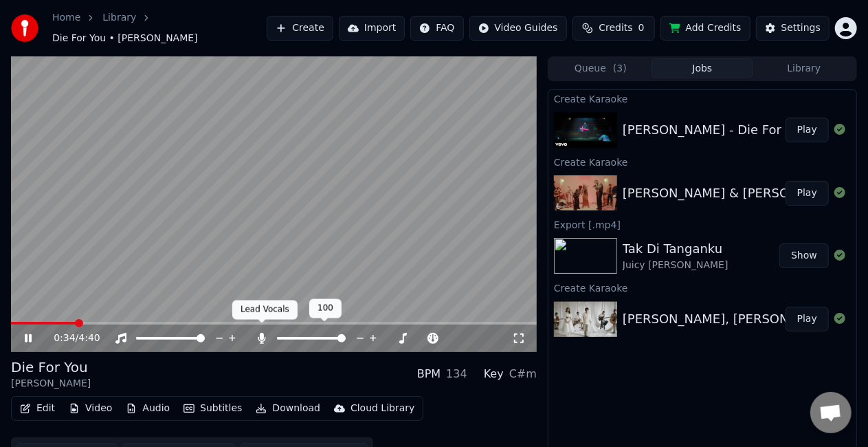
click at [262, 336] on icon at bounding box center [262, 338] width 8 height 11
click at [262, 336] on icon at bounding box center [262, 338] width 14 height 11
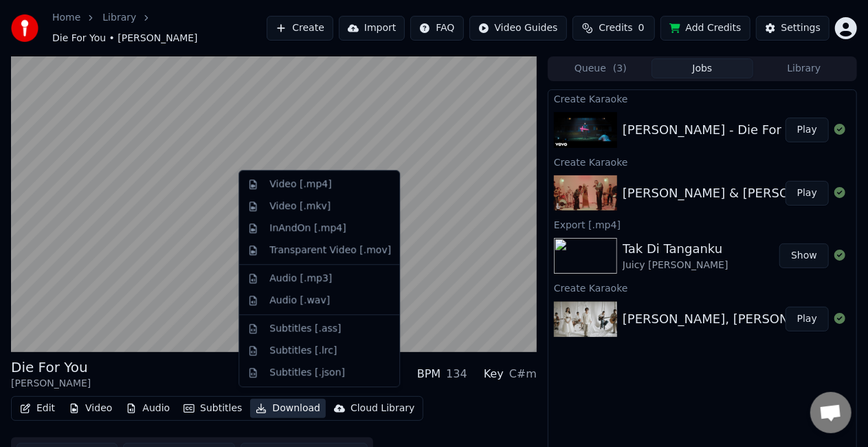
click at [271, 398] on button "Download" at bounding box center [288, 407] width 76 height 19
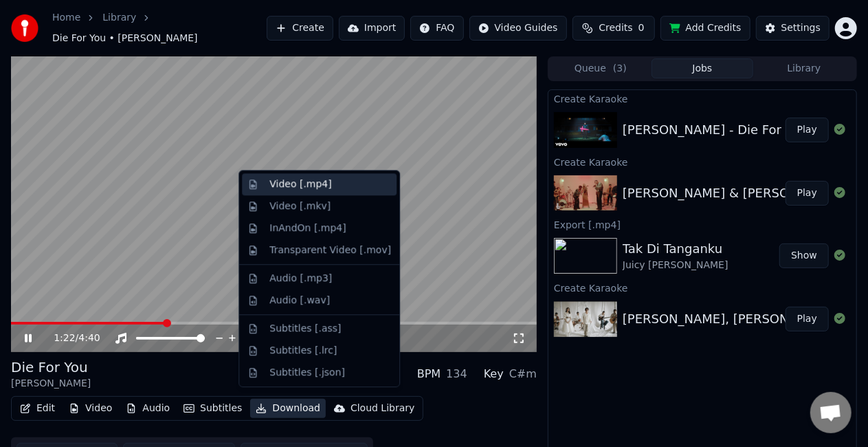
click at [306, 181] on div "Video [.mp4]" at bounding box center [300, 184] width 62 height 14
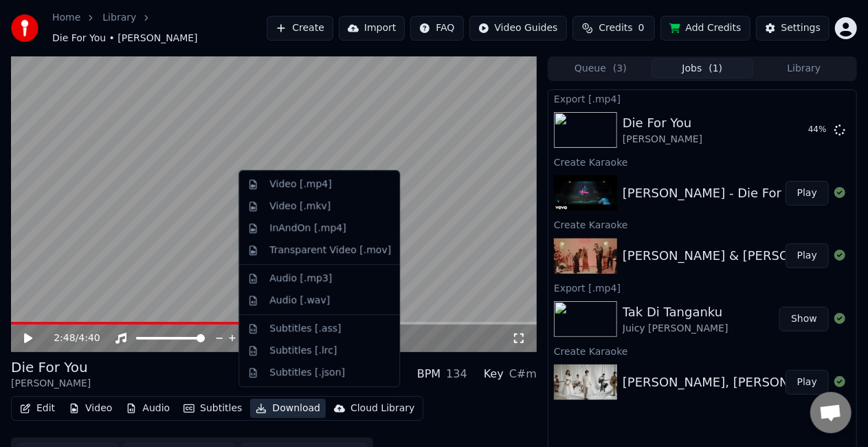
click at [429, 232] on video at bounding box center [274, 203] width 526 height 295
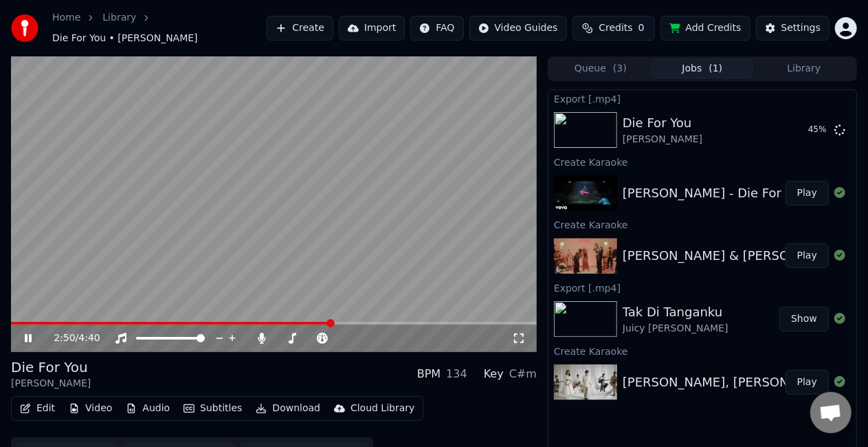
click at [513, 334] on icon at bounding box center [519, 338] width 14 height 11
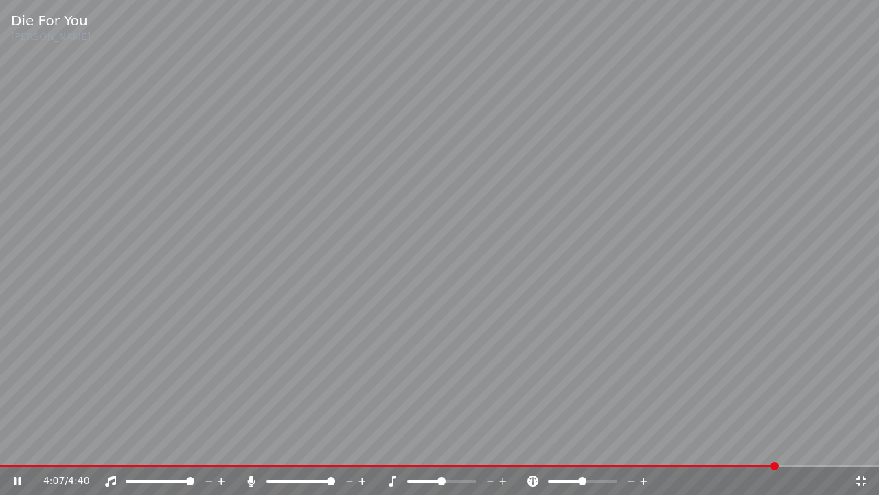
click at [250, 446] on icon at bounding box center [251, 480] width 8 height 11
click at [255, 446] on div at bounding box center [307, 481] width 124 height 14
click at [251, 446] on icon at bounding box center [252, 480] width 14 height 11
click at [857, 446] on icon at bounding box center [862, 480] width 14 height 11
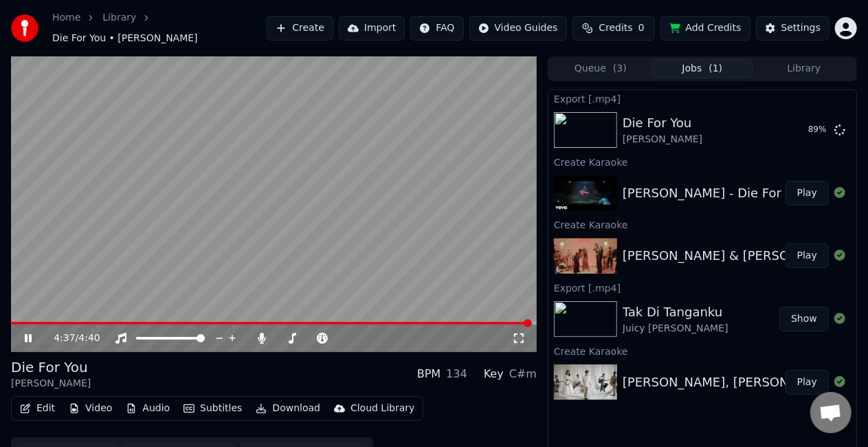
click at [416, 206] on video at bounding box center [274, 203] width 526 height 295
click at [385, 225] on video at bounding box center [274, 203] width 526 height 295
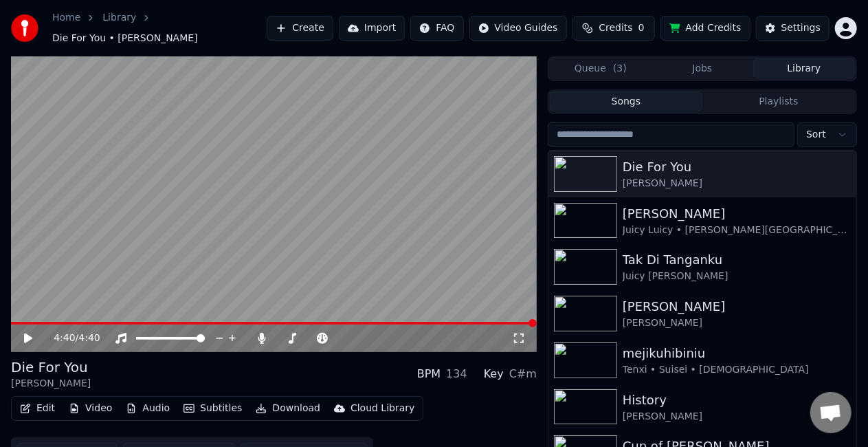
click at [772, 63] on button "Library" at bounding box center [804, 68] width 102 height 20
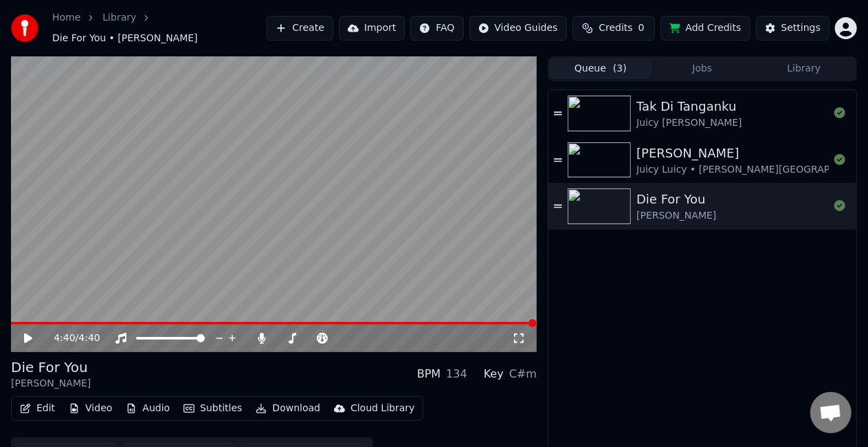
click at [608, 58] on button "Queue ( 3 )" at bounding box center [601, 68] width 102 height 20
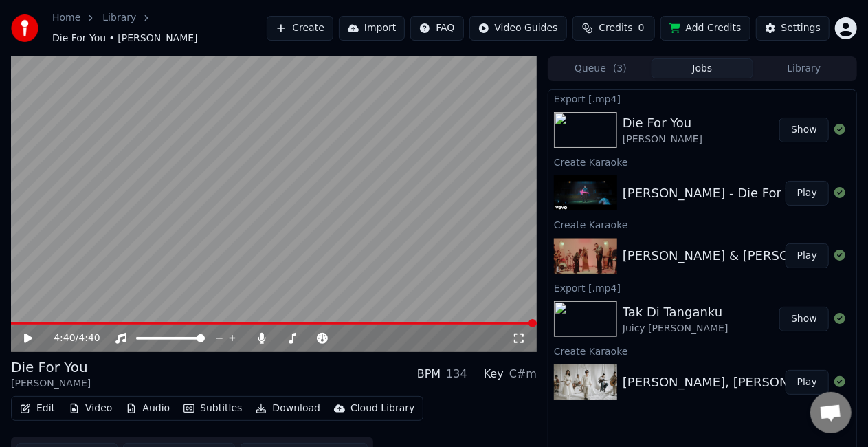
click at [684, 64] on button "Jobs" at bounding box center [702, 68] width 102 height 20
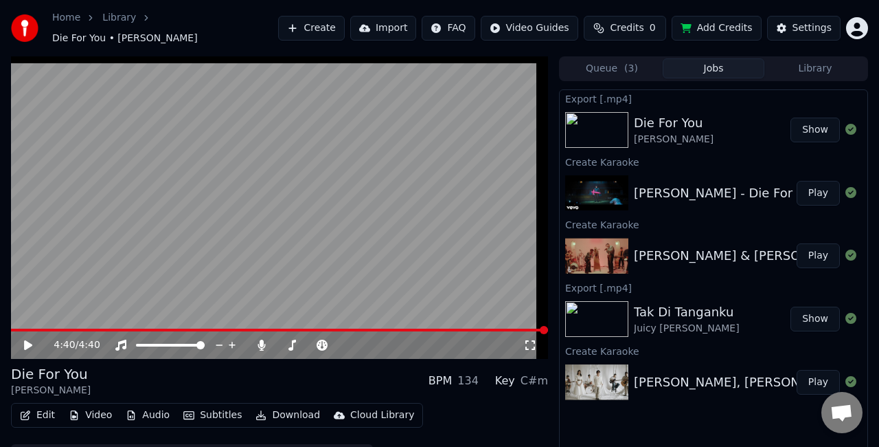
click at [848, 29] on html "Home Library Die For You • [PERSON_NAME] Create Import FAQ Video Guides Credits…" at bounding box center [439, 223] width 879 height 447
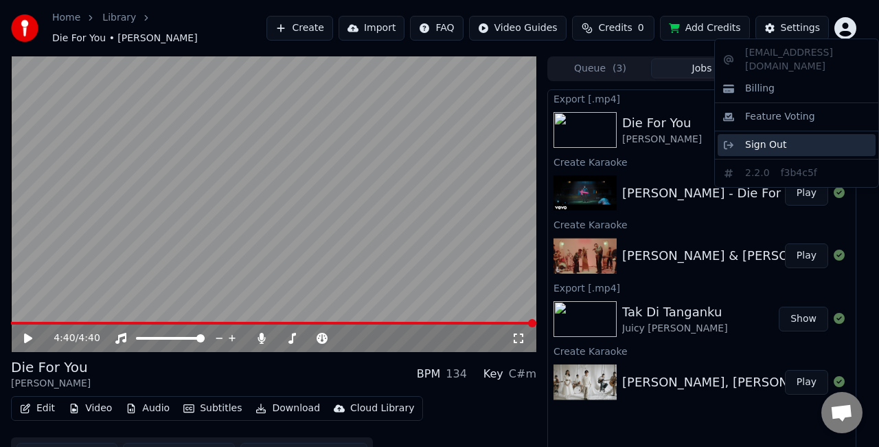
click at [785, 135] on div "Sign Out" at bounding box center [797, 145] width 158 height 22
